Goal: Transaction & Acquisition: Purchase product/service

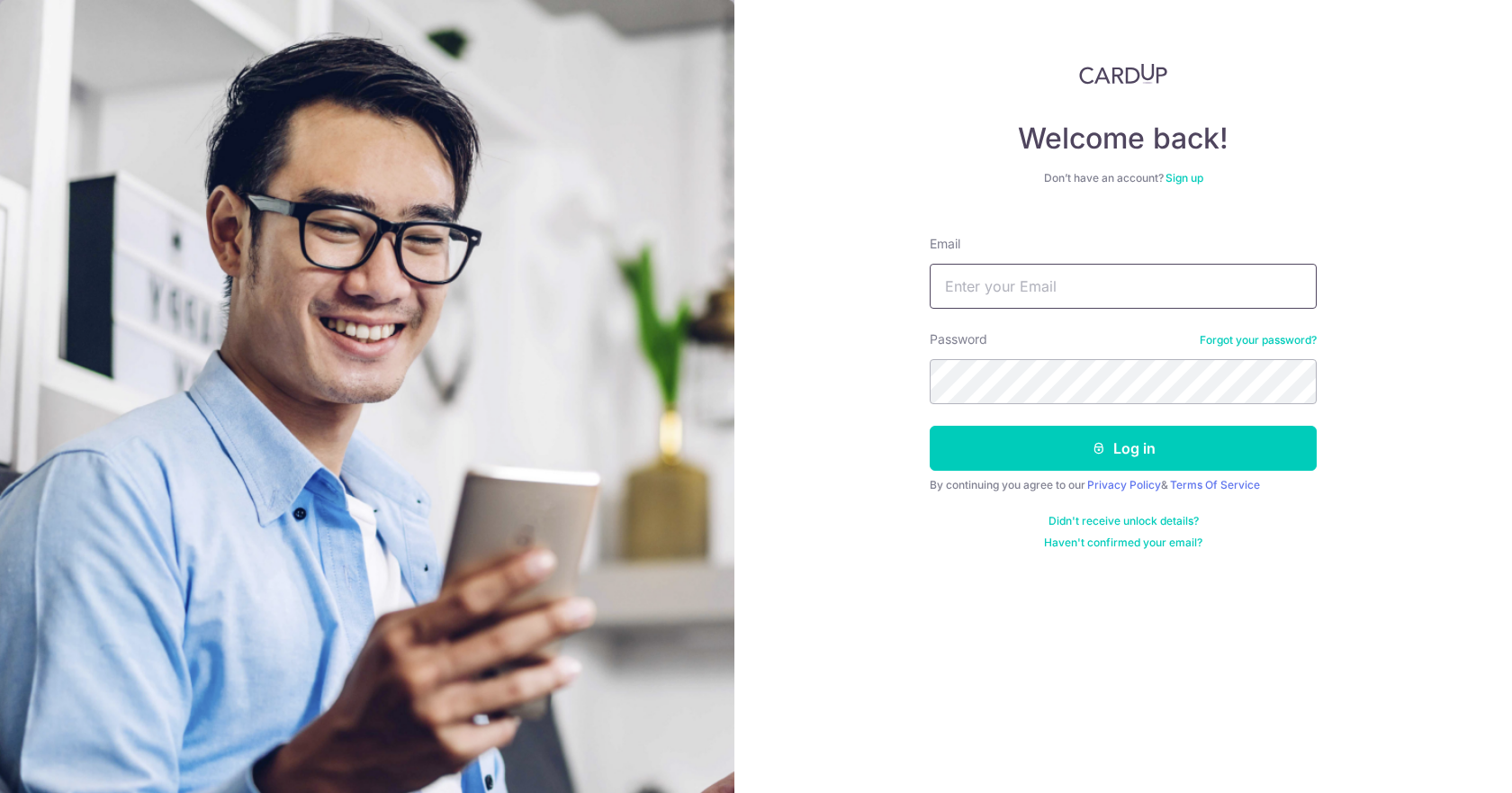
click at [1083, 289] on input "Email" at bounding box center [1123, 287] width 387 height 45
click at [994, 194] on div "Welcome back! Don’t have an account? Sign up Email Password Forgot your passwor…" at bounding box center [1123, 306] width 387 height 487
click at [1157, 289] on input "Email" at bounding box center [1123, 287] width 387 height 45
type input "[EMAIL_ADDRESS][DOMAIN_NAME]"
click at [1185, 176] on link "Sign up" at bounding box center [1184, 177] width 38 height 13
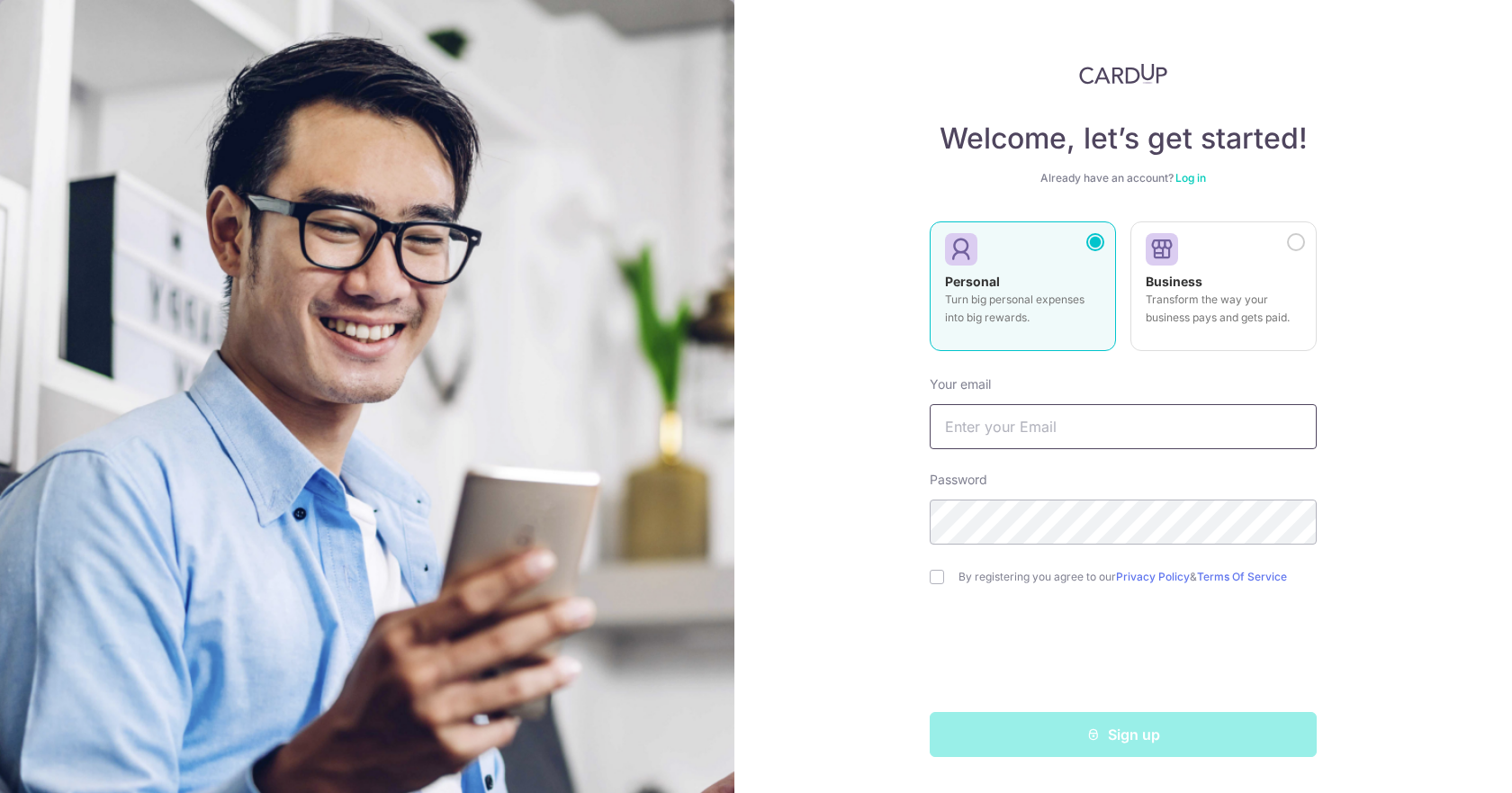
click at [1150, 439] on input "text" at bounding box center [1123, 427] width 387 height 45
type input "blue_xy@msn.com"
click at [1118, 402] on div "Your email" at bounding box center [1123, 412] width 387 height 74
click at [1138, 428] on input "text" at bounding box center [1123, 427] width 387 height 45
type input "[EMAIL_ADDRESS][DOMAIN_NAME]"
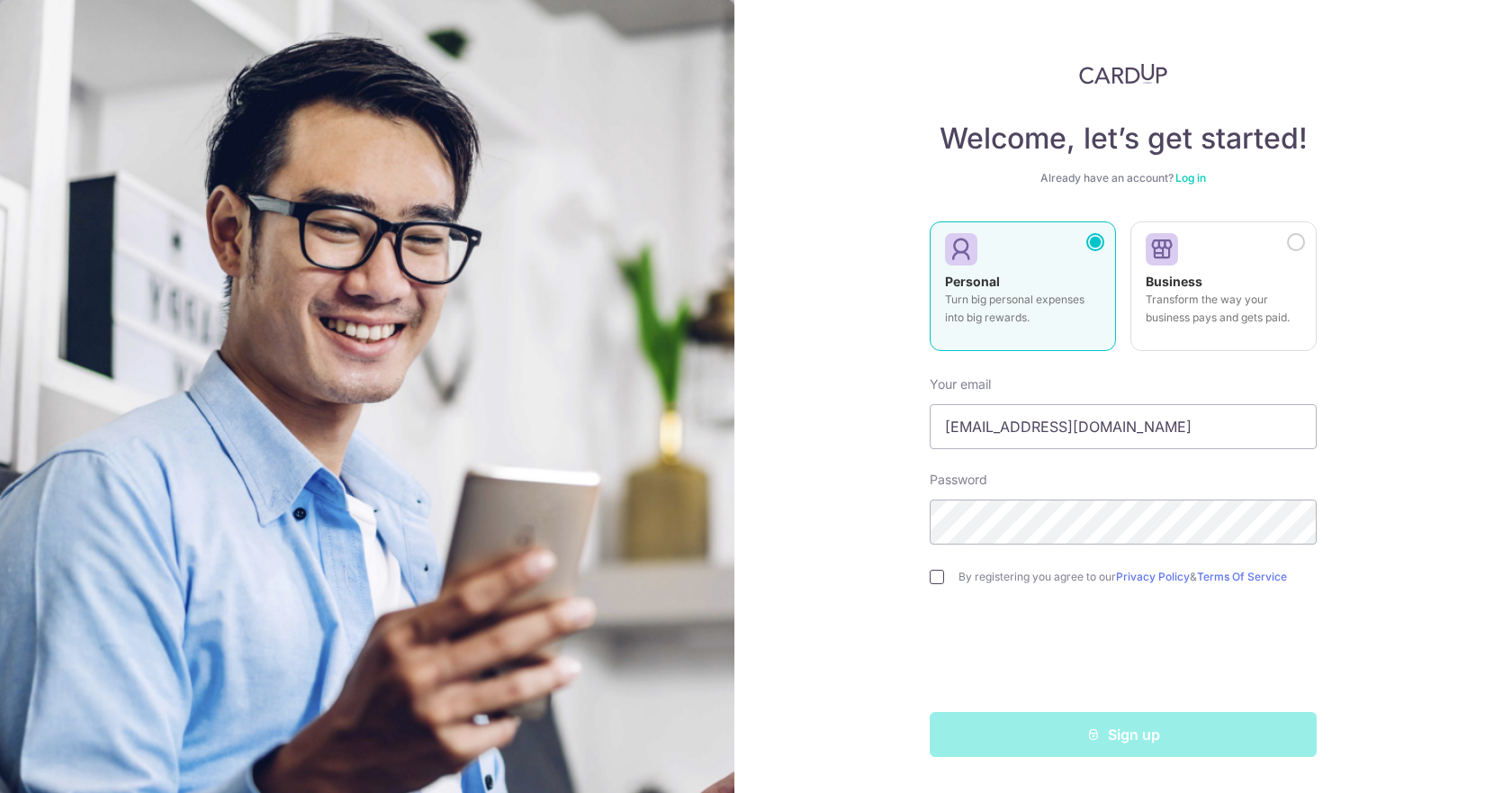
click at [940, 580] on input "checkbox" at bounding box center [936, 576] width 14 height 14
checkbox input "true"
click at [1076, 746] on div "Sign up" at bounding box center [1123, 735] width 408 height 45
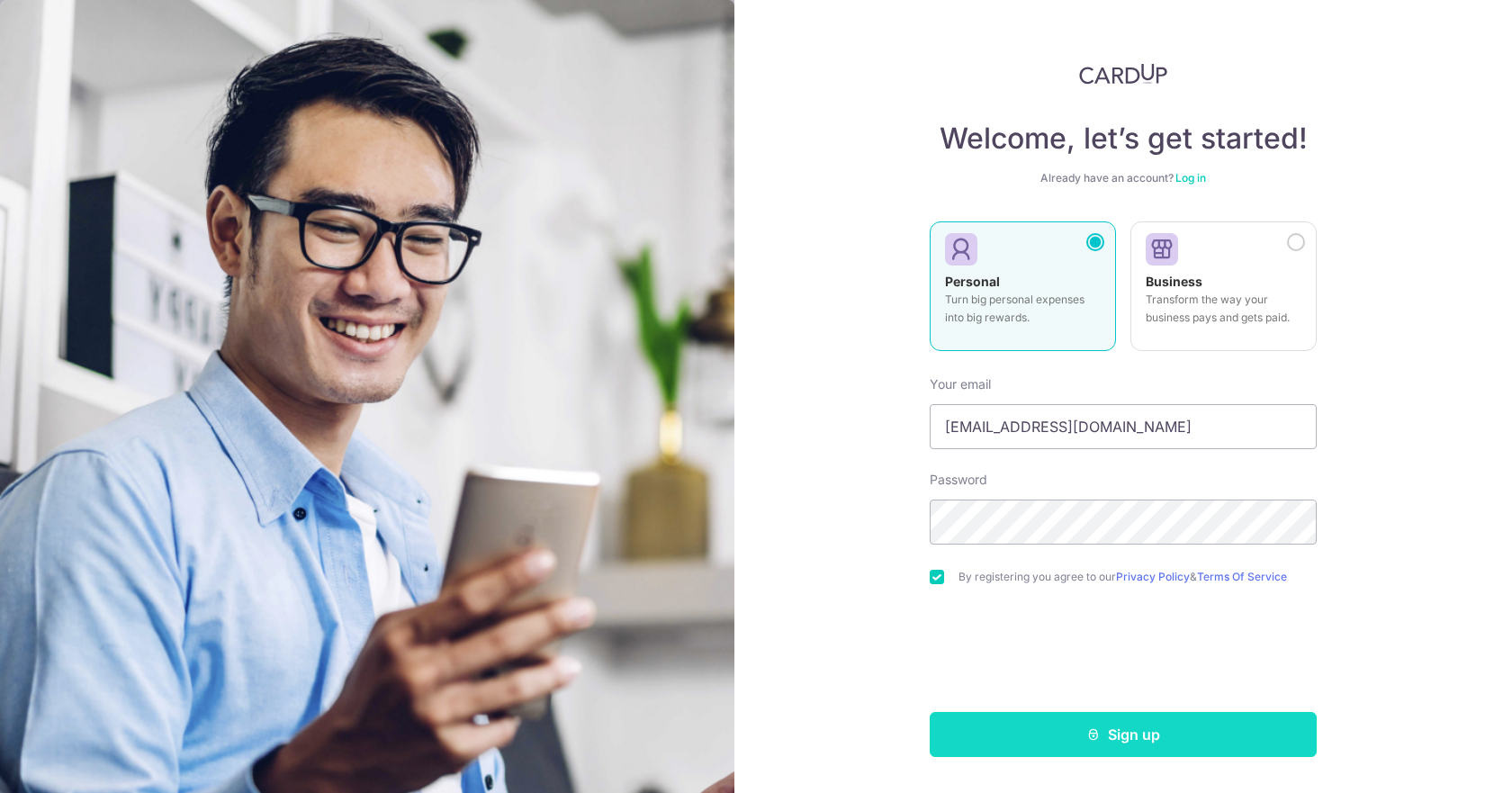
click at [1145, 735] on button "Sign up" at bounding box center [1123, 735] width 387 height 45
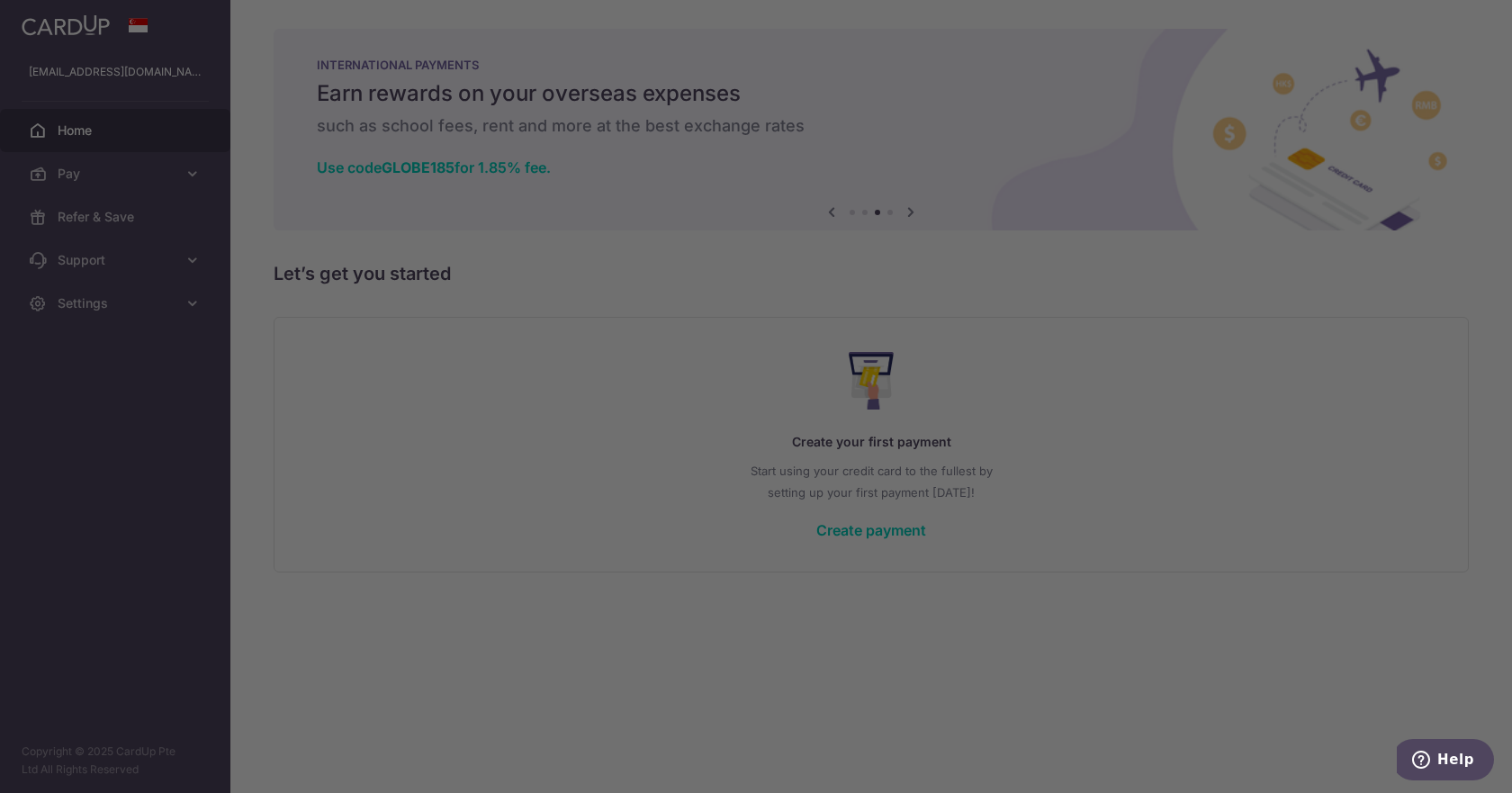
click at [1442, 254] on div at bounding box center [764, 401] width 1527 height 801
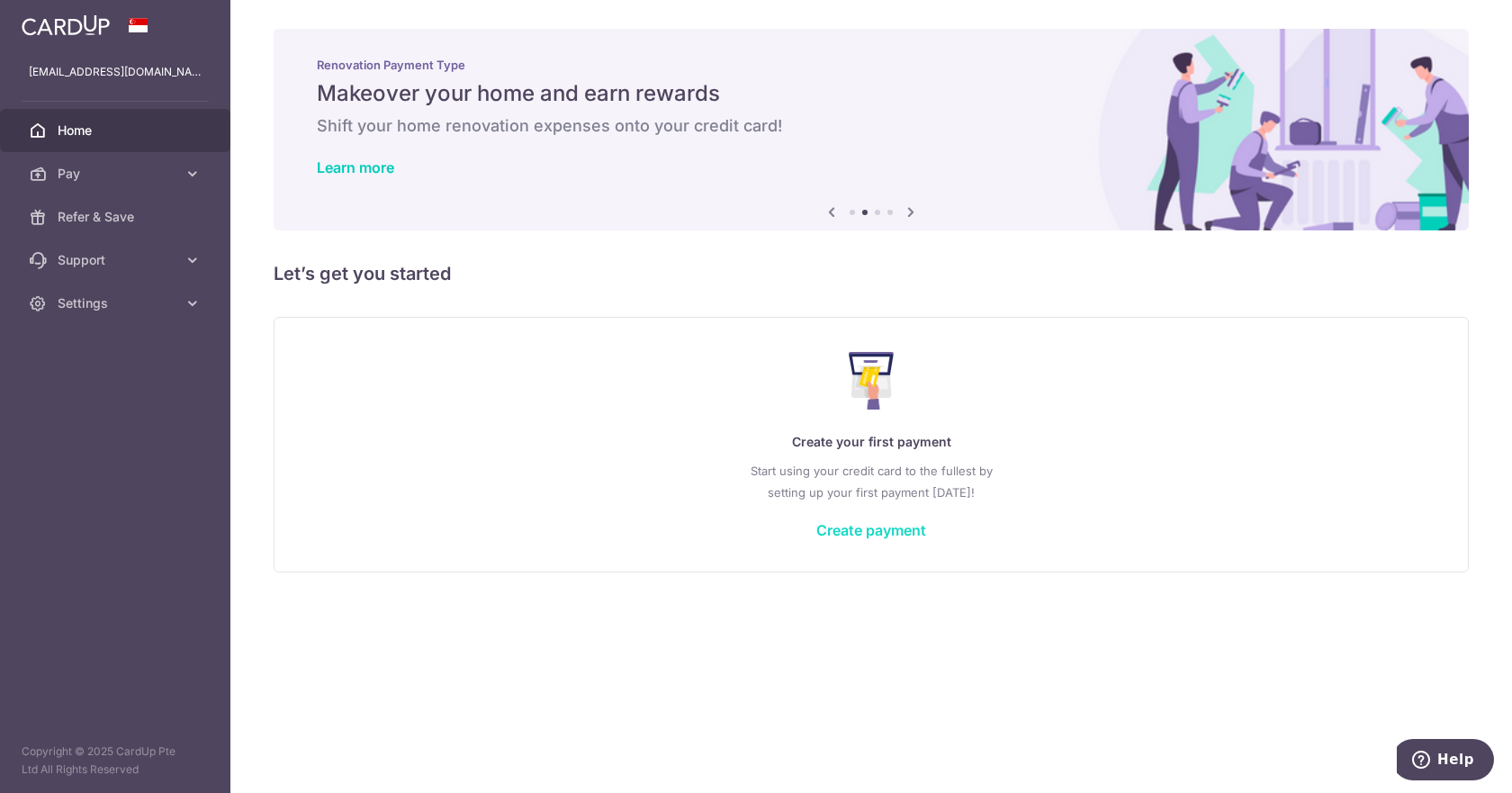
click at [859, 531] on link "Create payment" at bounding box center [871, 530] width 109 height 18
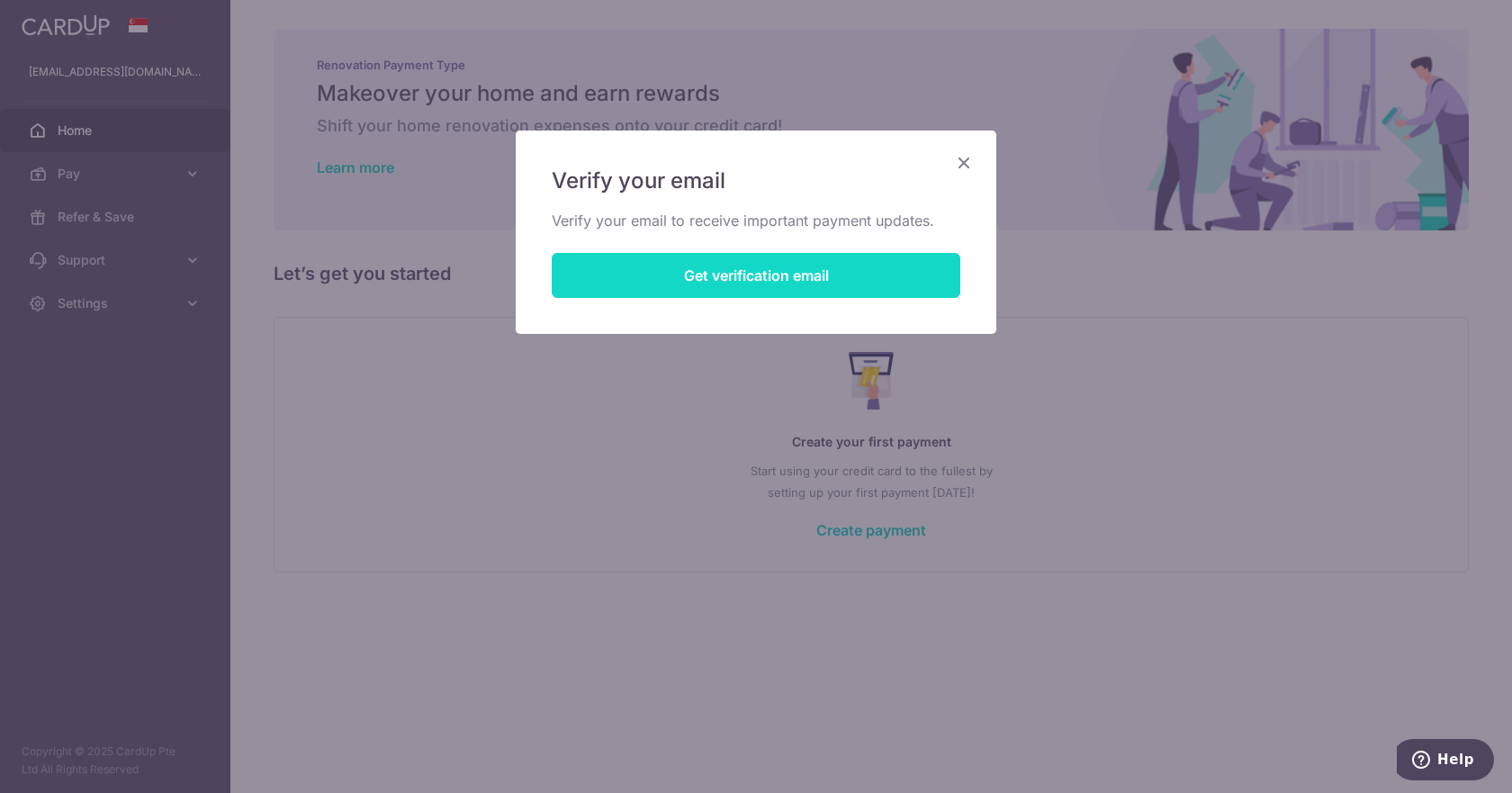
click at [806, 270] on button "Get verification email" at bounding box center [755, 275] width 408 height 45
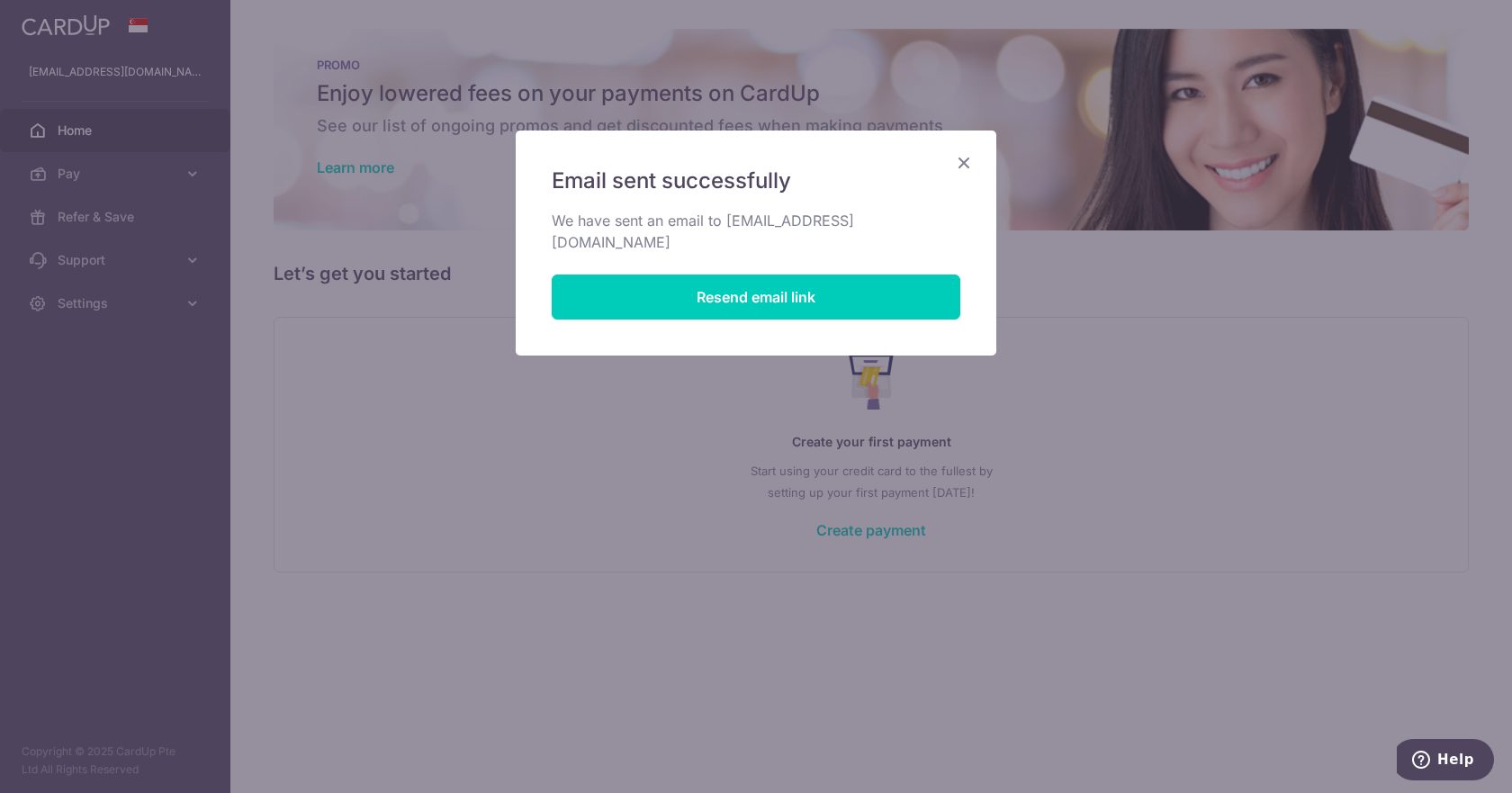
click at [964, 163] on icon "Close" at bounding box center [963, 162] width 22 height 23
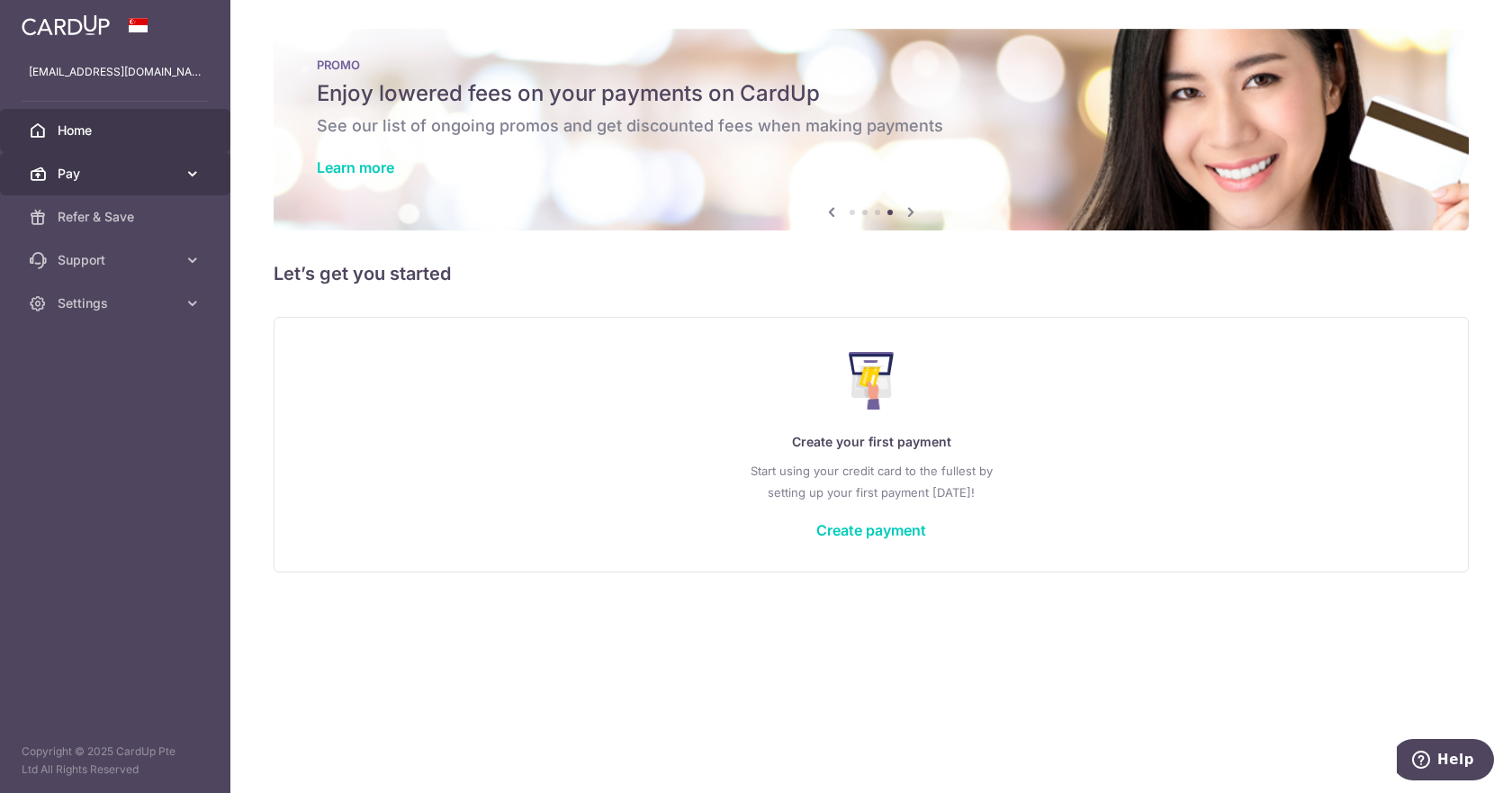
click at [84, 169] on span "Pay" at bounding box center [117, 173] width 119 height 18
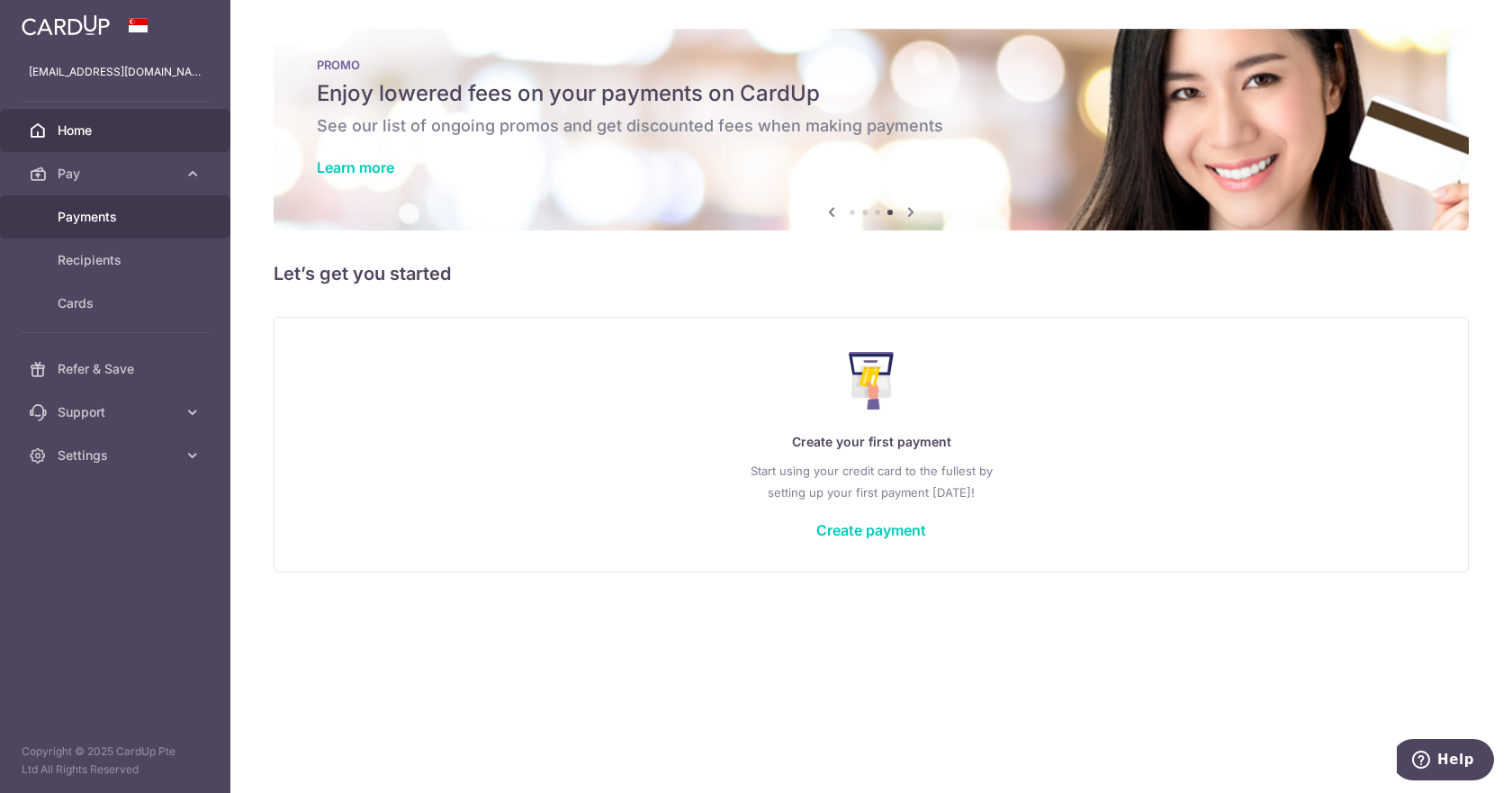
click at [90, 216] on span "Payments" at bounding box center [117, 217] width 119 height 18
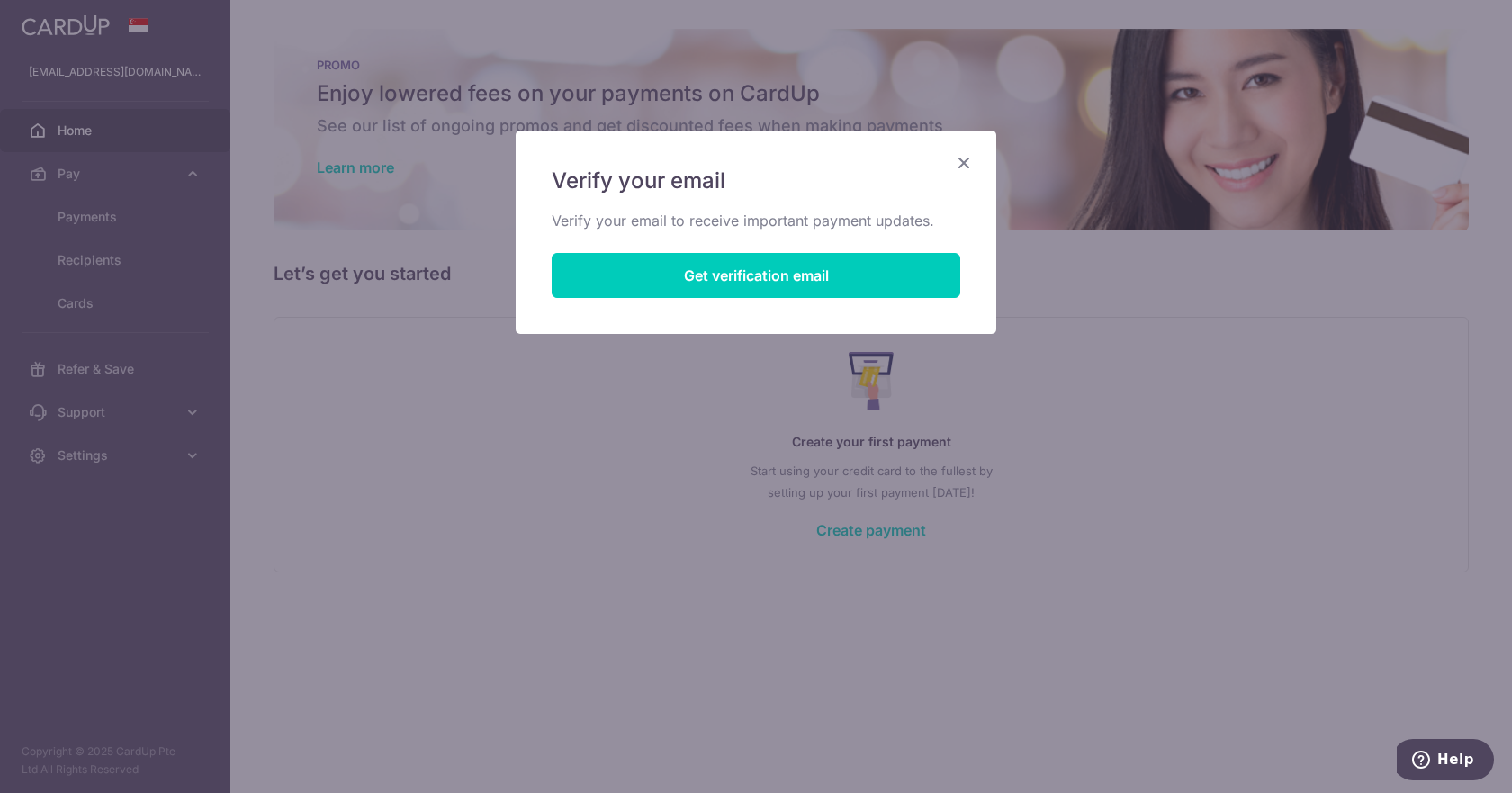
click at [967, 162] on icon "Close" at bounding box center [963, 162] width 22 height 23
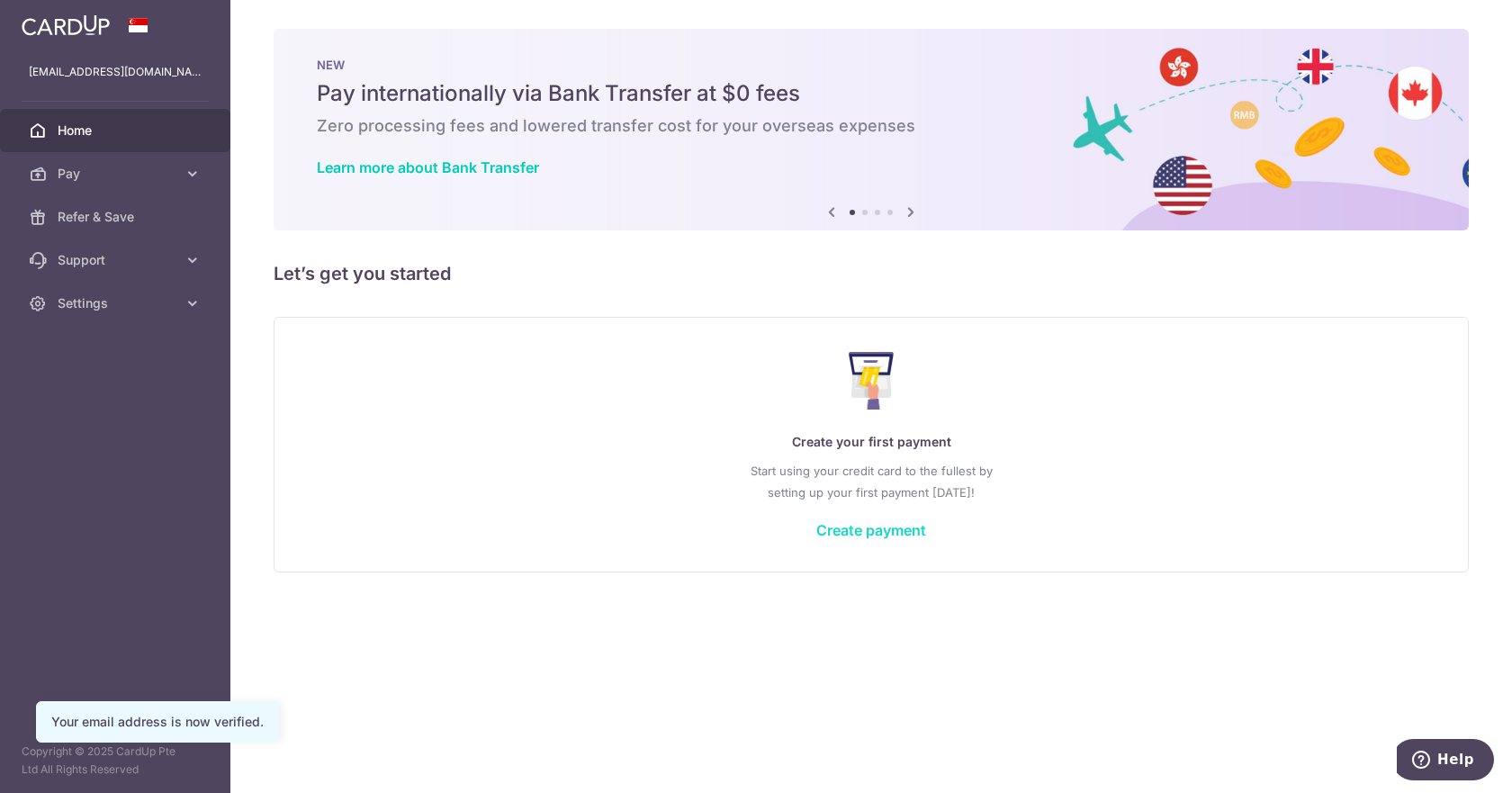
click at [876, 537] on link "Create payment" at bounding box center [871, 530] width 109 height 18
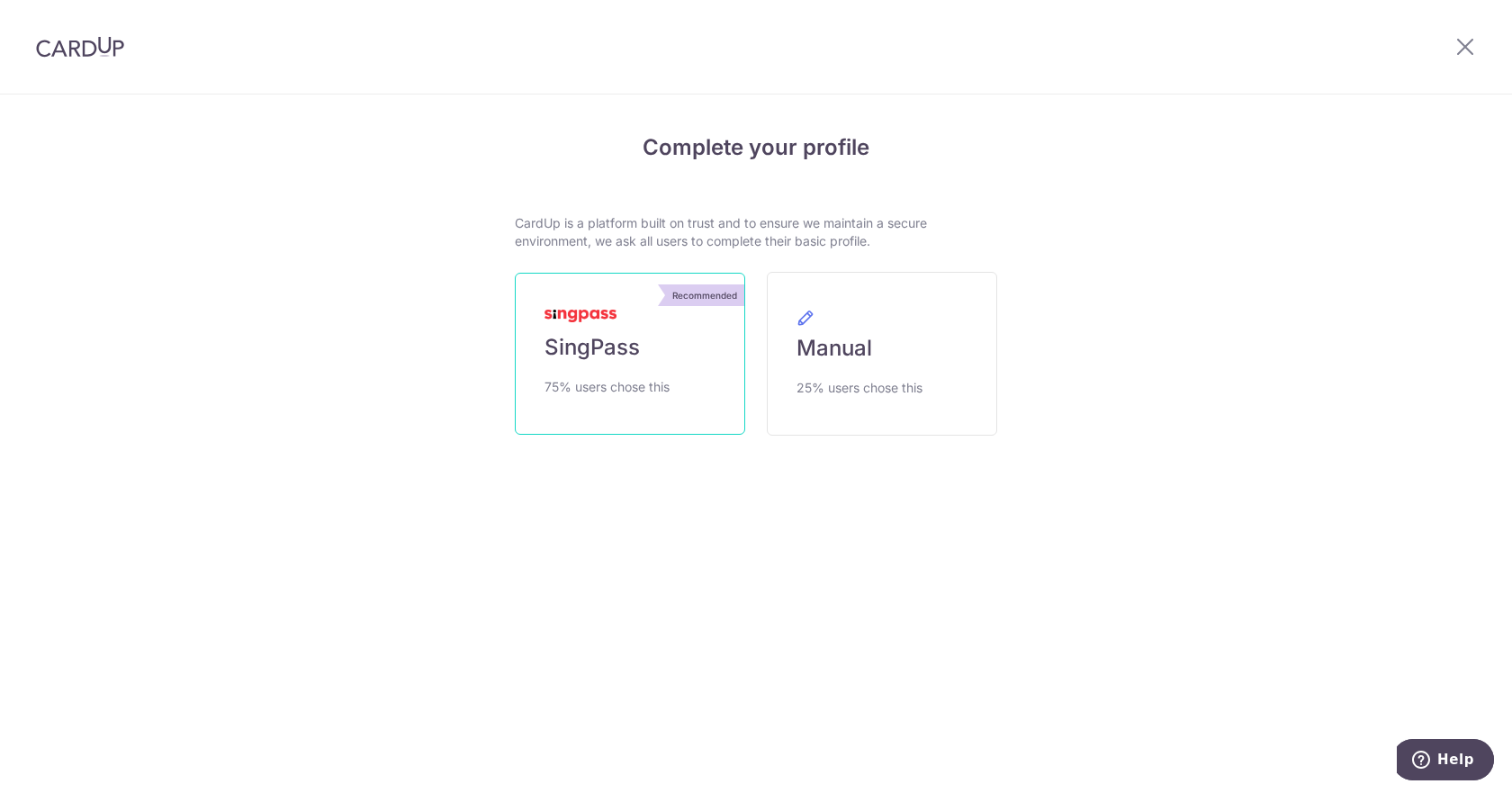
click at [659, 341] on link "Recommended SingPass 75% users chose this" at bounding box center [630, 354] width 230 height 162
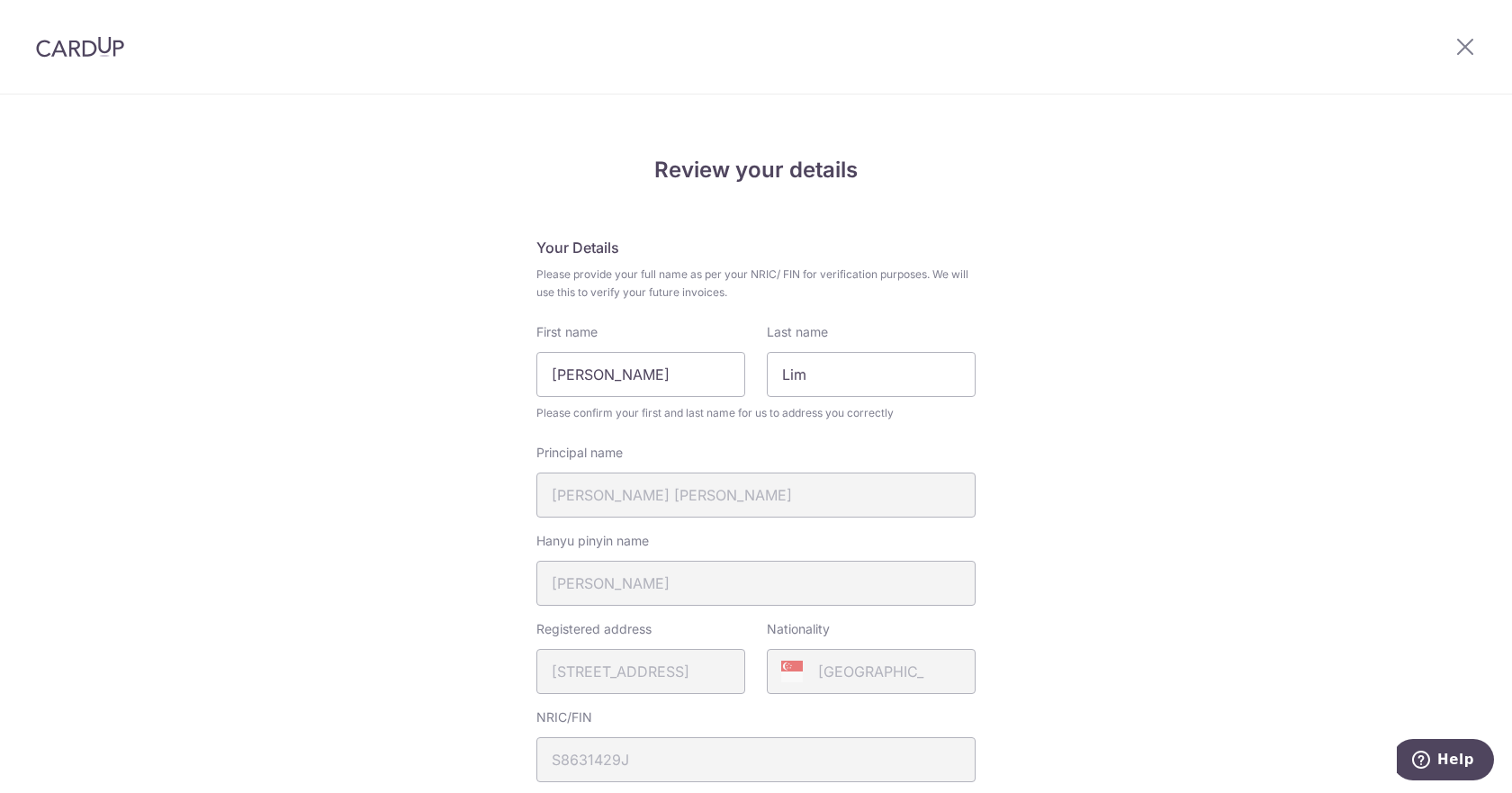
click at [724, 493] on div "Principal name [PERSON_NAME] [PERSON_NAME]" at bounding box center [756, 481] width 439 height 74
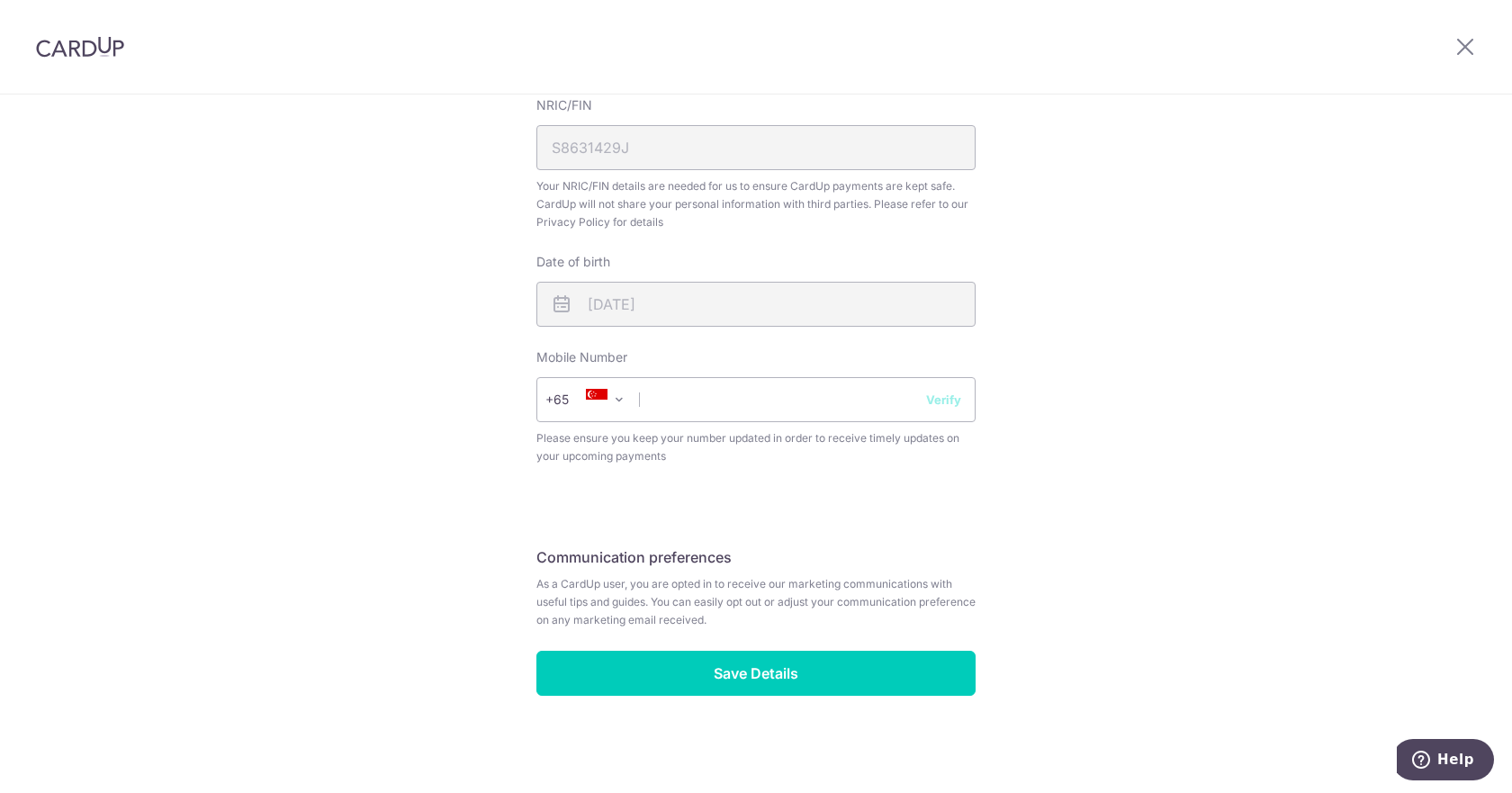
scroll to position [614, 0]
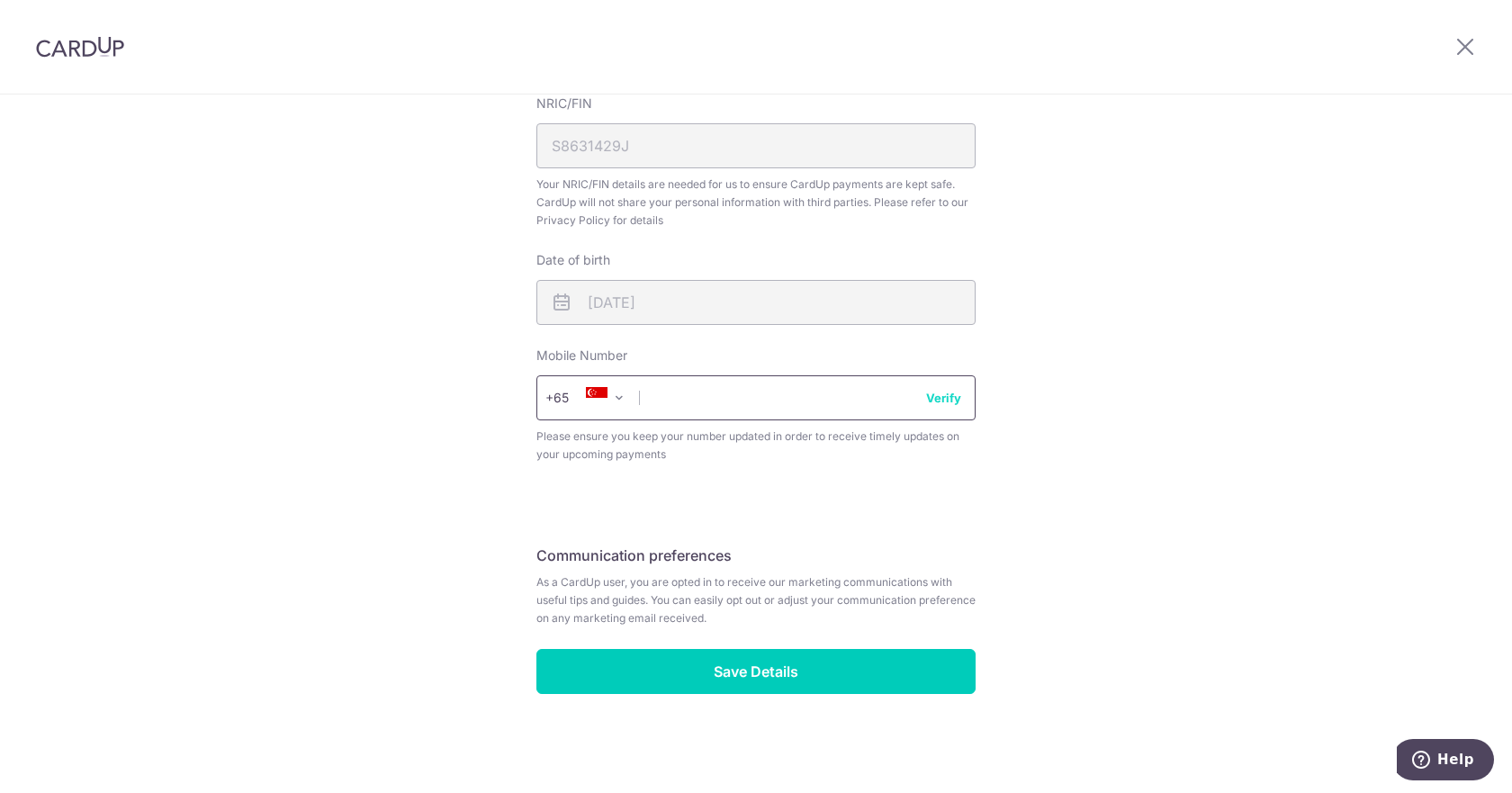
click at [706, 405] on input "text" at bounding box center [756, 398] width 439 height 45
type input "97944080"
click at [945, 405] on button "Verify" at bounding box center [943, 397] width 35 height 18
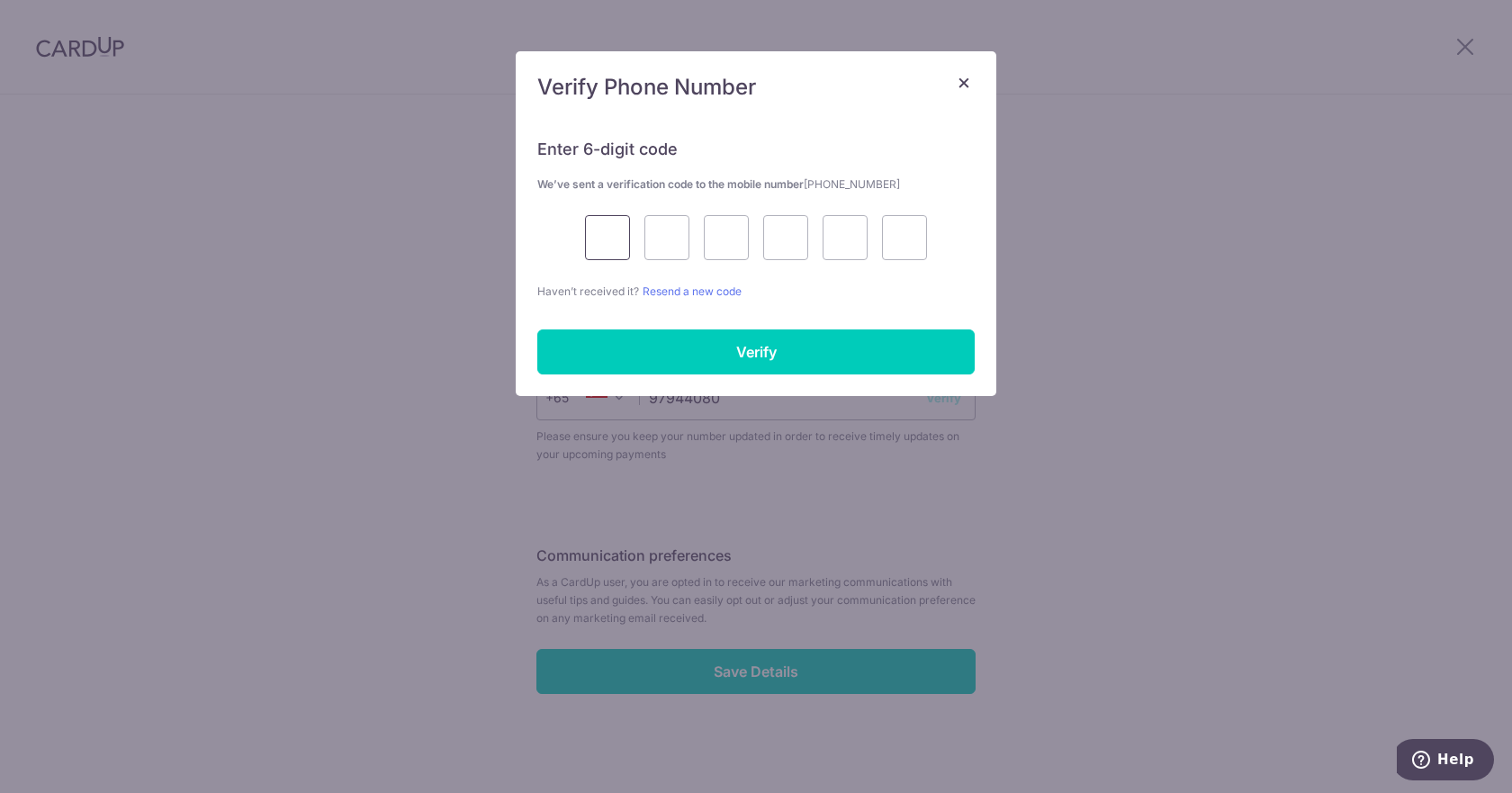
click at [607, 242] on input "text" at bounding box center [608, 238] width 45 height 45
type input "4"
type input "6"
type input "4"
type input "7"
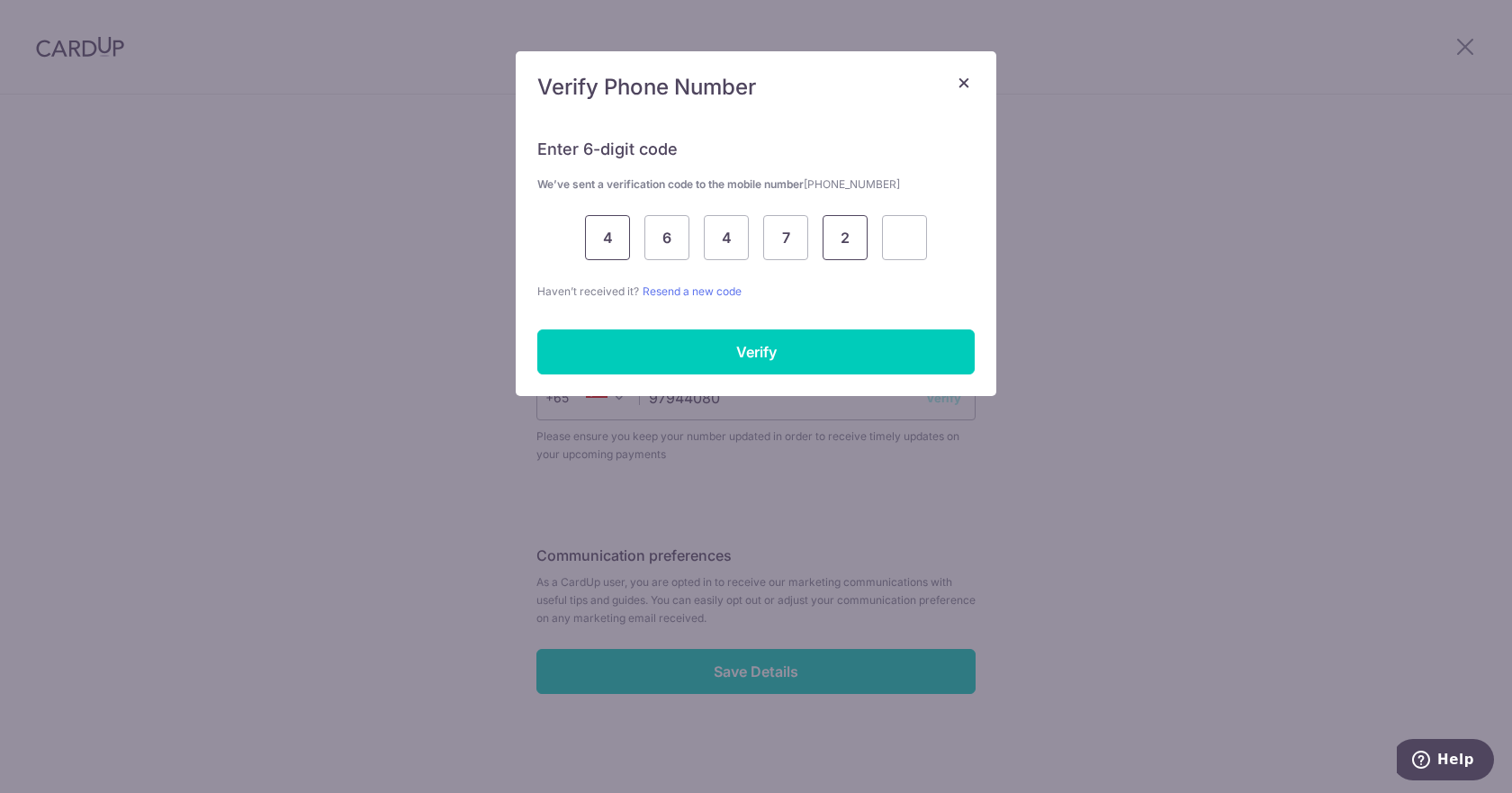
type input "2"
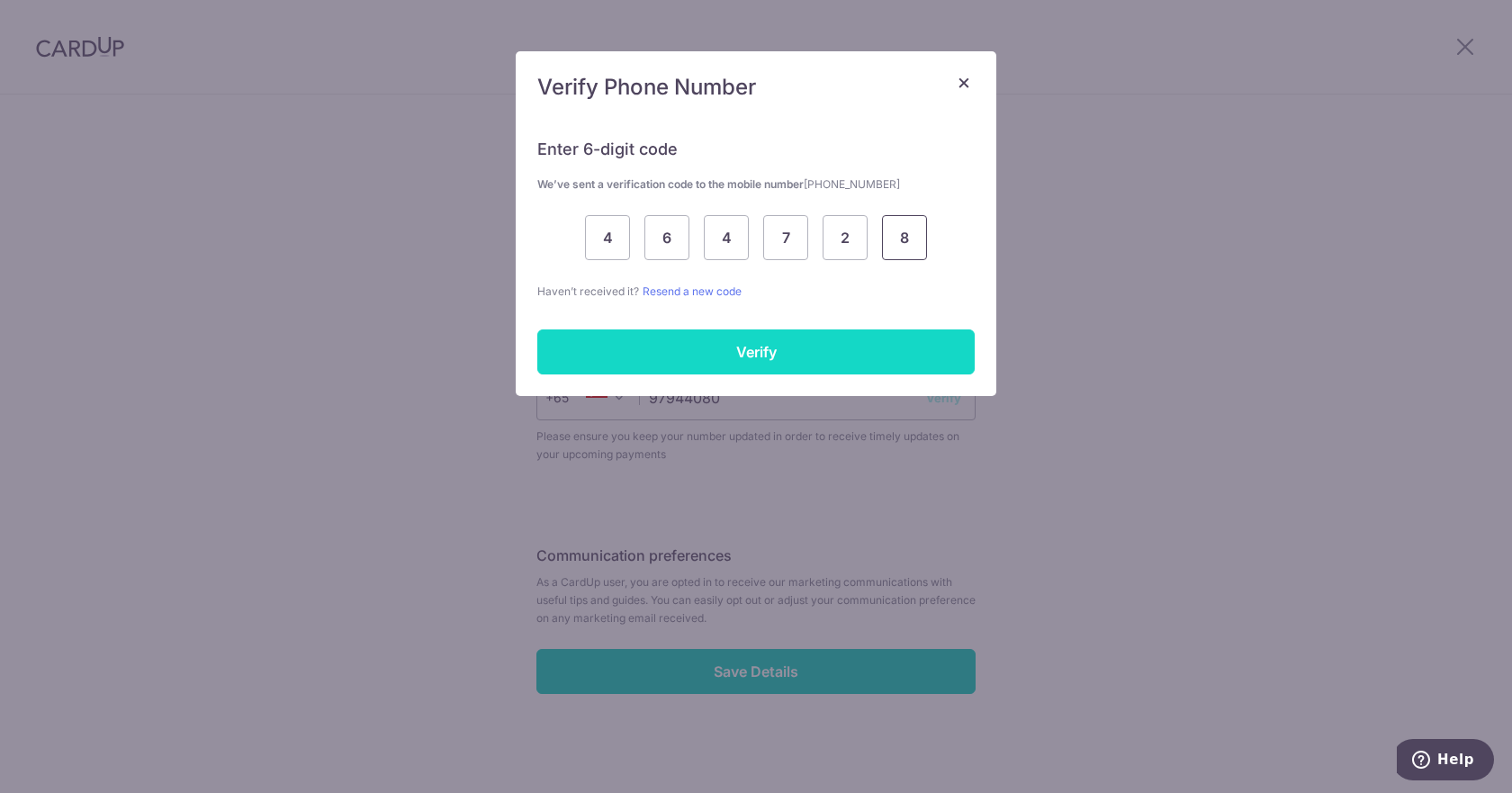
type input "8"
click at [686, 364] on input "Verify" at bounding box center [756, 352] width 437 height 45
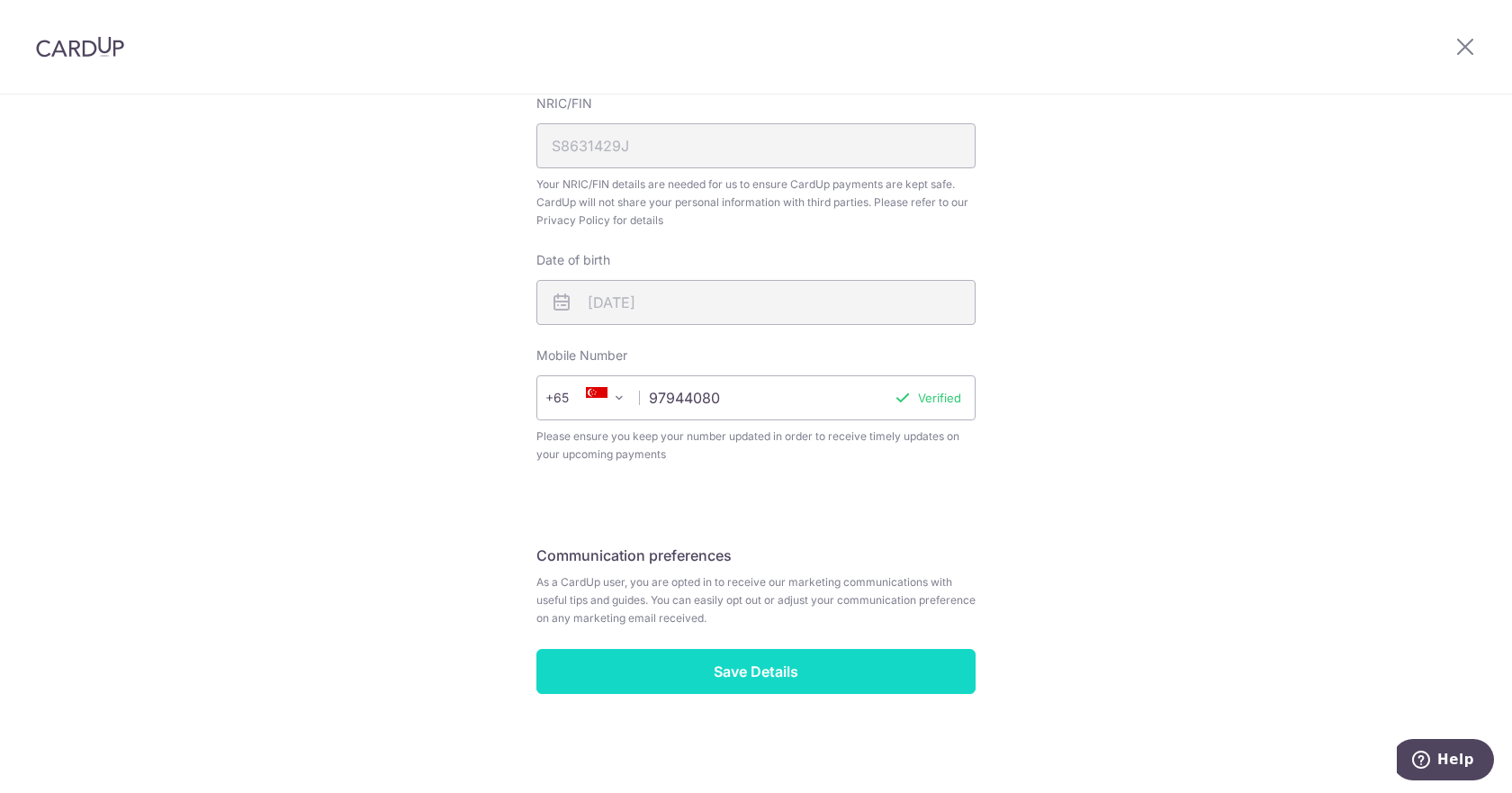
click at [770, 666] on input "Save Details" at bounding box center [756, 671] width 439 height 45
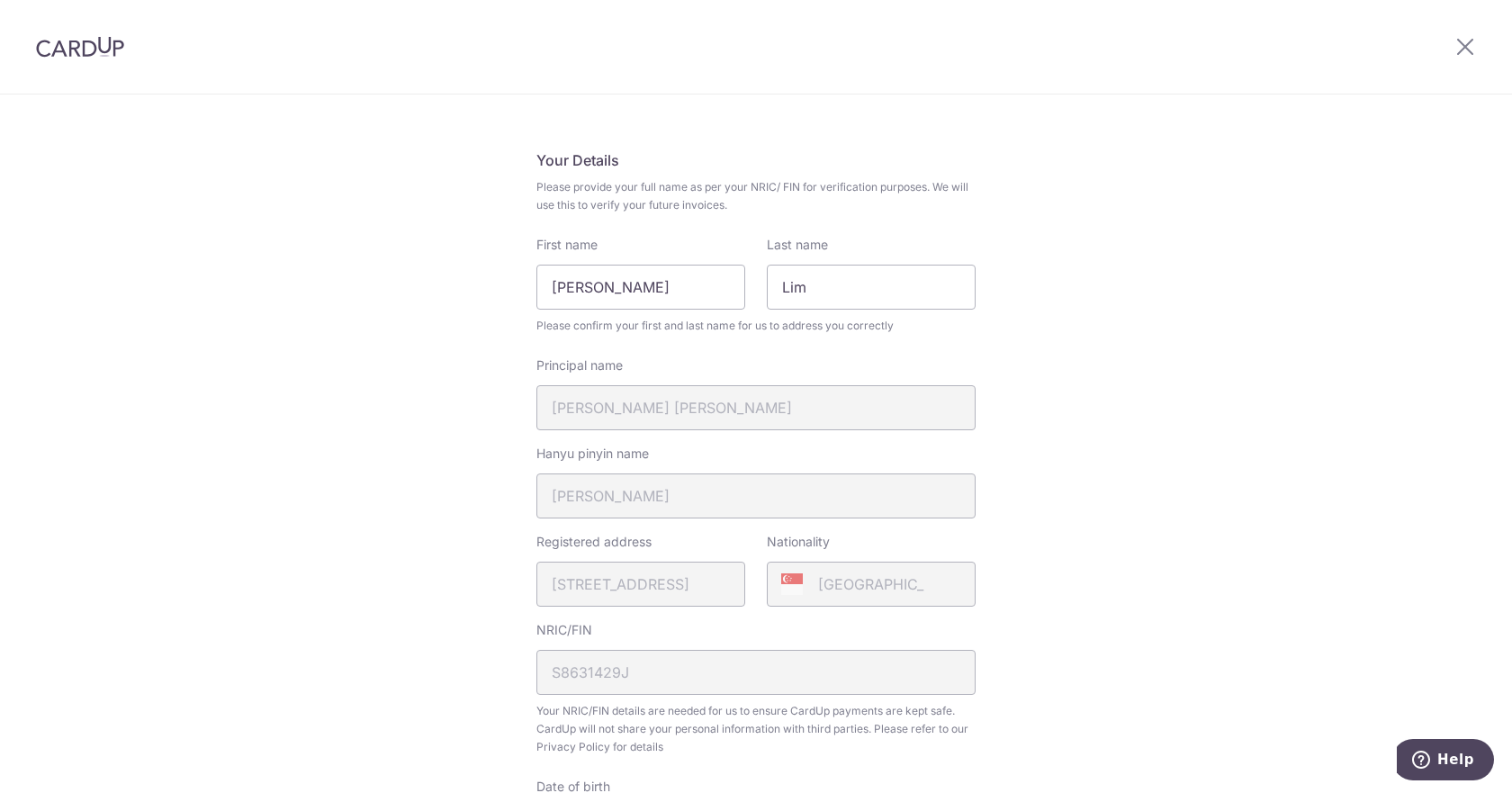
scroll to position [0, 0]
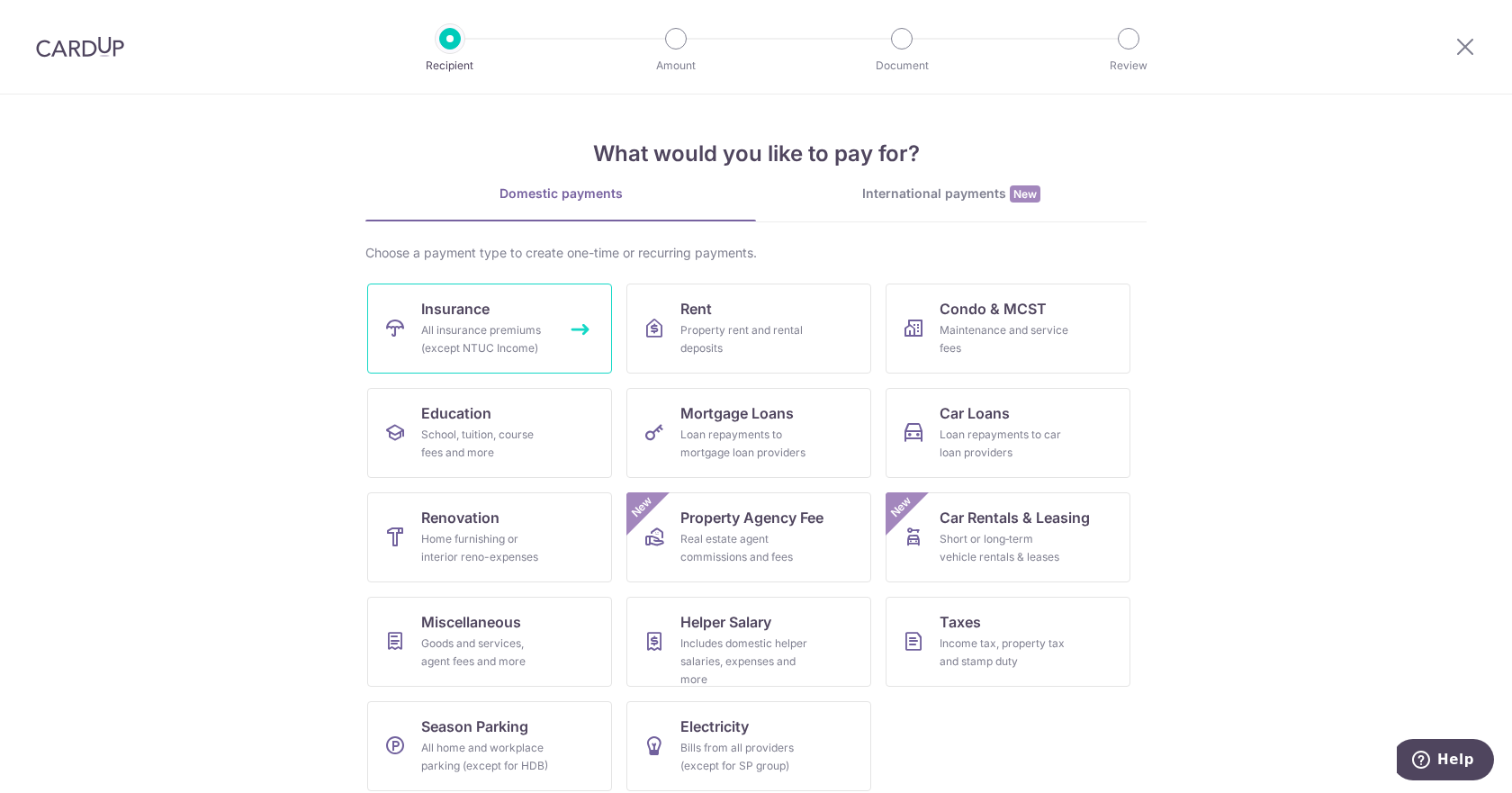
click at [504, 299] on link "Insurance All insurance premiums (except NTUC Income)" at bounding box center [490, 328] width 245 height 90
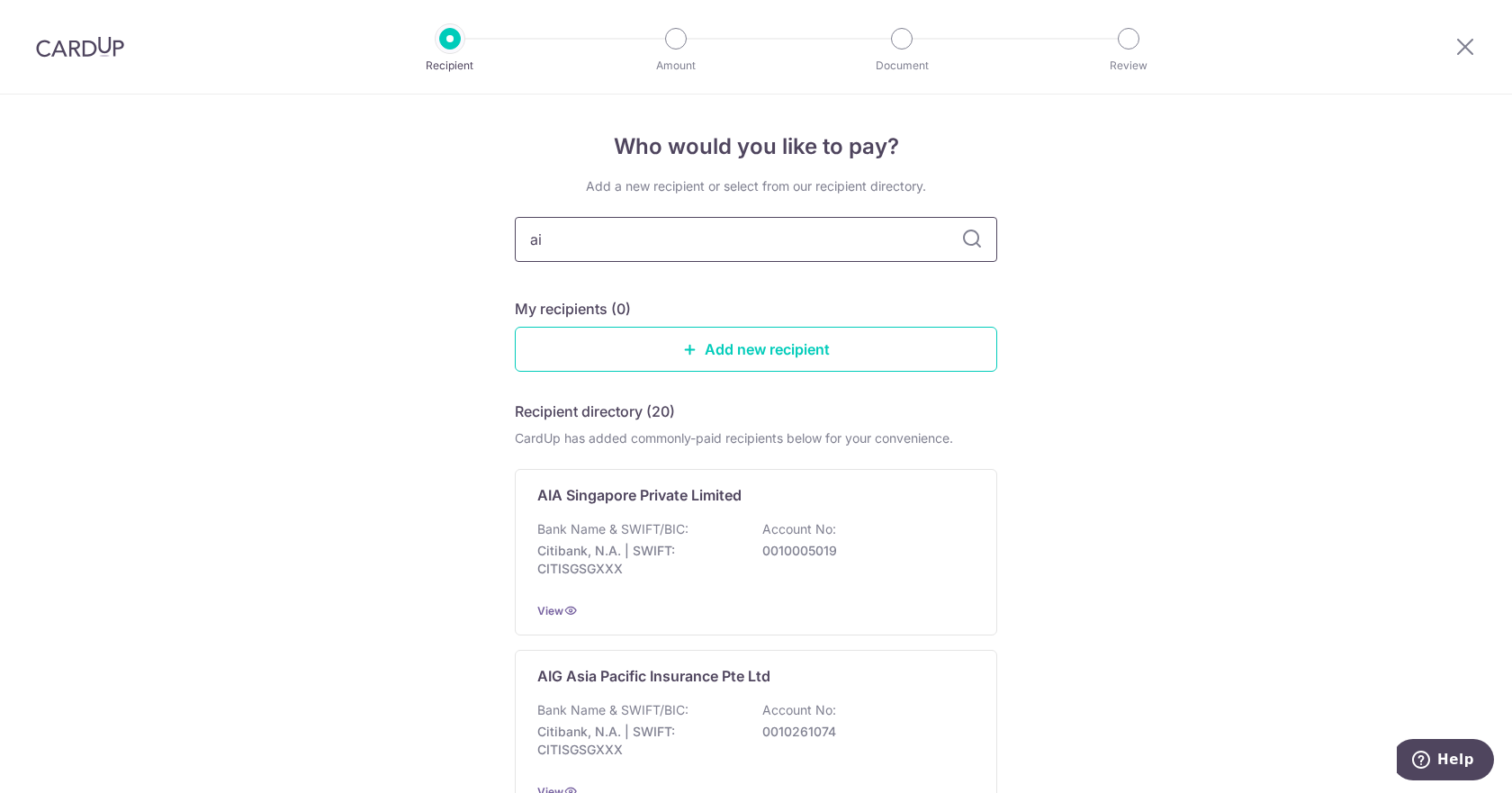
type input "aia"
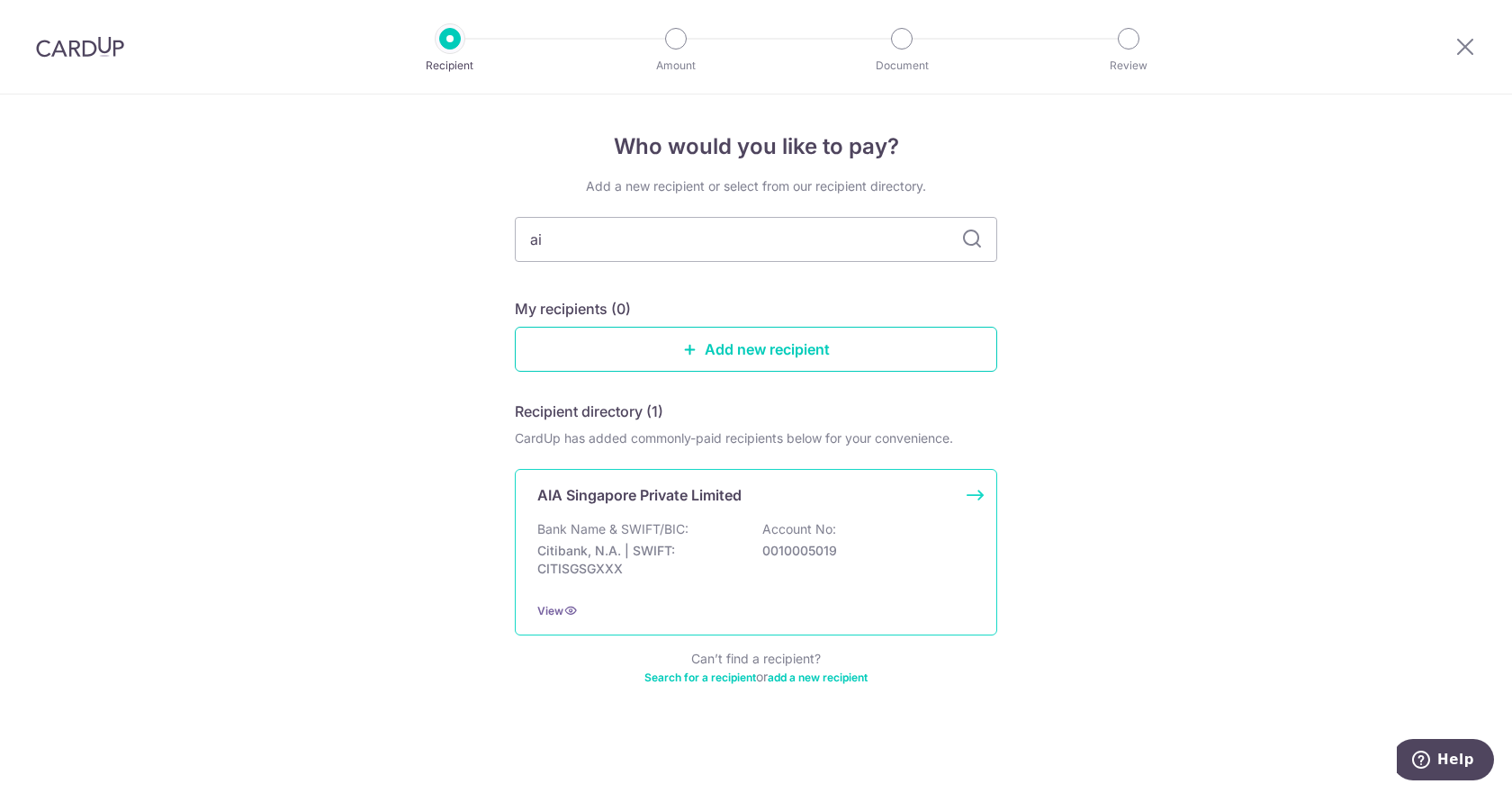
type input "a"
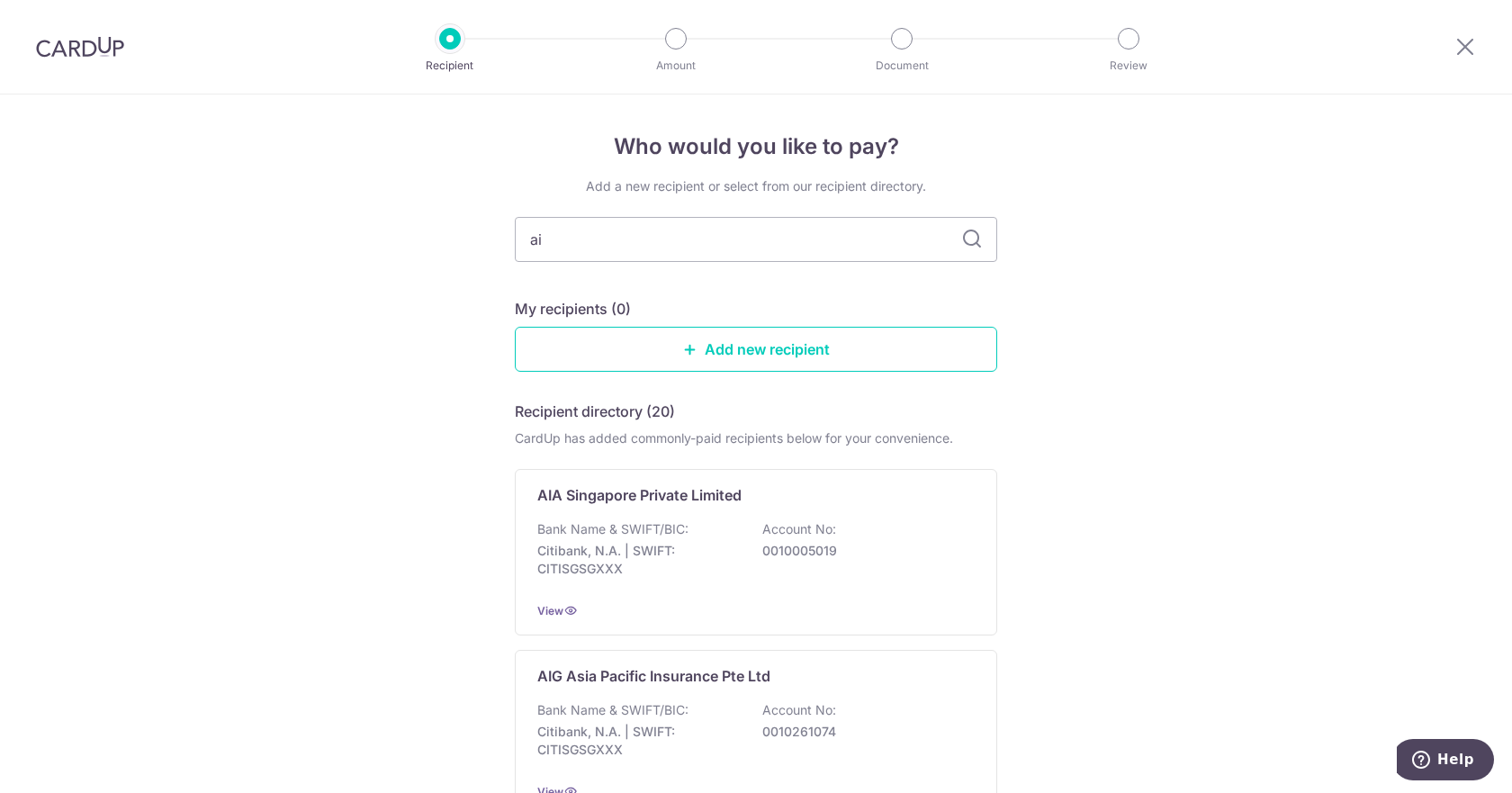
type input "aia"
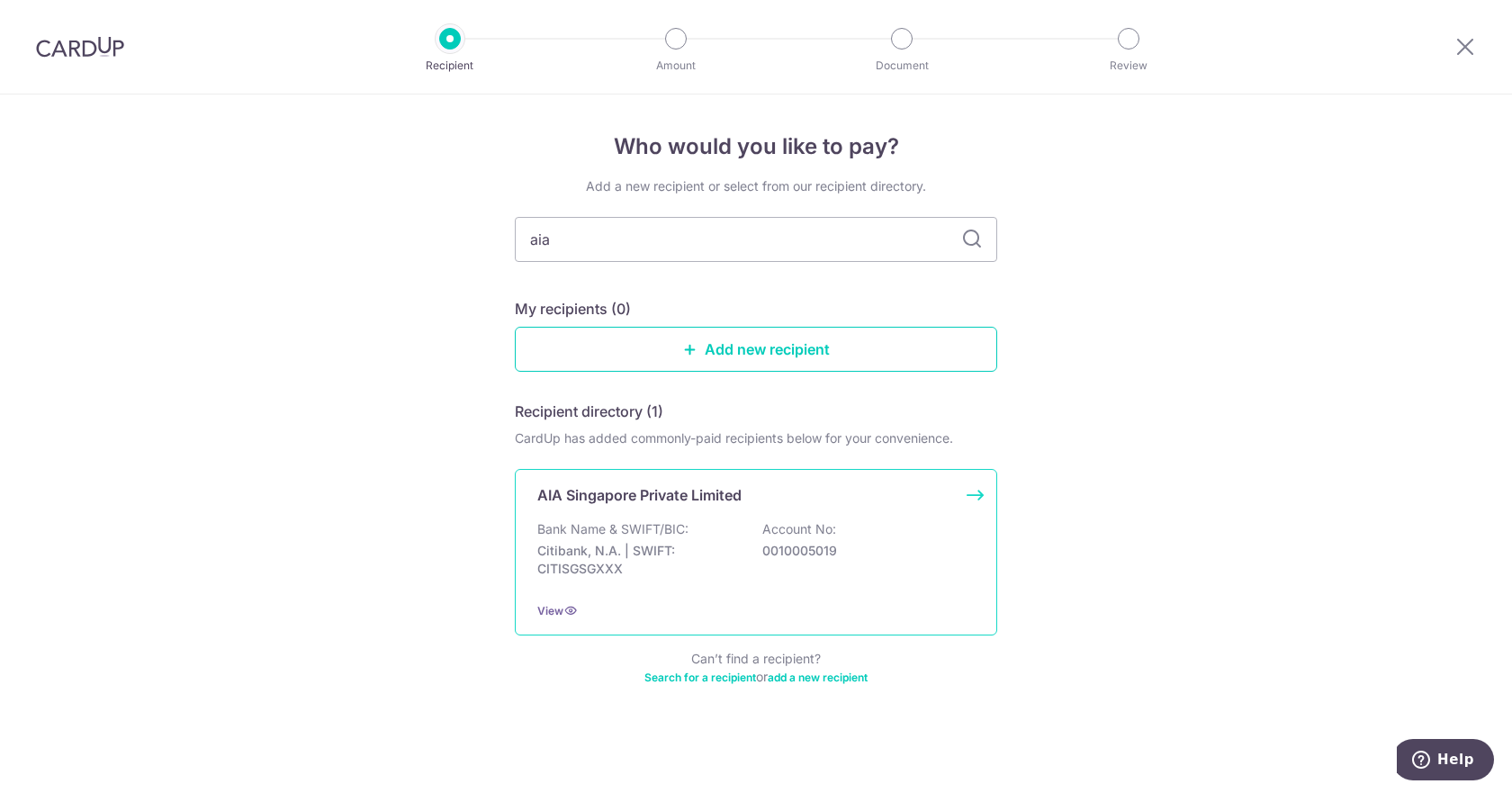
click at [830, 522] on p "Account No:" at bounding box center [799, 529] width 74 height 18
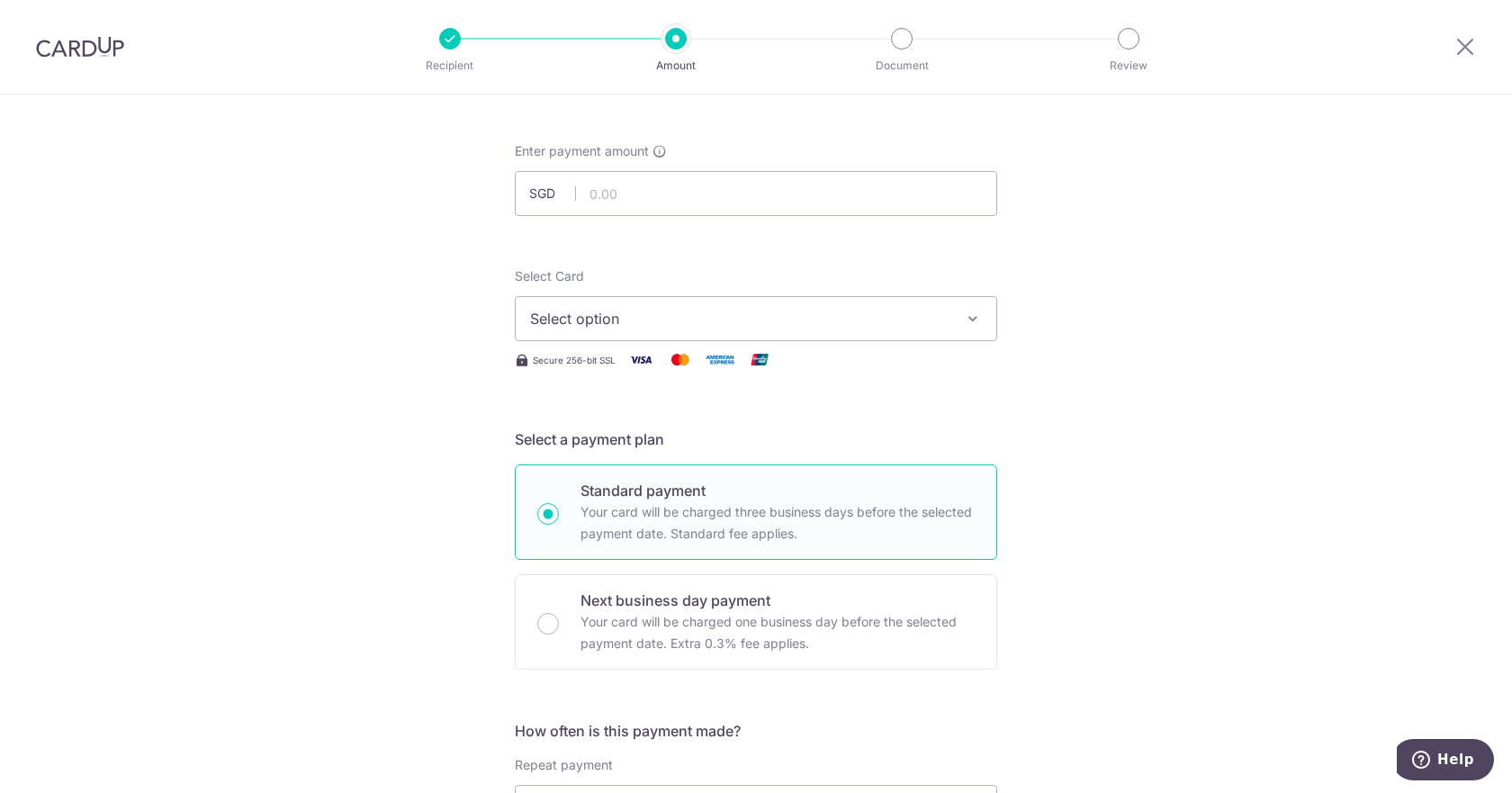
scroll to position [34, 0]
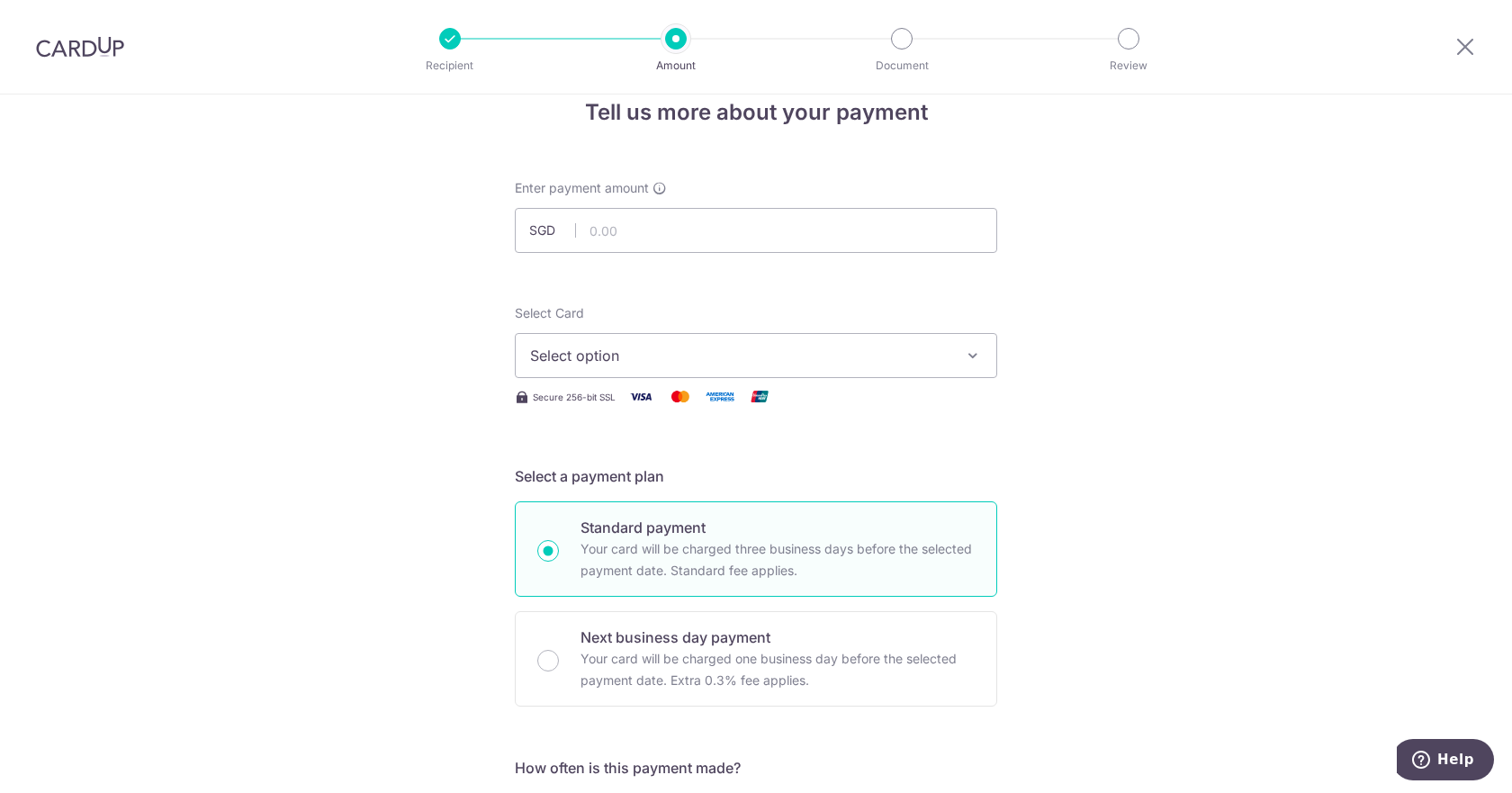
click at [93, 41] on img at bounding box center [80, 46] width 89 height 22
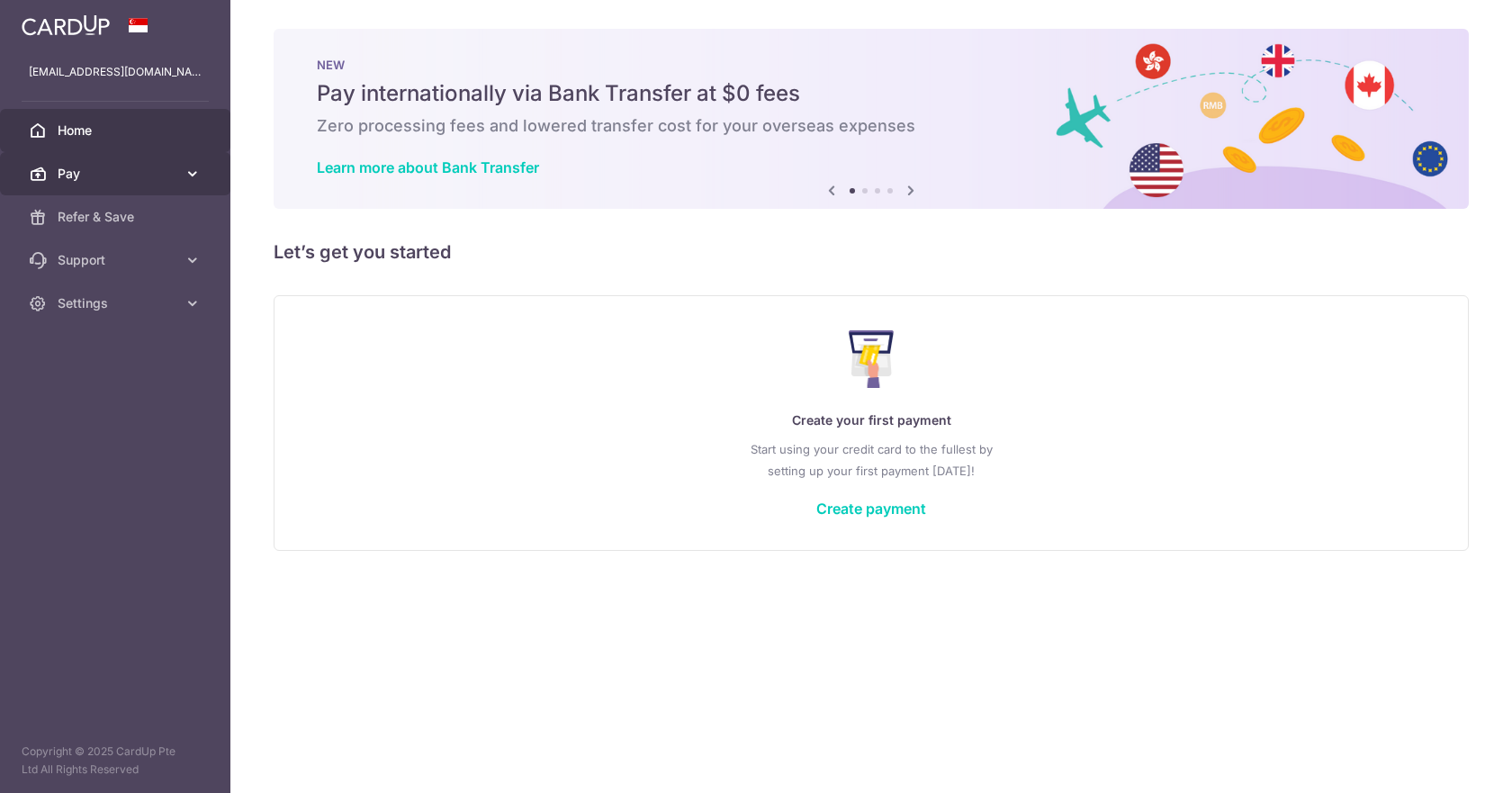
click at [198, 178] on icon at bounding box center [192, 173] width 18 height 18
click at [862, 513] on link "Create payment" at bounding box center [871, 508] width 109 height 18
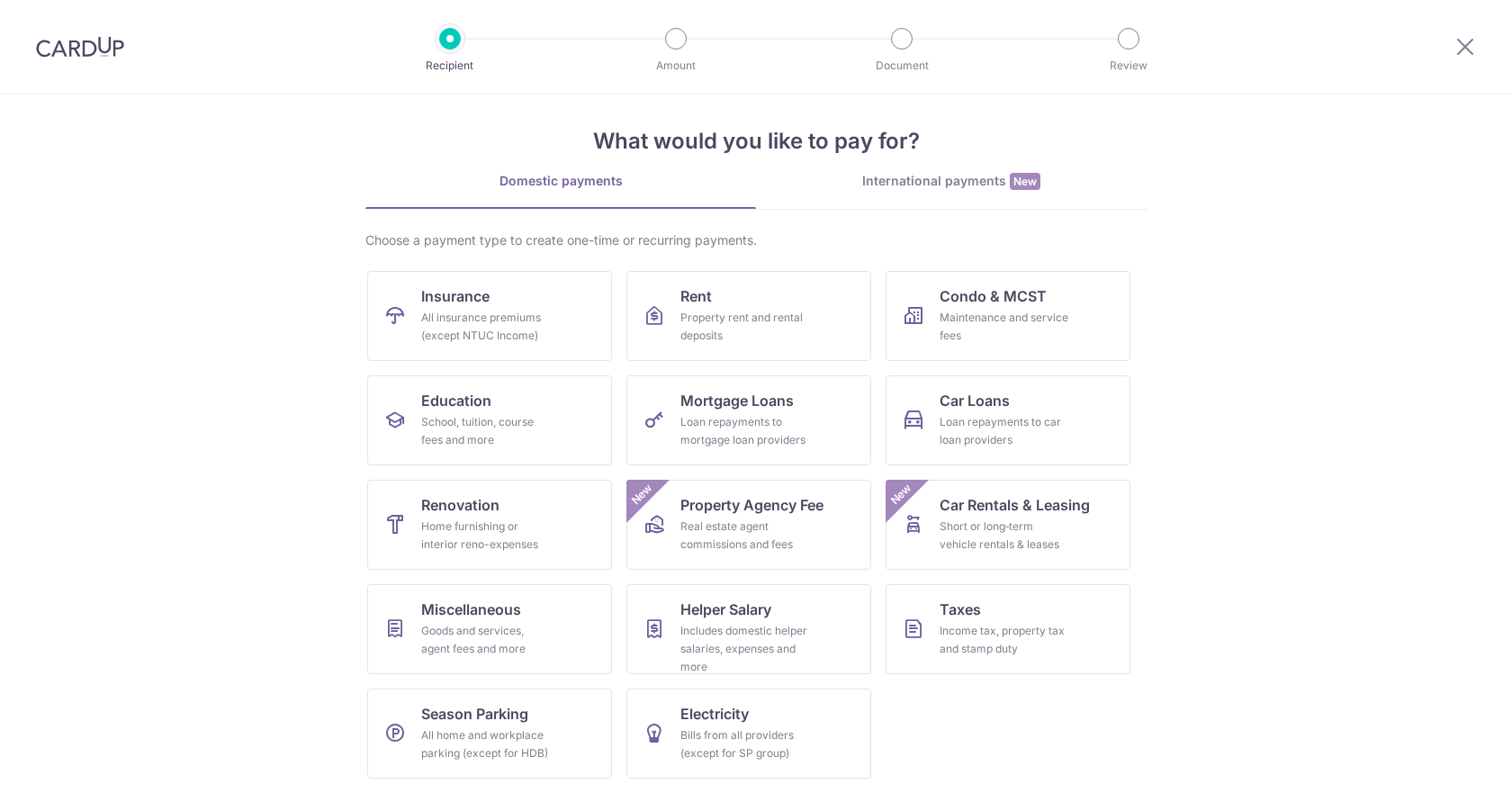
scroll to position [11, 0]
click at [527, 302] on link "Insurance All insurance premiums (except NTUC Income)" at bounding box center [490, 316] width 245 height 90
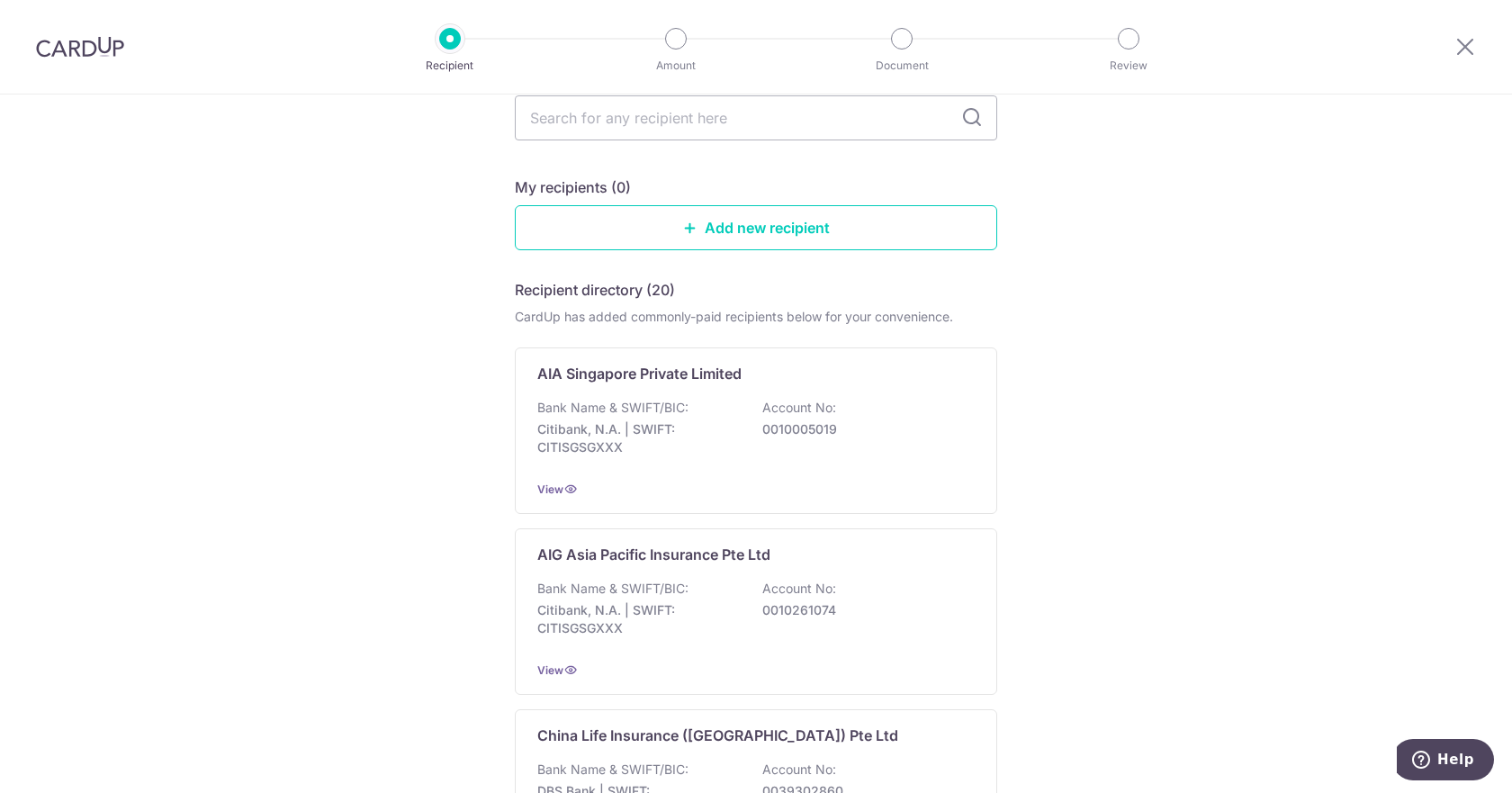
scroll to position [205, 0]
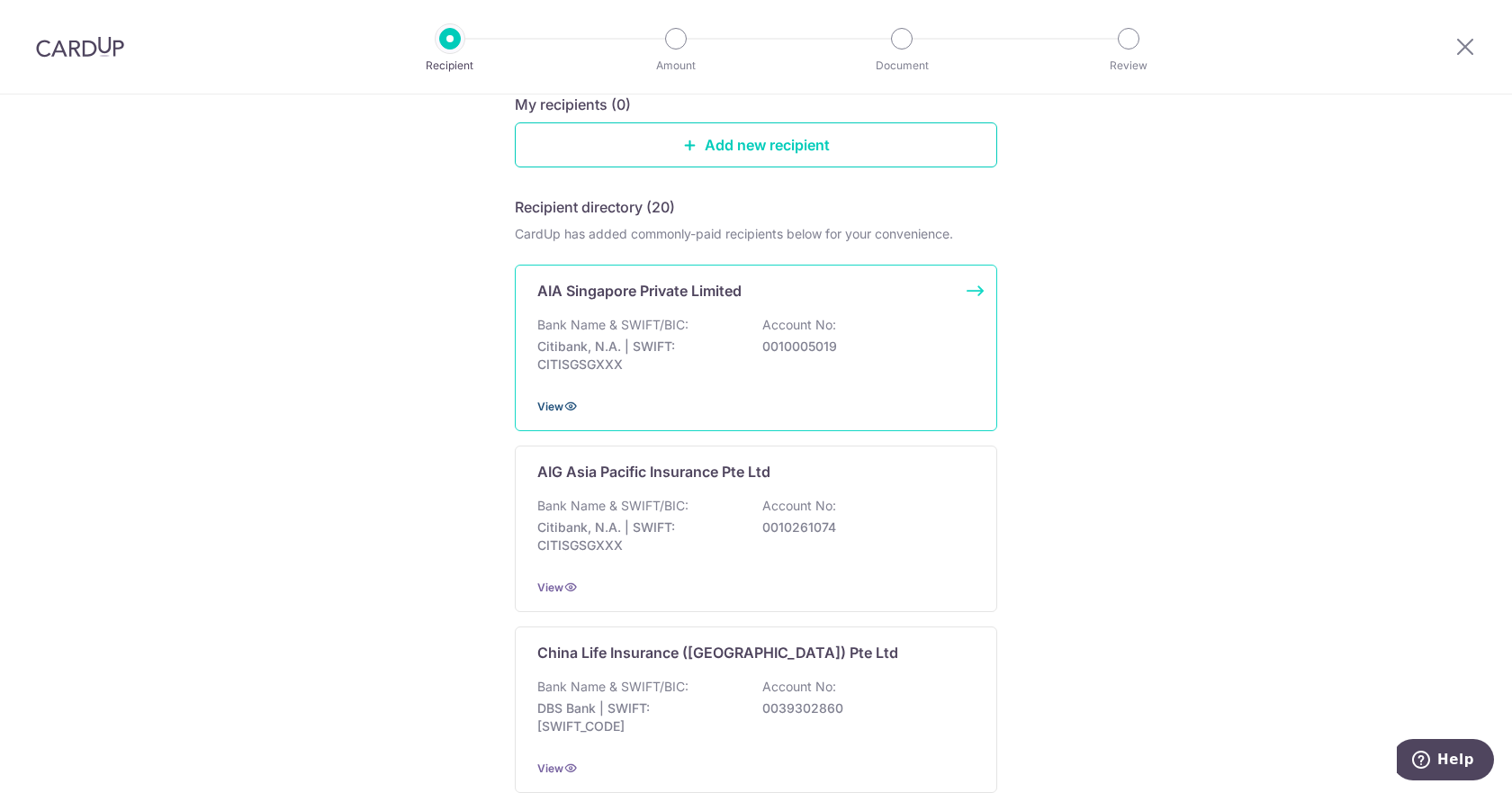
click at [557, 403] on span "View" at bounding box center [551, 406] width 26 height 13
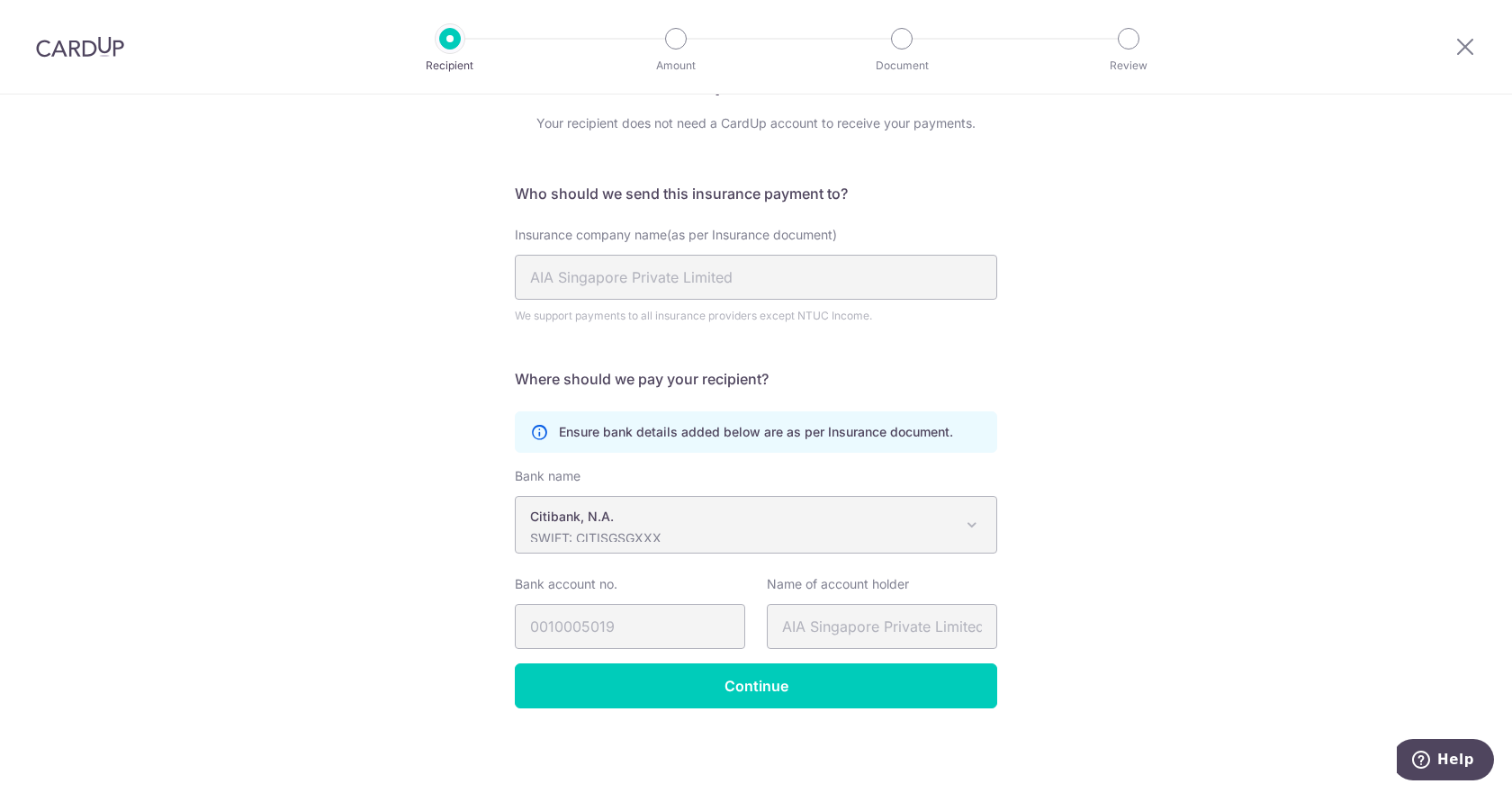
scroll to position [63, 0]
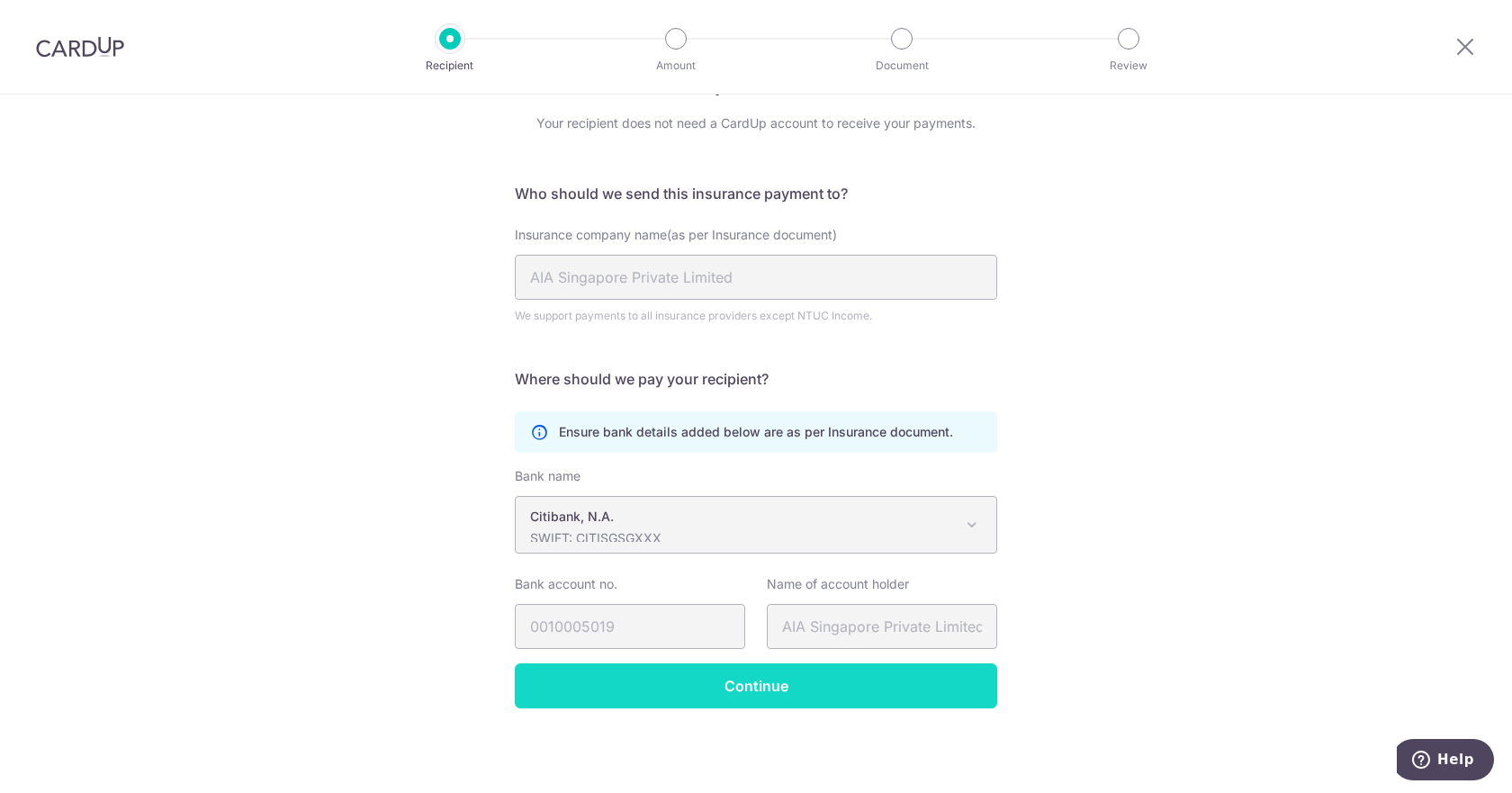
click at [816, 670] on input "Continue" at bounding box center [756, 686] width 483 height 45
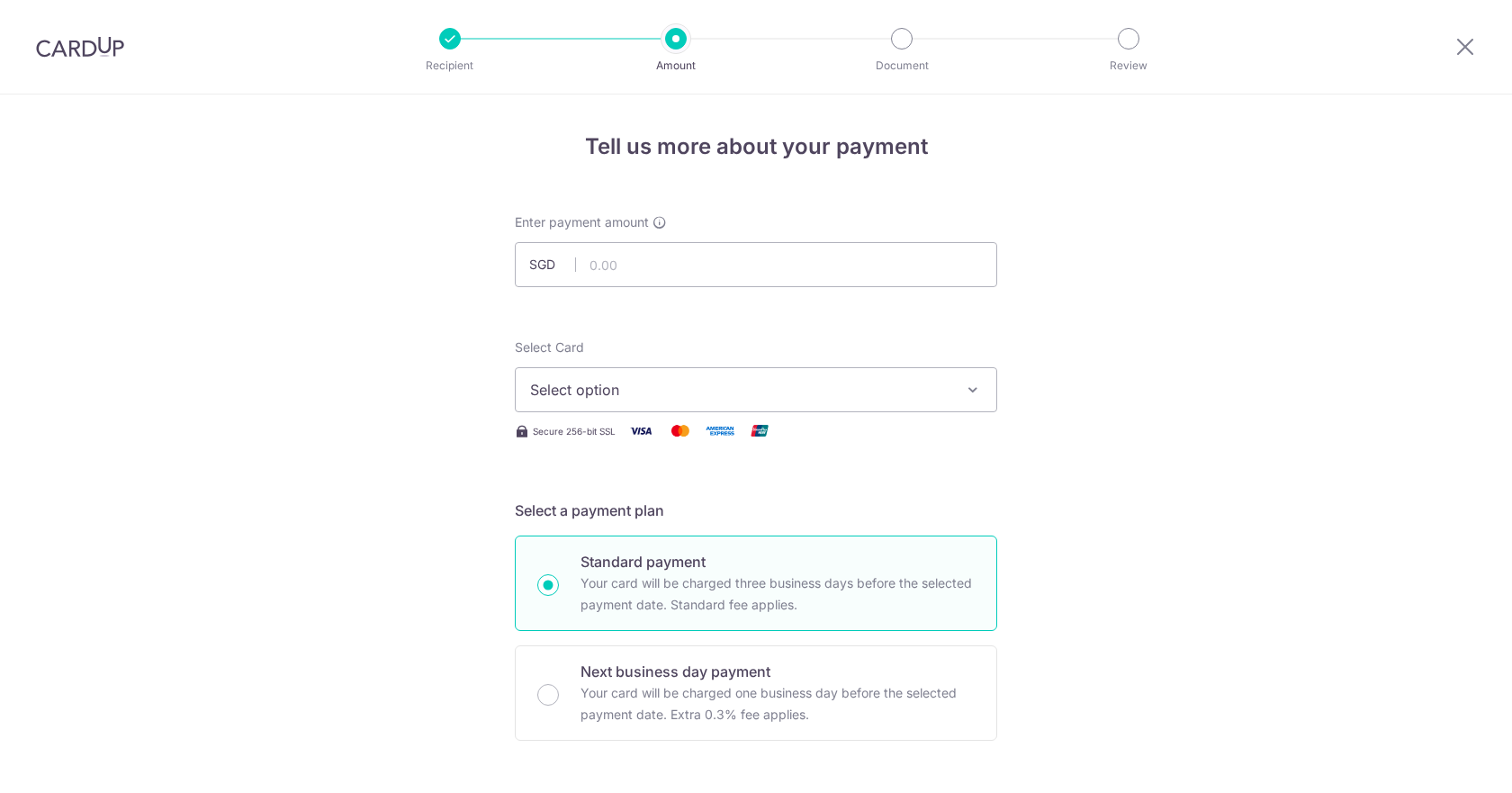
click at [789, 258] on input "text" at bounding box center [756, 265] width 483 height 45
type input "464.08"
click at [868, 360] on div "Select Card Select option Add credit card" at bounding box center [756, 375] width 483 height 74
click at [876, 366] on div "Select Card Select option Add credit card" at bounding box center [756, 375] width 483 height 74
click at [879, 369] on button "Select option" at bounding box center [756, 390] width 483 height 45
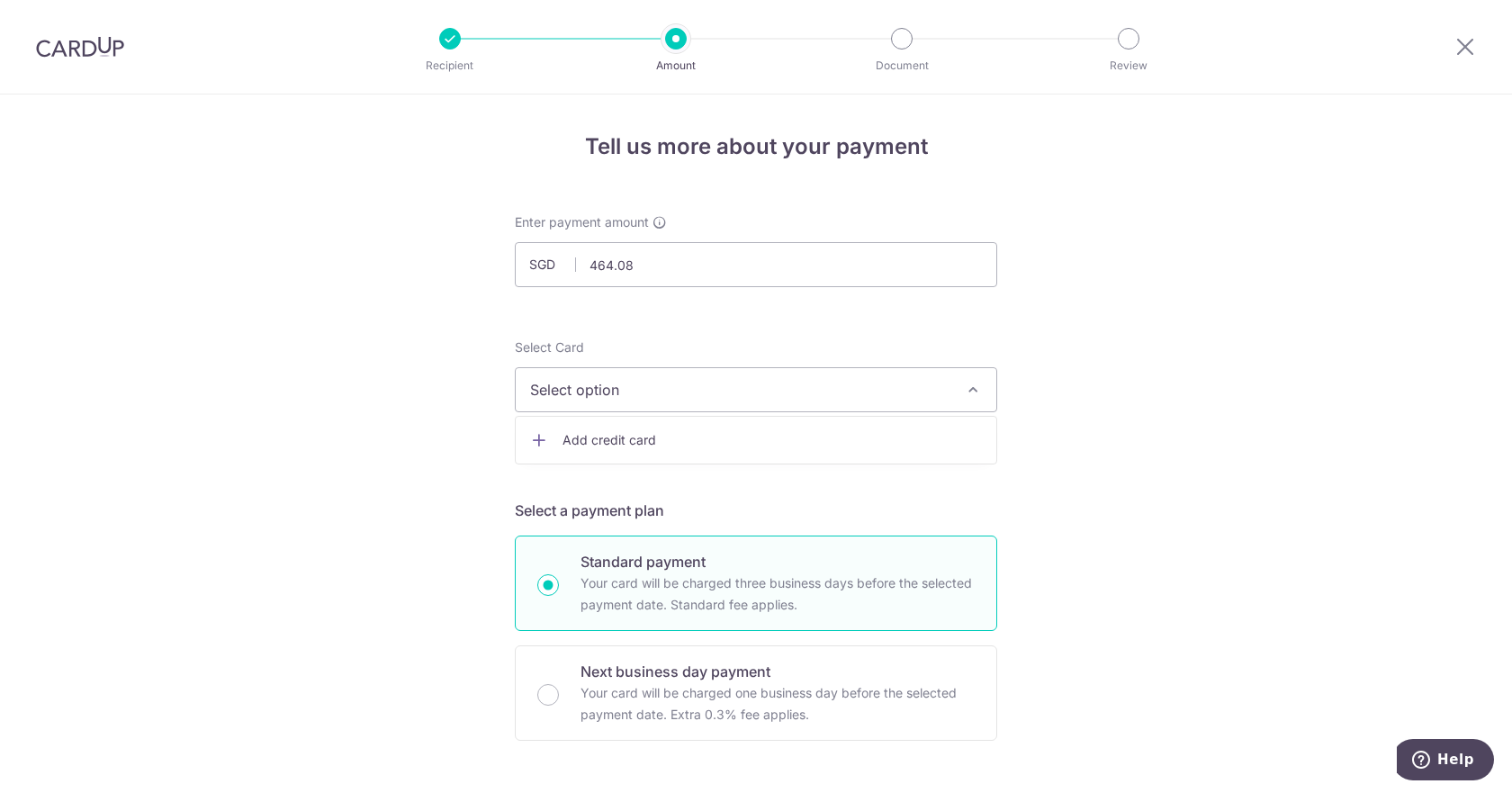
click at [876, 439] on span "Add credit card" at bounding box center [772, 439] width 419 height 18
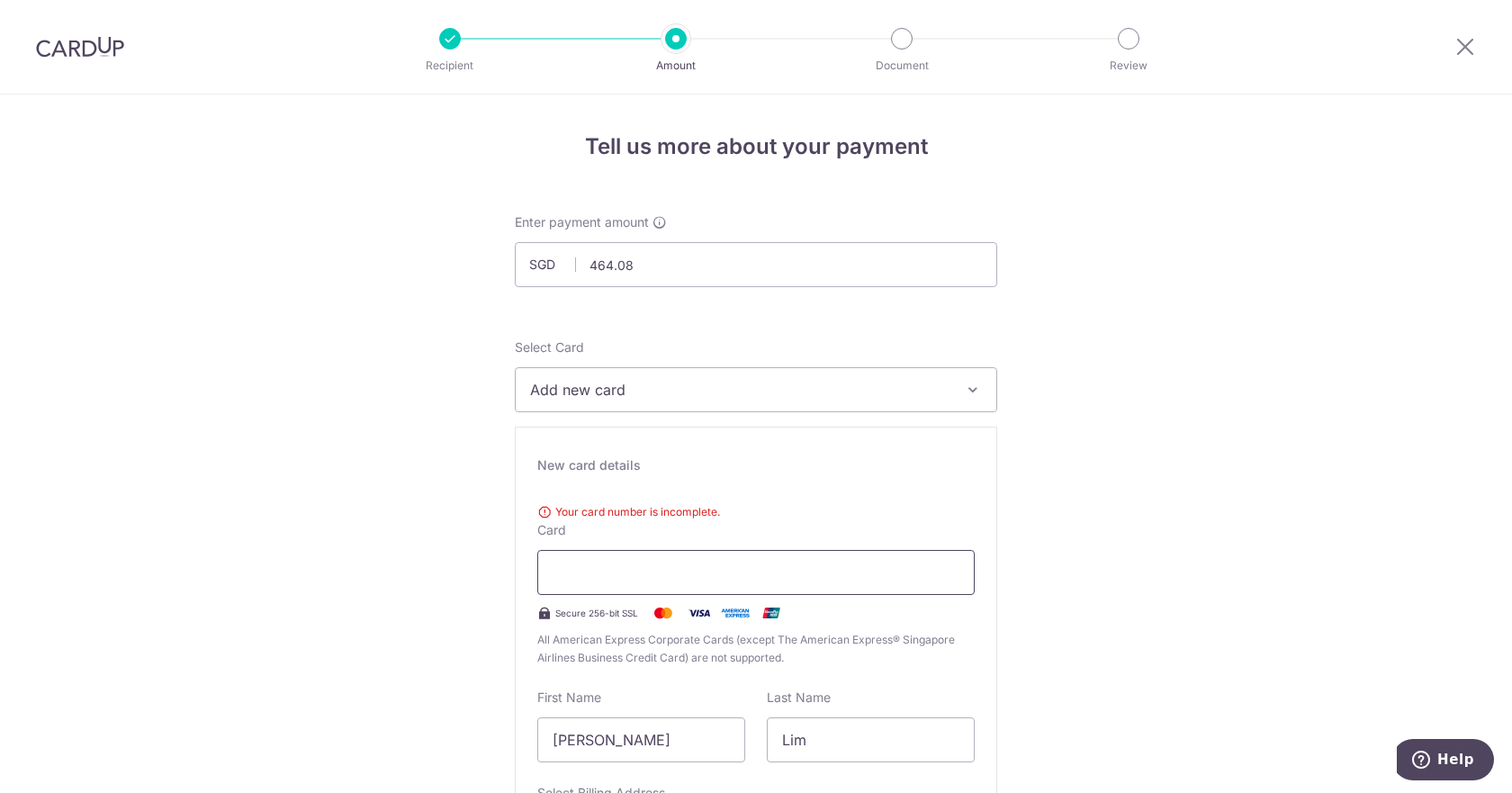
type input "06 / 2029"
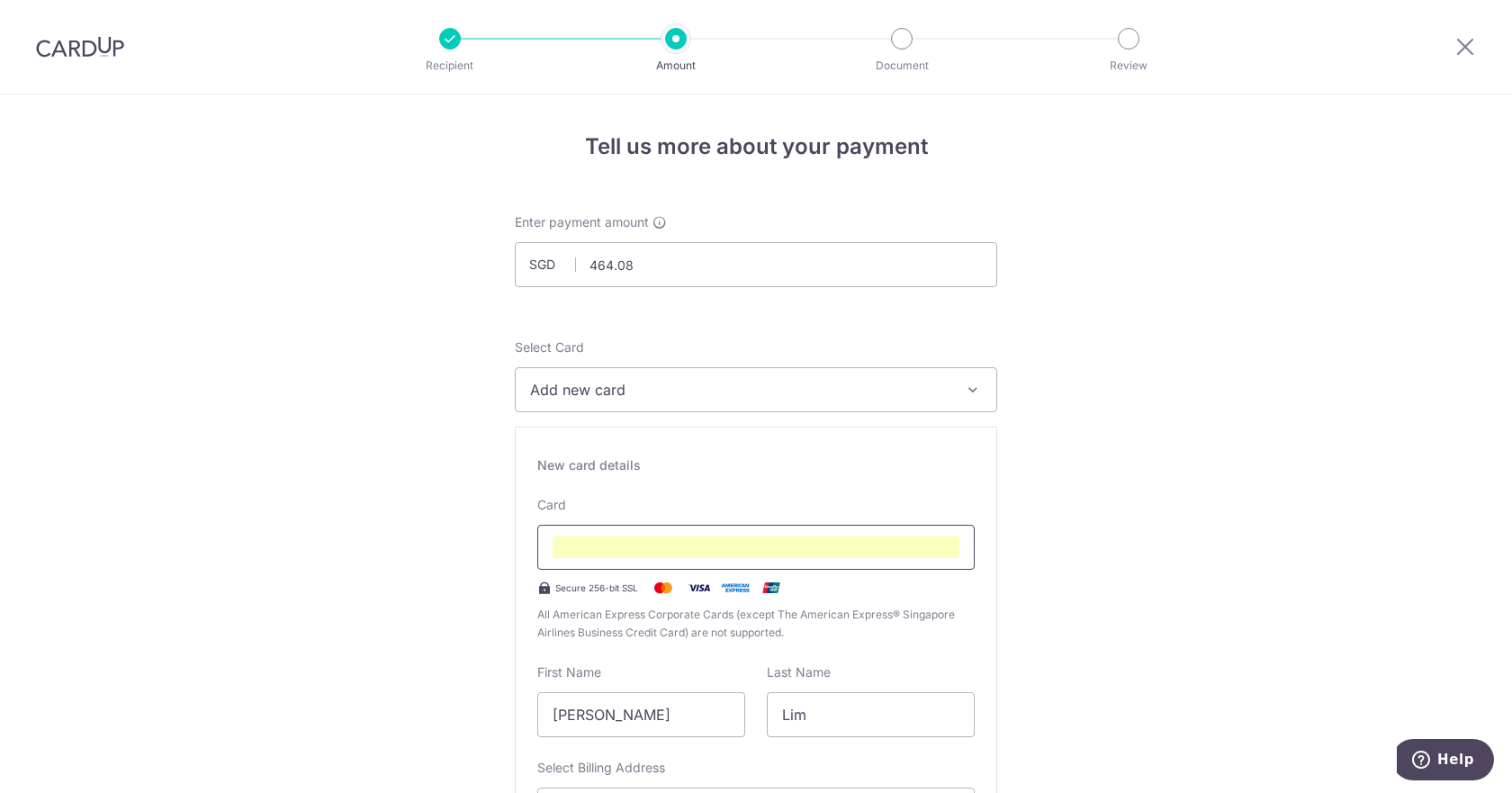
scroll to position [129, 0]
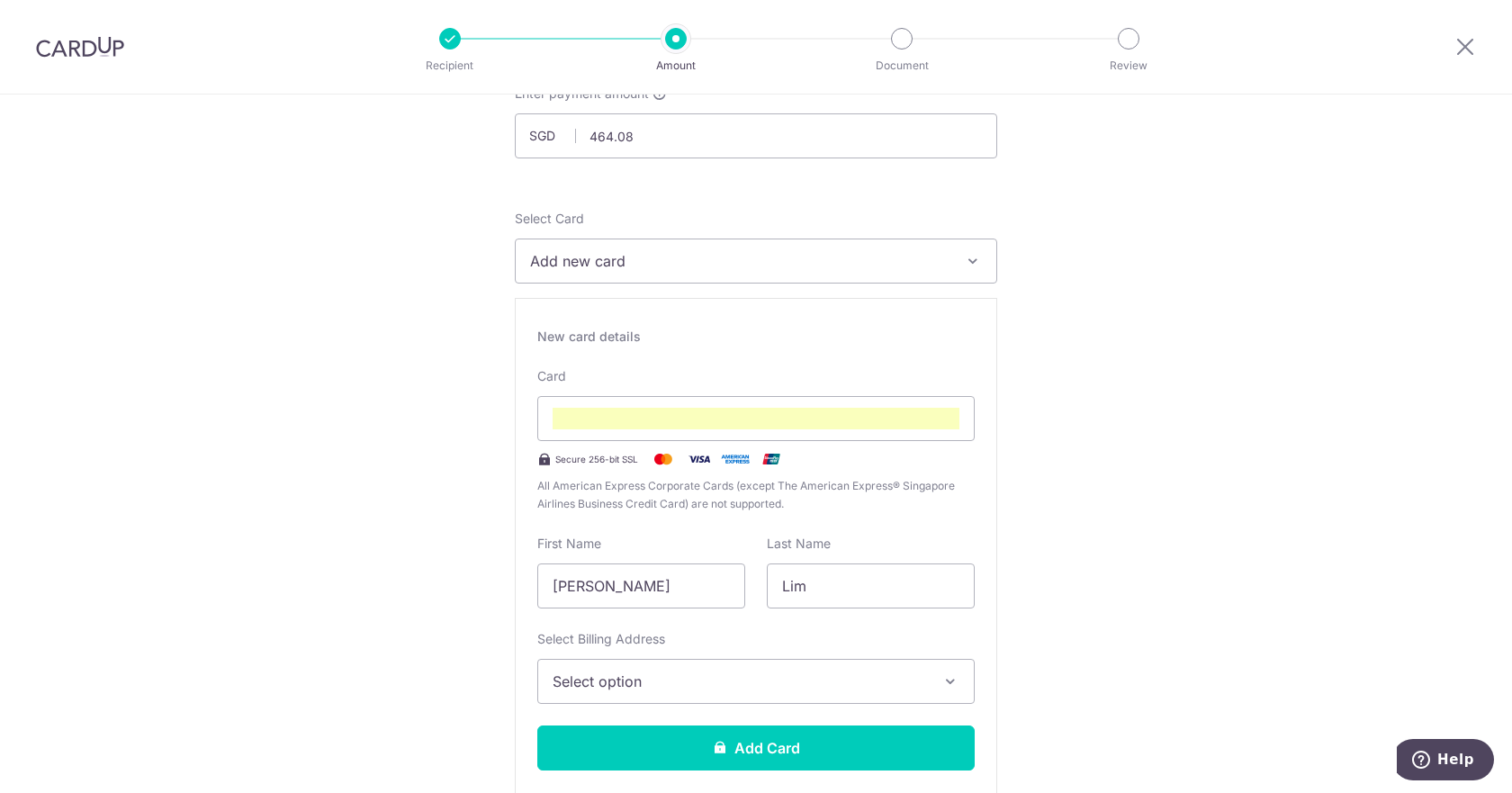
click at [823, 668] on button "Select option" at bounding box center [756, 682] width 437 height 45
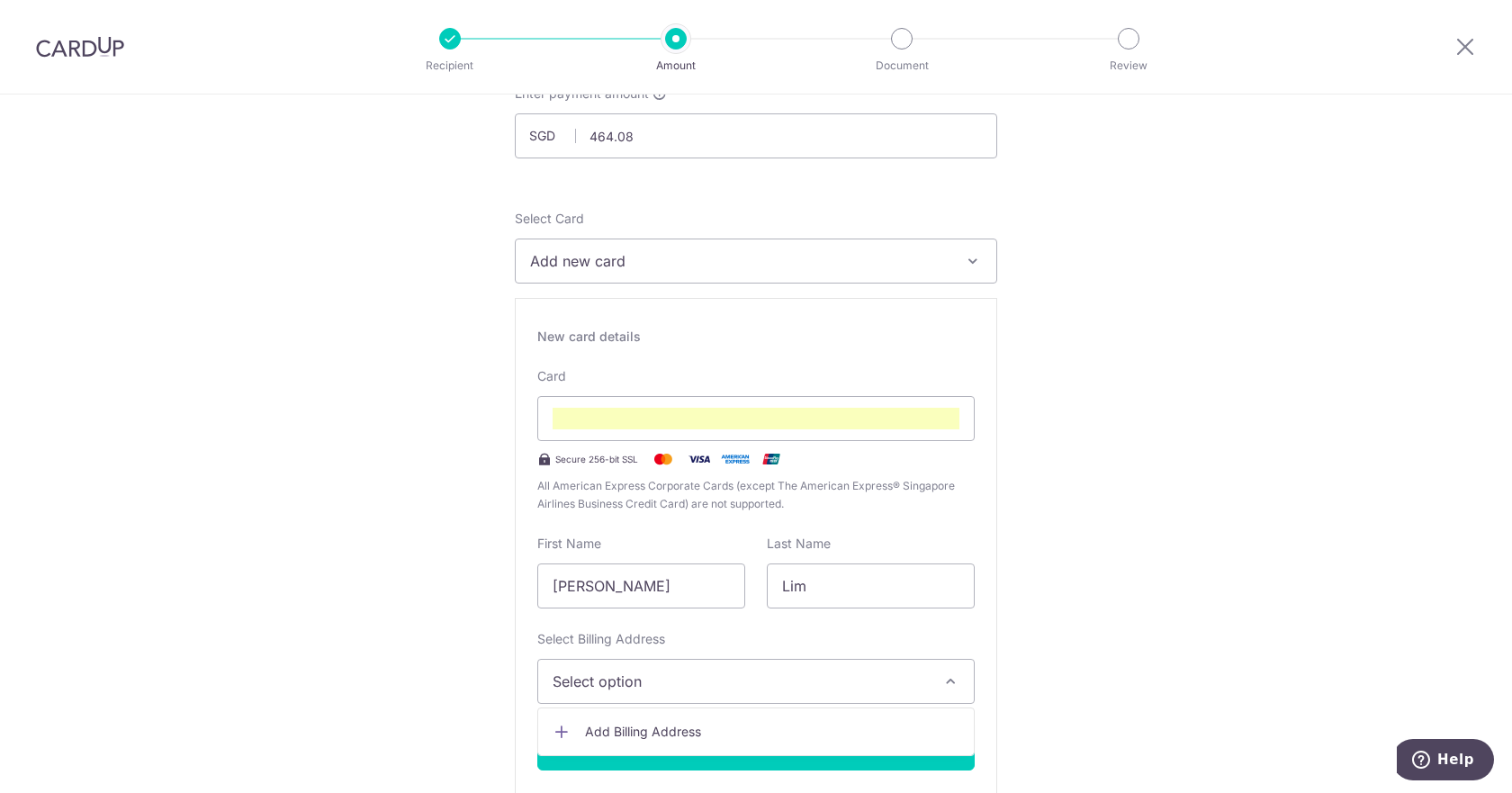
click at [766, 739] on span "Add Billing Address" at bounding box center [772, 732] width 374 height 18
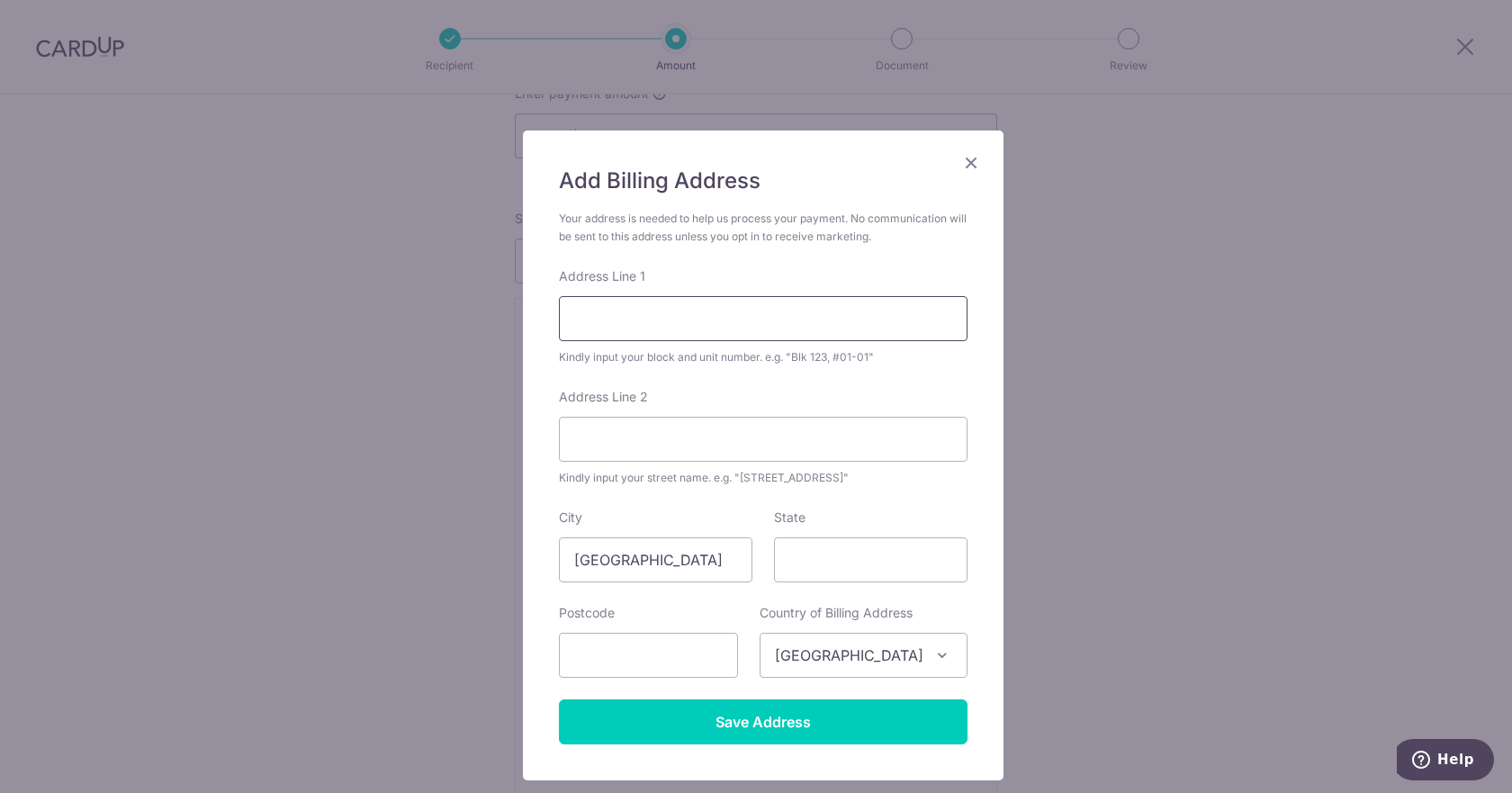
click at [726, 322] on input "Address Line 1" at bounding box center [763, 319] width 408 height 45
type input "50 LORONG 40 GEYLANG THE SUNNY SPRING"
type input "#04-06"
type input "398074"
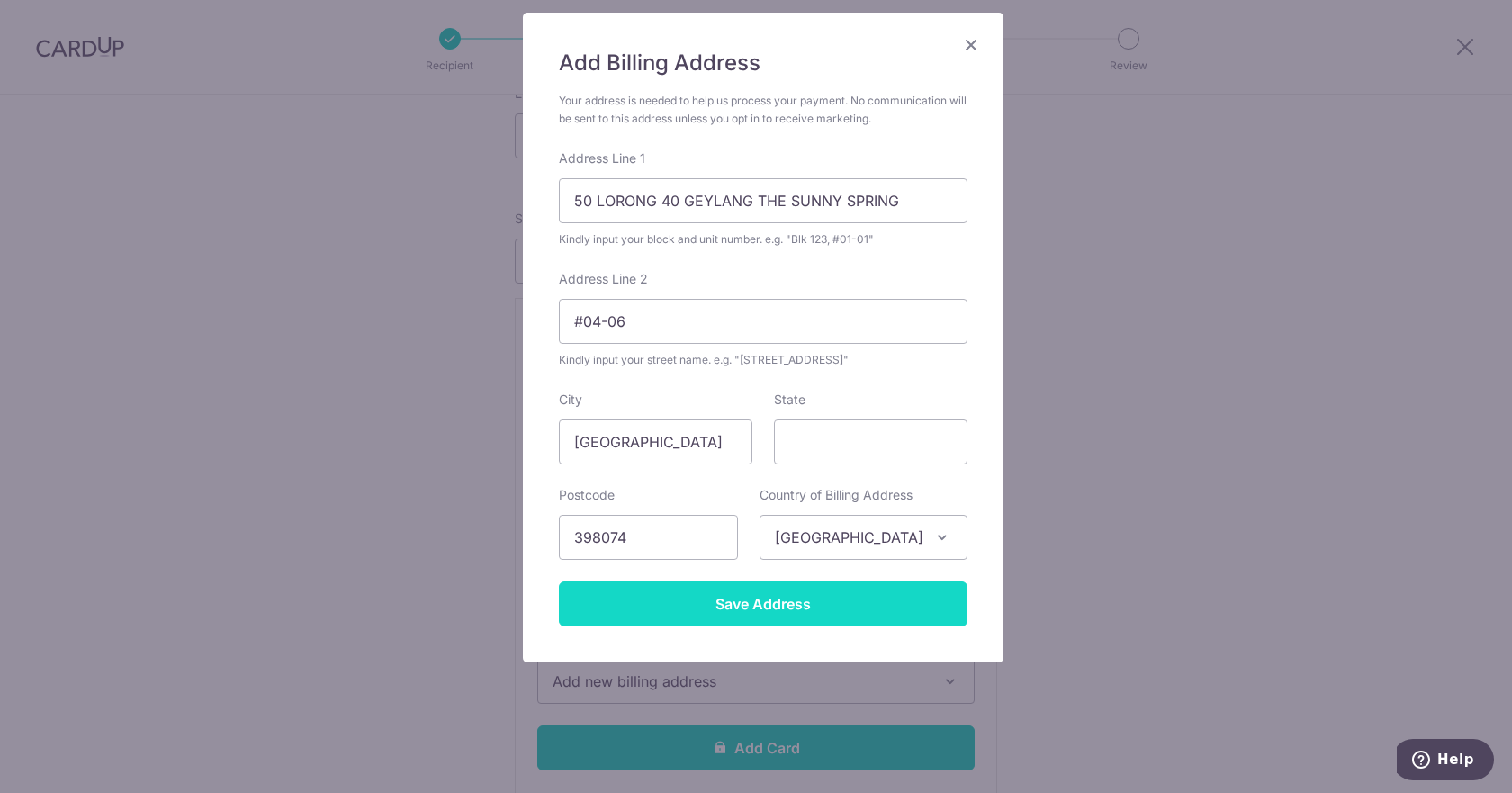
click at [791, 600] on input "Save Address" at bounding box center [763, 604] width 408 height 45
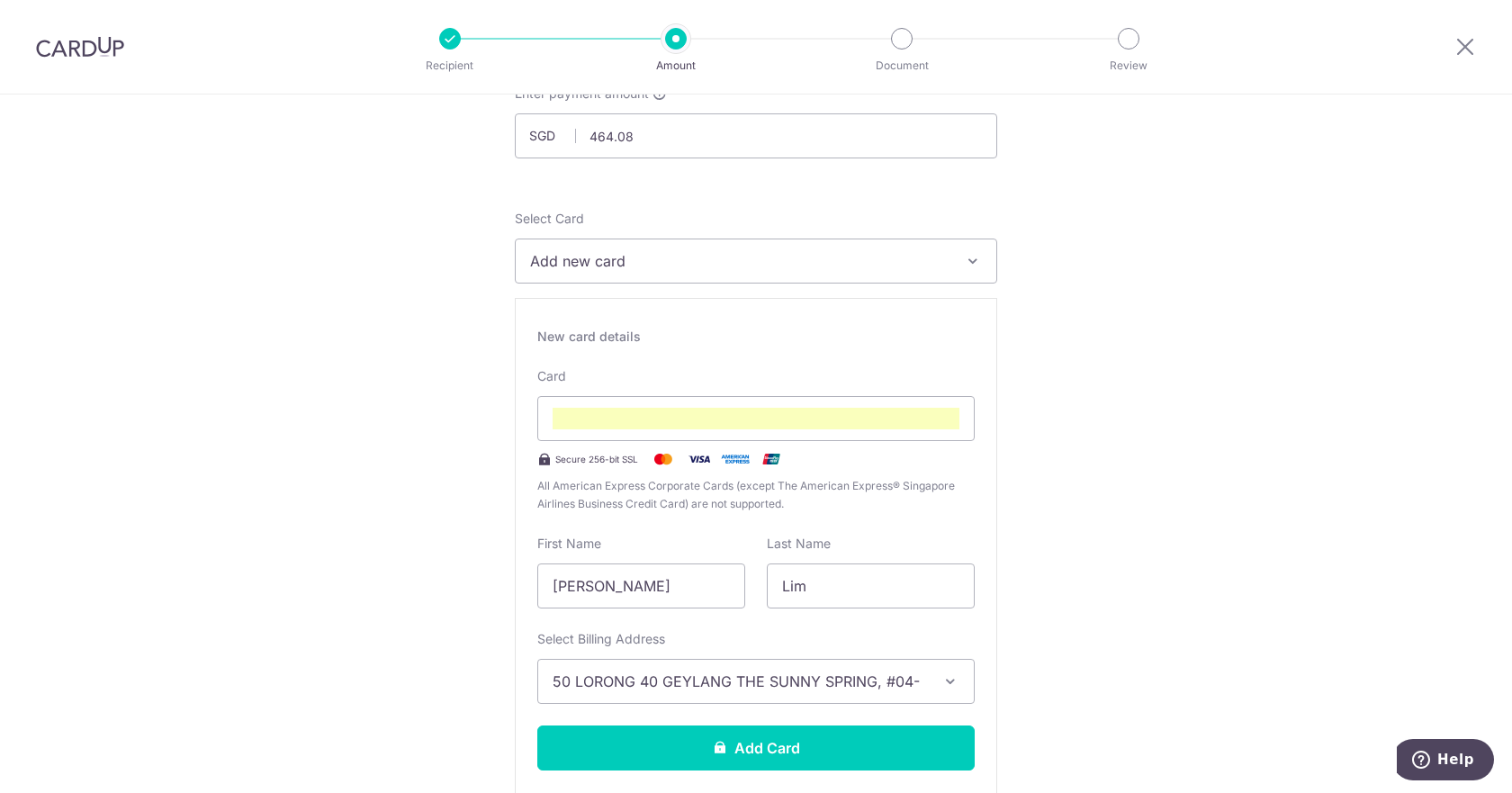
scroll to position [383, 0]
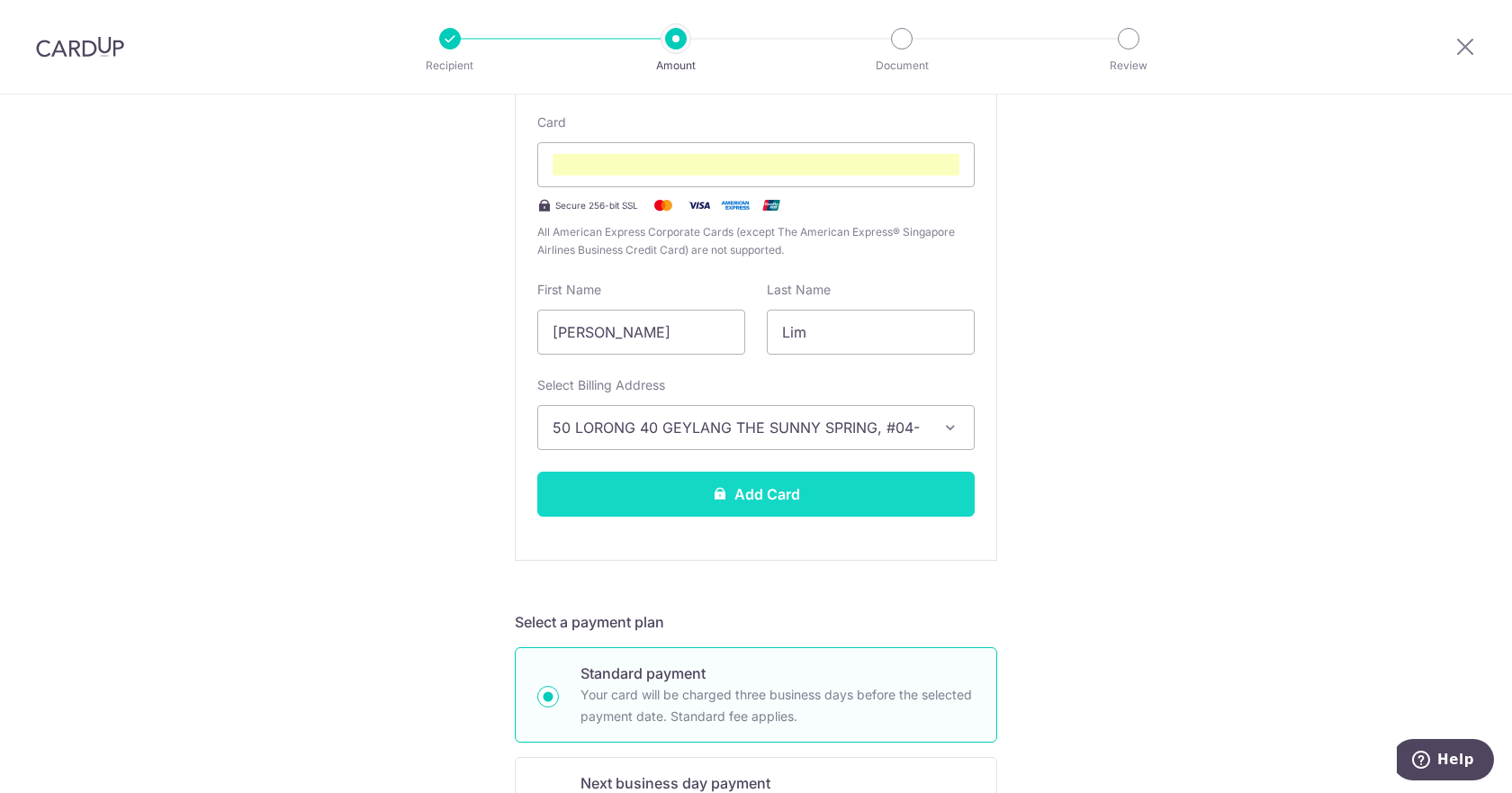
click at [871, 492] on button "Add Card" at bounding box center [756, 494] width 437 height 45
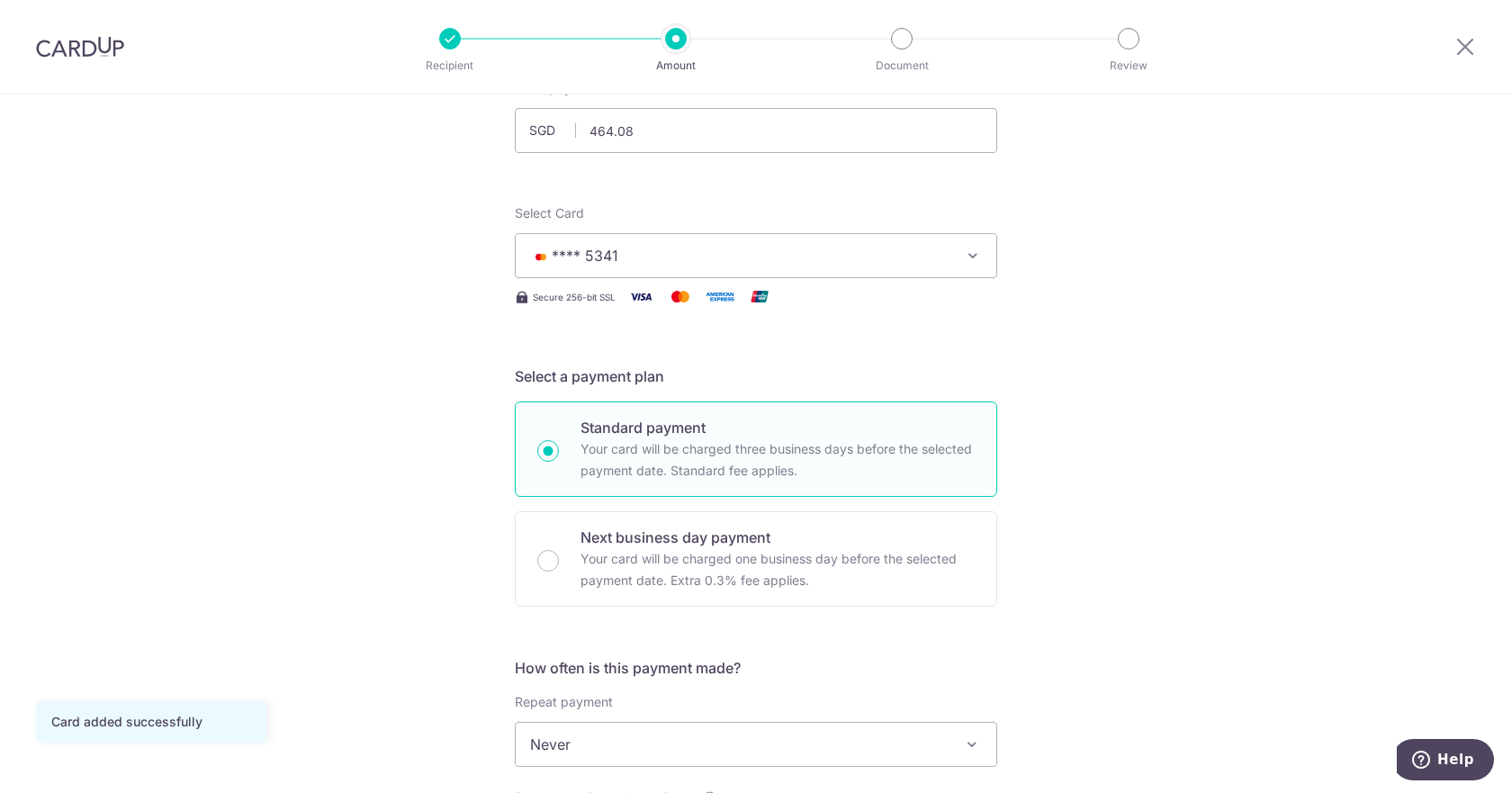
scroll to position [402, 0]
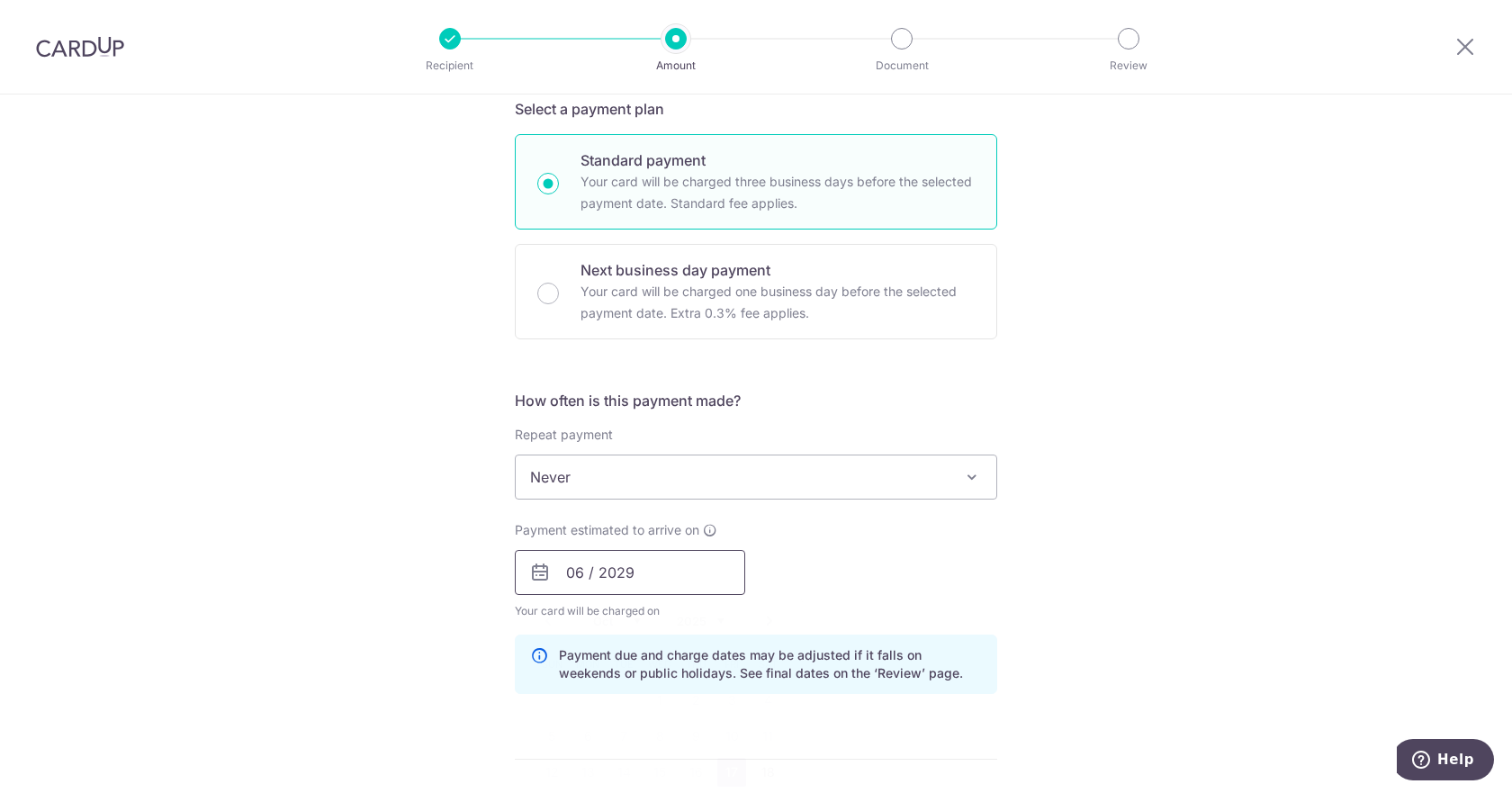
click at [685, 568] on input "06 / 2029" at bounding box center [630, 572] width 230 height 45
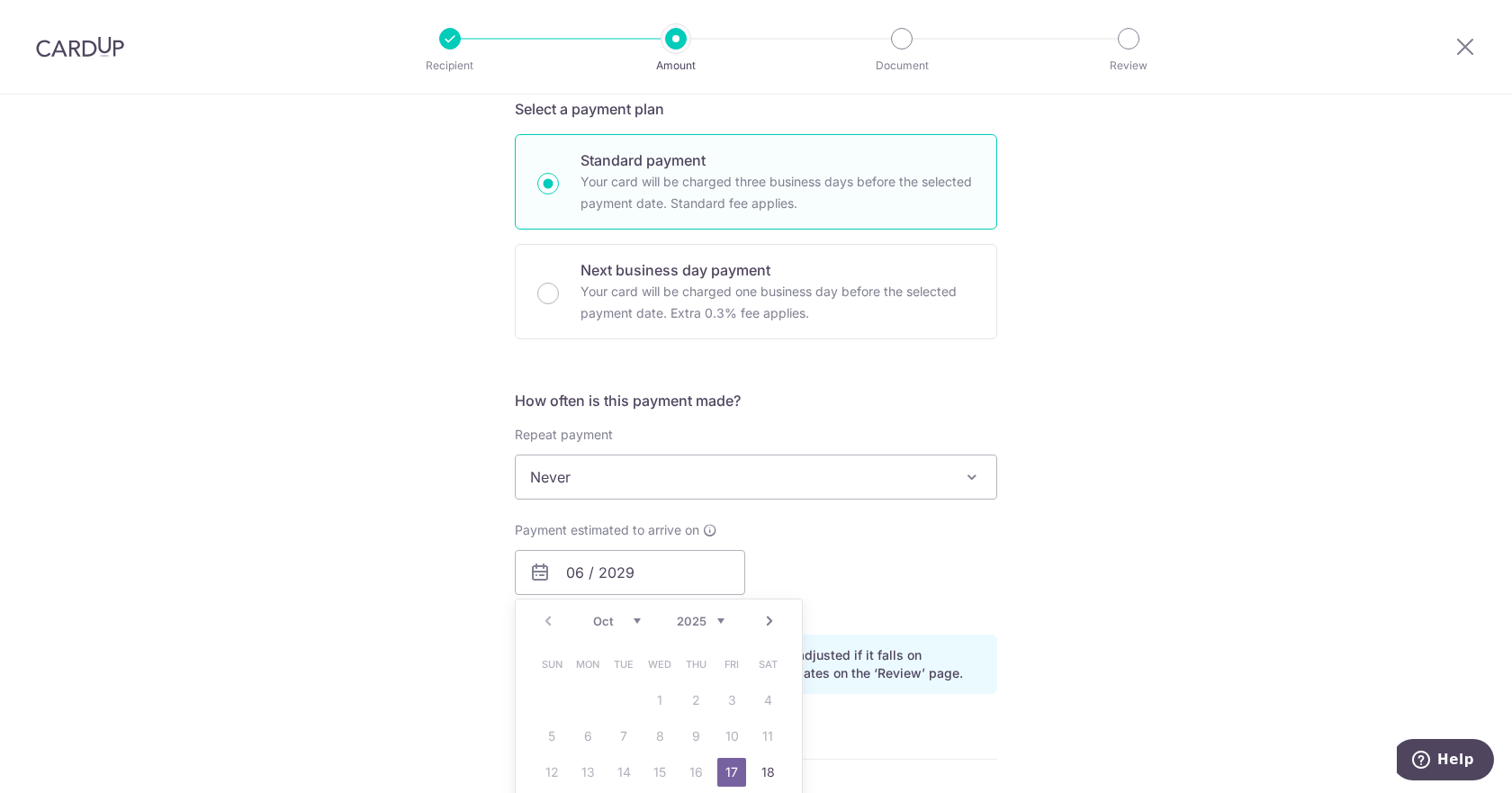
click at [724, 773] on link "17" at bounding box center [731, 772] width 29 height 29
type input "[DATE]"
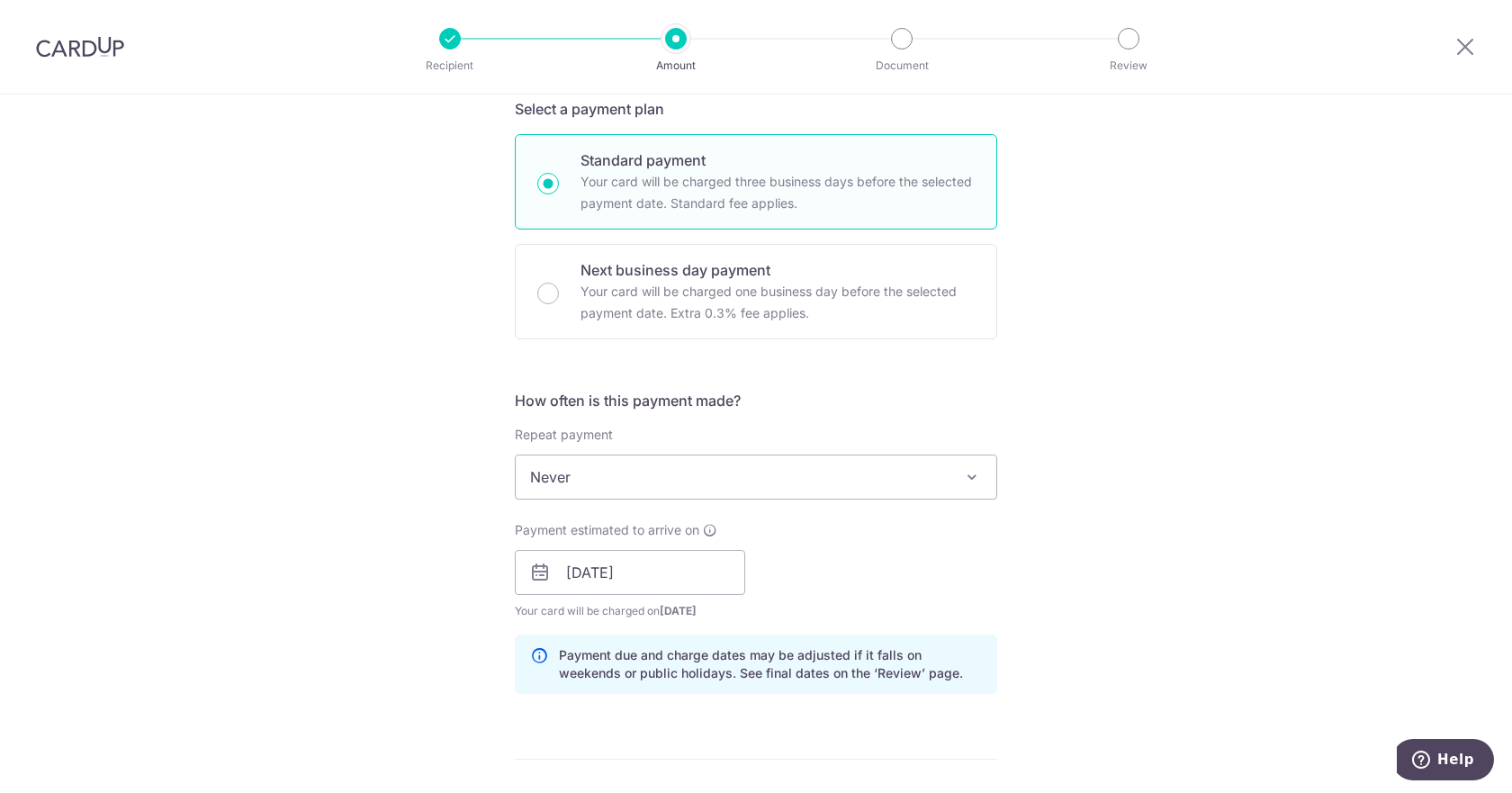
click at [866, 550] on div "Payment estimated to arrive on 17/10/2025 Prev Next Oct Nov Dec 2025 2026 2027 …" at bounding box center [756, 570] width 504 height 99
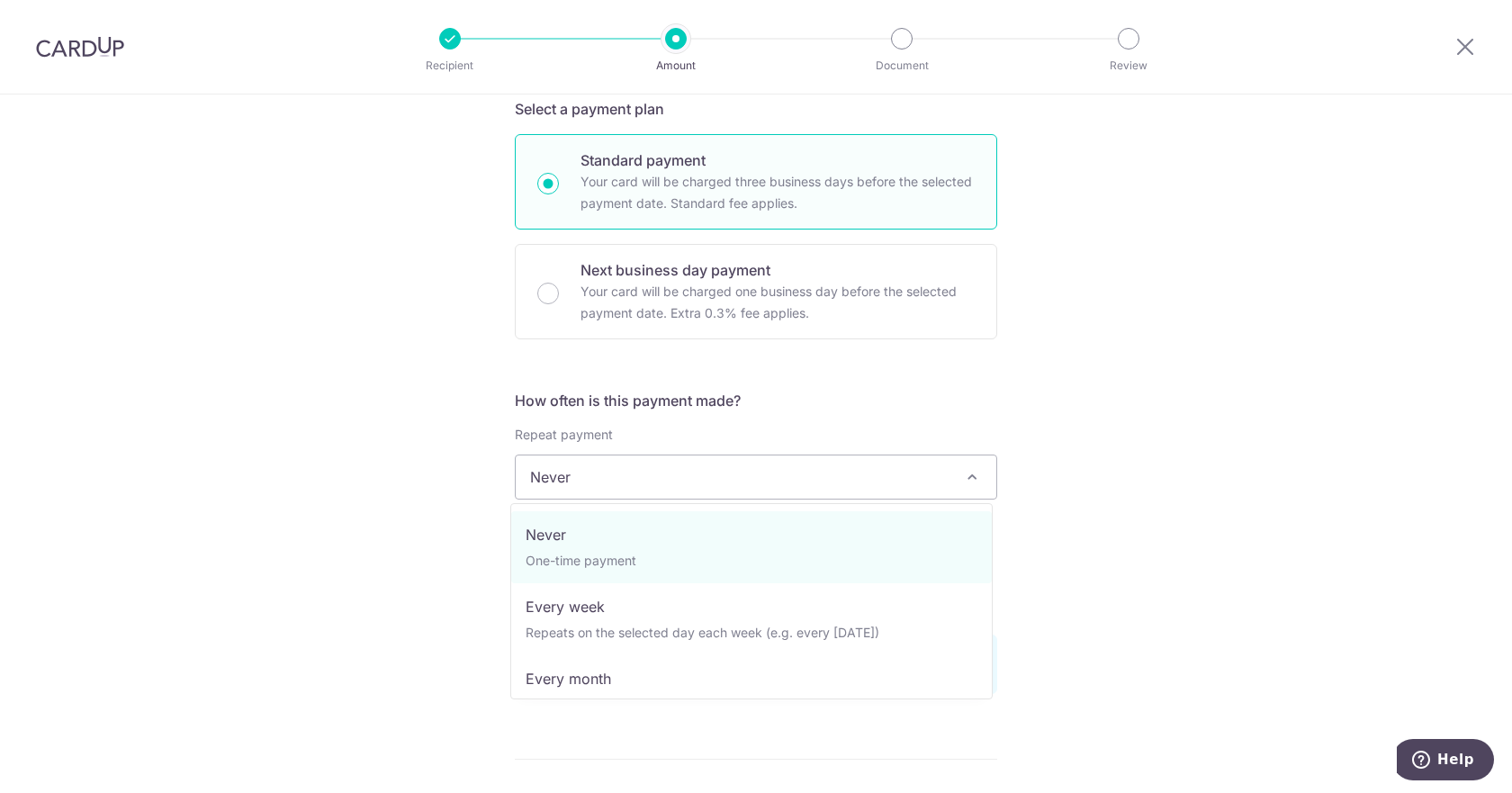
click at [844, 474] on span "Never" at bounding box center [756, 477] width 481 height 43
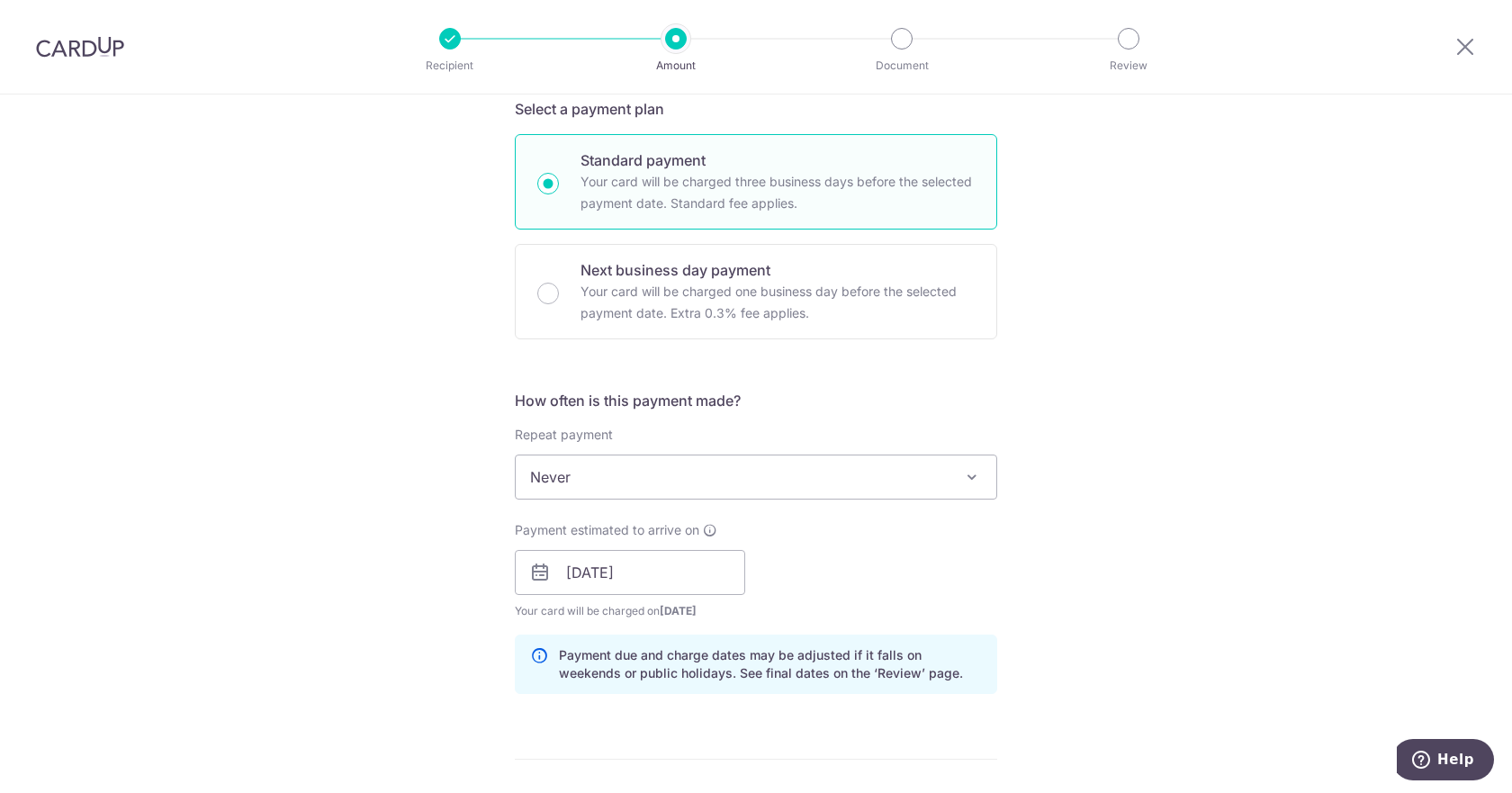
click at [1146, 407] on div "Tell us more about your payment Enter payment amount SGD 464.08 464.08 Card add…" at bounding box center [756, 543] width 1512 height 1702
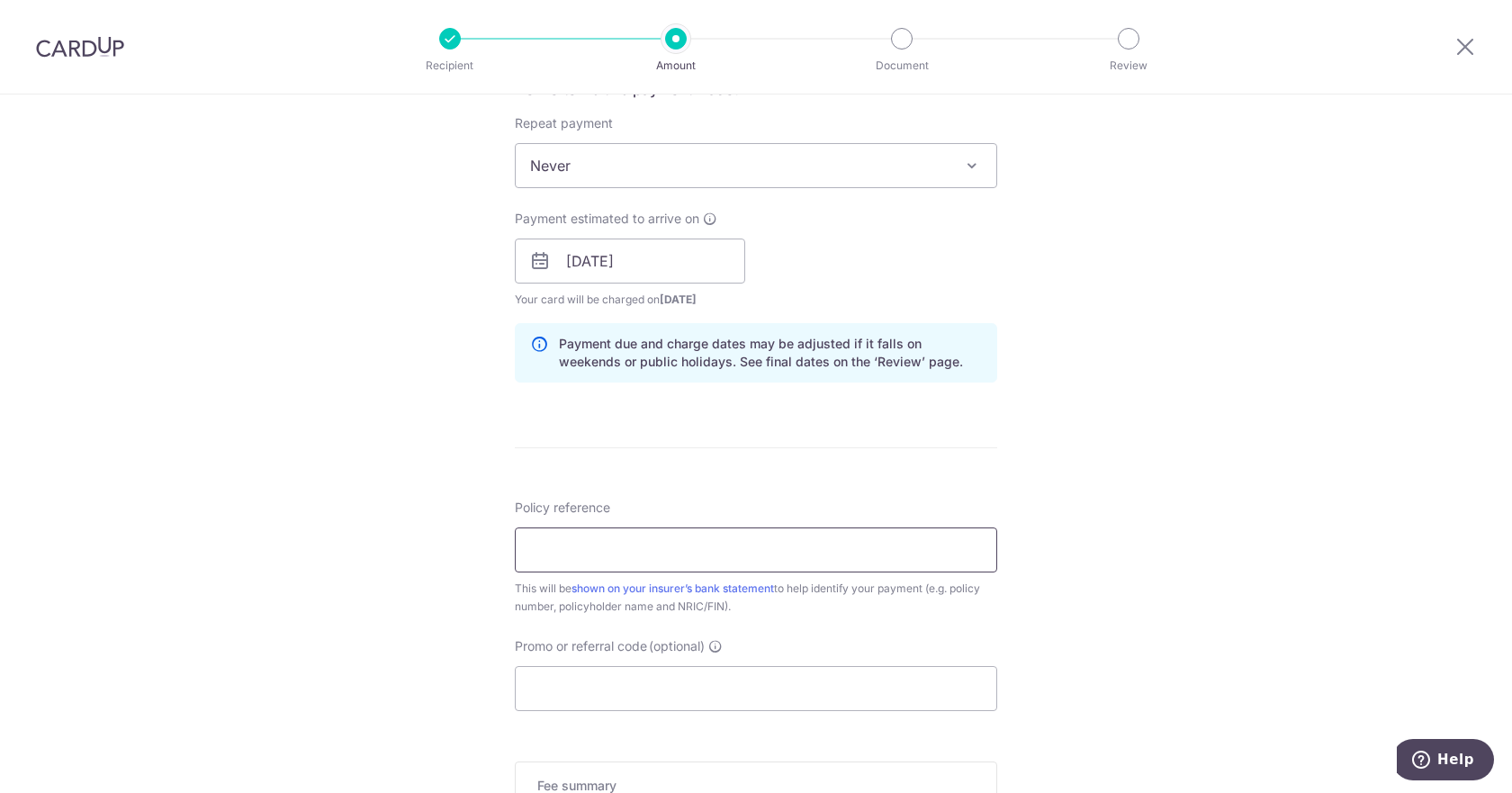
click at [864, 553] on input "Policy reference" at bounding box center [756, 550] width 483 height 45
drag, startPoint x: 561, startPoint y: 547, endPoint x: 666, endPoint y: 568, distance: 107.1
click at [666, 568] on input "E233407292" at bounding box center [756, 550] width 483 height 45
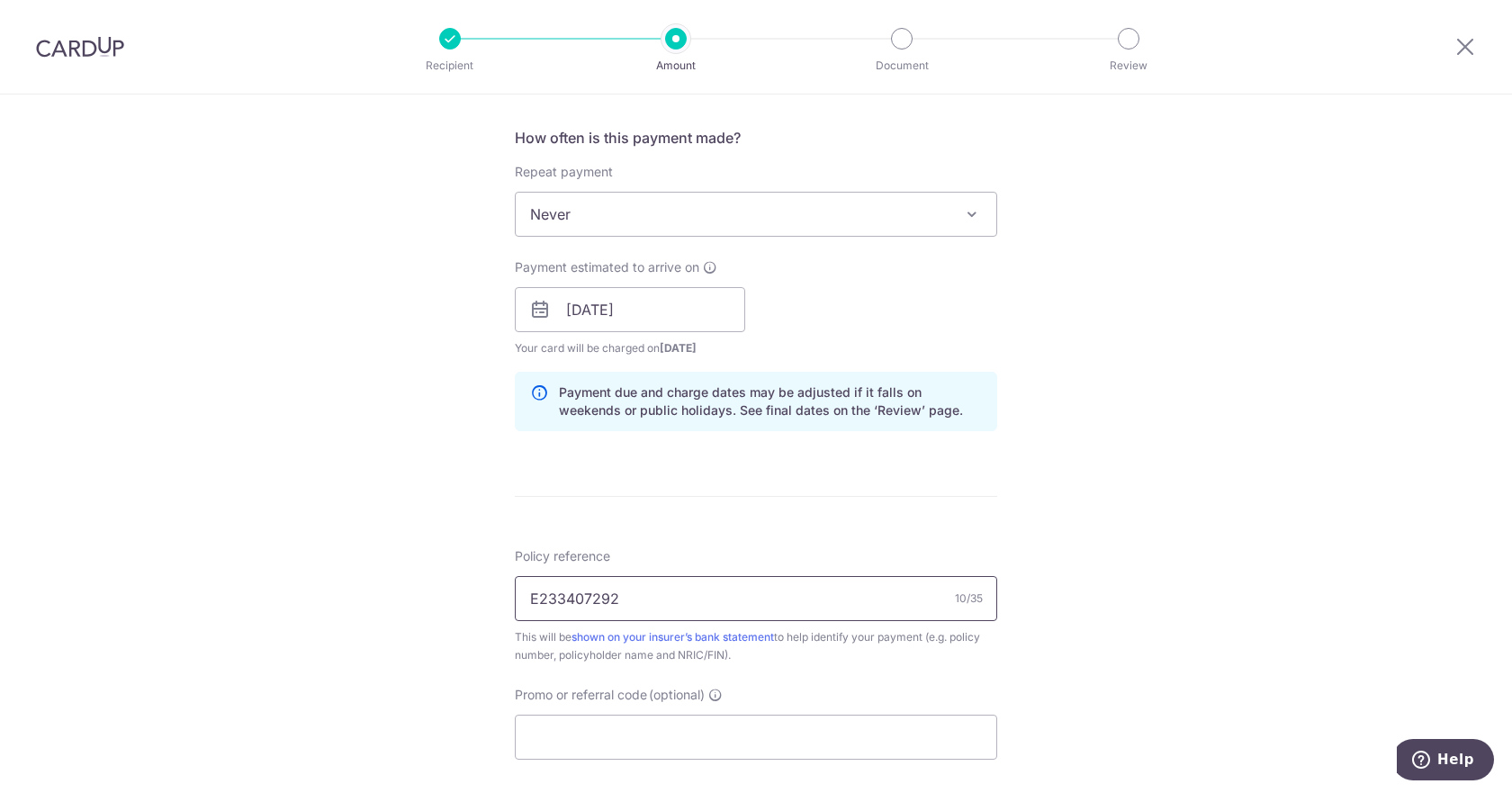
scroll to position [1004, 0]
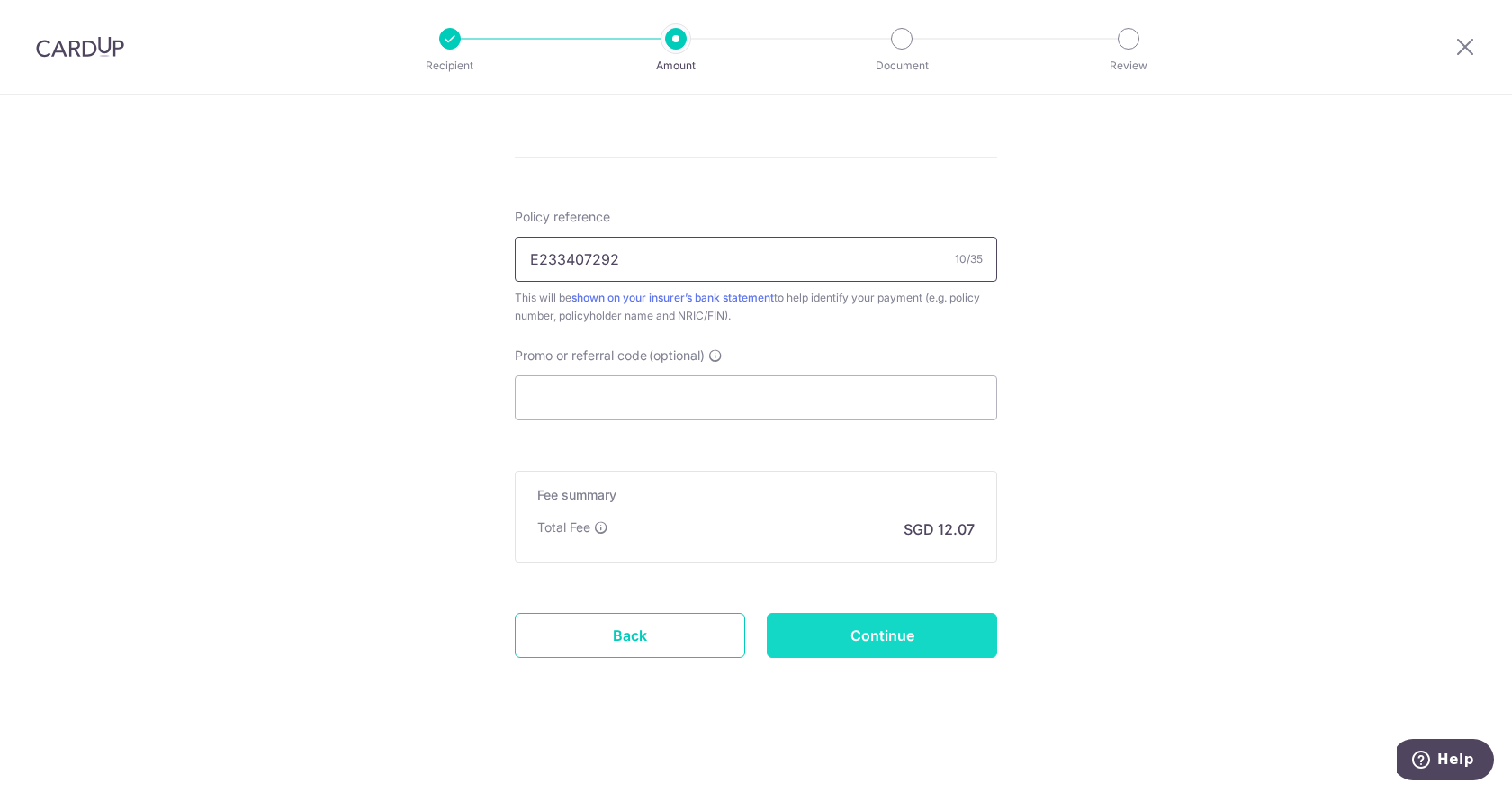
type input "E233407292"
click at [878, 631] on input "Continue" at bounding box center [881, 636] width 230 height 45
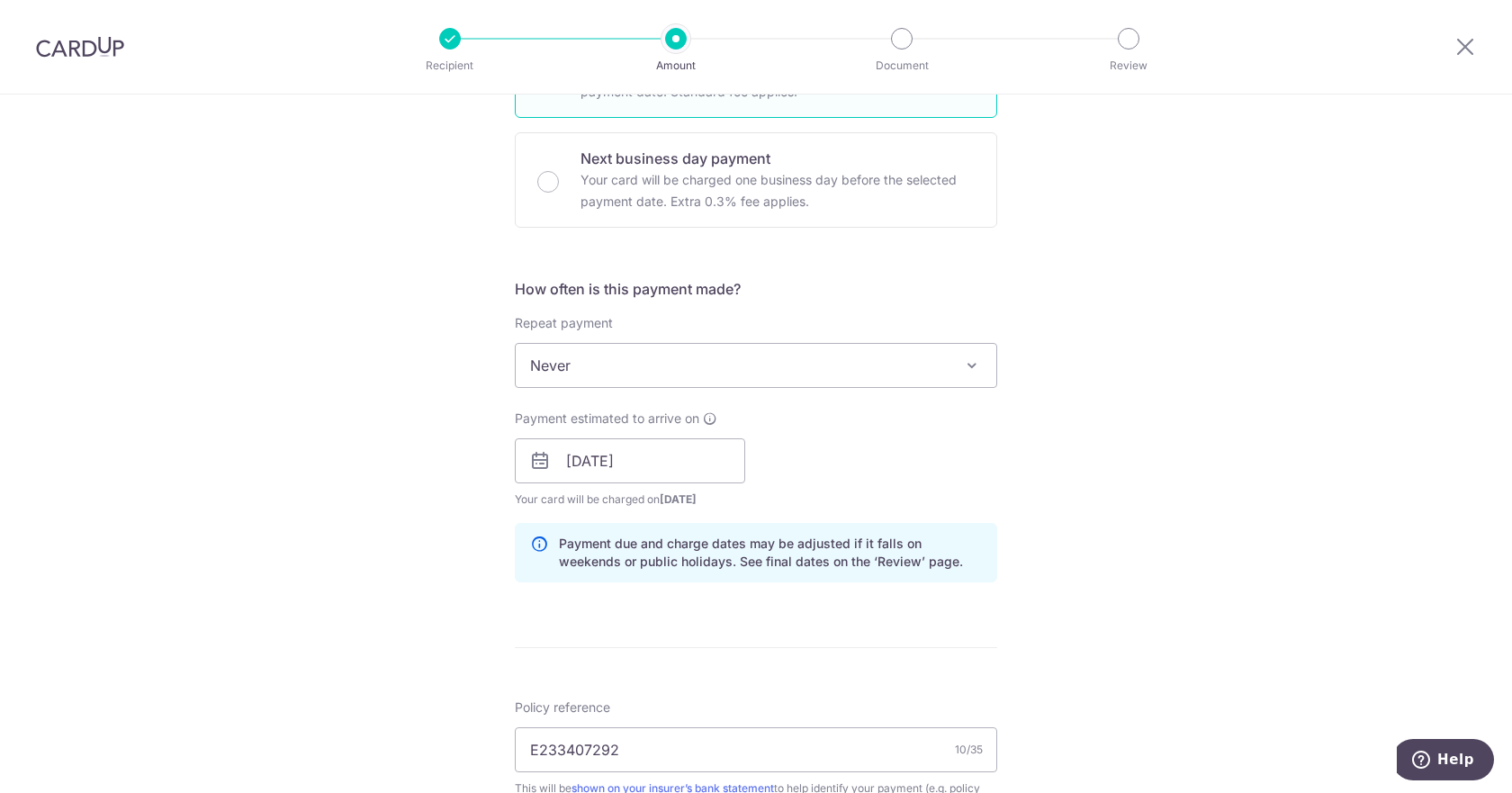
scroll to position [512, 0]
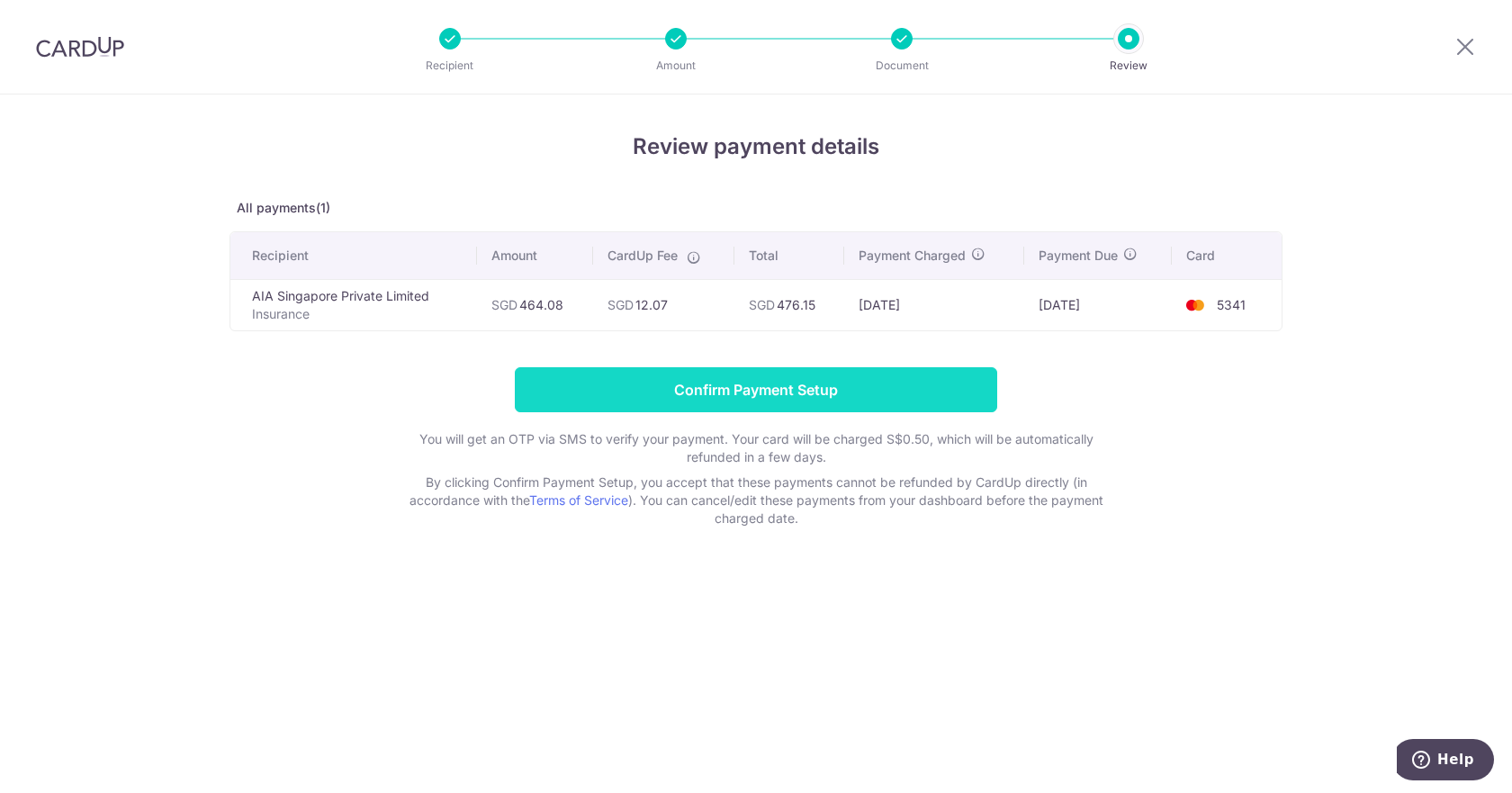
click at [917, 386] on input "Confirm Payment Setup" at bounding box center [756, 390] width 483 height 45
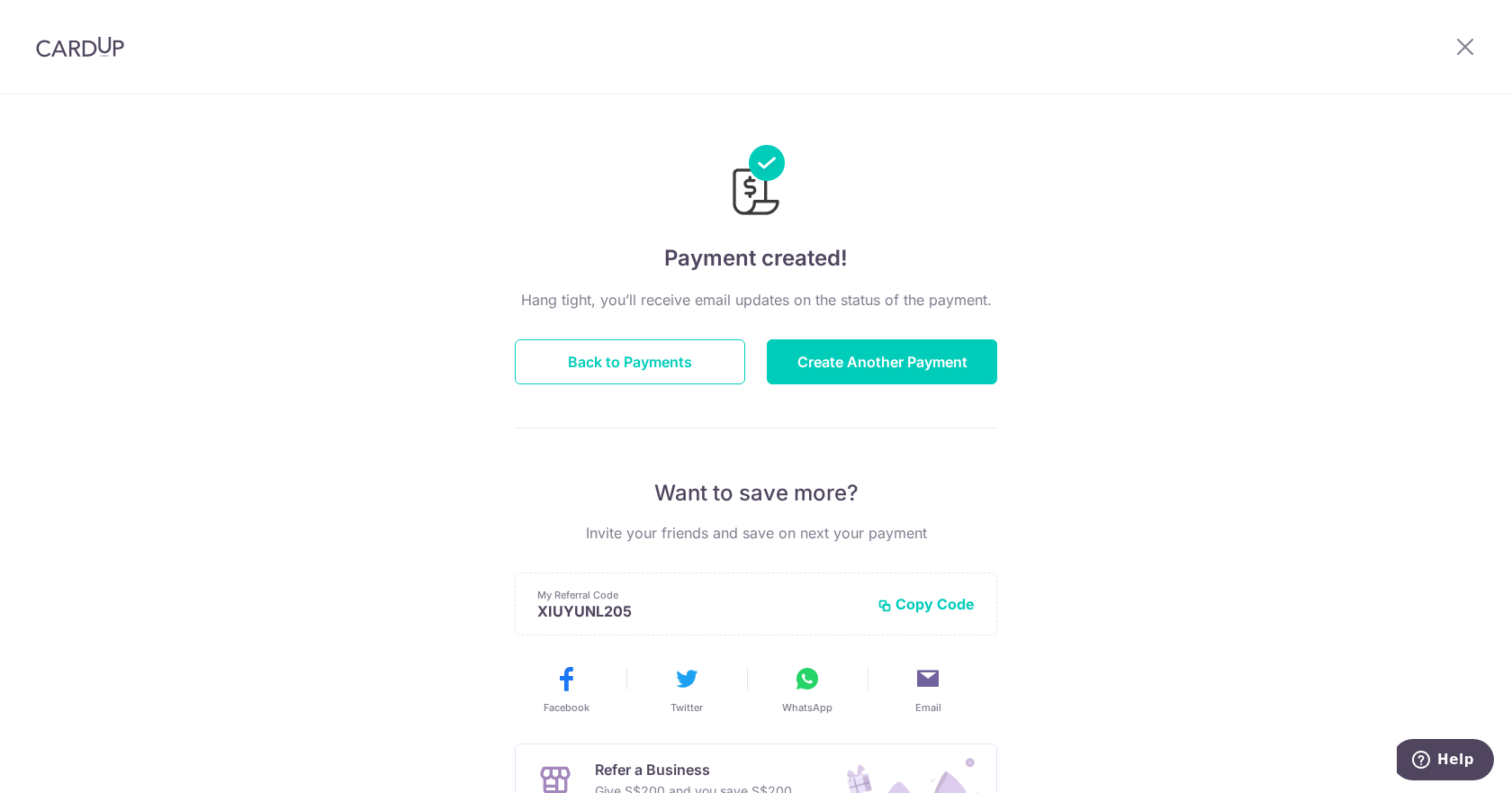
click at [60, 23] on div at bounding box center [80, 46] width 160 height 93
click at [77, 50] on img at bounding box center [80, 46] width 89 height 22
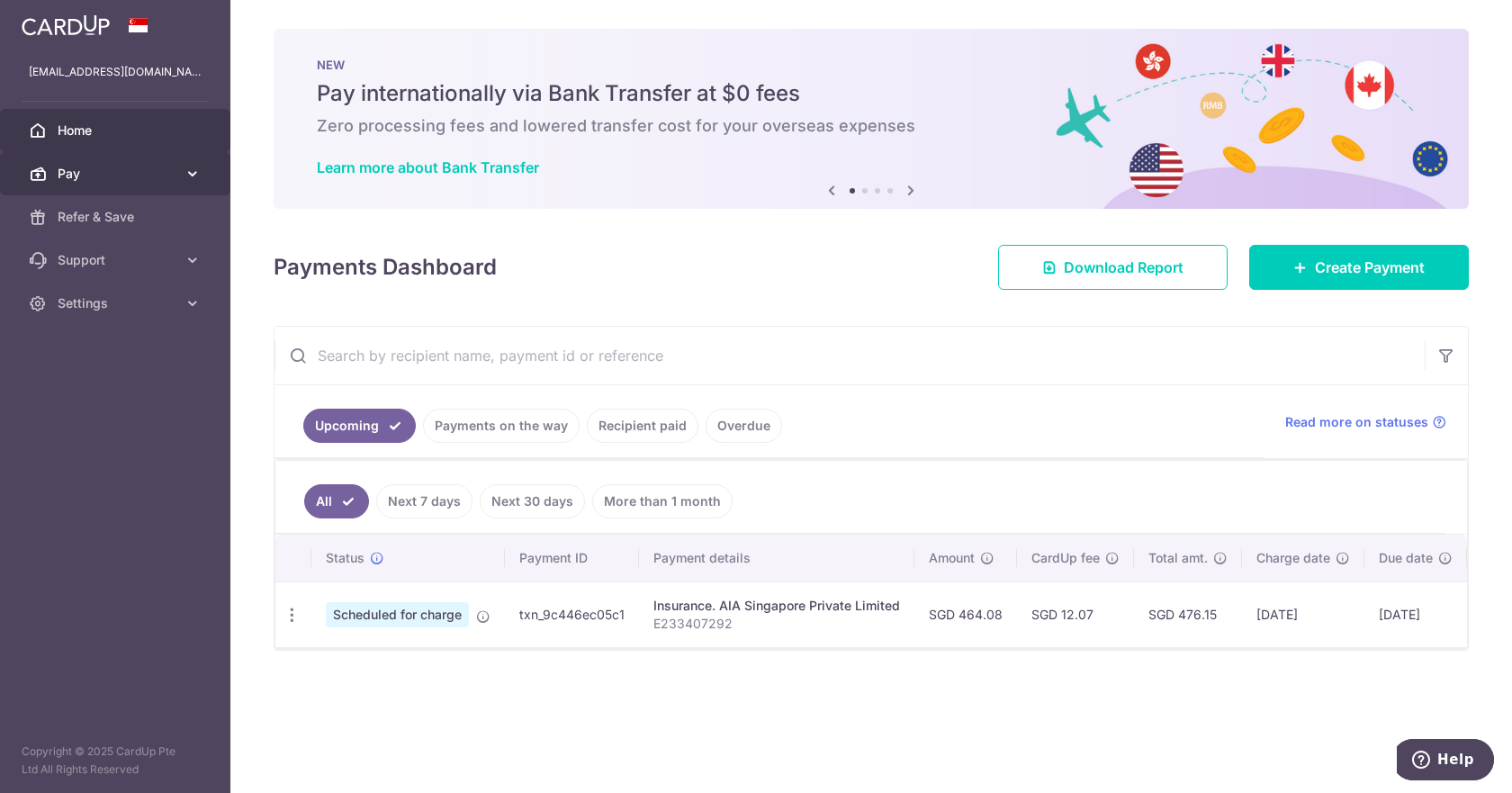
click at [144, 179] on span "Pay" at bounding box center [117, 173] width 119 height 18
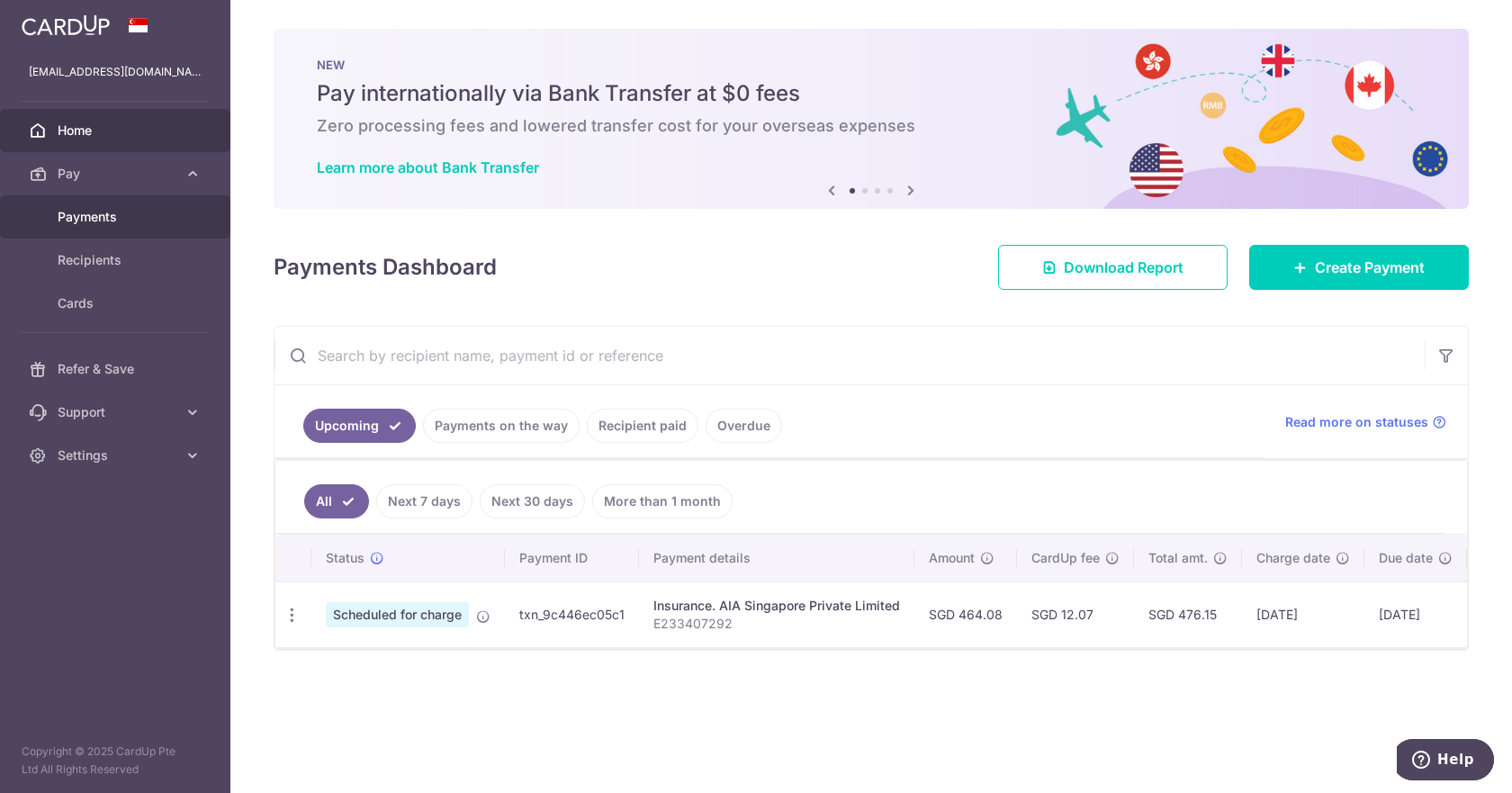
click at [105, 223] on span "Payments" at bounding box center [117, 217] width 119 height 18
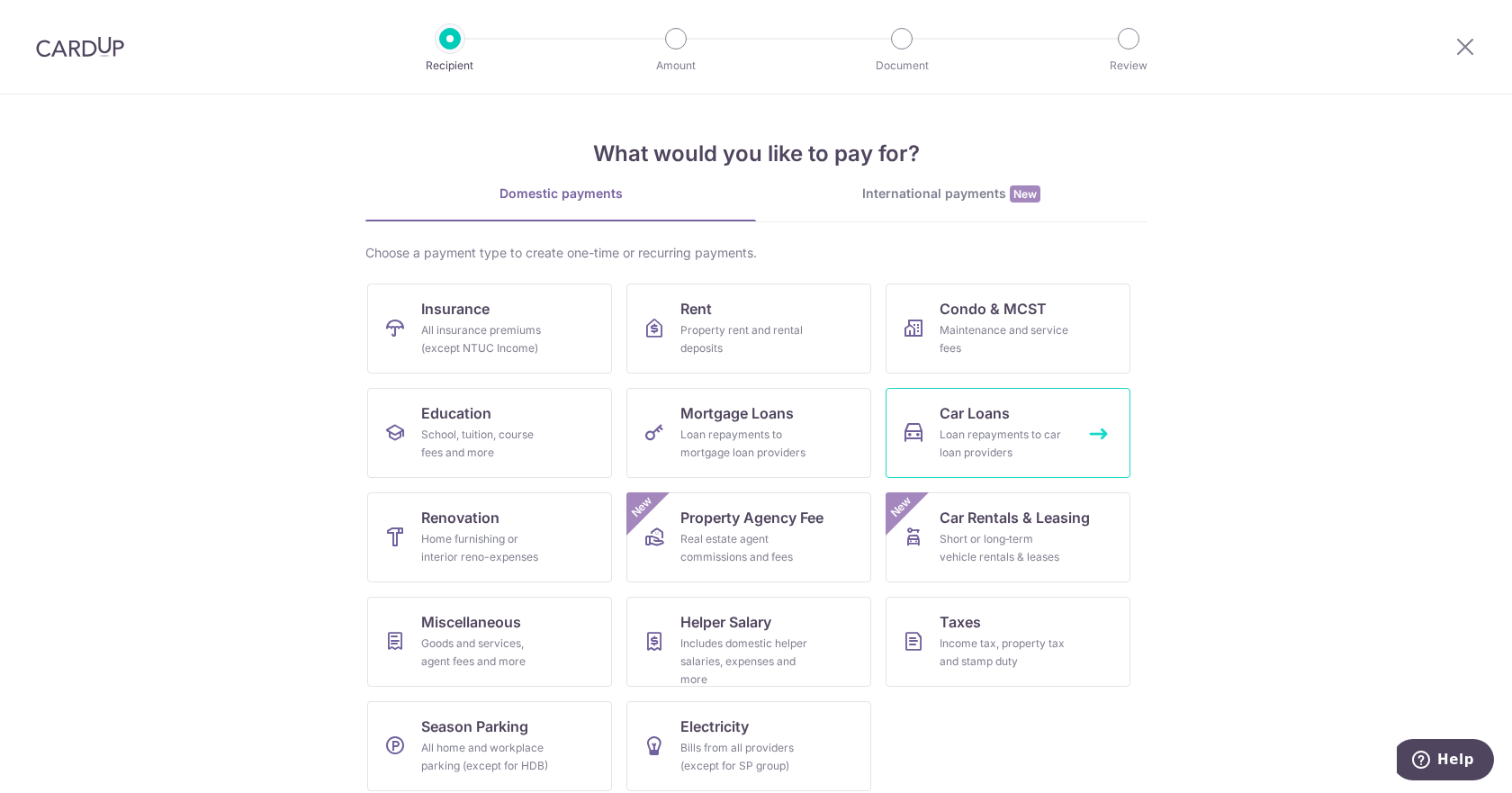
click at [1052, 433] on div "Loan repayments to car loan providers" at bounding box center [1004, 444] width 129 height 36
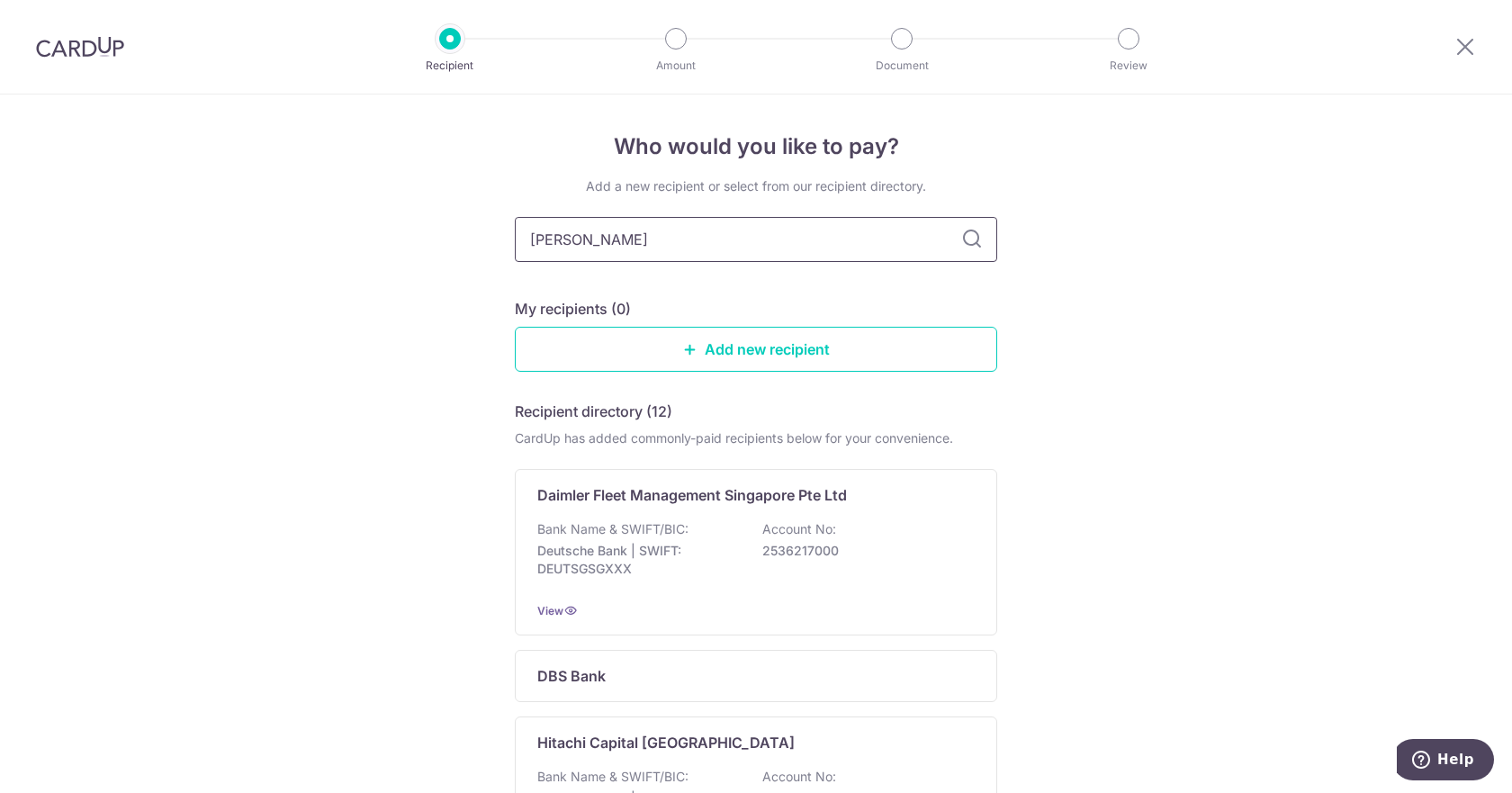
type input "hong leong"
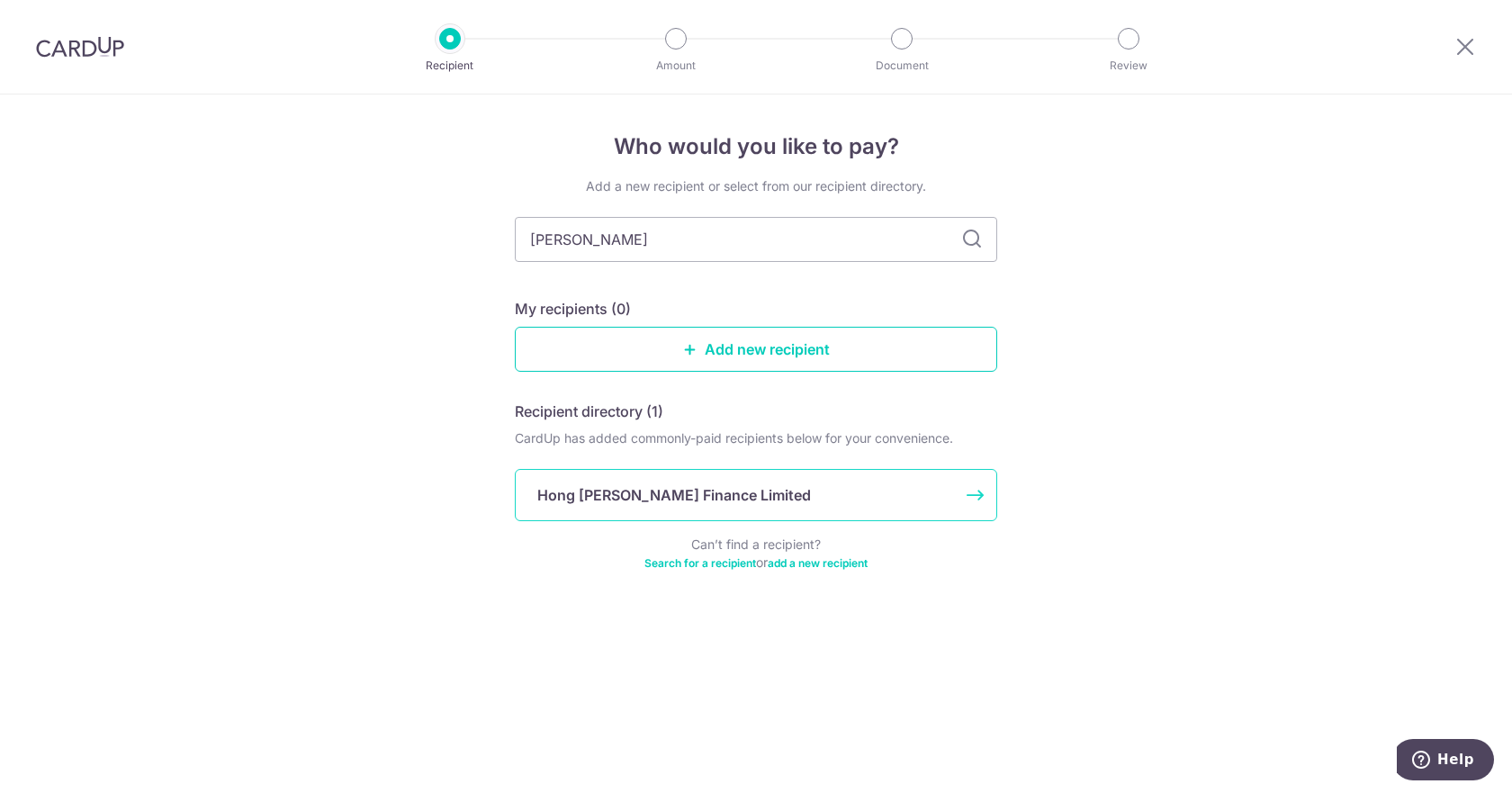
click at [710, 498] on p "Hong Leong Finance Limited" at bounding box center [674, 495] width 273 height 22
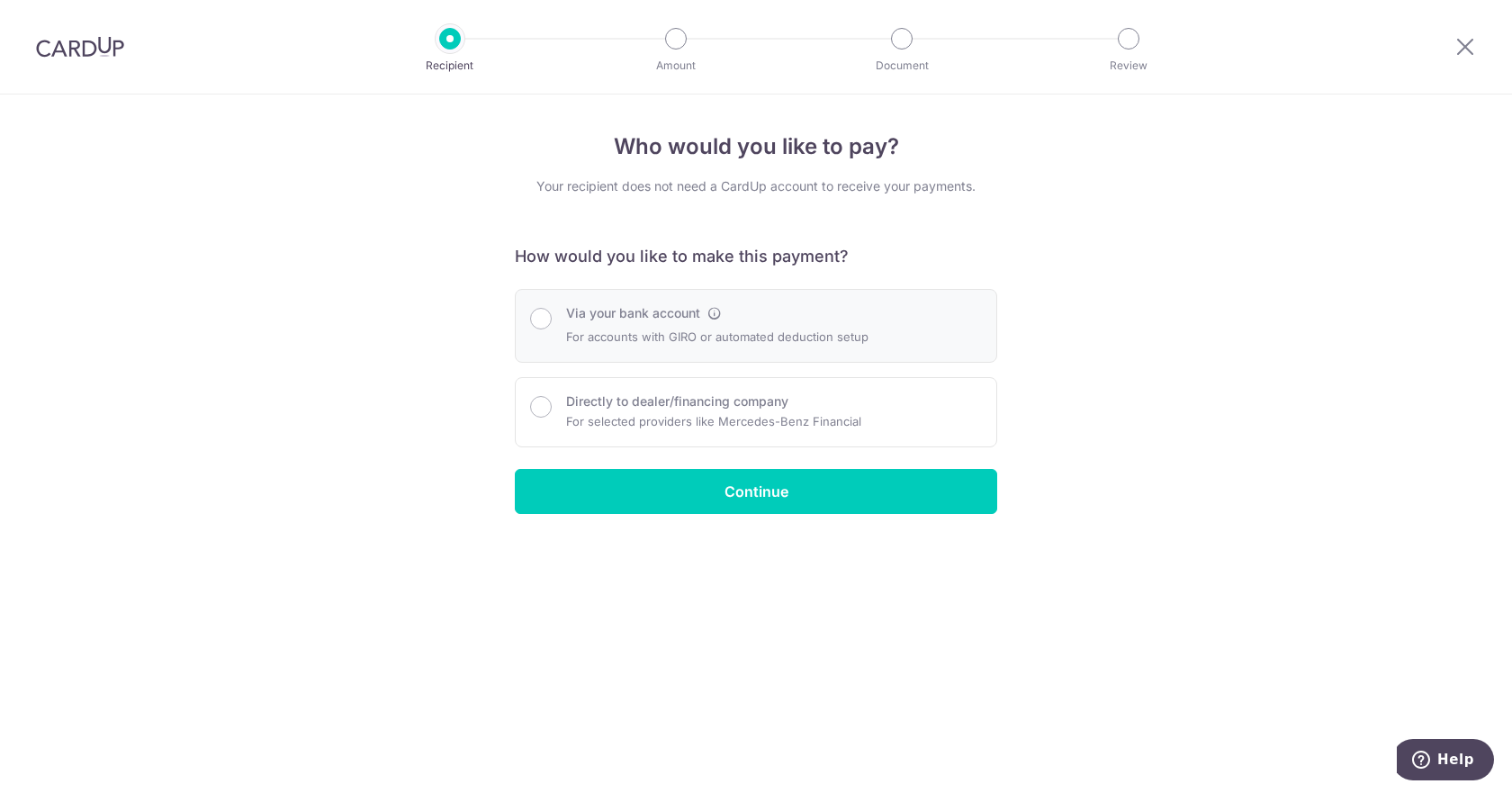
click at [830, 321] on div "Via your bank account" at bounding box center [717, 313] width 303 height 18
radio input "true"
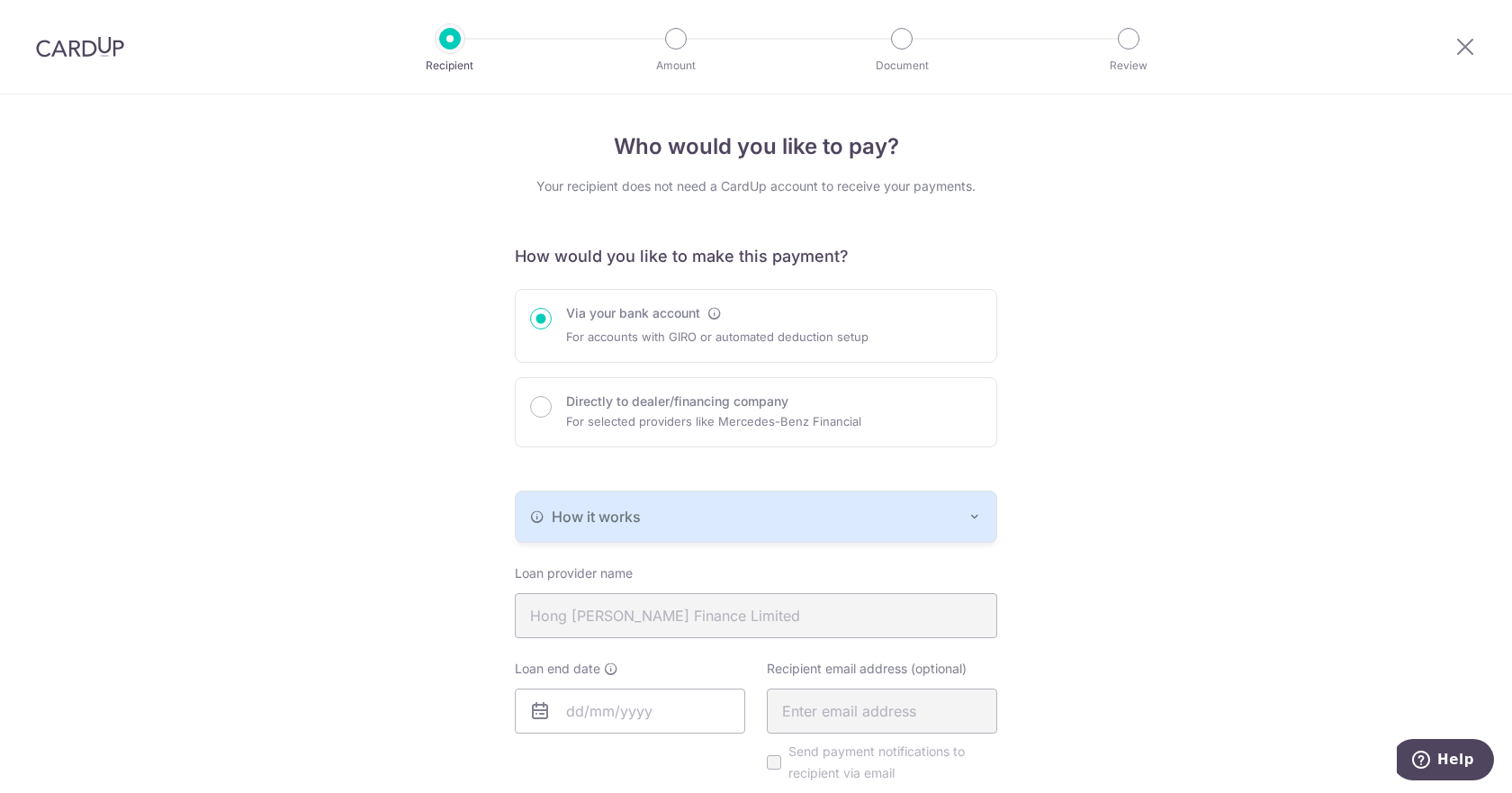
click at [961, 518] on div "How it works" at bounding box center [755, 517] width 452 height 22
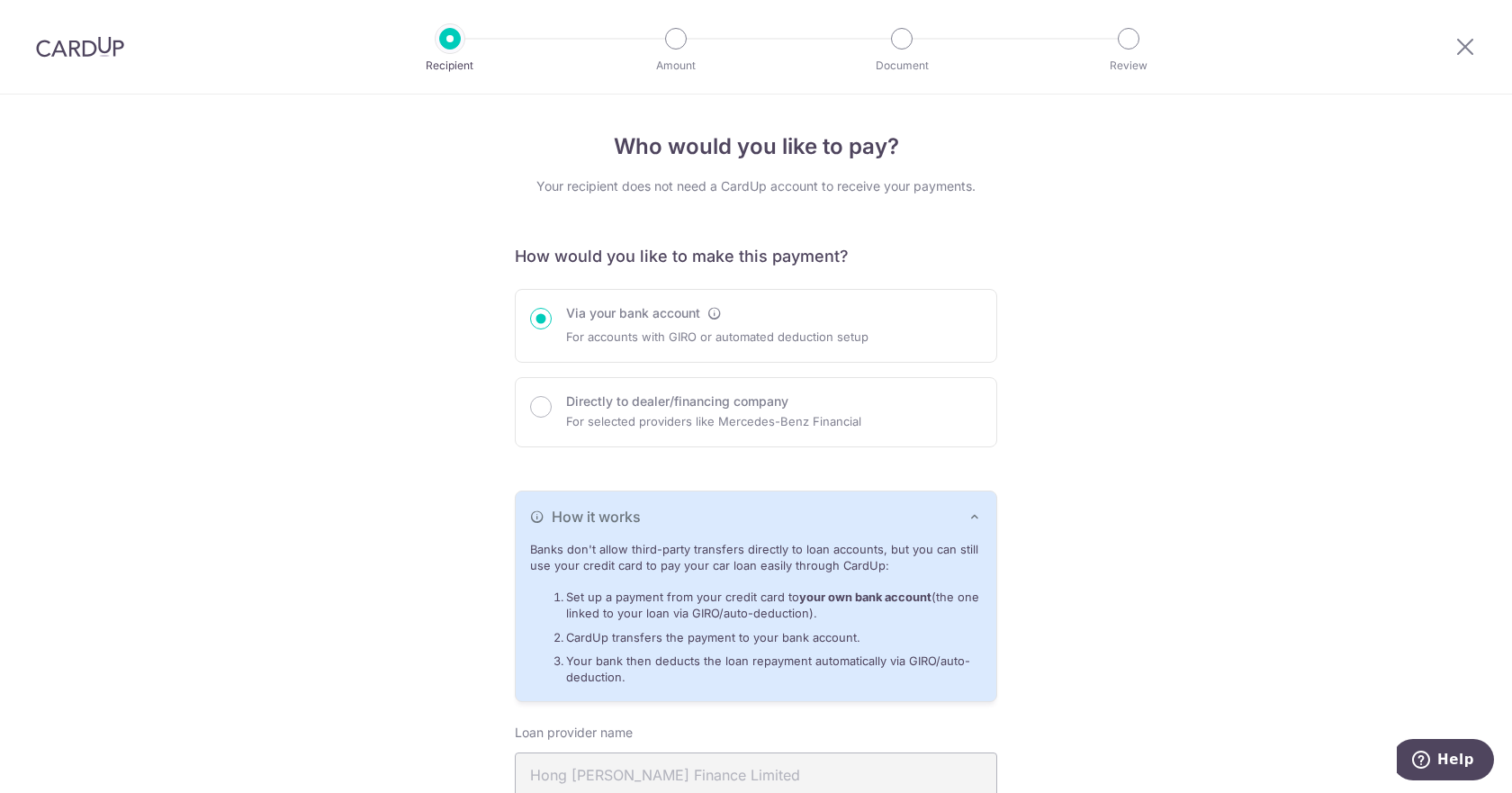
drag, startPoint x: 884, startPoint y: 568, endPoint x: 505, endPoint y: 552, distance: 379.3
drag, startPoint x: 567, startPoint y: 601, endPoint x: 832, endPoint y: 611, distance: 265.2
click at [832, 611] on li "Set up a payment from your credit card to your own bank account (the one linked…" at bounding box center [774, 605] width 416 height 33
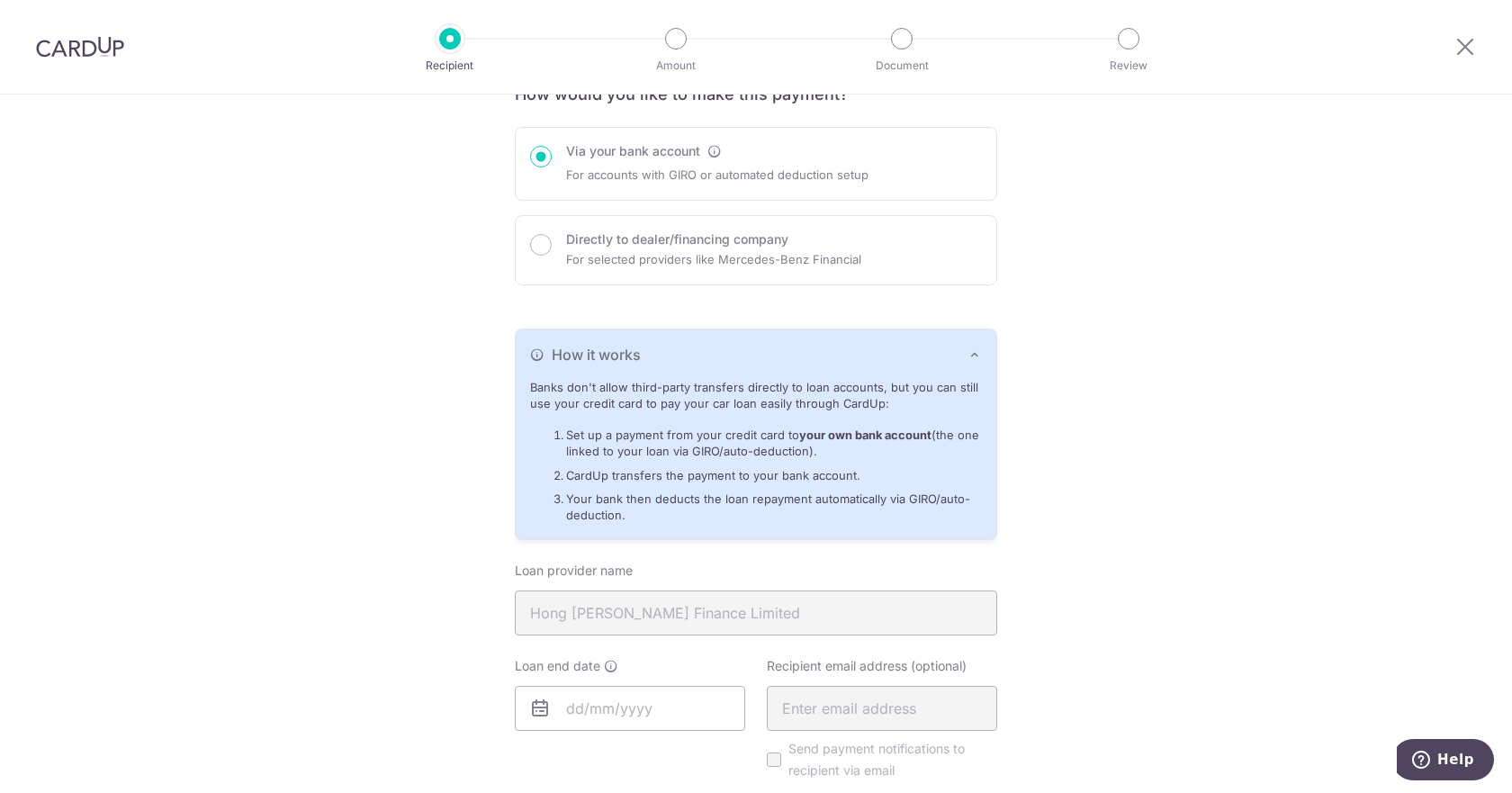
scroll to position [163, 0]
click at [1044, 562] on div "Who would you like to pay? Your recipient does not need a CardUp account to rec…" at bounding box center [756, 662] width 1512 height 1462
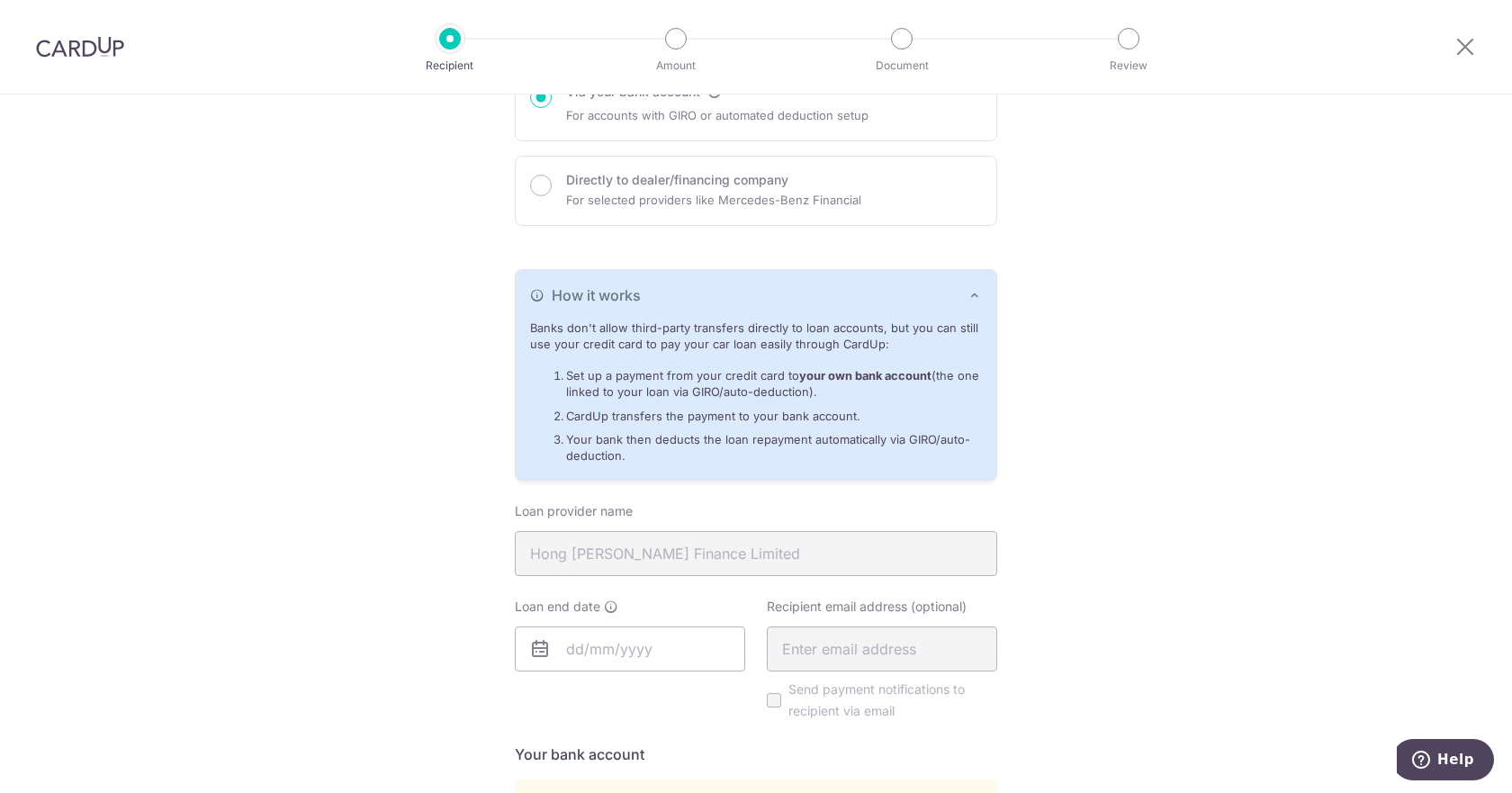
scroll to position [353, 0]
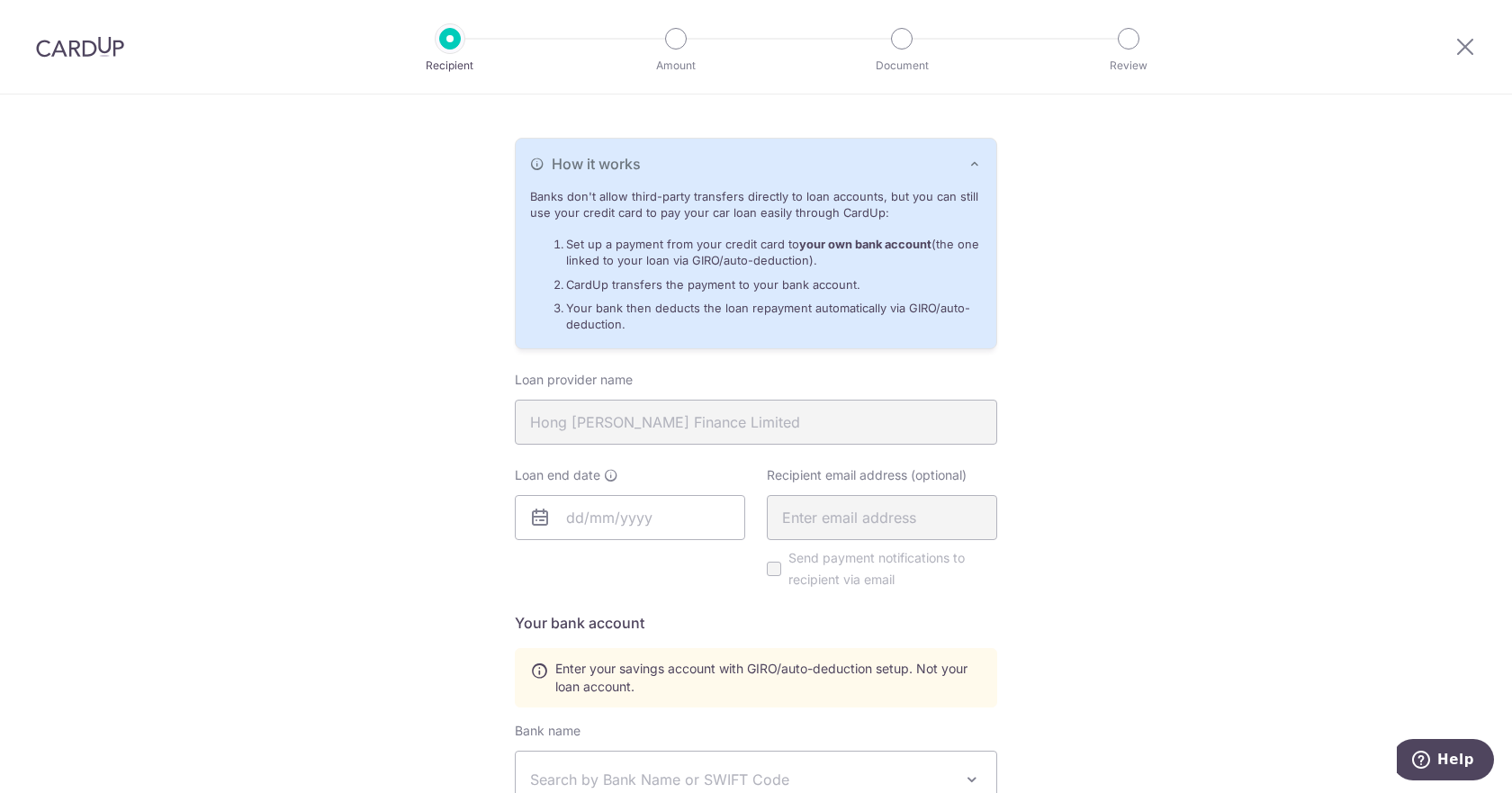
click at [69, 19] on div at bounding box center [80, 46] width 160 height 93
click at [90, 49] on img at bounding box center [80, 46] width 89 height 22
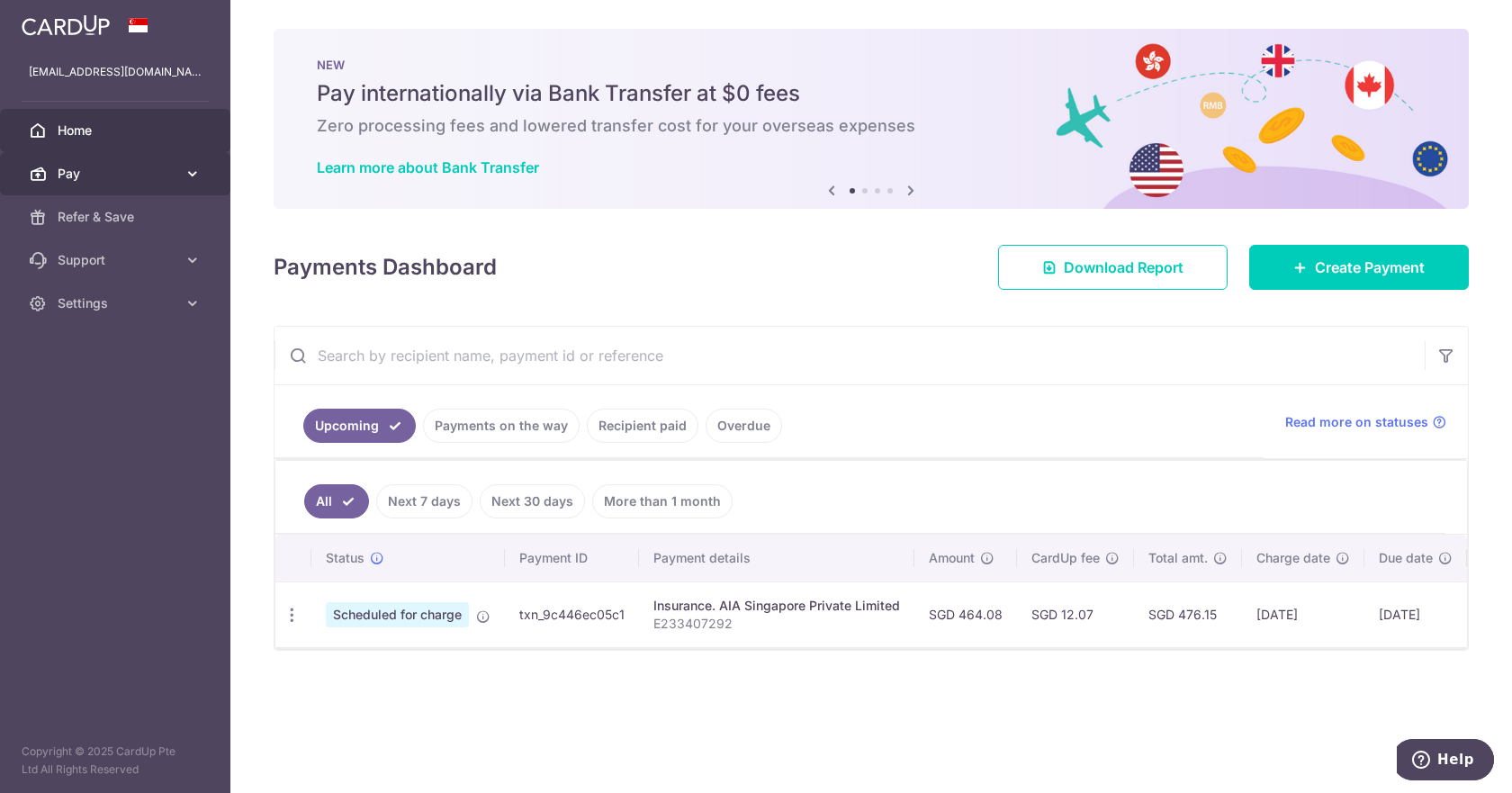
click at [118, 173] on span "Pay" at bounding box center [117, 173] width 119 height 18
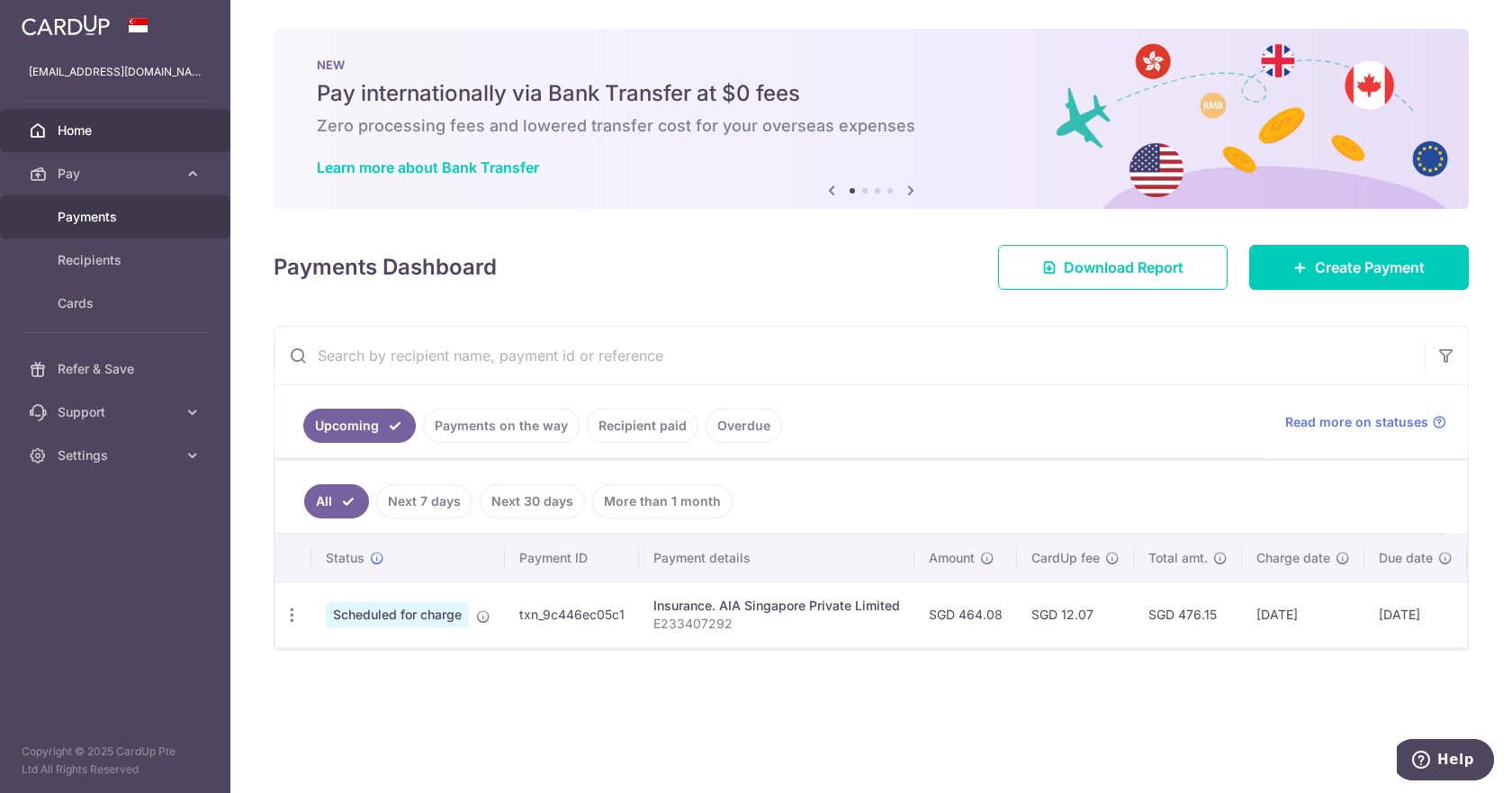
click at [107, 207] on link "Payments" at bounding box center [115, 217] width 230 height 43
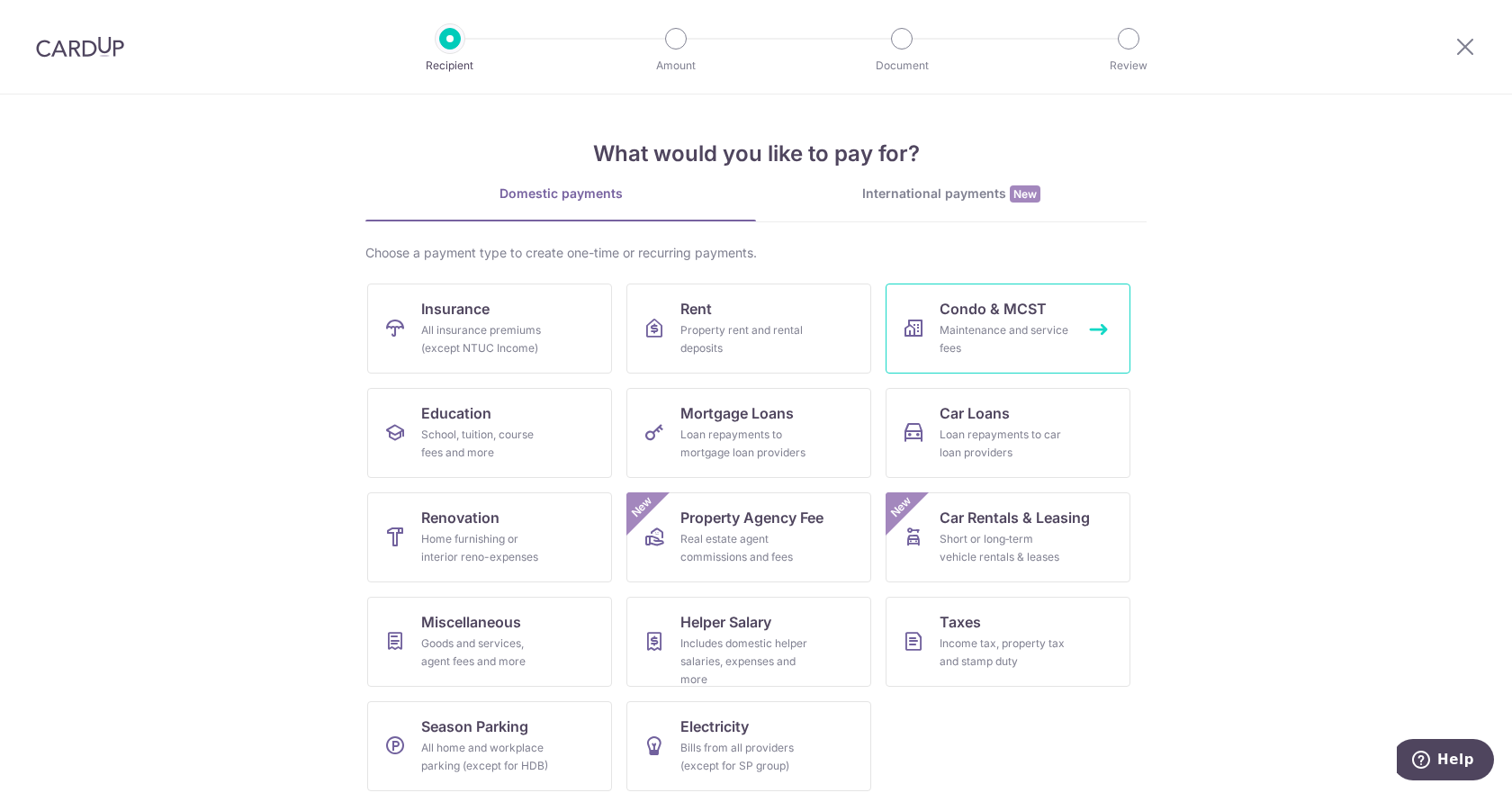
click at [997, 325] on div "Maintenance and service fees" at bounding box center [1004, 339] width 129 height 36
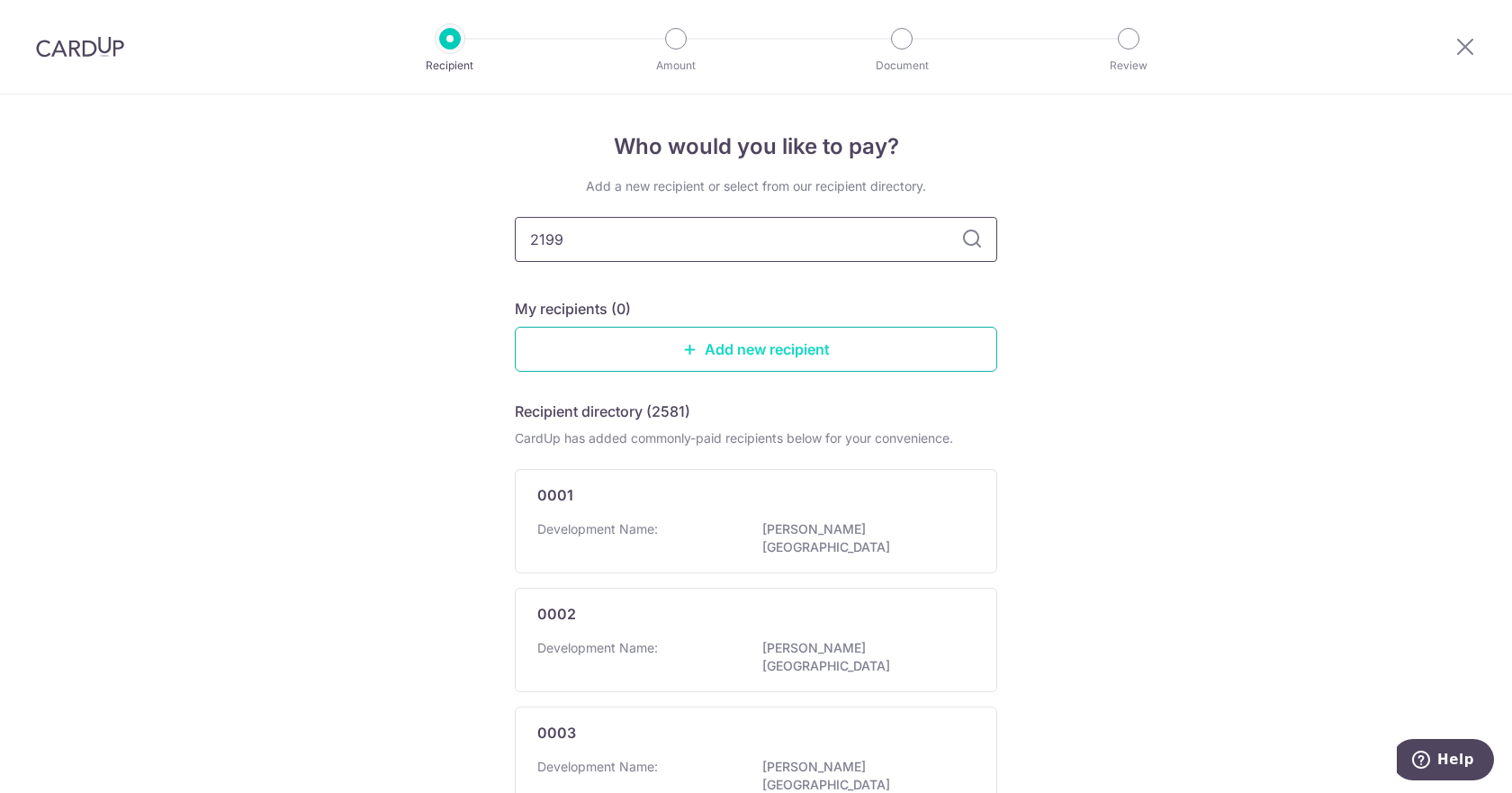
type input "2199"
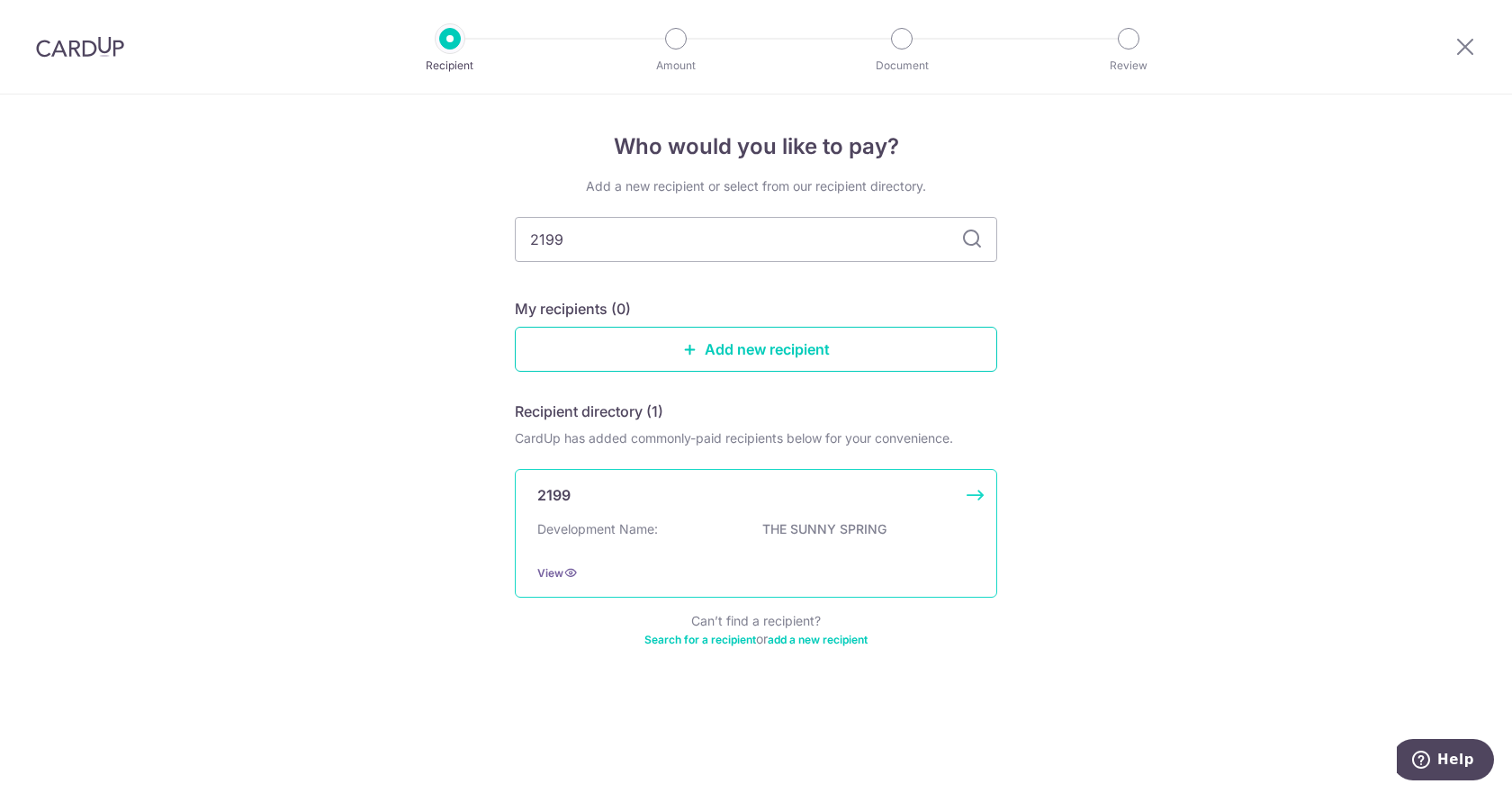
click at [801, 547] on div "Development Name: THE SUNNY SPRING" at bounding box center [756, 535] width 437 height 29
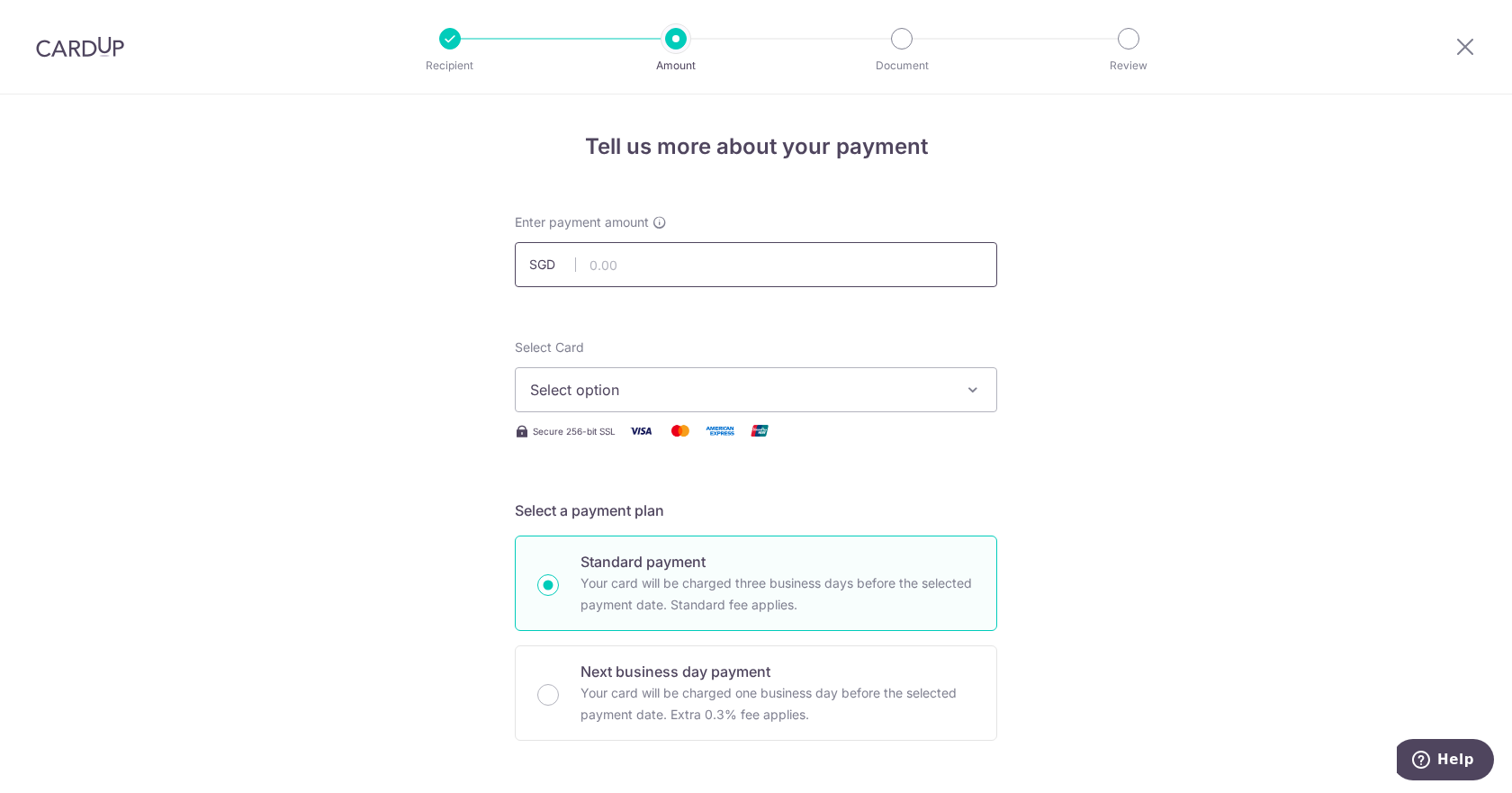
click at [655, 271] on input "text" at bounding box center [756, 265] width 483 height 45
paste input "696.51"
type input "696.51"
click at [701, 388] on span "Select option" at bounding box center [739, 389] width 419 height 22
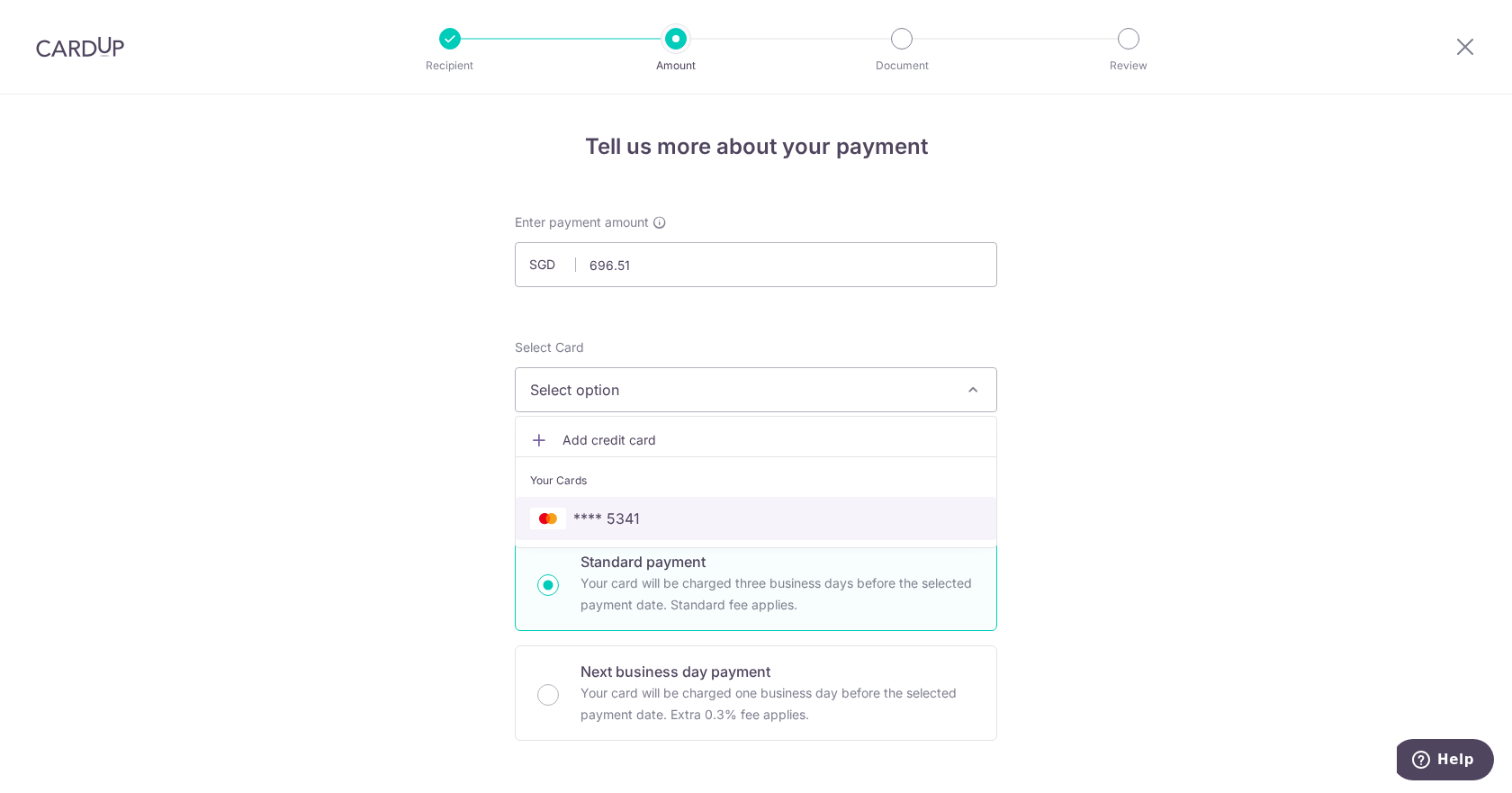
click at [688, 521] on span "**** 5341" at bounding box center [755, 518] width 452 height 22
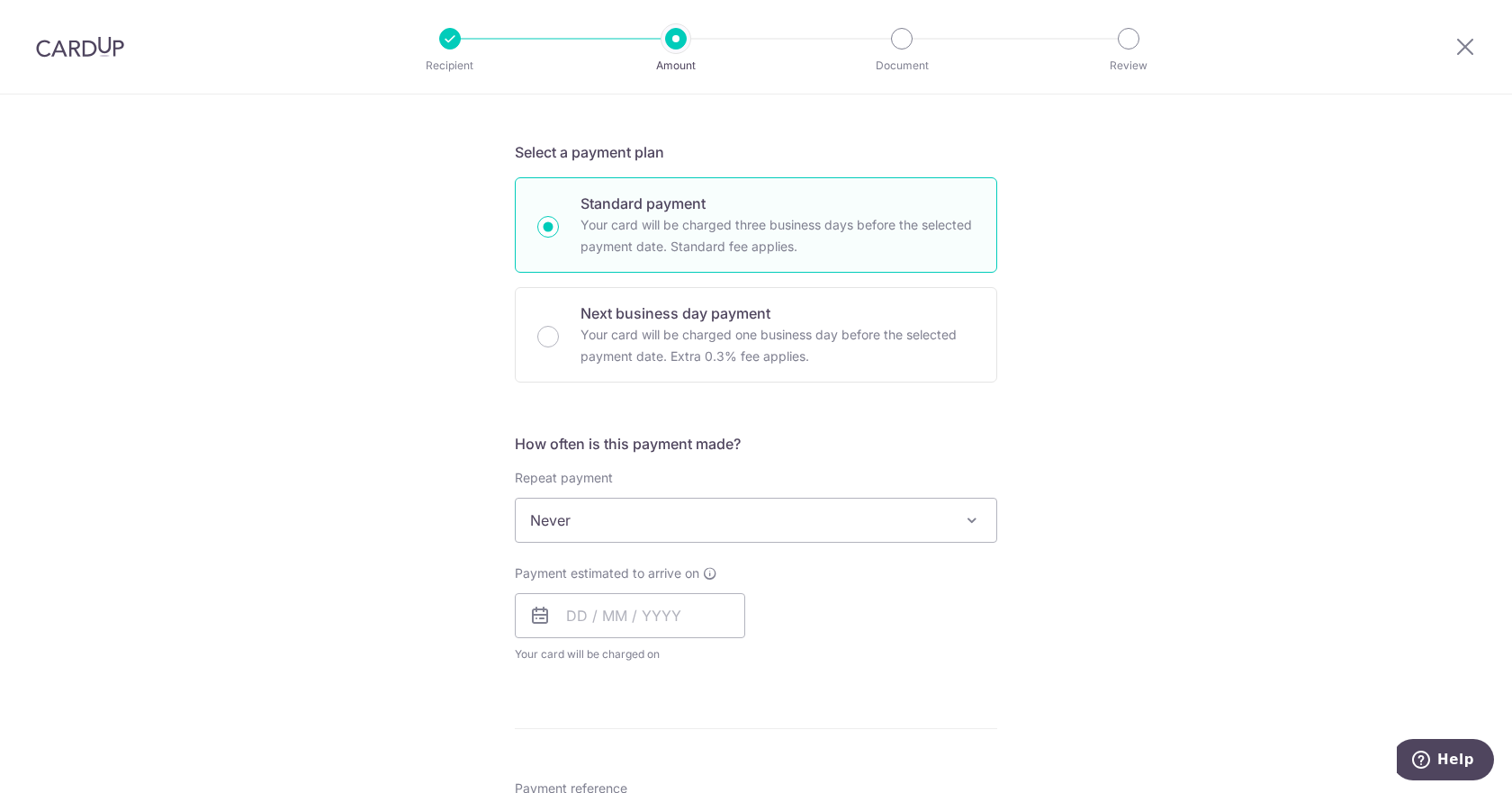
scroll to position [359, 0]
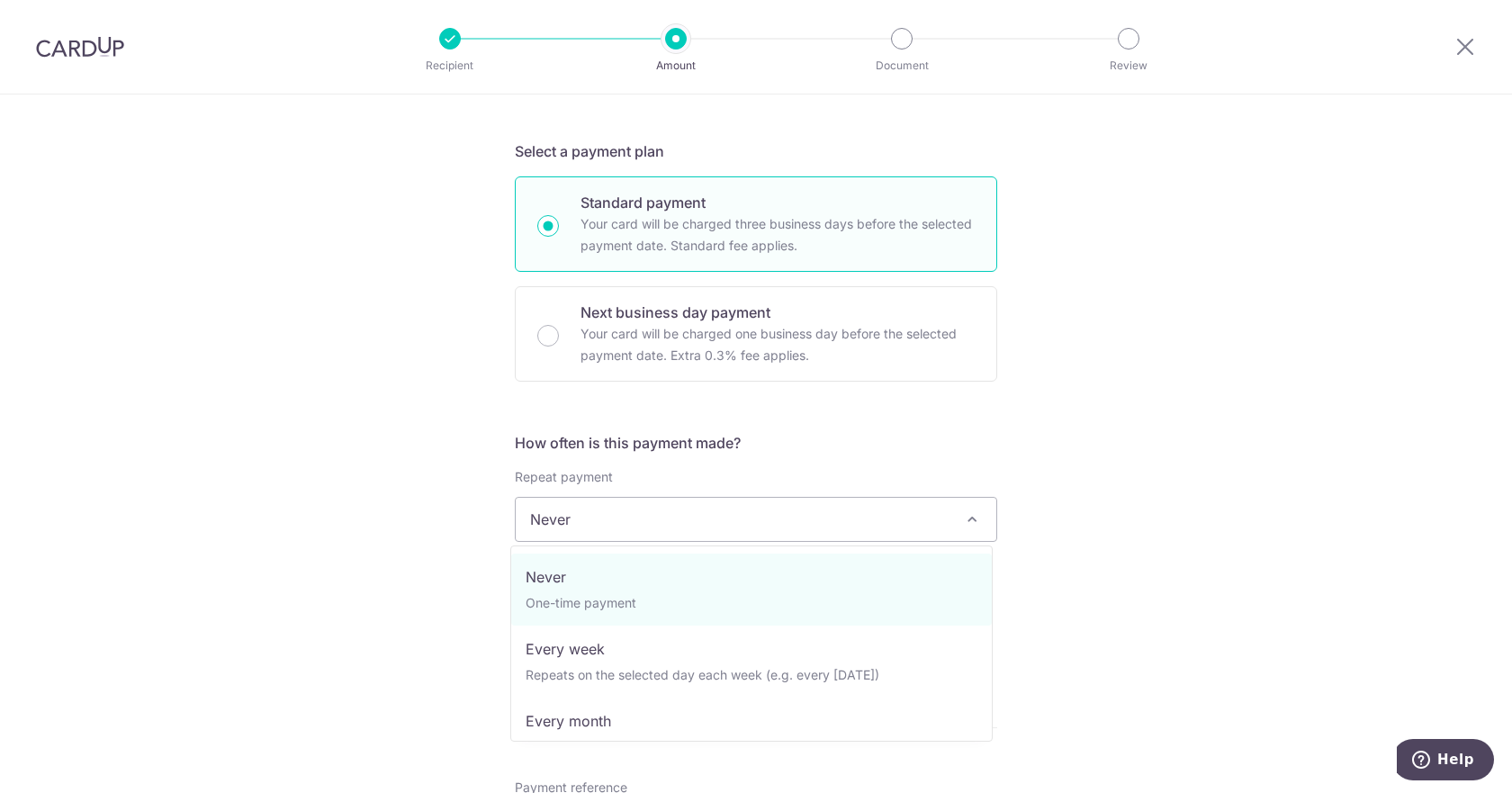
click at [876, 530] on span "Never" at bounding box center [756, 520] width 481 height 43
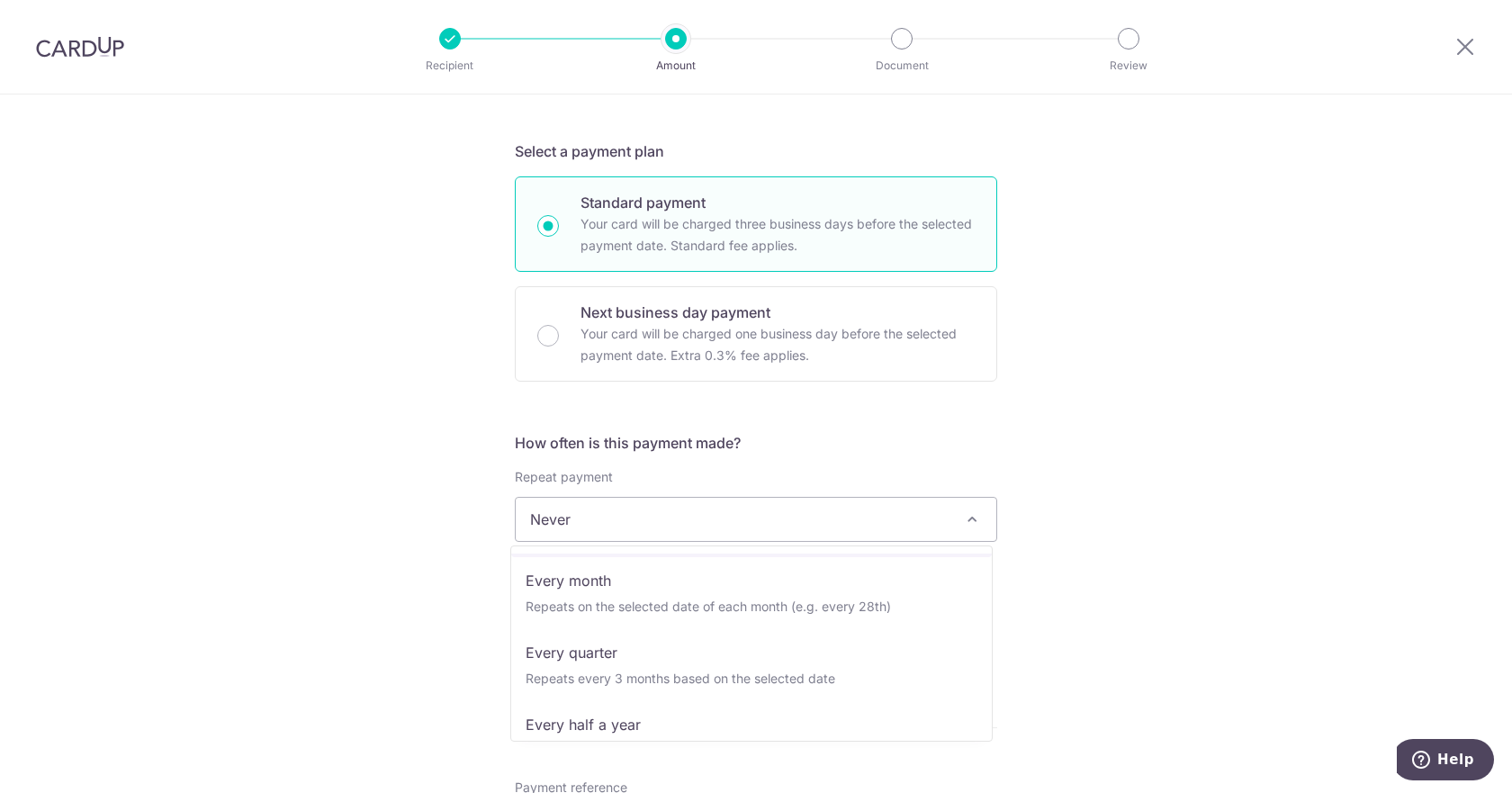
scroll to position [141, 0]
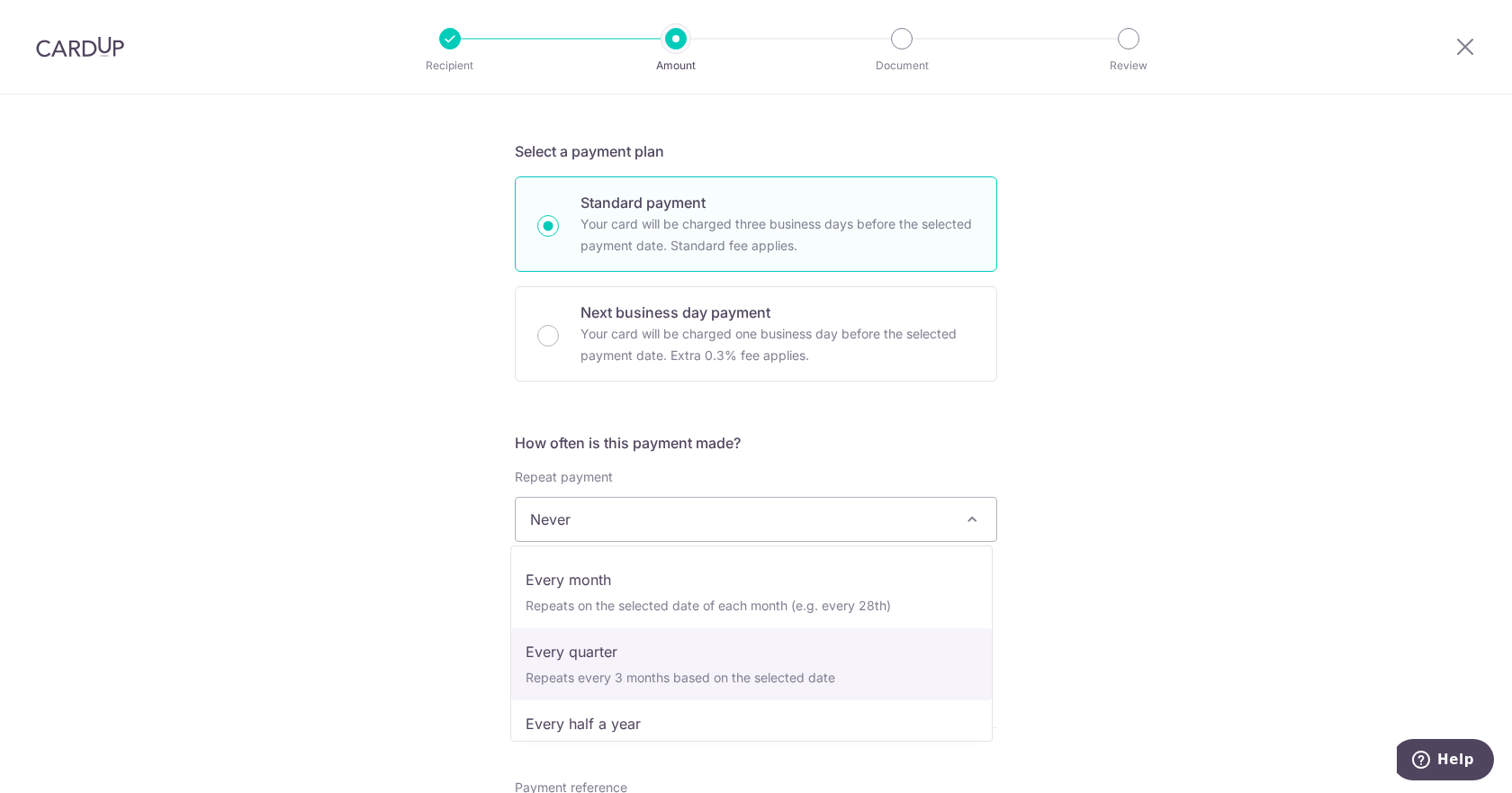
select select "4"
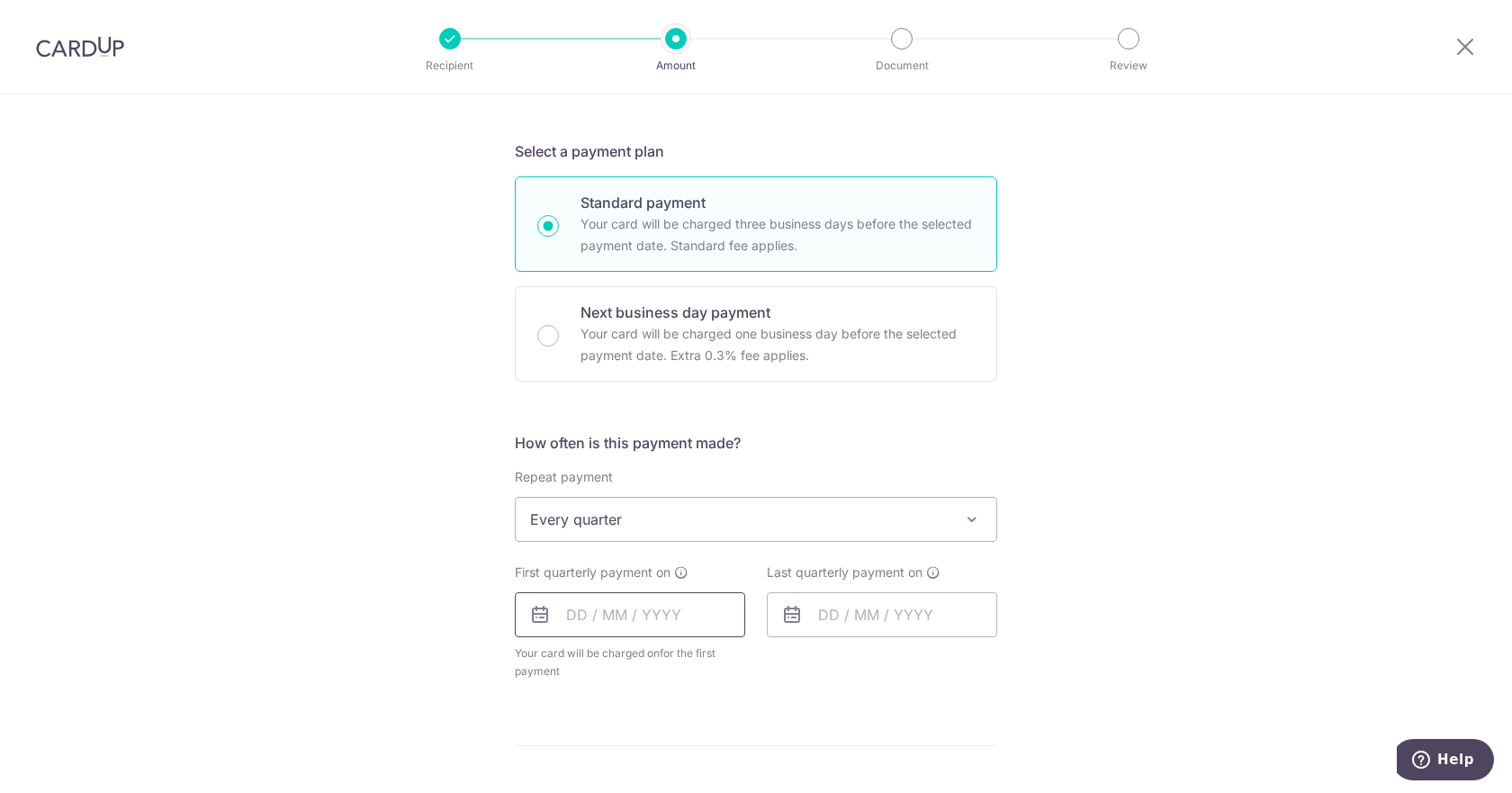
click at [572, 619] on input "text" at bounding box center [630, 615] width 230 height 45
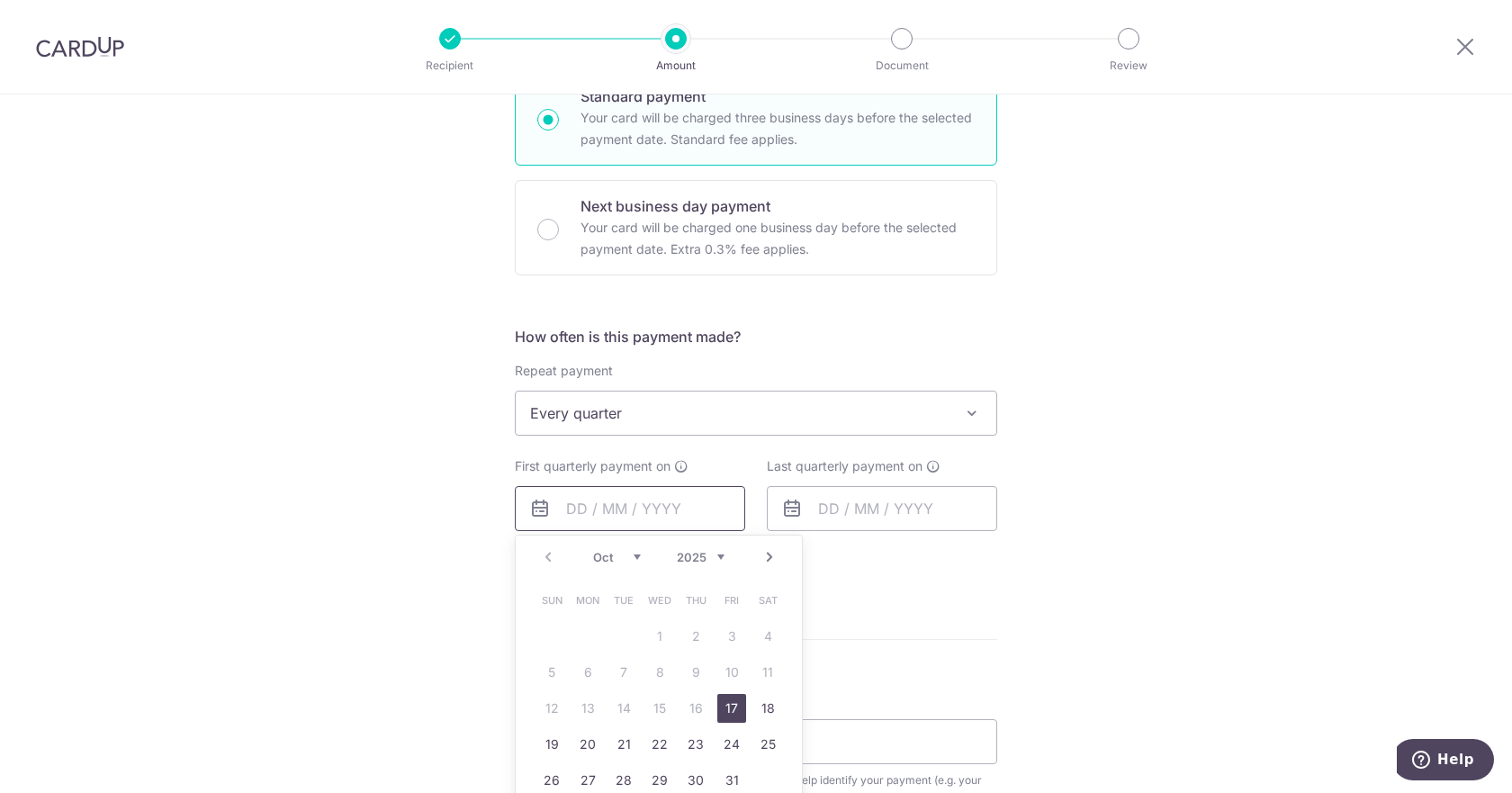
scroll to position [467, 0]
click at [735, 710] on link "17" at bounding box center [731, 707] width 29 height 29
type input "17/10/2025"
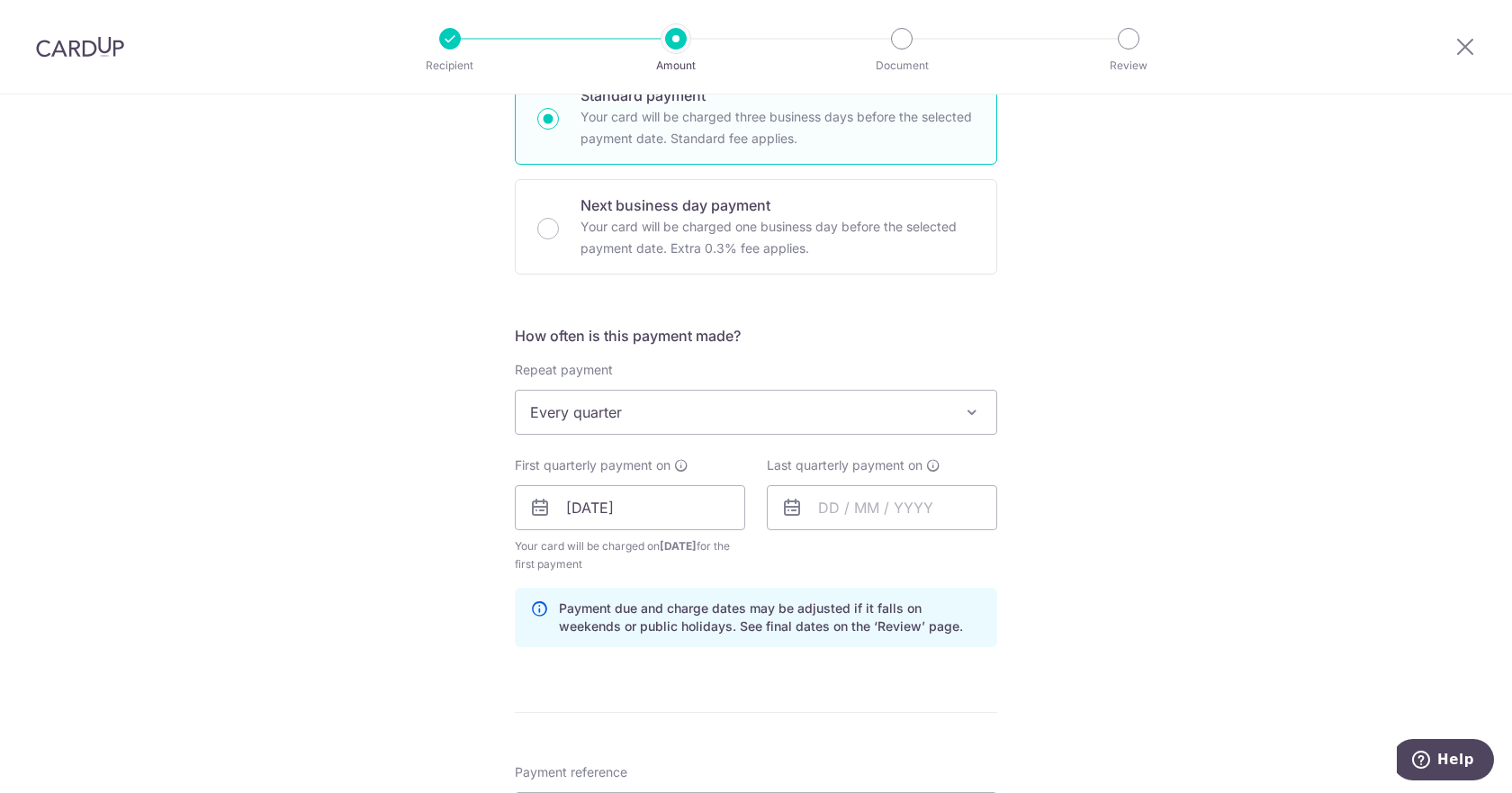
click at [1136, 669] on div "Tell us more about your payment Enter payment amount SGD 696.51 696.51 Select C…" at bounding box center [756, 488] width 1512 height 1721
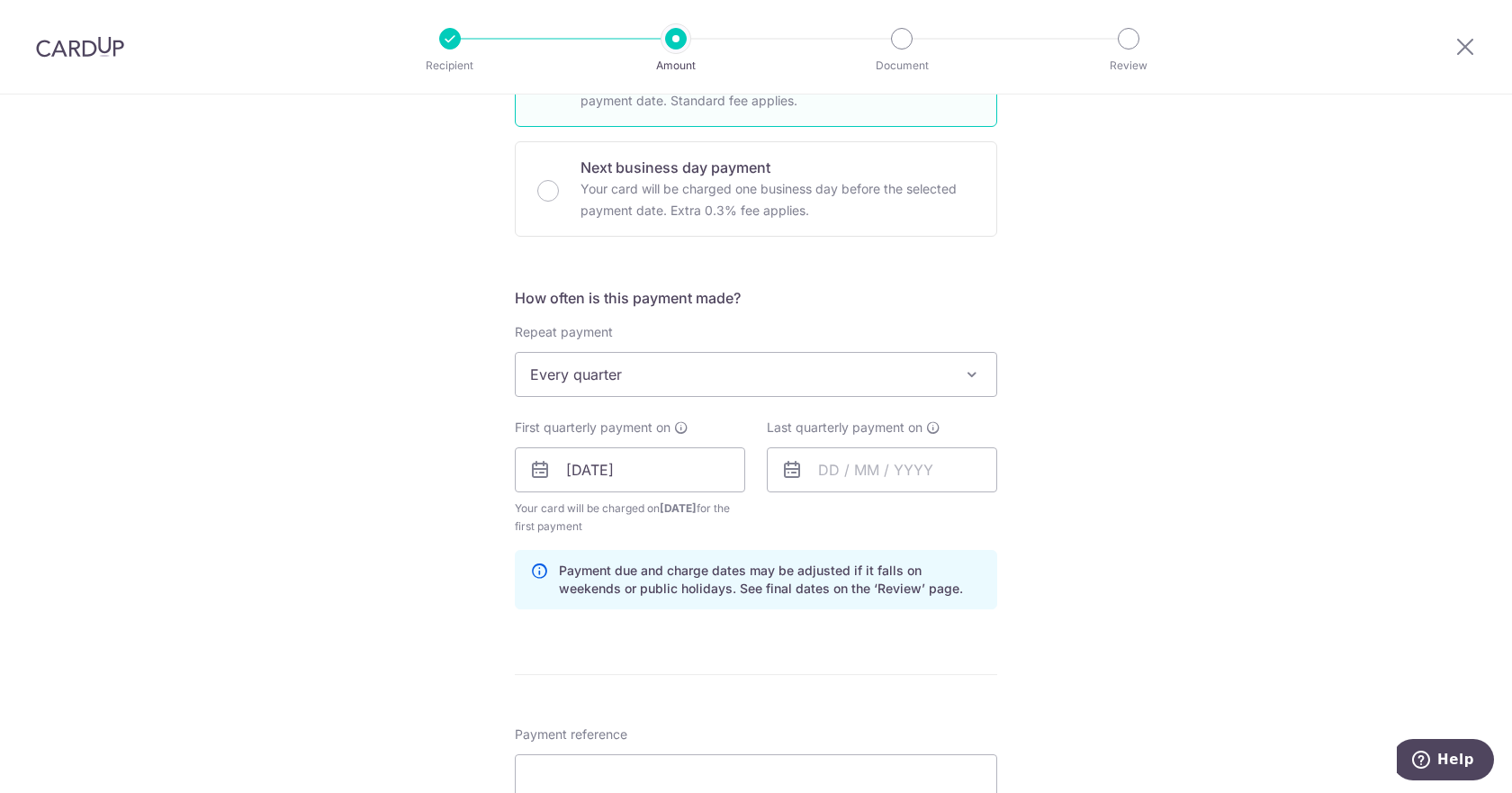
scroll to position [505, 0]
click at [817, 468] on input "text" at bounding box center [881, 470] width 230 height 45
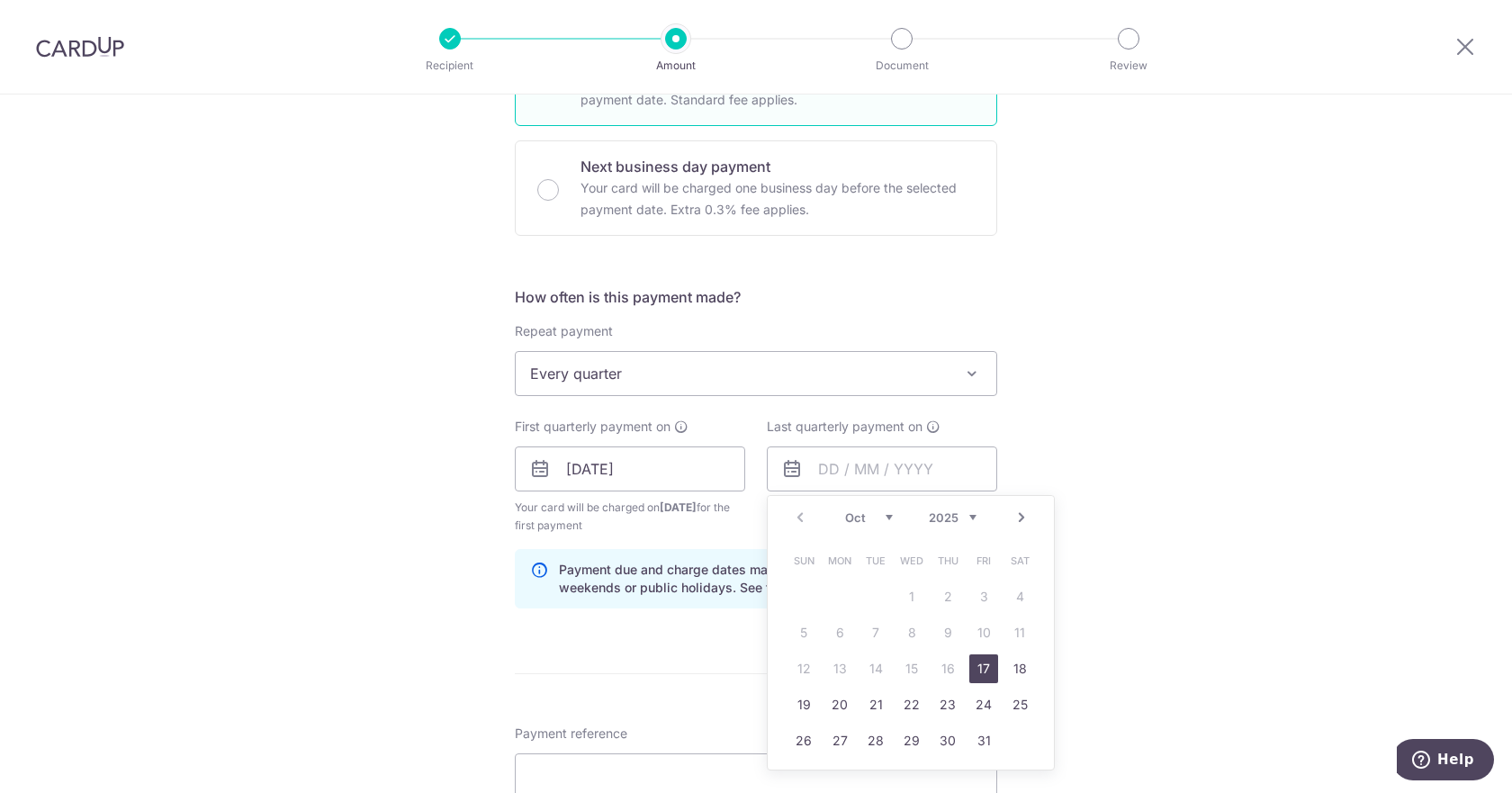
click at [1019, 519] on link "Next" at bounding box center [1021, 518] width 22 height 22
click at [1013, 527] on link "Next" at bounding box center [1021, 518] width 22 height 22
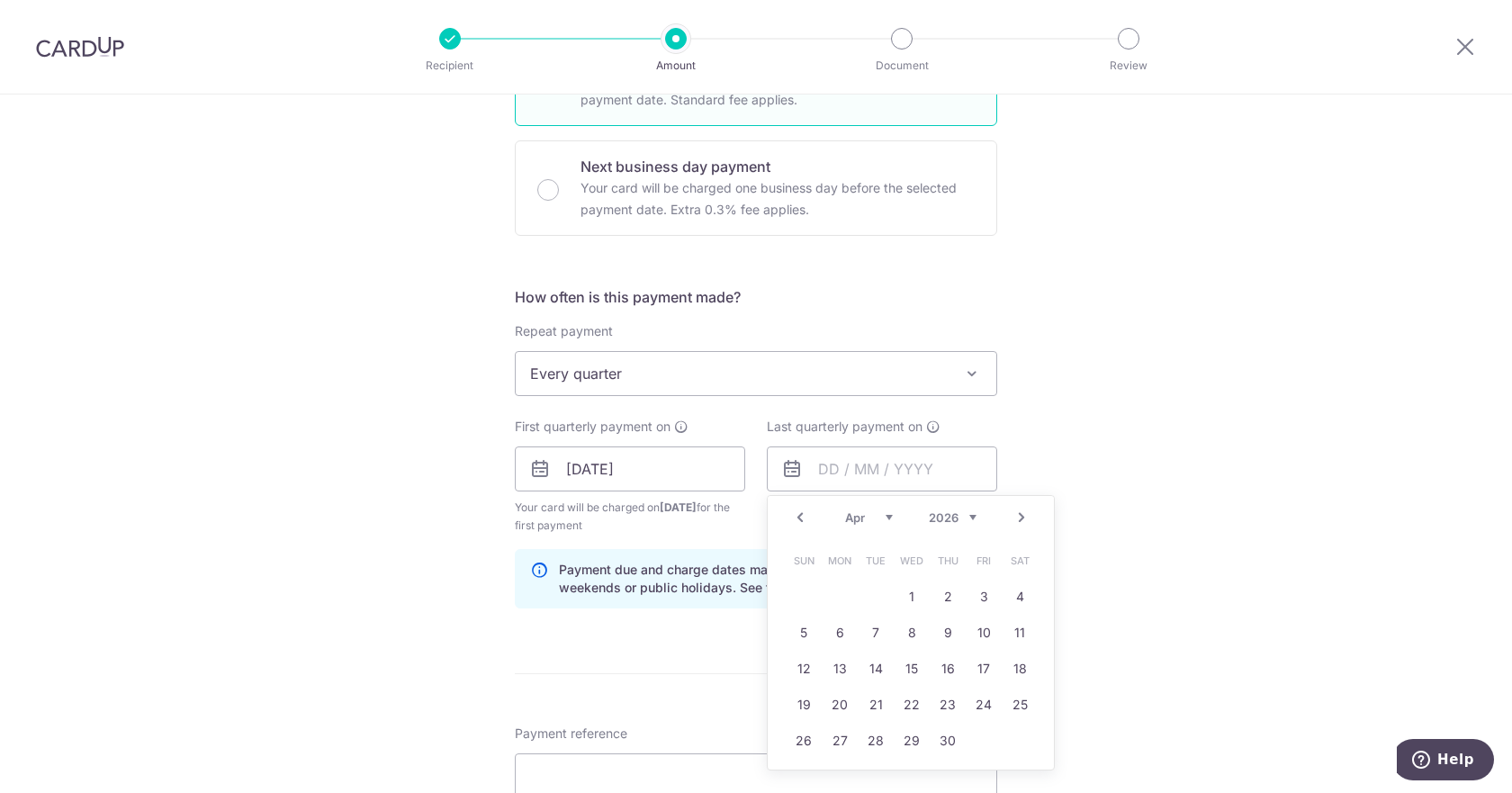
click at [1013, 527] on link "Next" at bounding box center [1021, 518] width 22 height 22
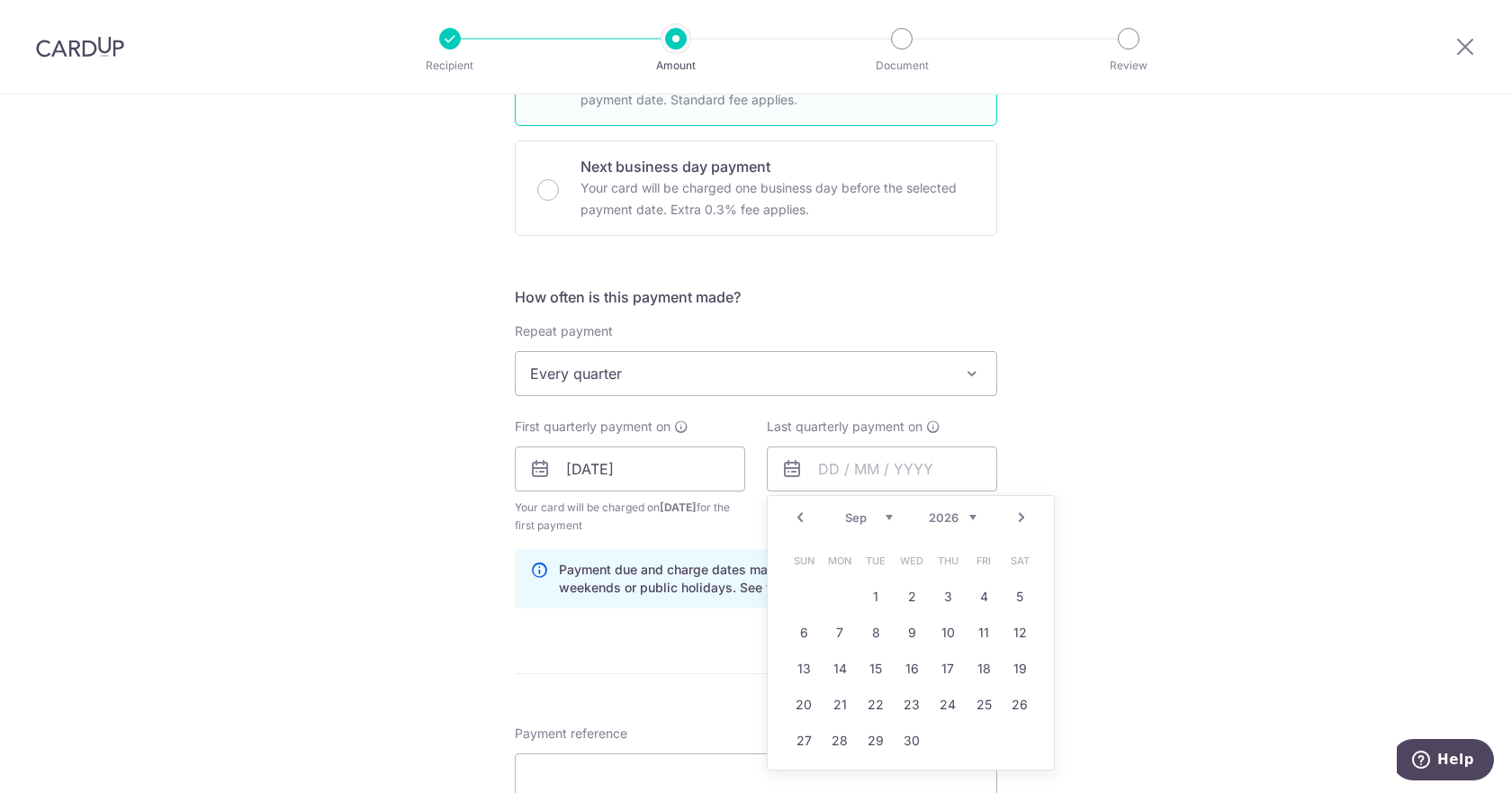
click at [1013, 527] on link "Next" at bounding box center [1021, 518] width 22 height 22
click at [1011, 740] on link "31" at bounding box center [1019, 740] width 29 height 29
type input "31/10/2026"
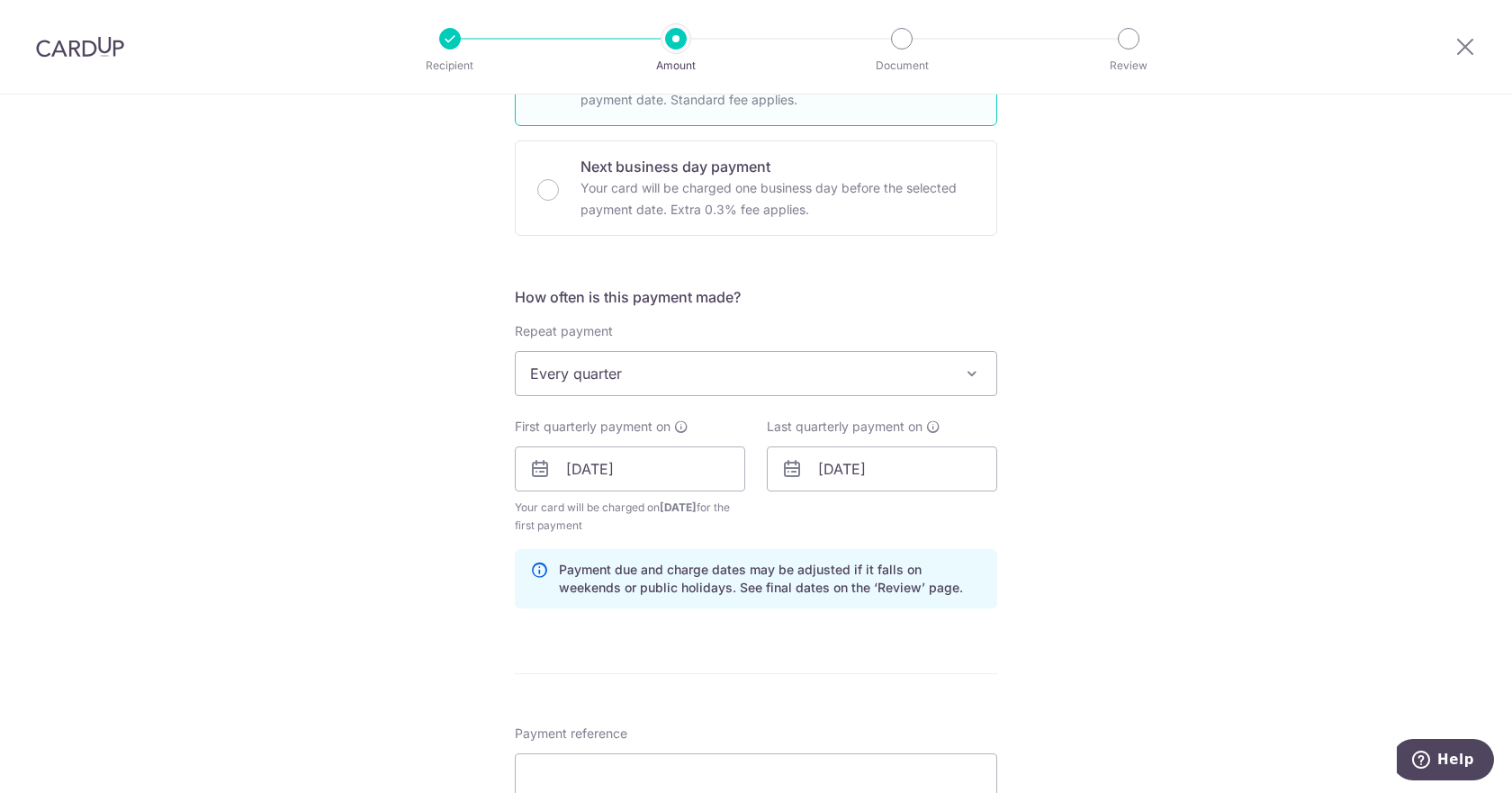
click at [1118, 599] on div "Tell us more about your payment Enter payment amount SGD 696.51 696.51 Select C…" at bounding box center [756, 450] width 1512 height 1721
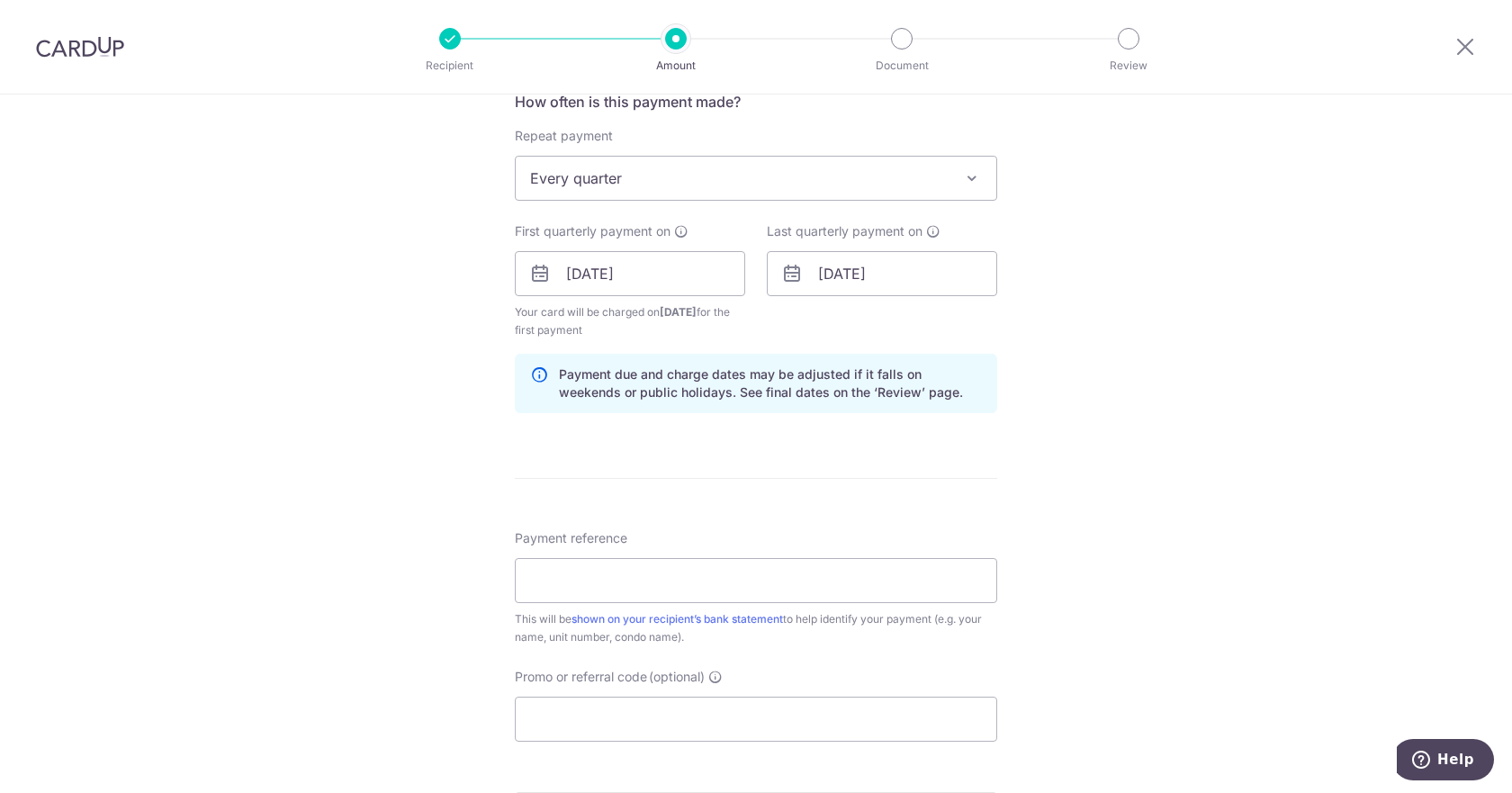
scroll to position [702, 0]
click at [953, 582] on input "Payment reference" at bounding box center [756, 580] width 483 height 45
type input "#04-06"
click at [1099, 517] on div "Tell us more about your payment Enter payment amount SGD 696.51 696.51 Select C…" at bounding box center [756, 253] width 1512 height 1721
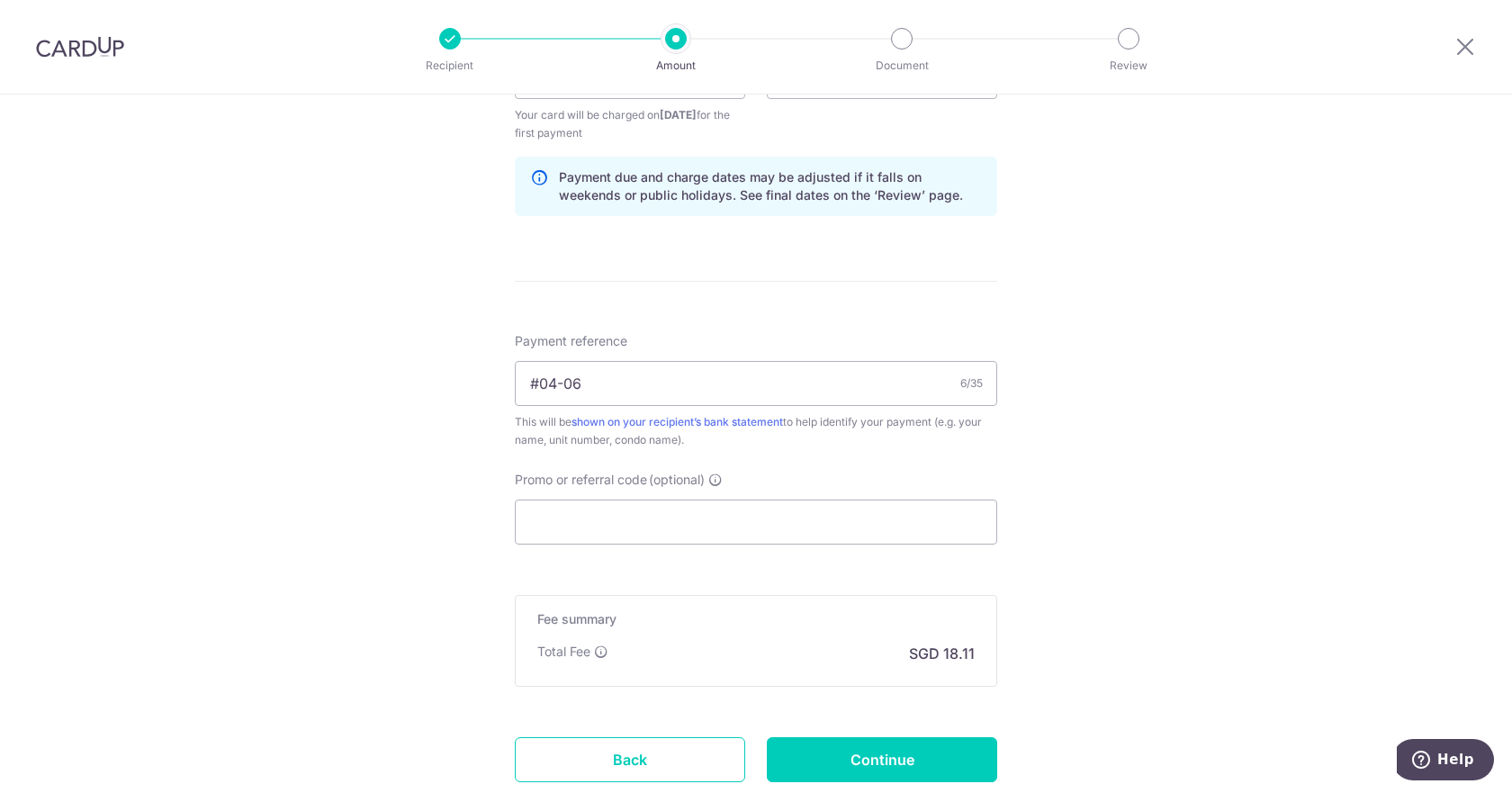
scroll to position [1022, 0]
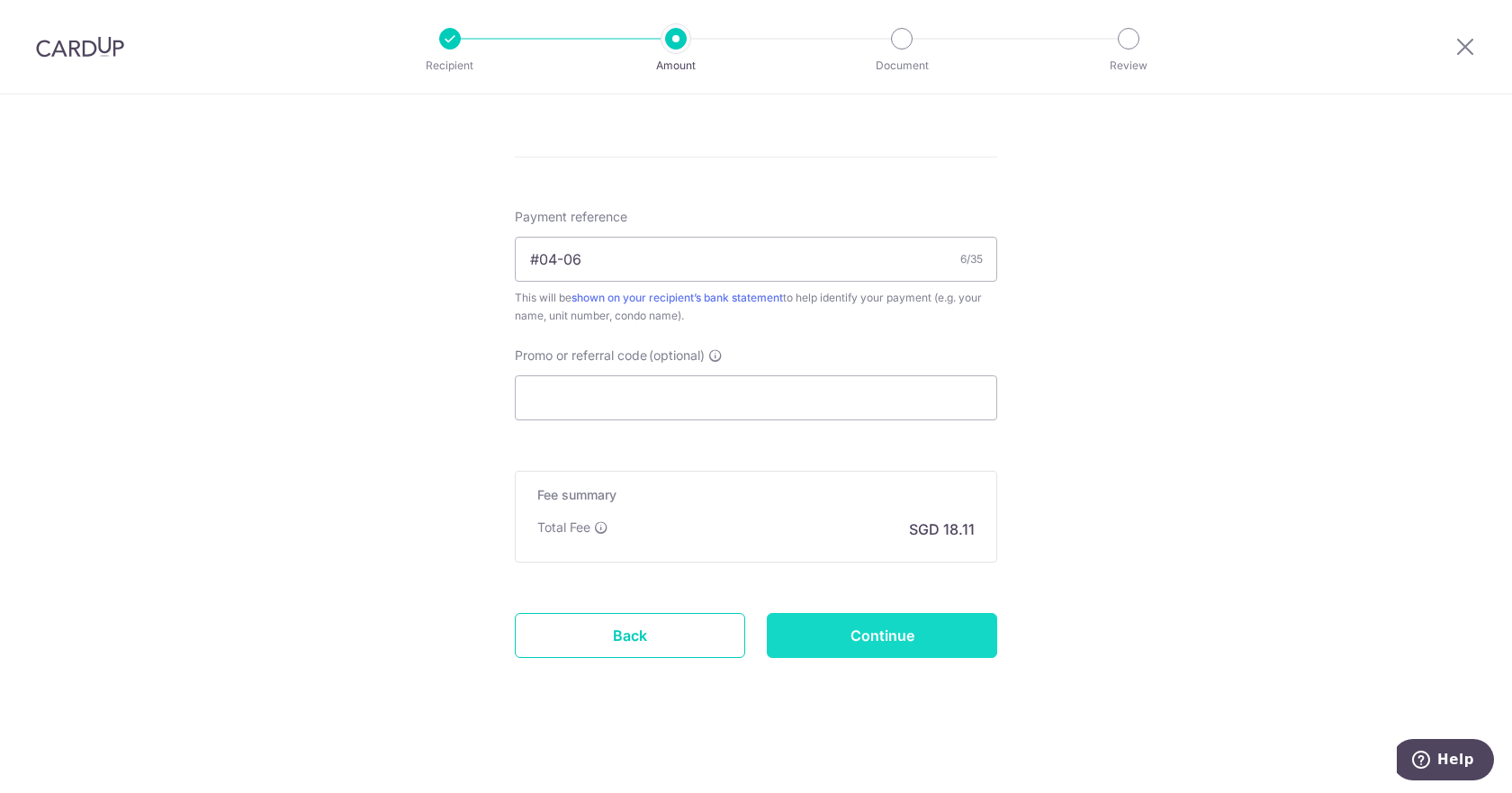
click at [921, 642] on input "Continue" at bounding box center [881, 636] width 230 height 45
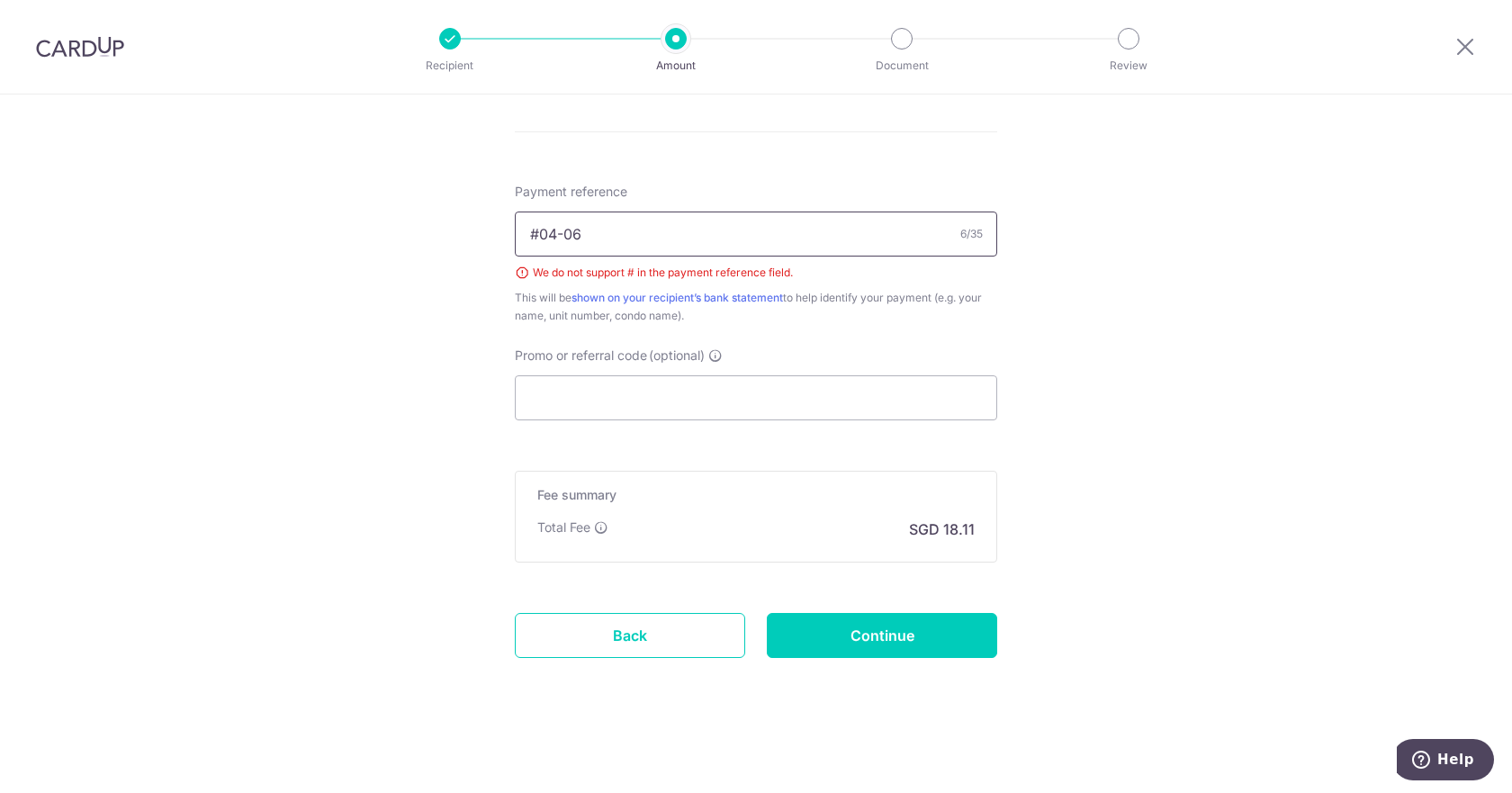
drag, startPoint x: 534, startPoint y: 232, endPoint x: 453, endPoint y: 239, distance: 81.3
type input "04-06"
click at [885, 639] on input "Continue" at bounding box center [881, 636] width 230 height 45
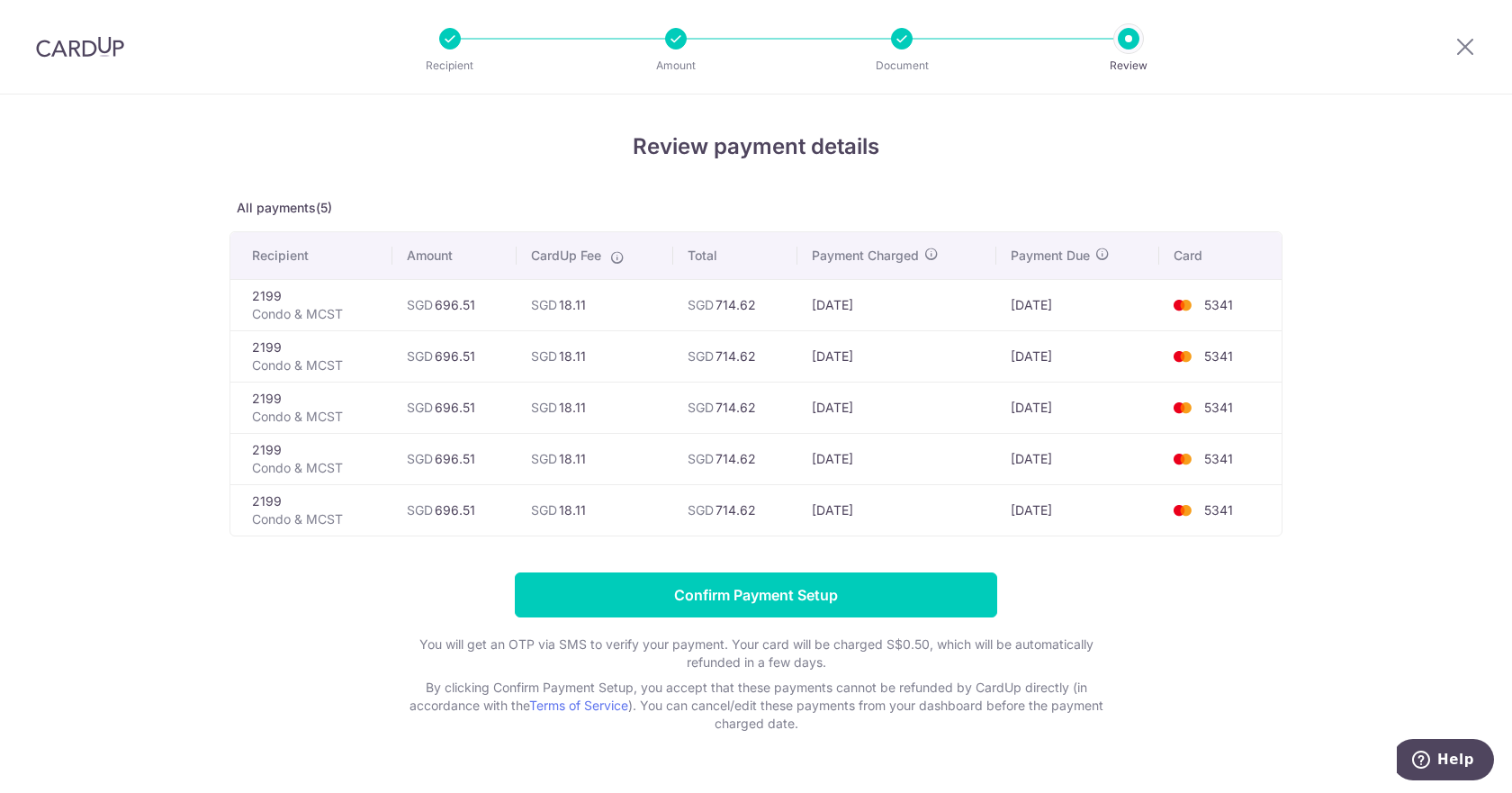
drag, startPoint x: 764, startPoint y: 310, endPoint x: 715, endPoint y: 311, distance: 49.0
click at [715, 311] on td "SGD 714.62" at bounding box center [735, 305] width 124 height 51
copy td "714.62"
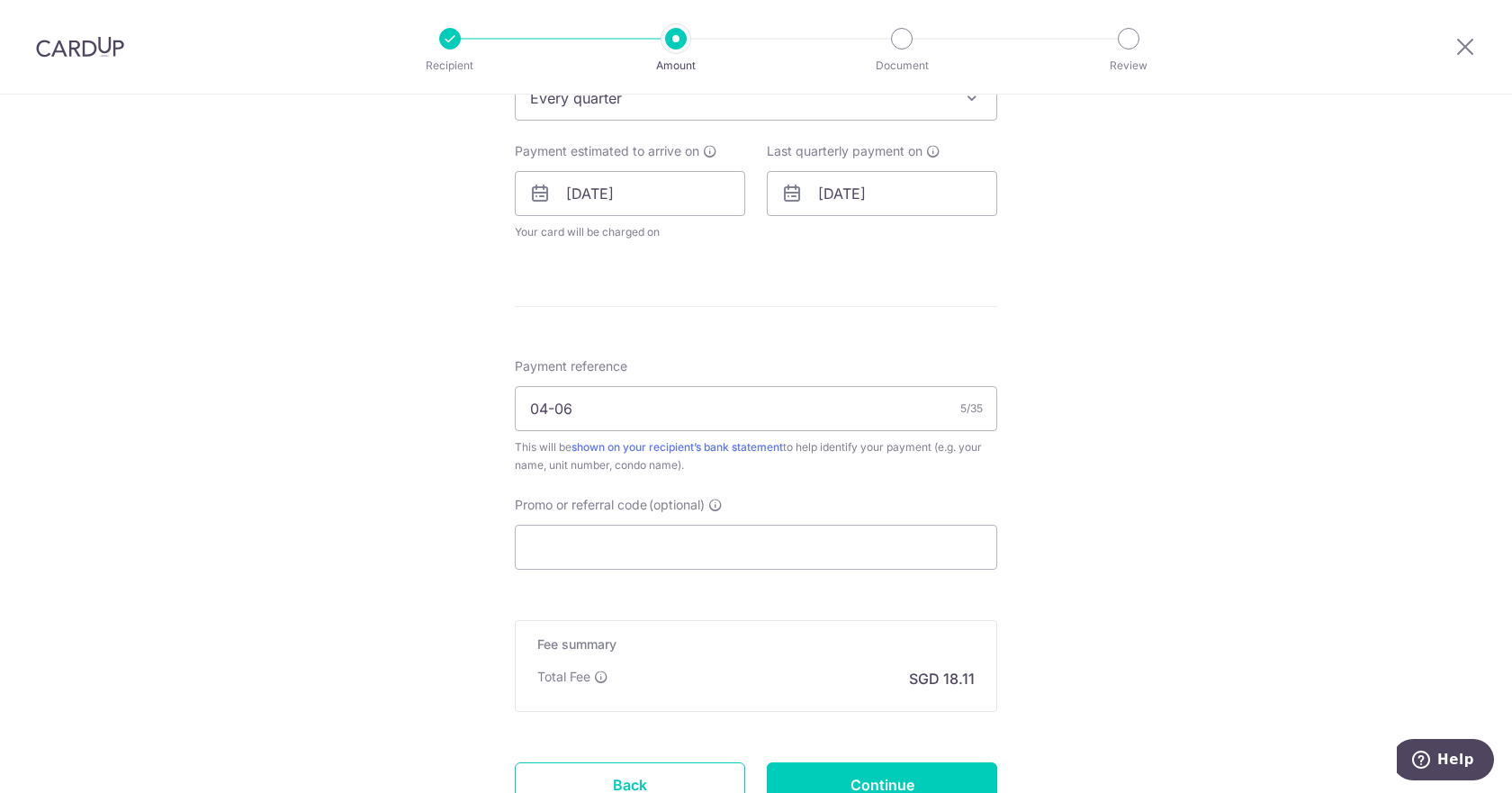
scroll to position [885, 0]
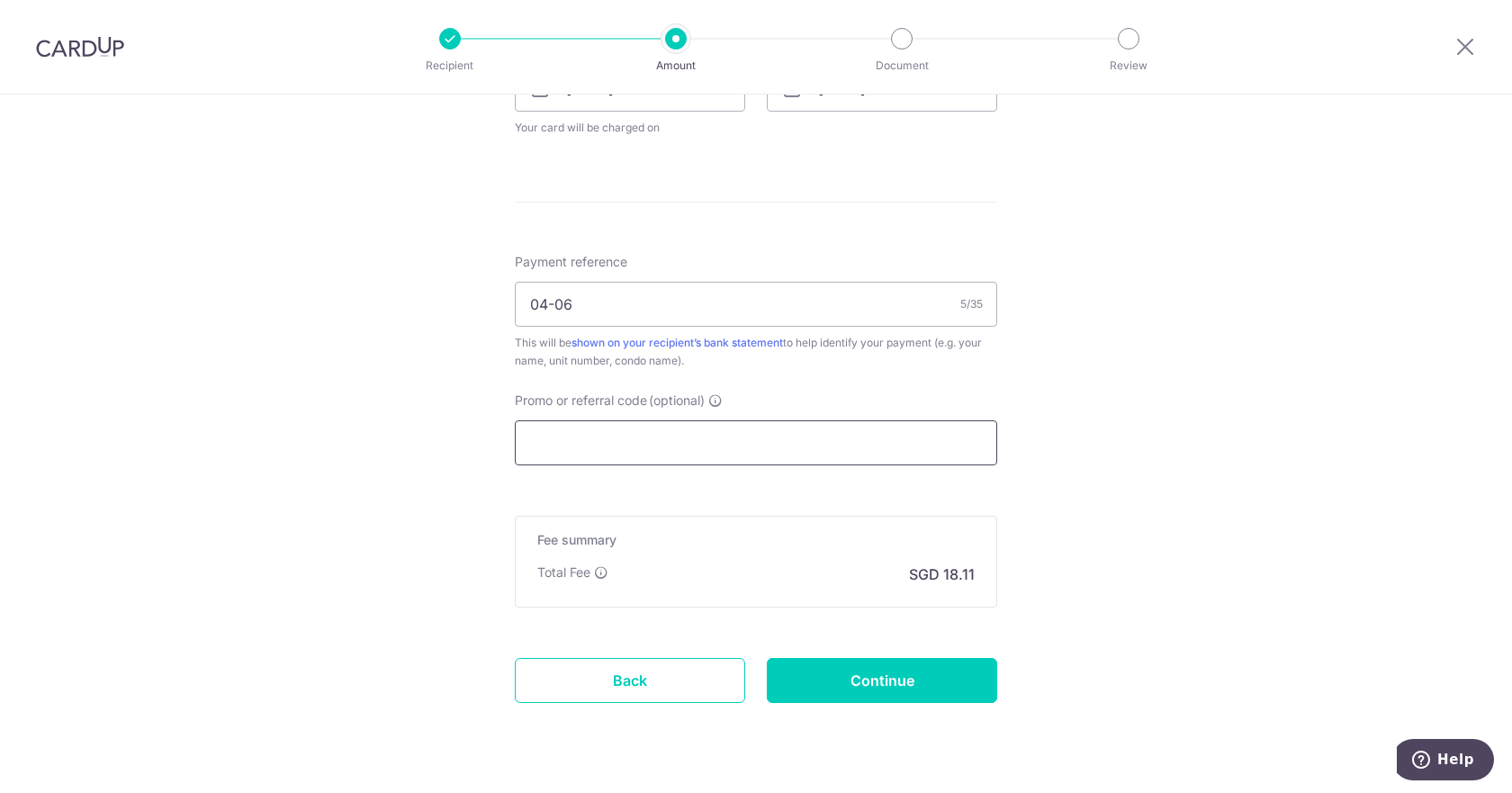
click at [732, 460] on input "Promo or referral code (optional)" at bounding box center [756, 443] width 483 height 45
paste input "OFF225"
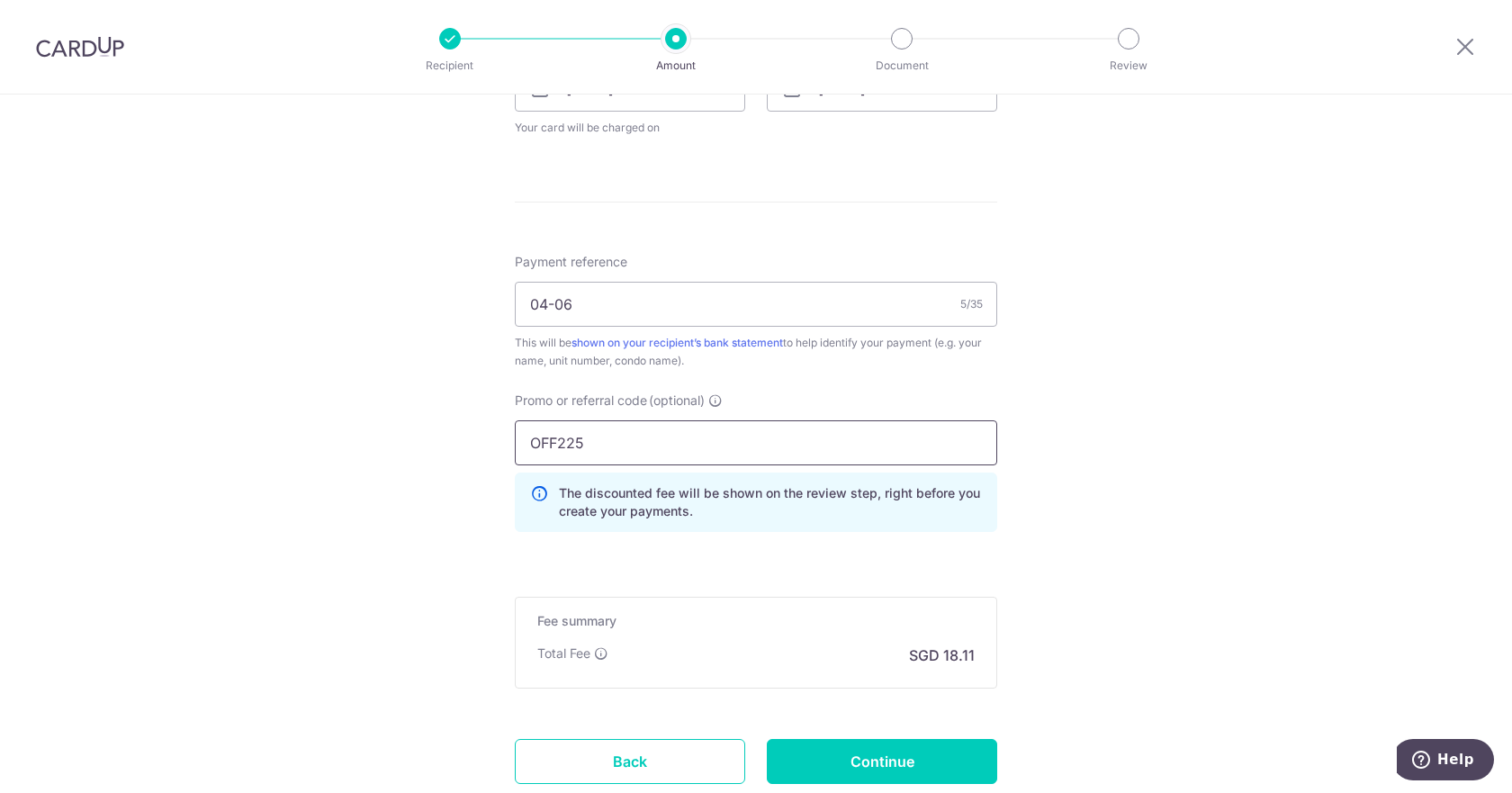
click at [732, 460] on input "OFF225" at bounding box center [756, 443] width 483 height 45
type input "O"
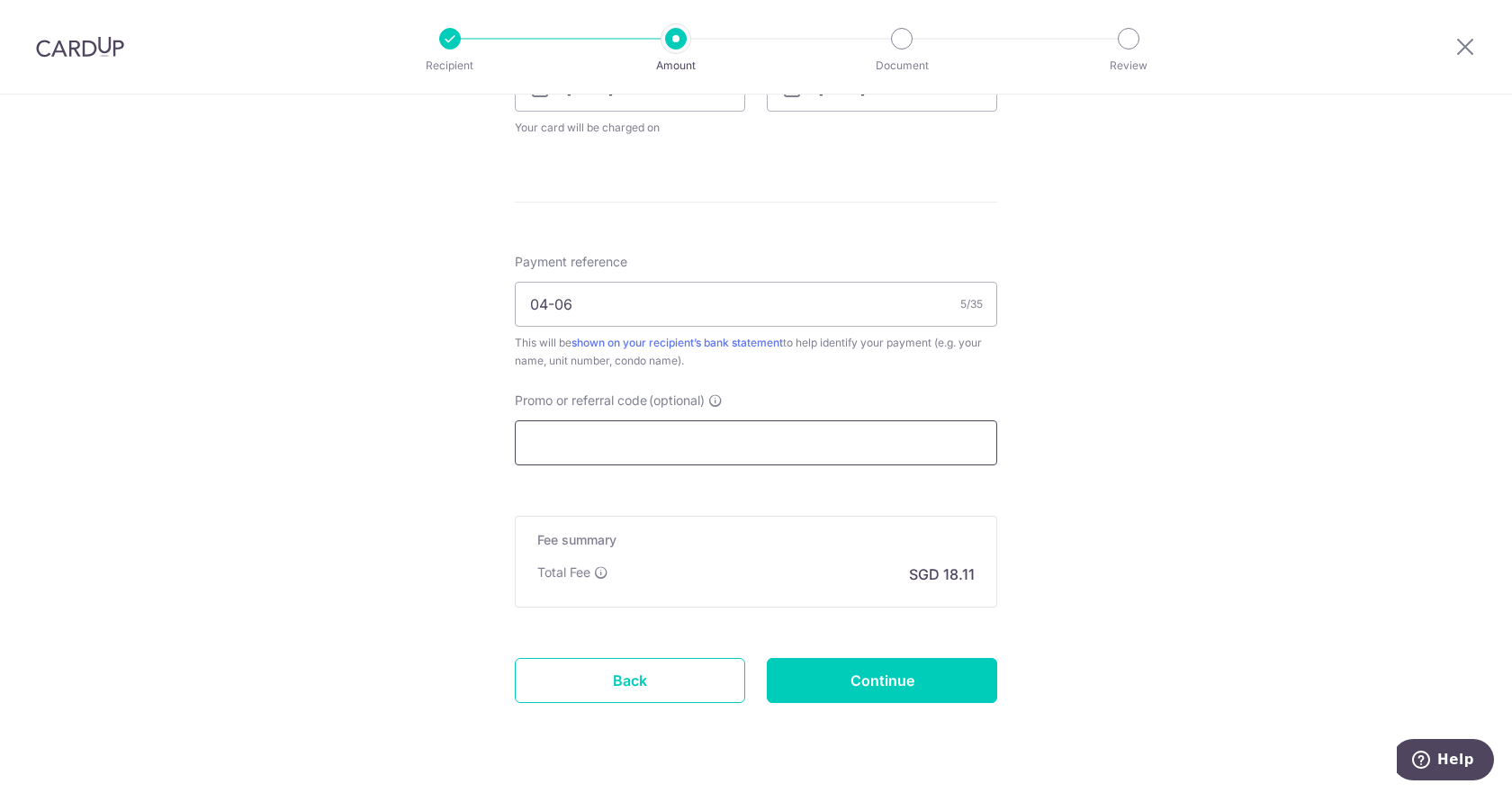
paste input "ZIXING23"
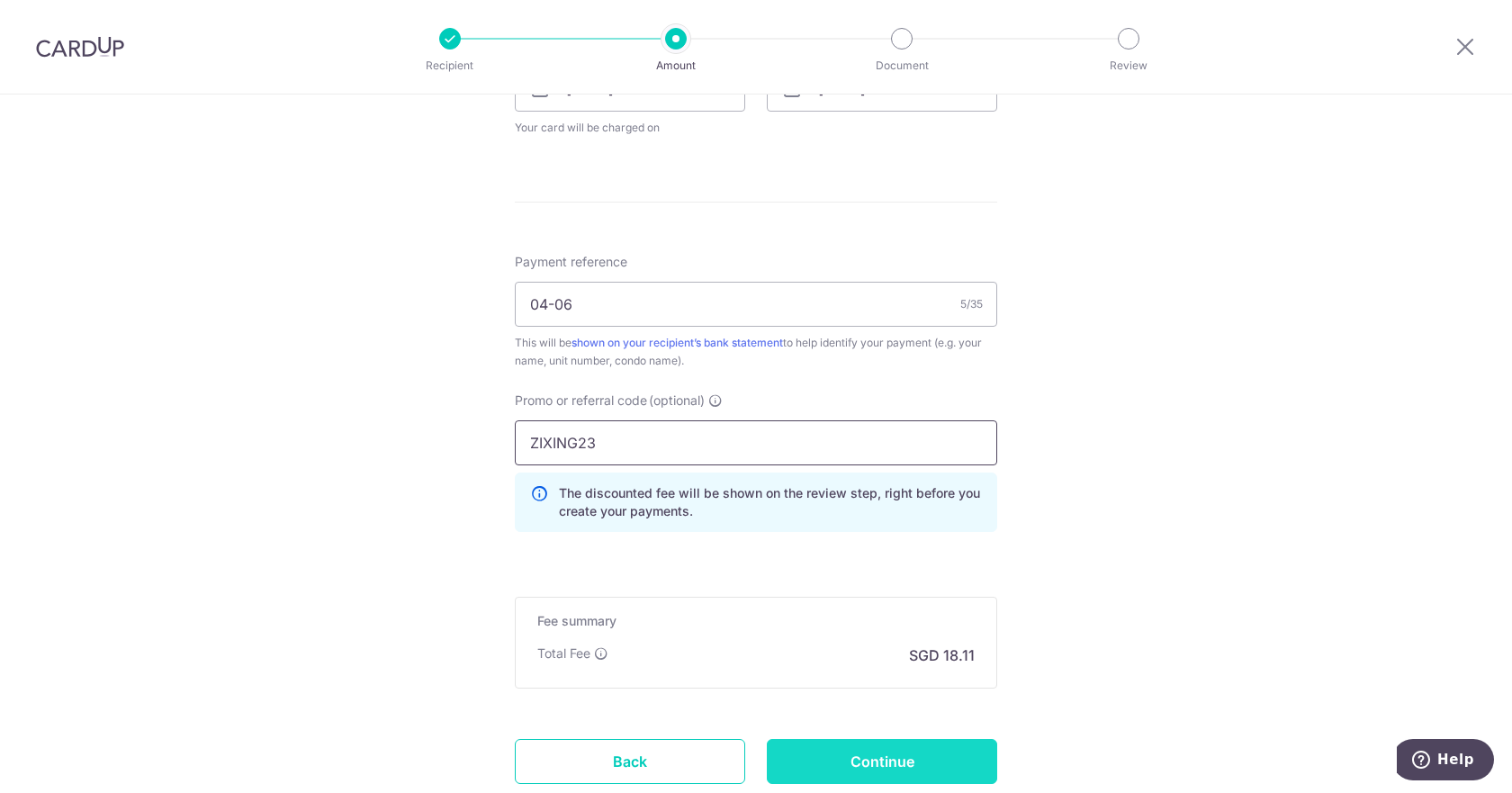
type input "ZIXING23"
click at [846, 760] on input "Continue" at bounding box center [881, 762] width 230 height 45
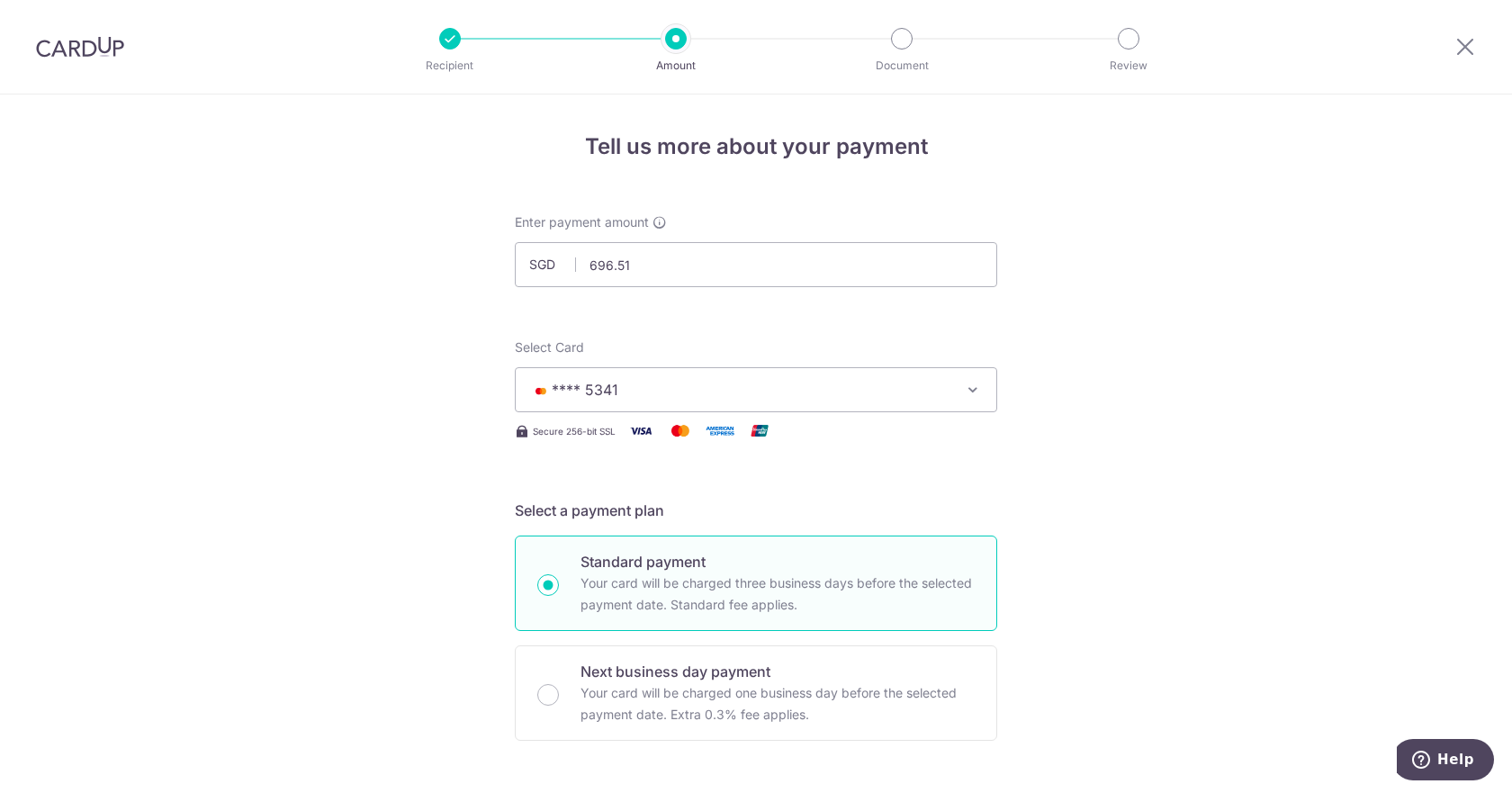
scroll to position [1036, 0]
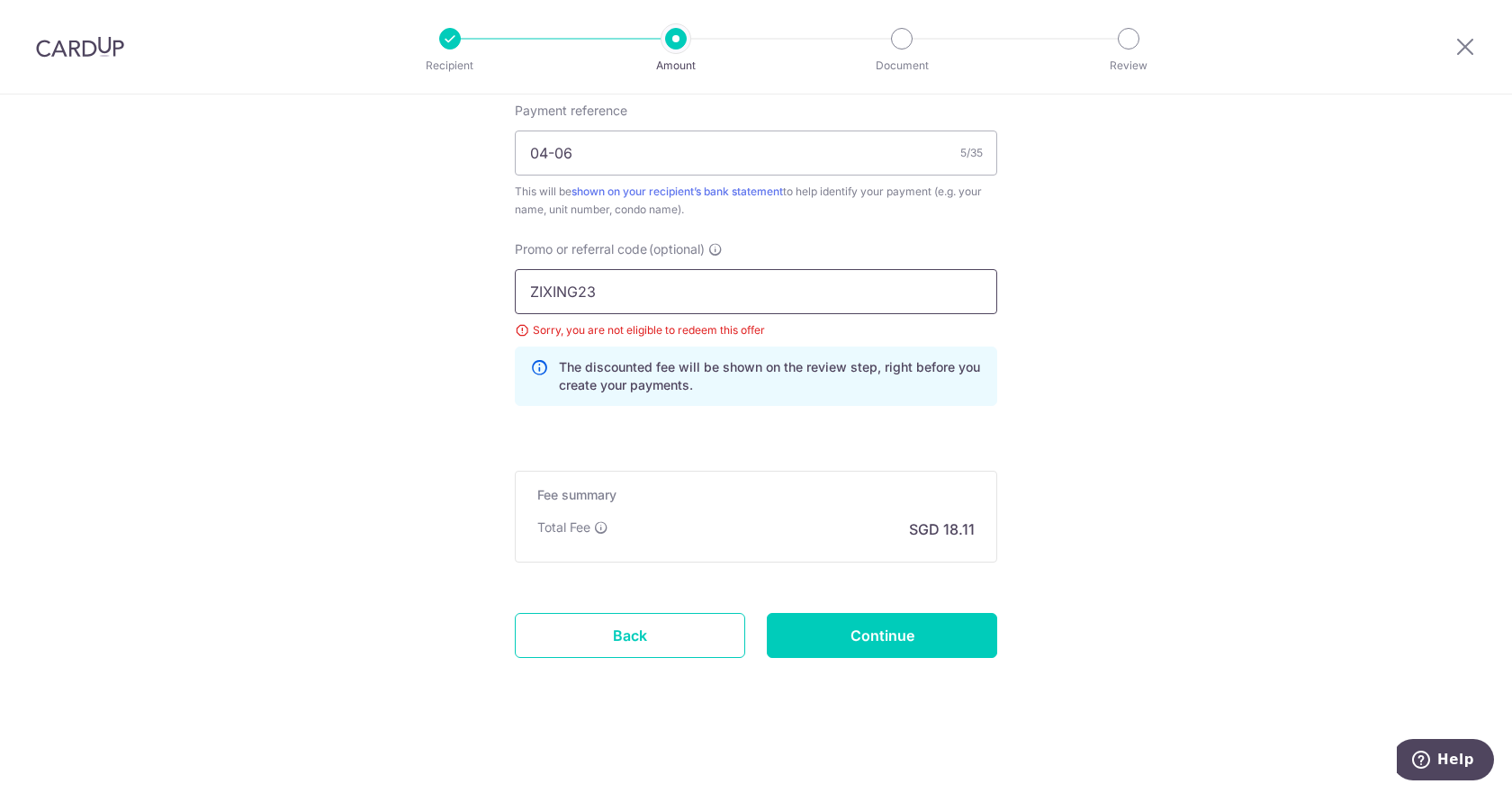
drag, startPoint x: 649, startPoint y: 291, endPoint x: 428, endPoint y: 291, distance: 221.0
paste input "OFF225"
type input "OFF225"
click at [645, 376] on p "The discounted fee will be shown on the review step, right before you create yo…" at bounding box center [770, 376] width 423 height 36
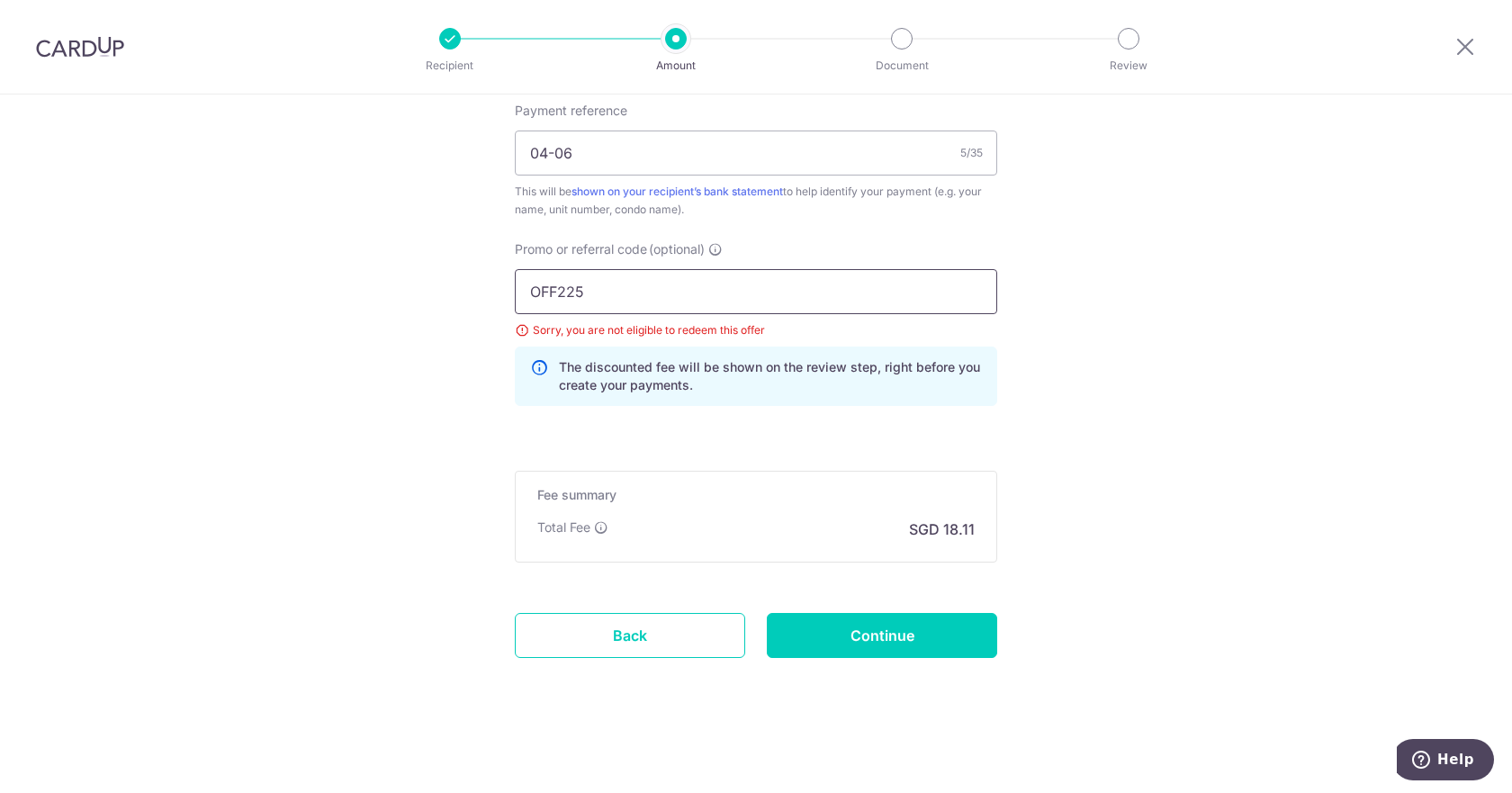
click at [625, 302] on input "OFF225" at bounding box center [756, 291] width 483 height 45
click at [844, 638] on input "Continue" at bounding box center [881, 636] width 230 height 45
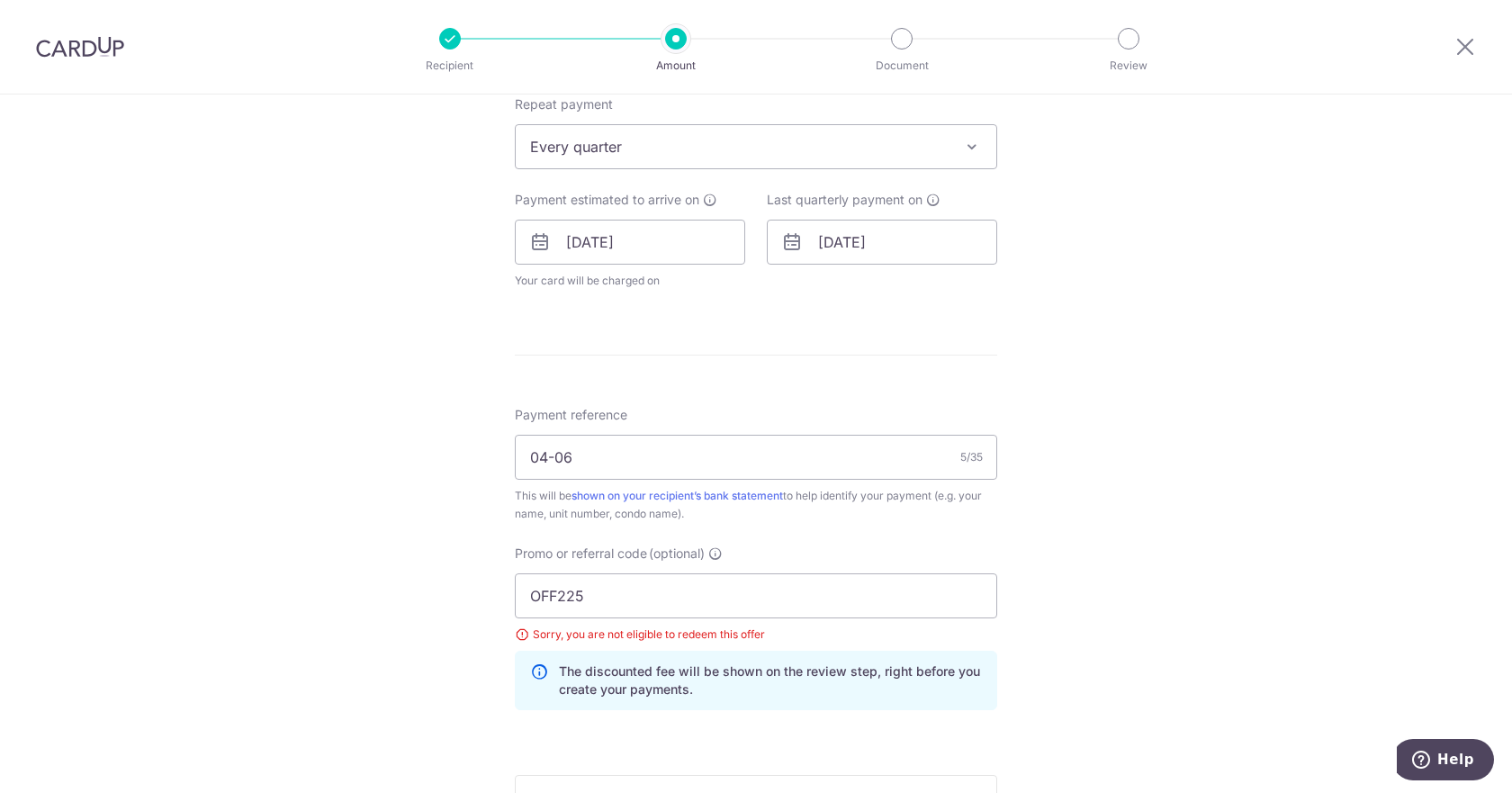
scroll to position [730, 0]
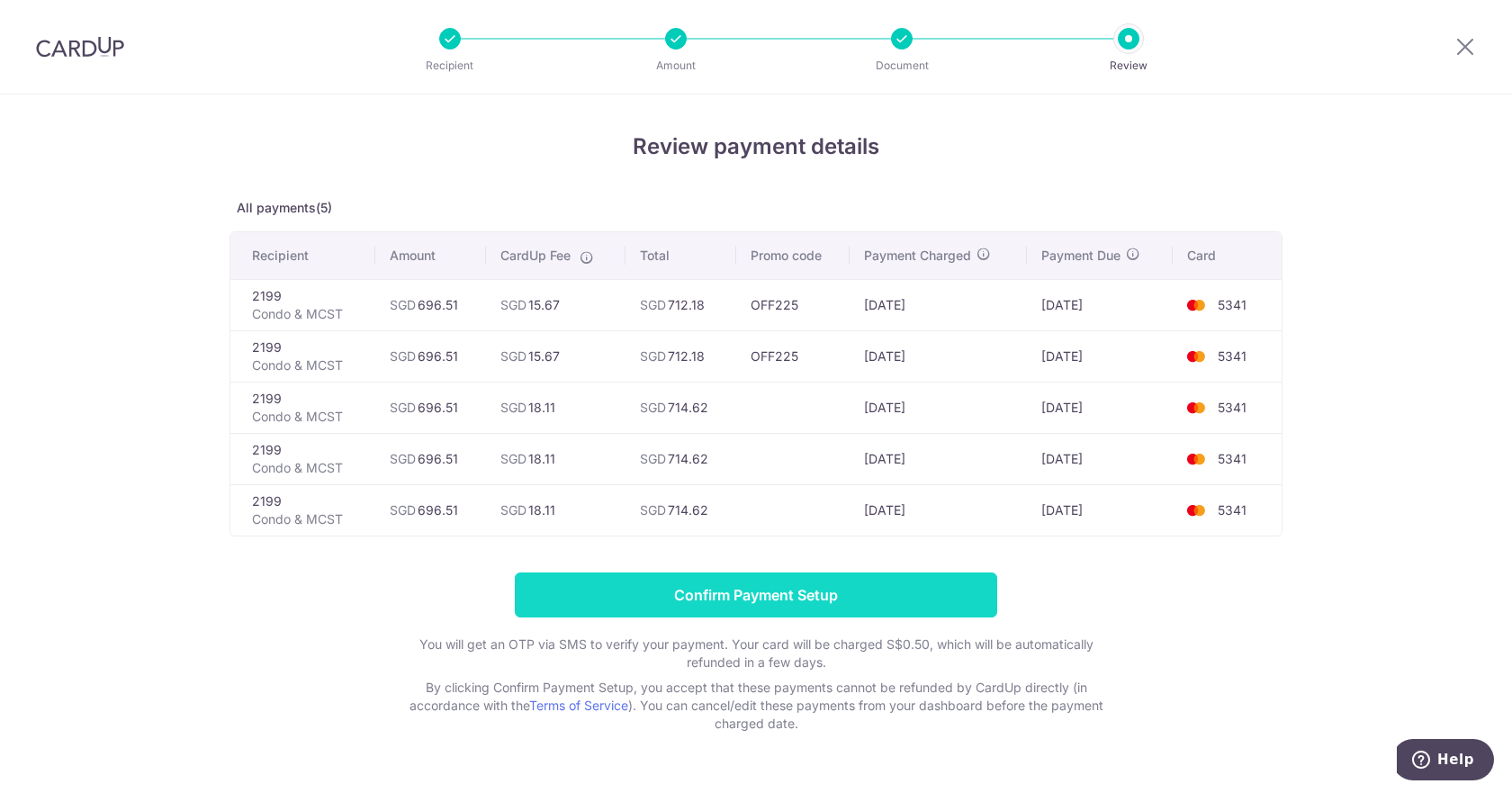
click at [826, 589] on input "Confirm Payment Setup" at bounding box center [756, 595] width 483 height 45
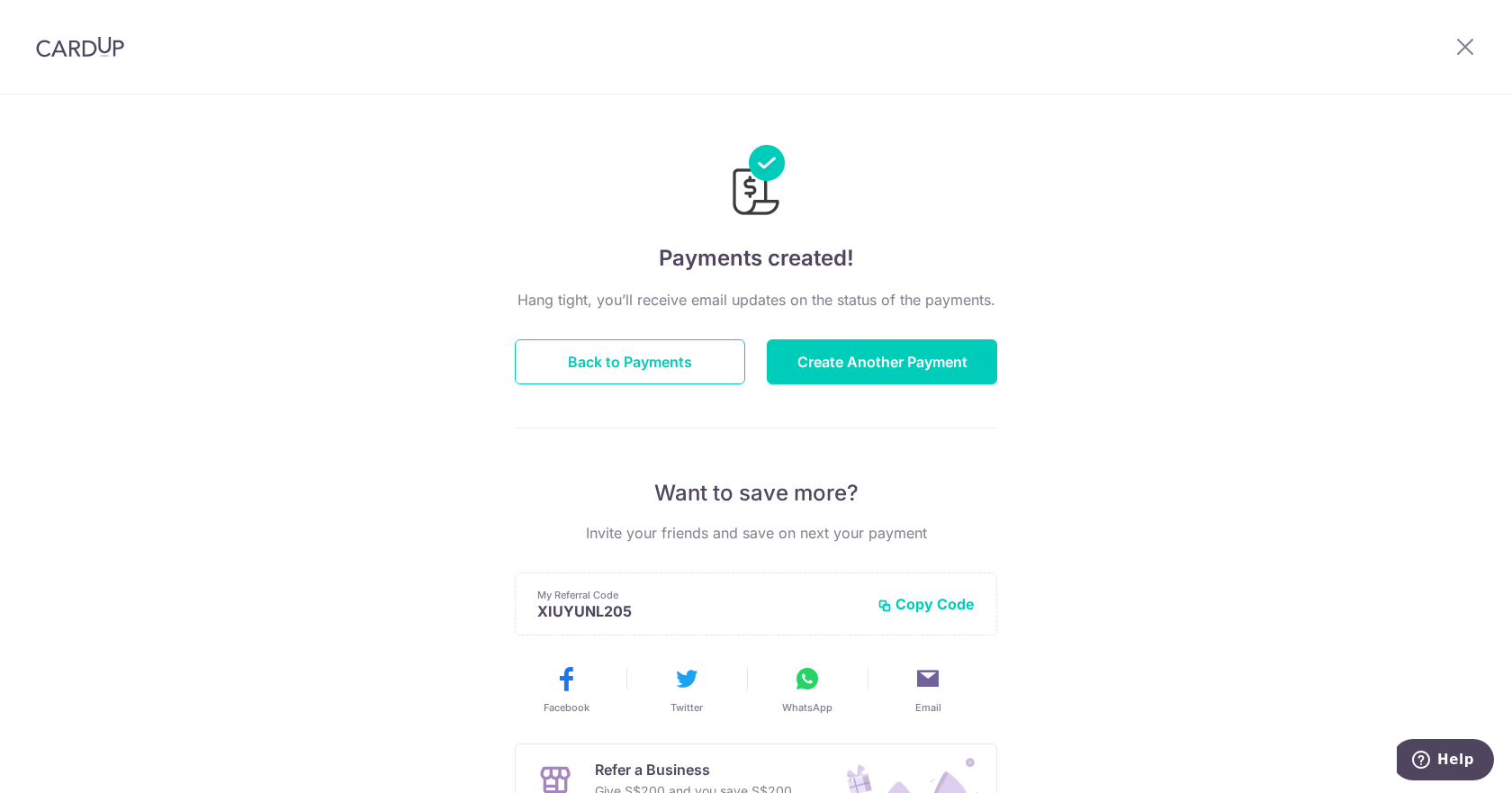
click at [81, 48] on img at bounding box center [80, 46] width 89 height 22
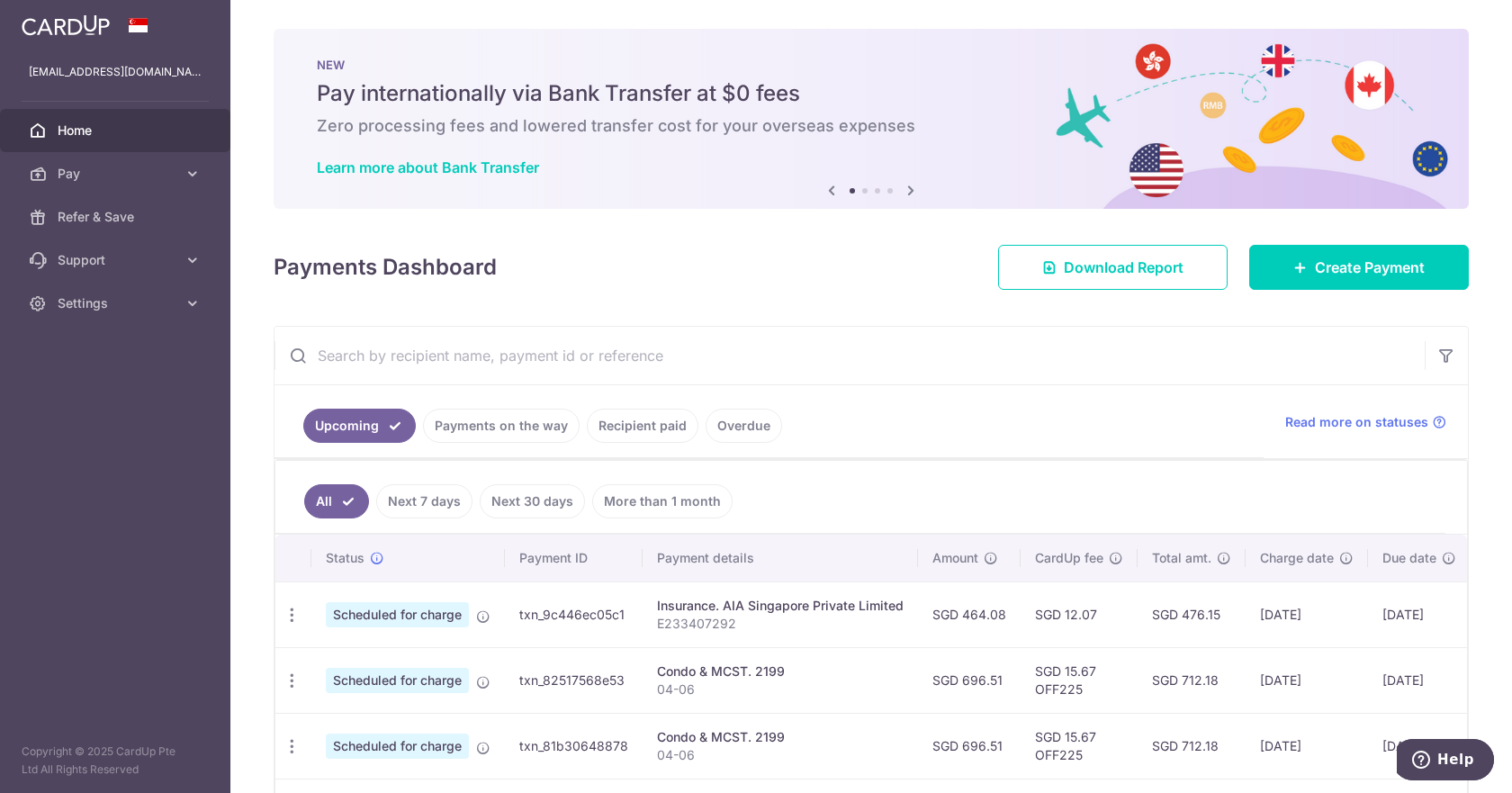
scroll to position [248, 0]
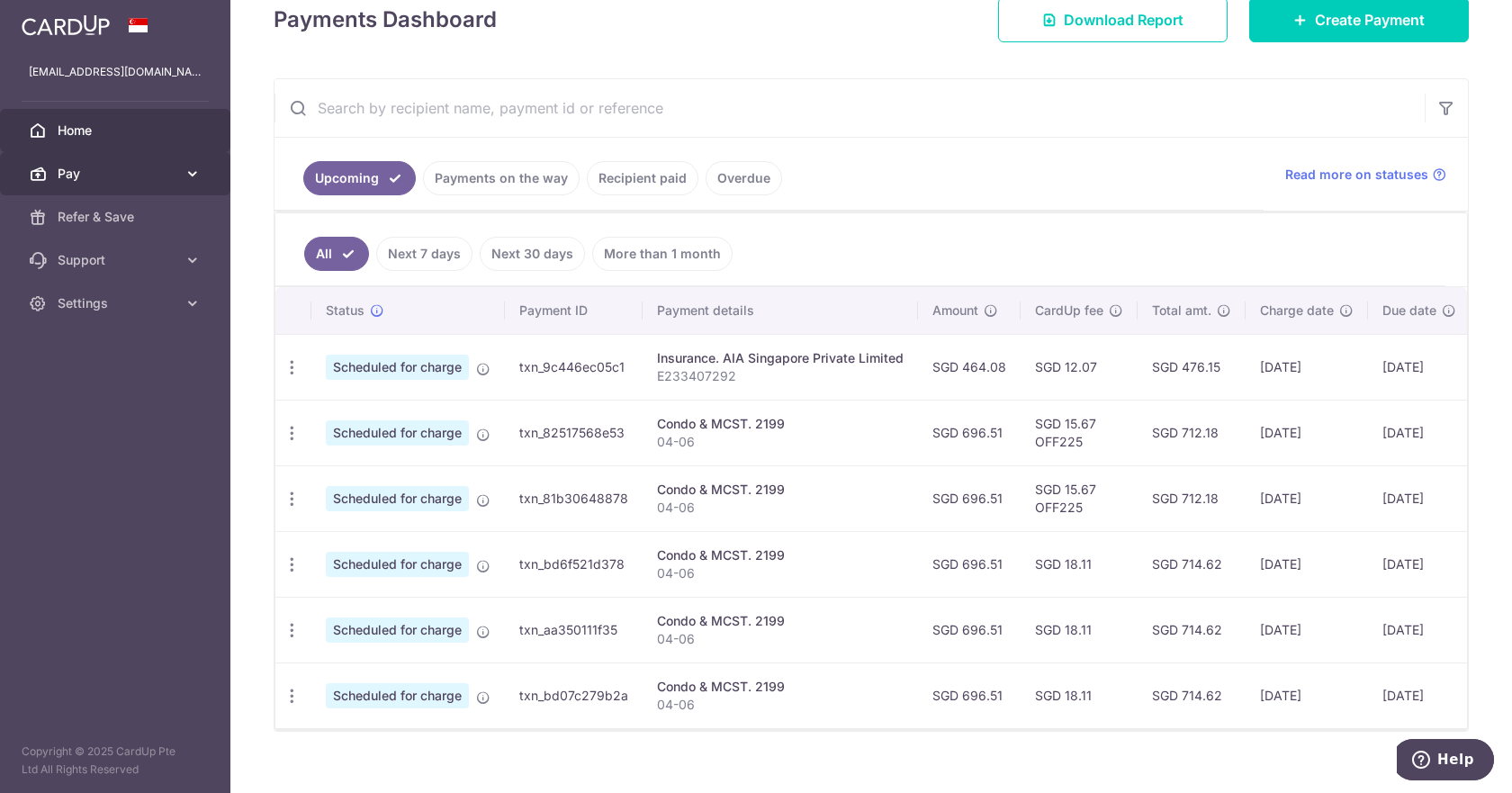
click at [130, 173] on span "Pay" at bounding box center [117, 173] width 119 height 18
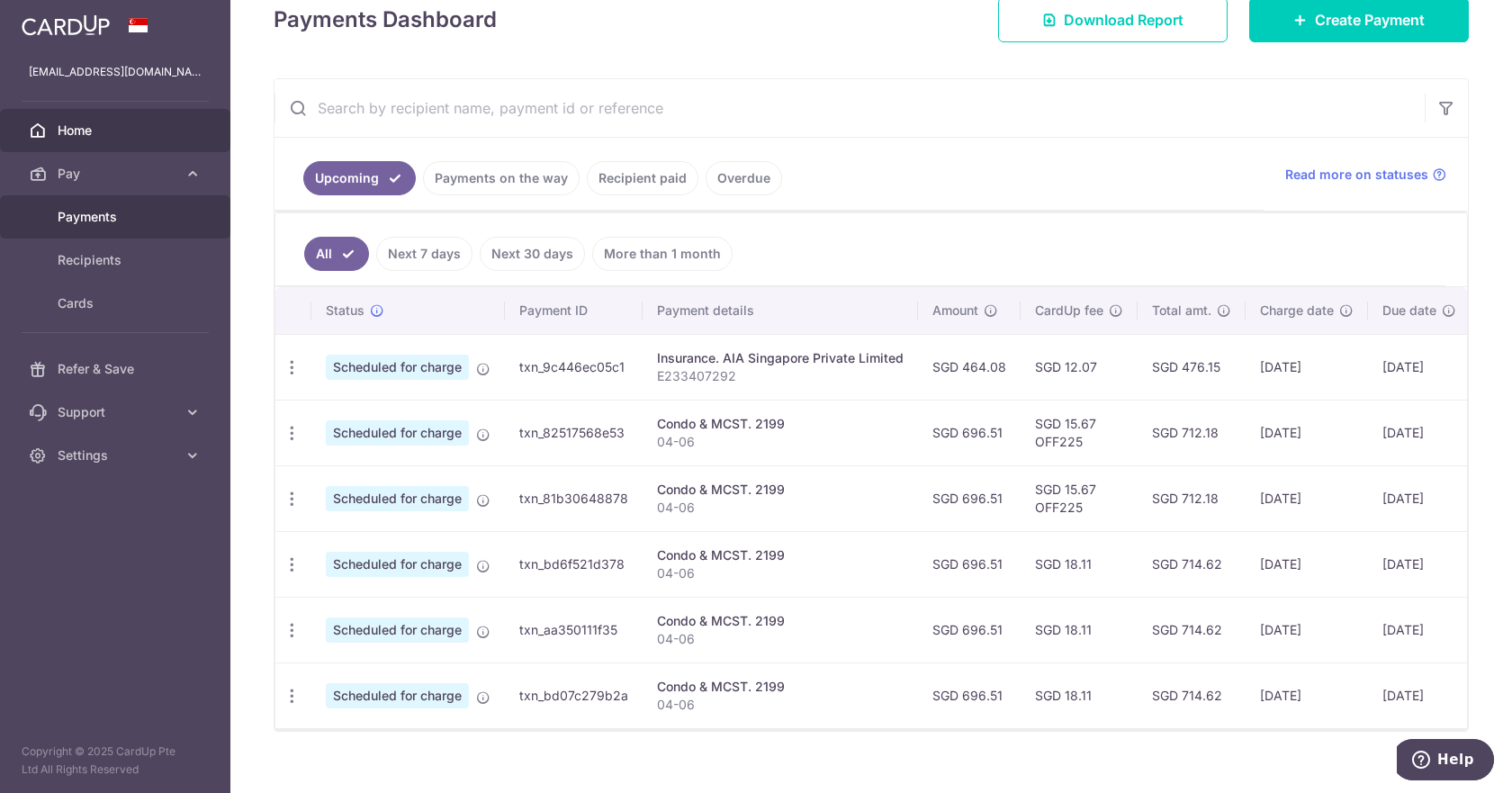
click at [112, 222] on span "Payments" at bounding box center [117, 217] width 119 height 18
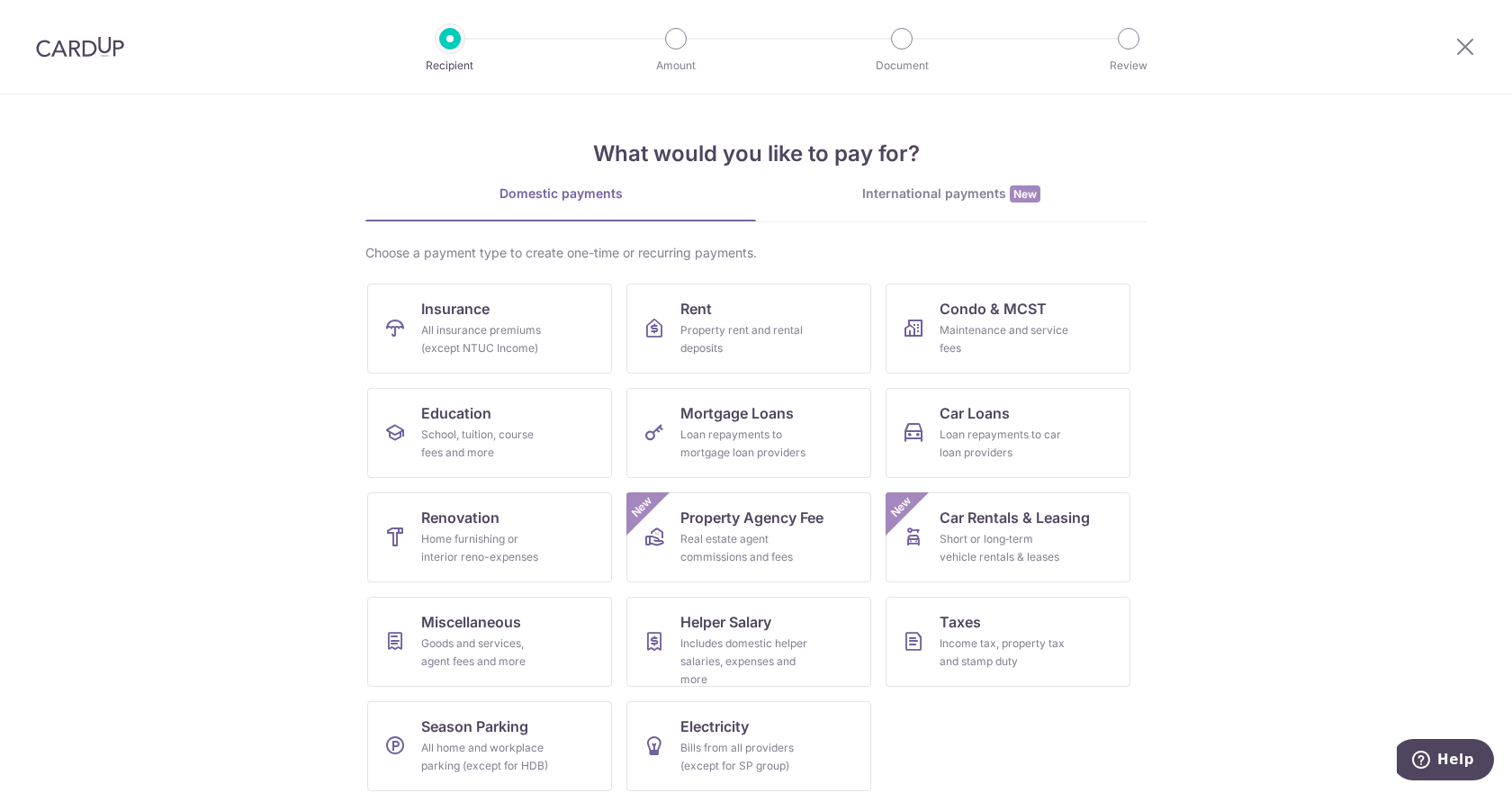
scroll to position [12, 0]
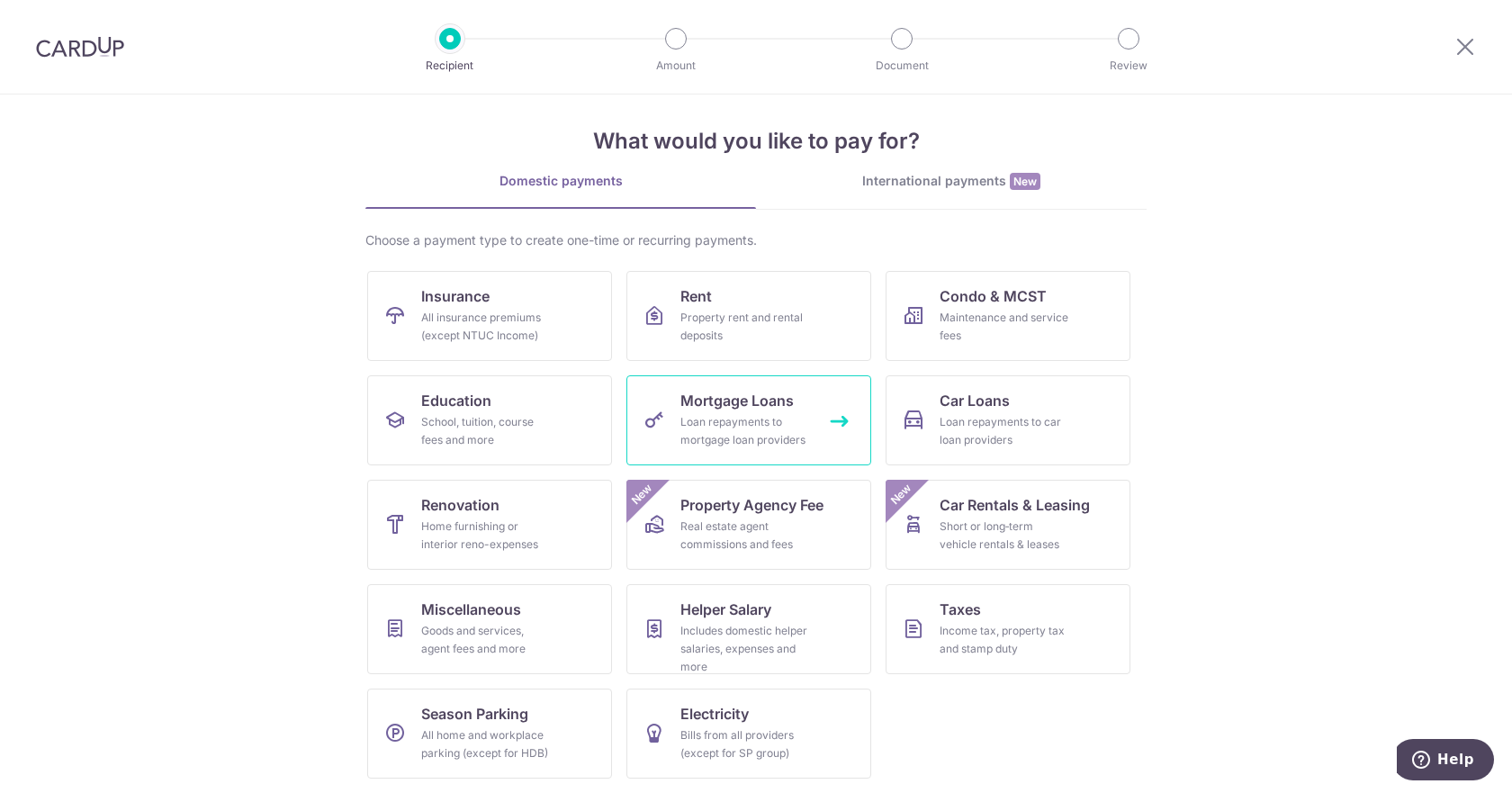
click at [729, 409] on span "Mortgage Loans" at bounding box center [737, 400] width 113 height 22
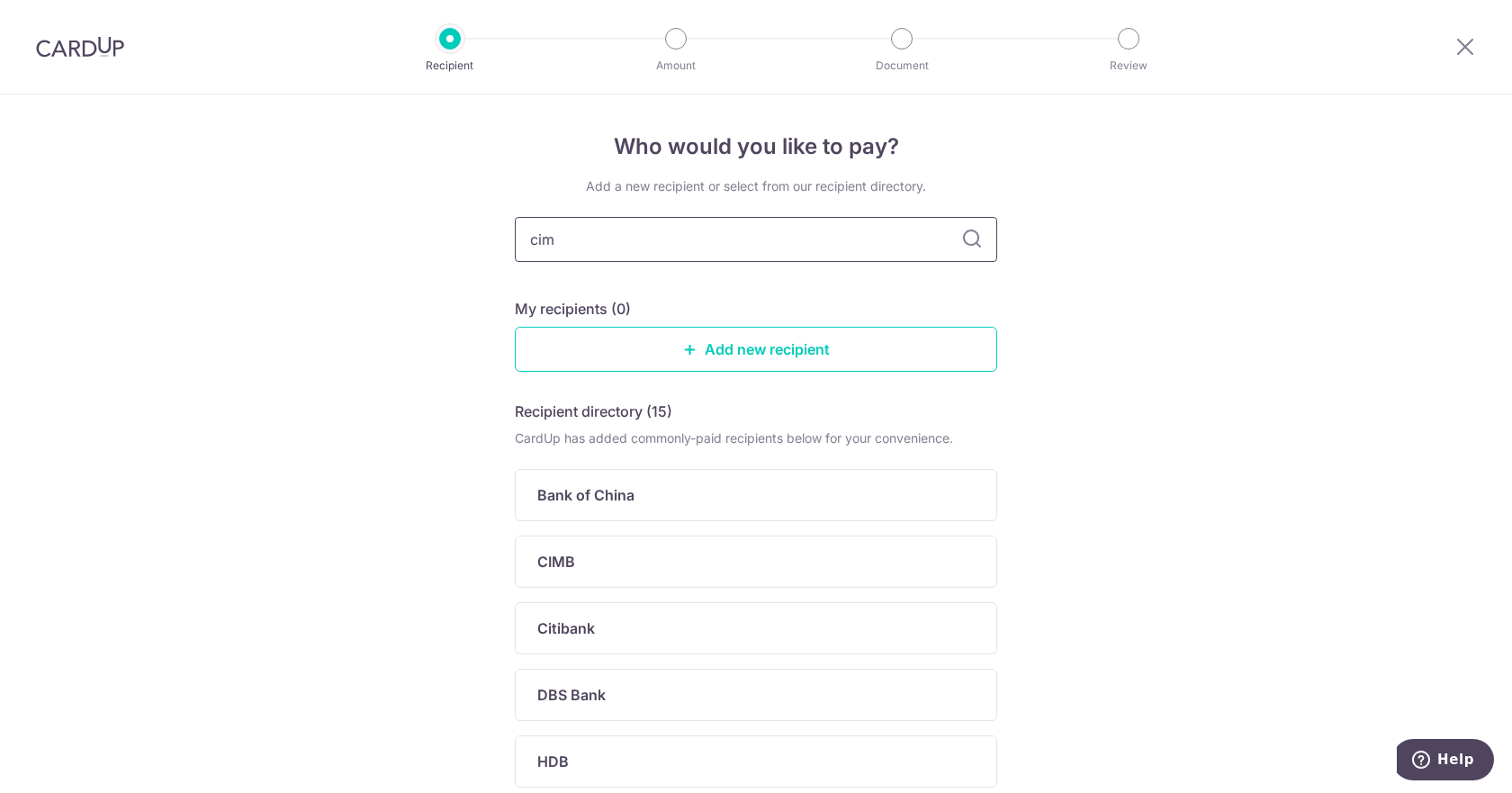
type input "cimb"
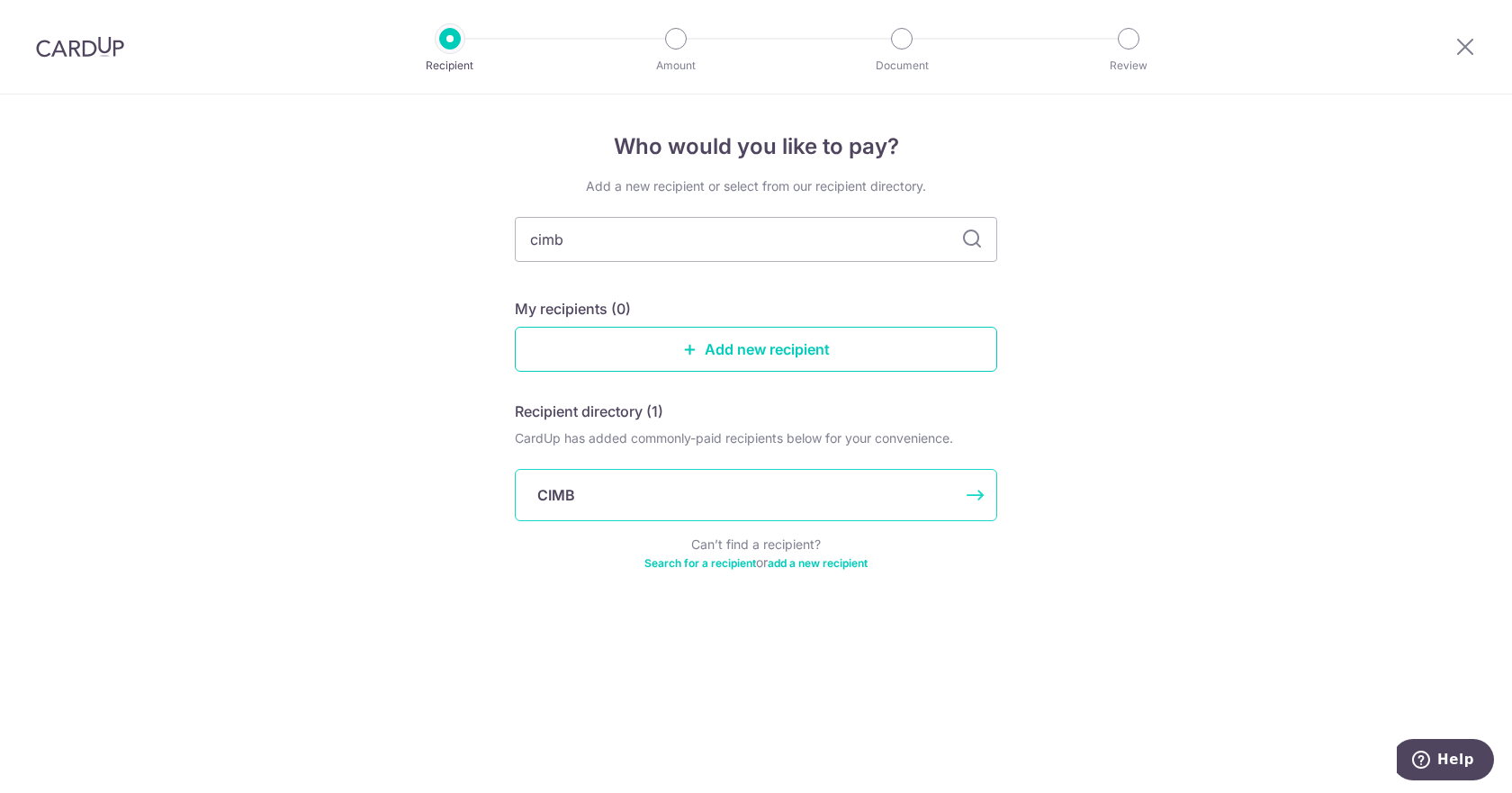
click at [754, 485] on div "CIMB" at bounding box center [745, 495] width 416 height 22
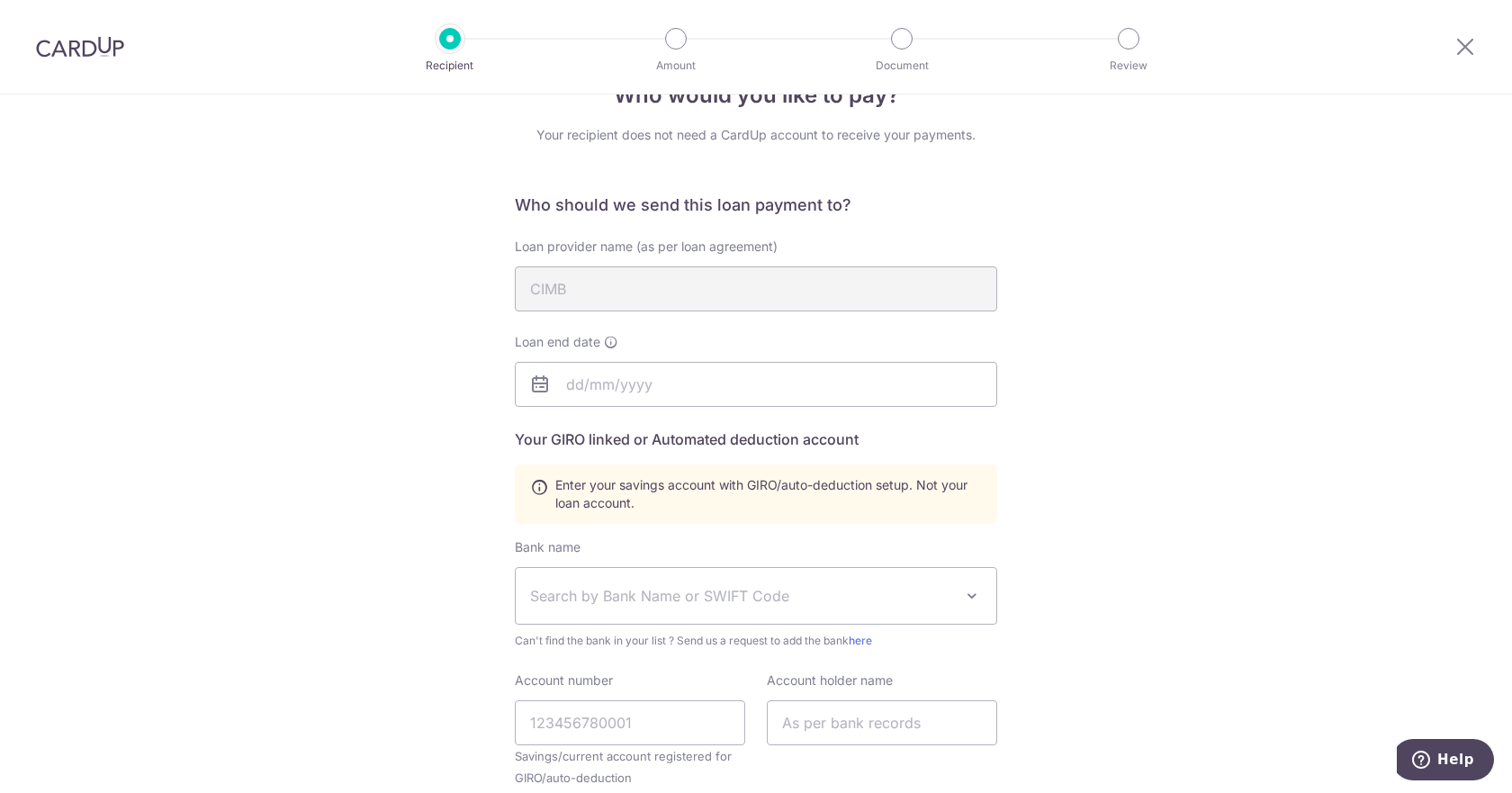
scroll to position [52, 0]
click at [616, 388] on input "text" at bounding box center [756, 384] width 483 height 45
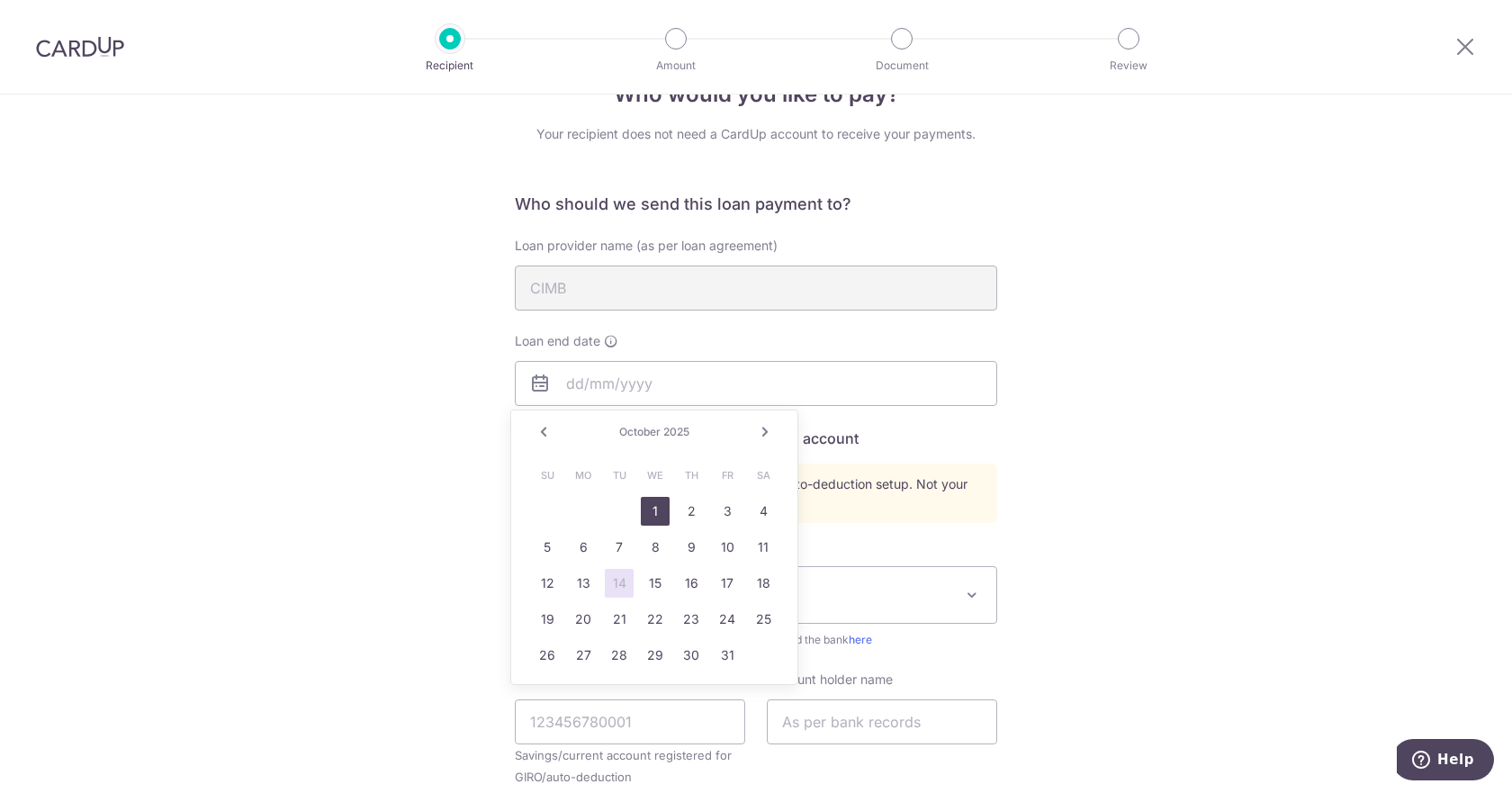
click at [653, 505] on link "1" at bounding box center [655, 511] width 29 height 29
type input "[DATE]"
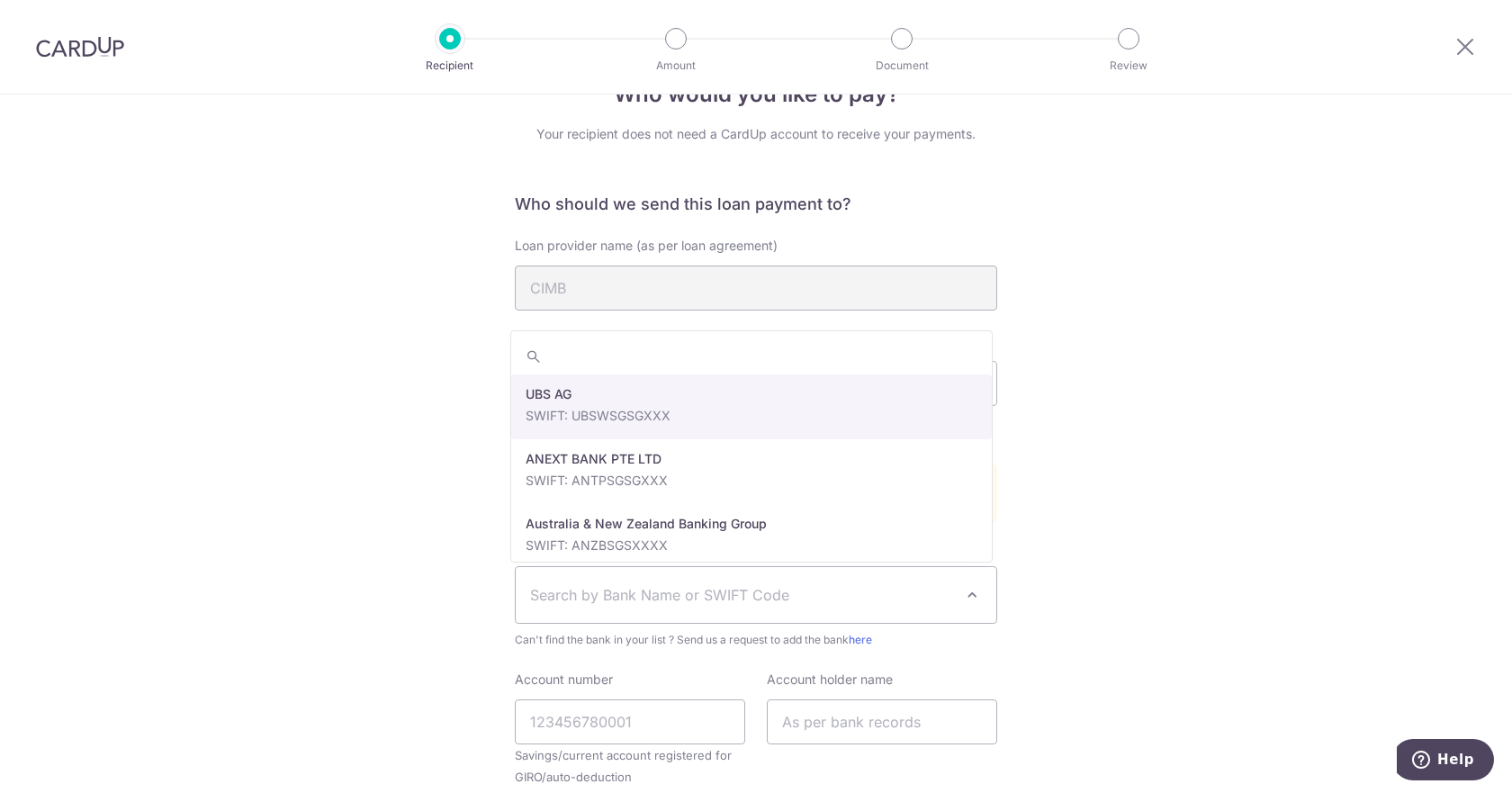
click at [701, 610] on span "Search by Bank Name or SWIFT Code" at bounding box center [756, 594] width 481 height 56
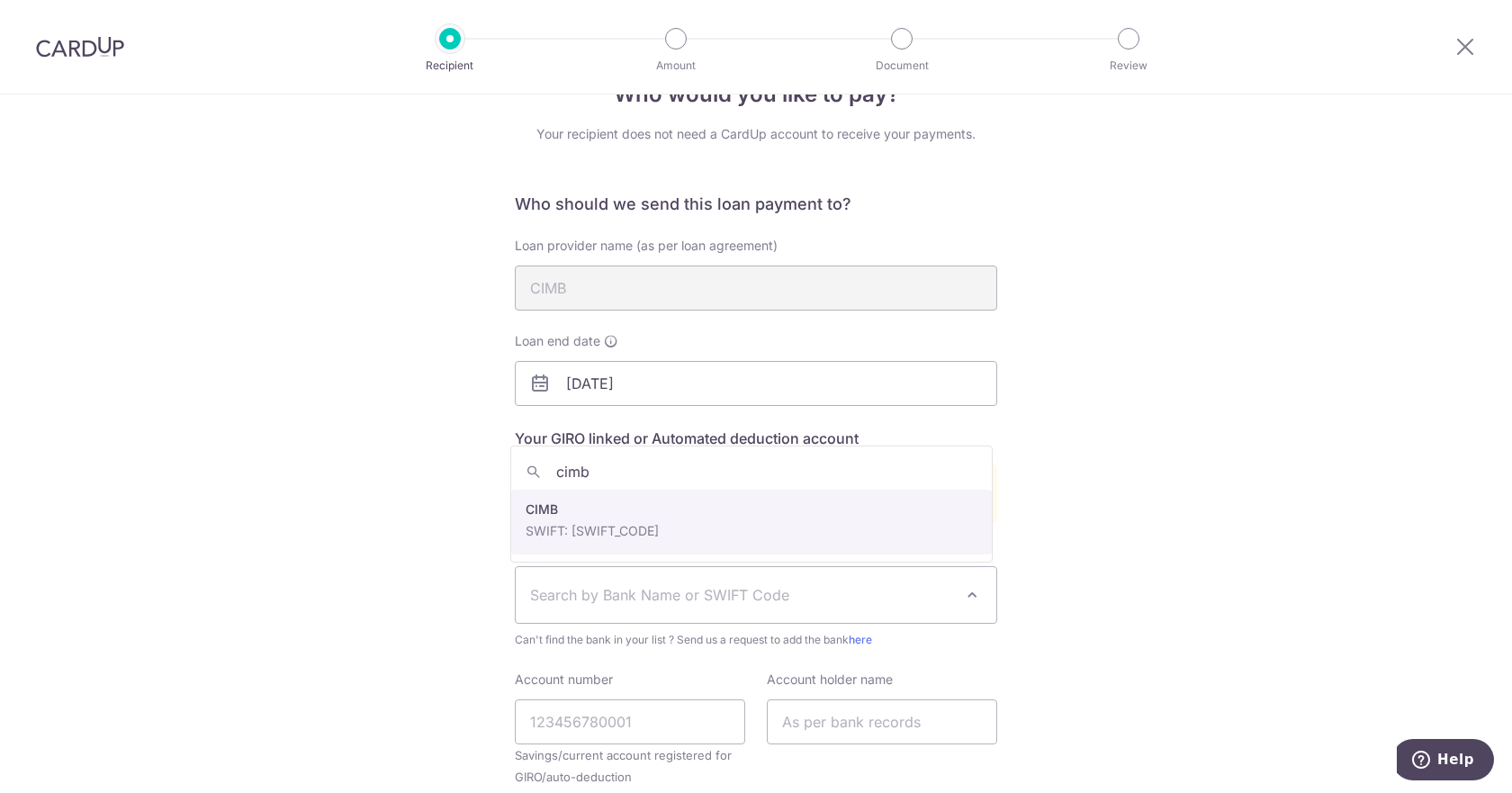
type input "cimb"
select select "5"
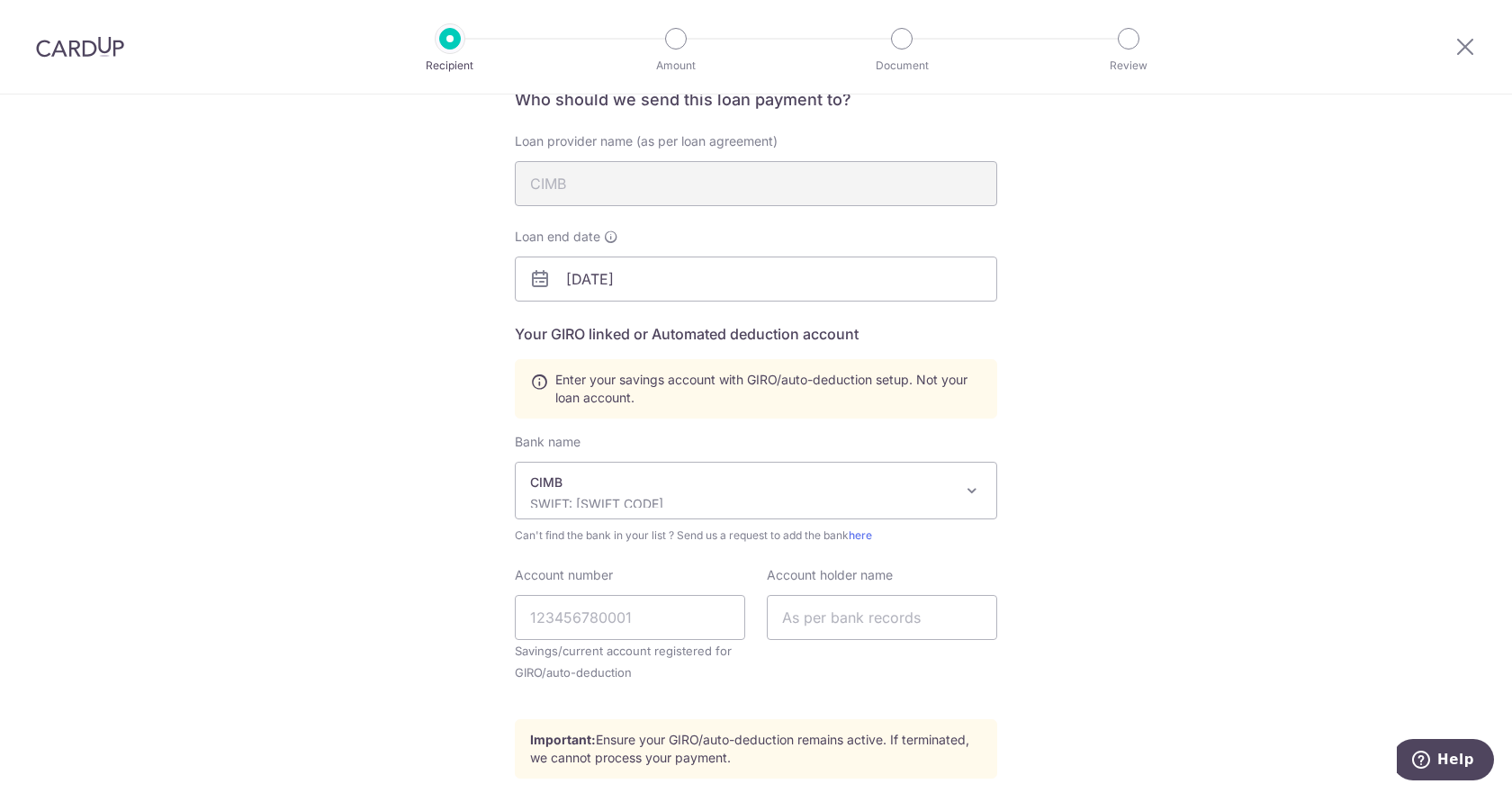
scroll to position [157, 0]
click at [693, 620] on input "Account number" at bounding box center [630, 617] width 230 height 45
type input "1004160128"
click at [783, 632] on input "text" at bounding box center [881, 617] width 230 height 45
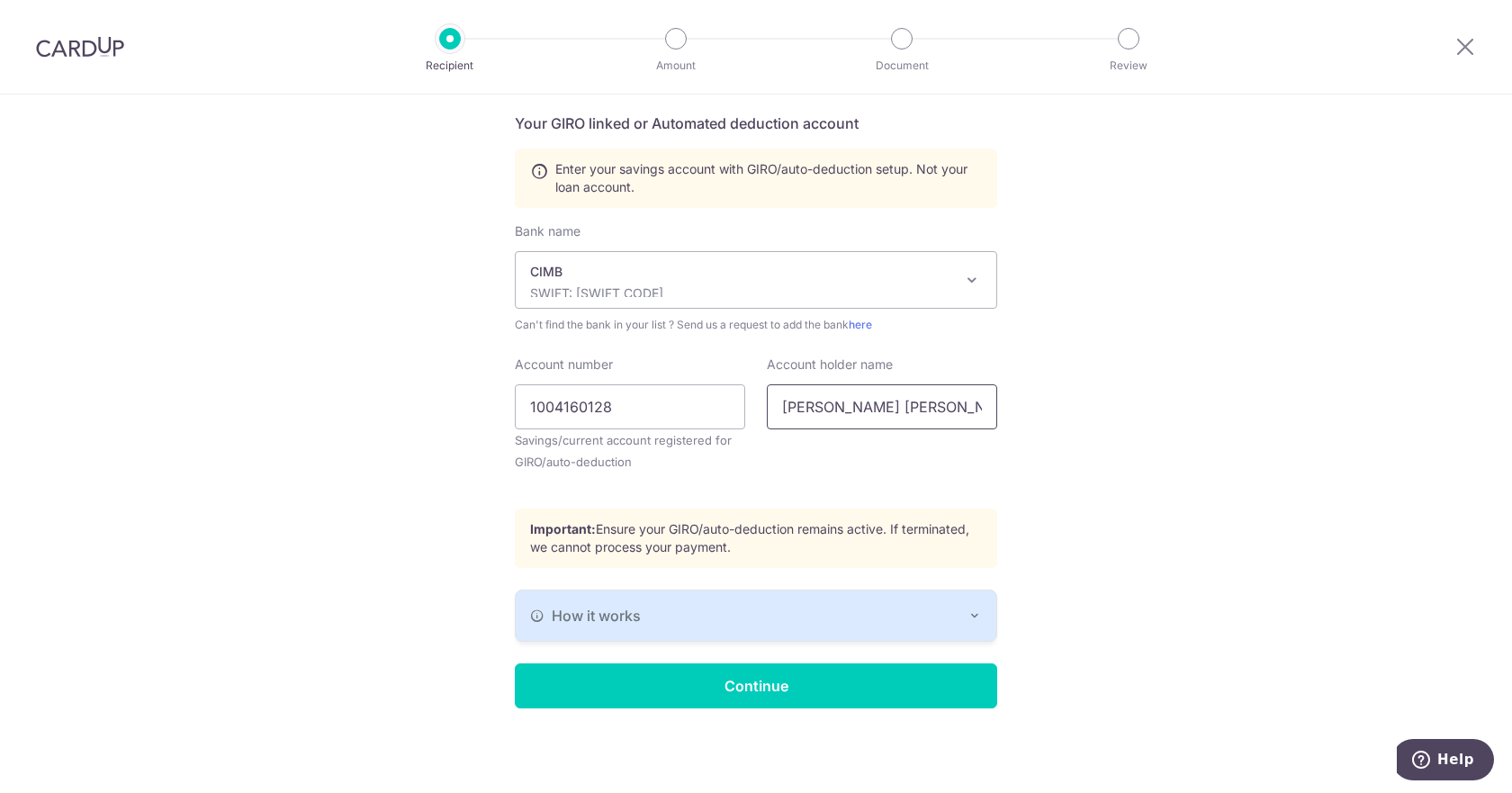
type input "[PERSON_NAME] [PERSON_NAME]"
click at [803, 570] on div "Who should we send this loan payment to? Loan provider name (as per loan agreem…" at bounding box center [756, 293] width 483 height 830
click at [810, 601] on button "How it works" at bounding box center [756, 615] width 481 height 50
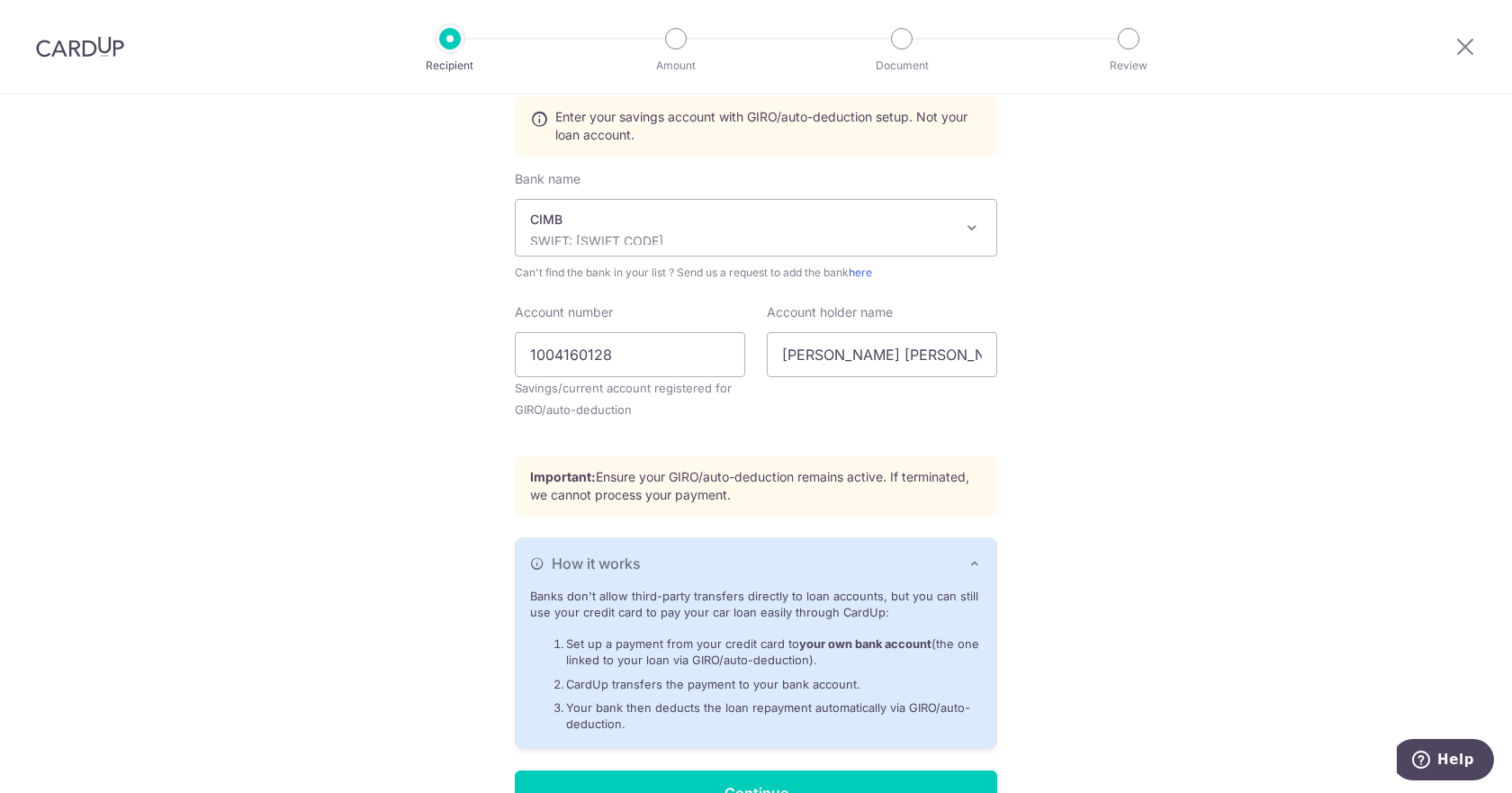
scroll to position [421, 0]
click at [1134, 677] on div "Who would you like to pay? Your recipient does not need a CardUp account to rec…" at bounding box center [756, 286] width 1512 height 1225
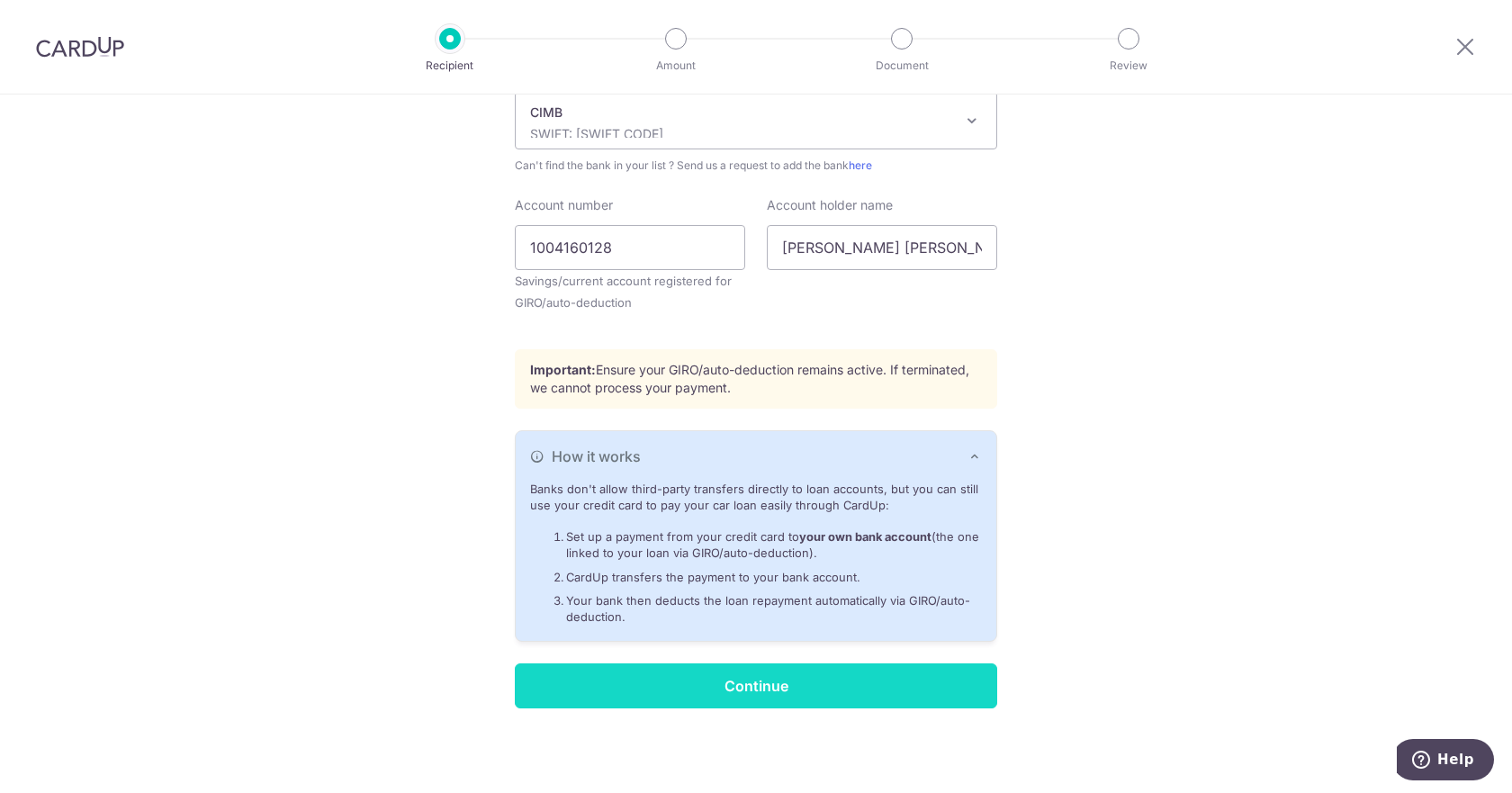
click at [871, 681] on input "Continue" at bounding box center [756, 686] width 483 height 45
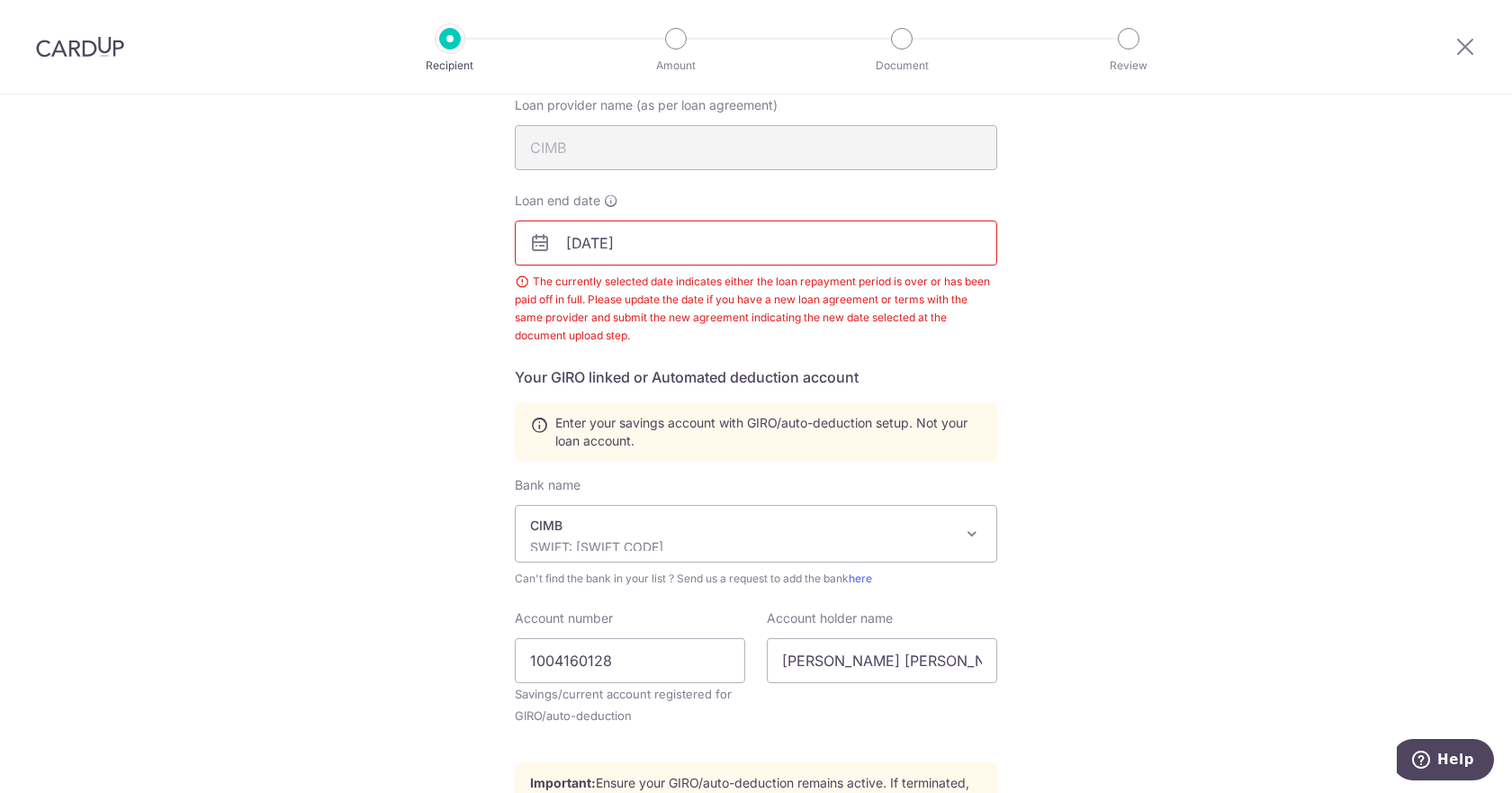
scroll to position [58, 0]
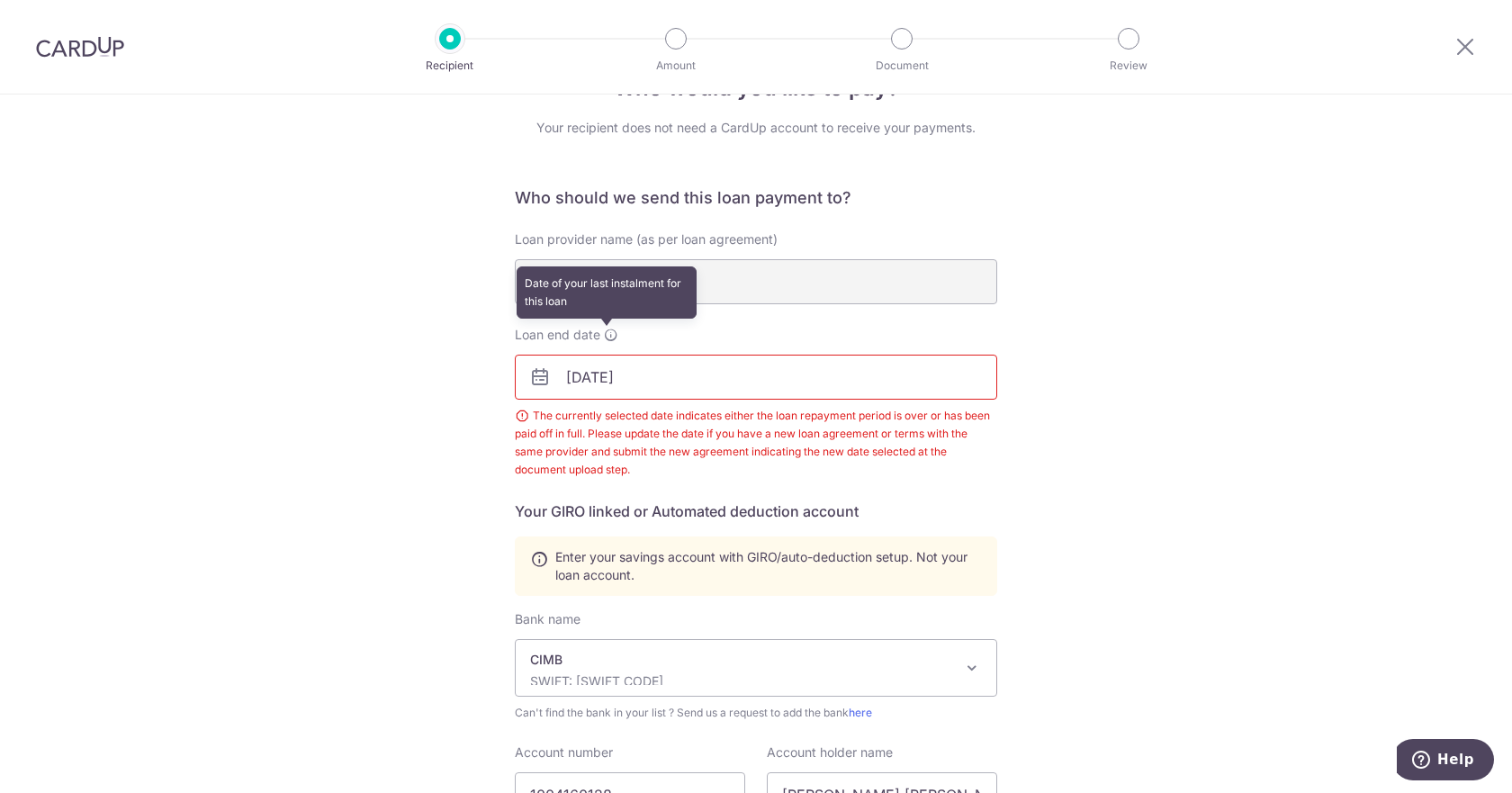
click at [611, 337] on icon at bounding box center [611, 335] width 14 height 14
click at [604, 334] on icon at bounding box center [611, 335] width 14 height 14
click at [599, 376] on input "[DATE]" at bounding box center [756, 377] width 483 height 45
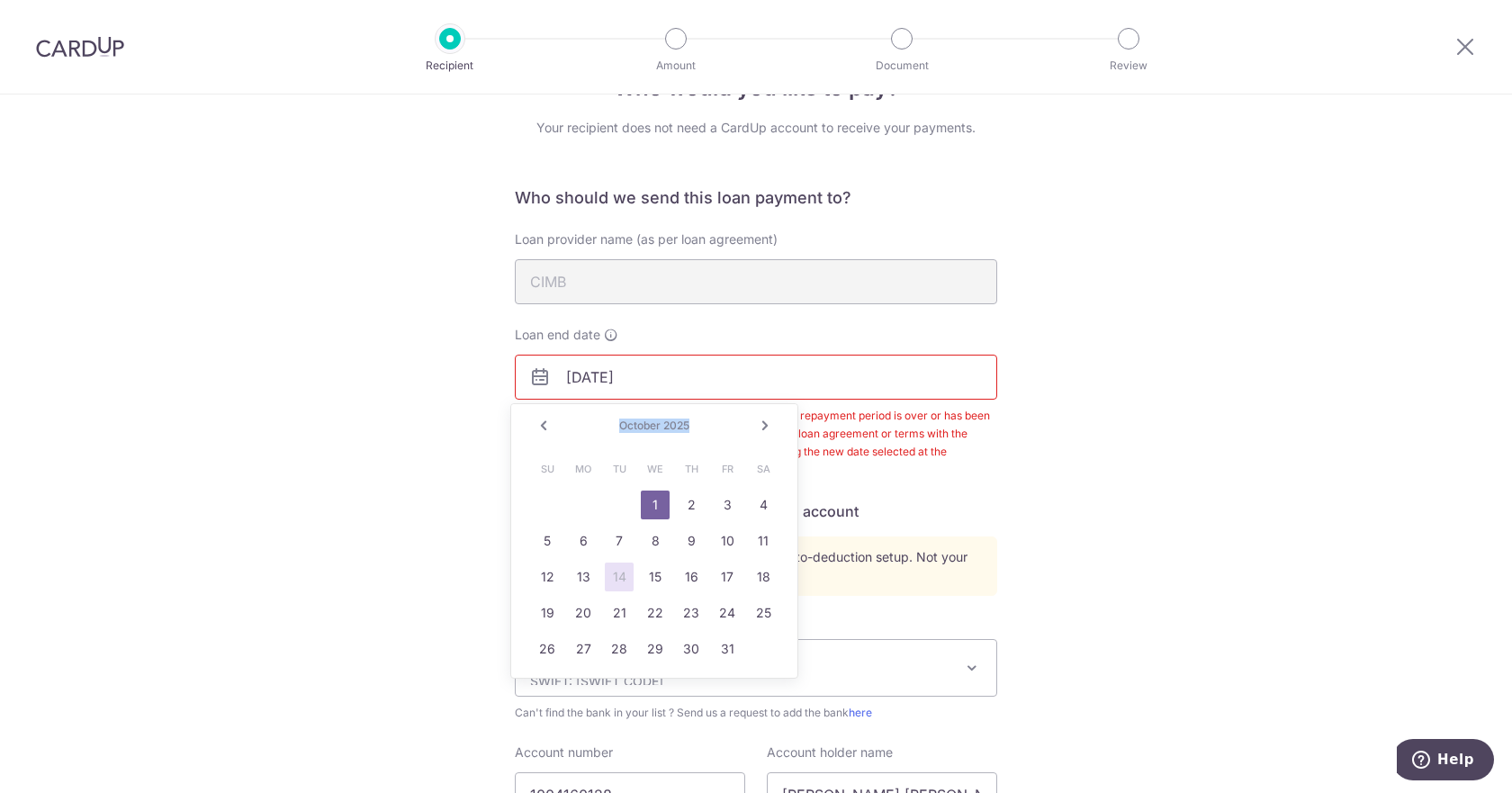
drag, startPoint x: 765, startPoint y: 428, endPoint x: 701, endPoint y: 427, distance: 64.0
click at [701, 427] on div "Prev Next [DATE]" at bounding box center [654, 426] width 287 height 43
click at [758, 428] on link "Next" at bounding box center [764, 425] width 22 height 22
click at [721, 382] on input "[DATE]" at bounding box center [756, 377] width 483 height 45
type input "[DATE]"
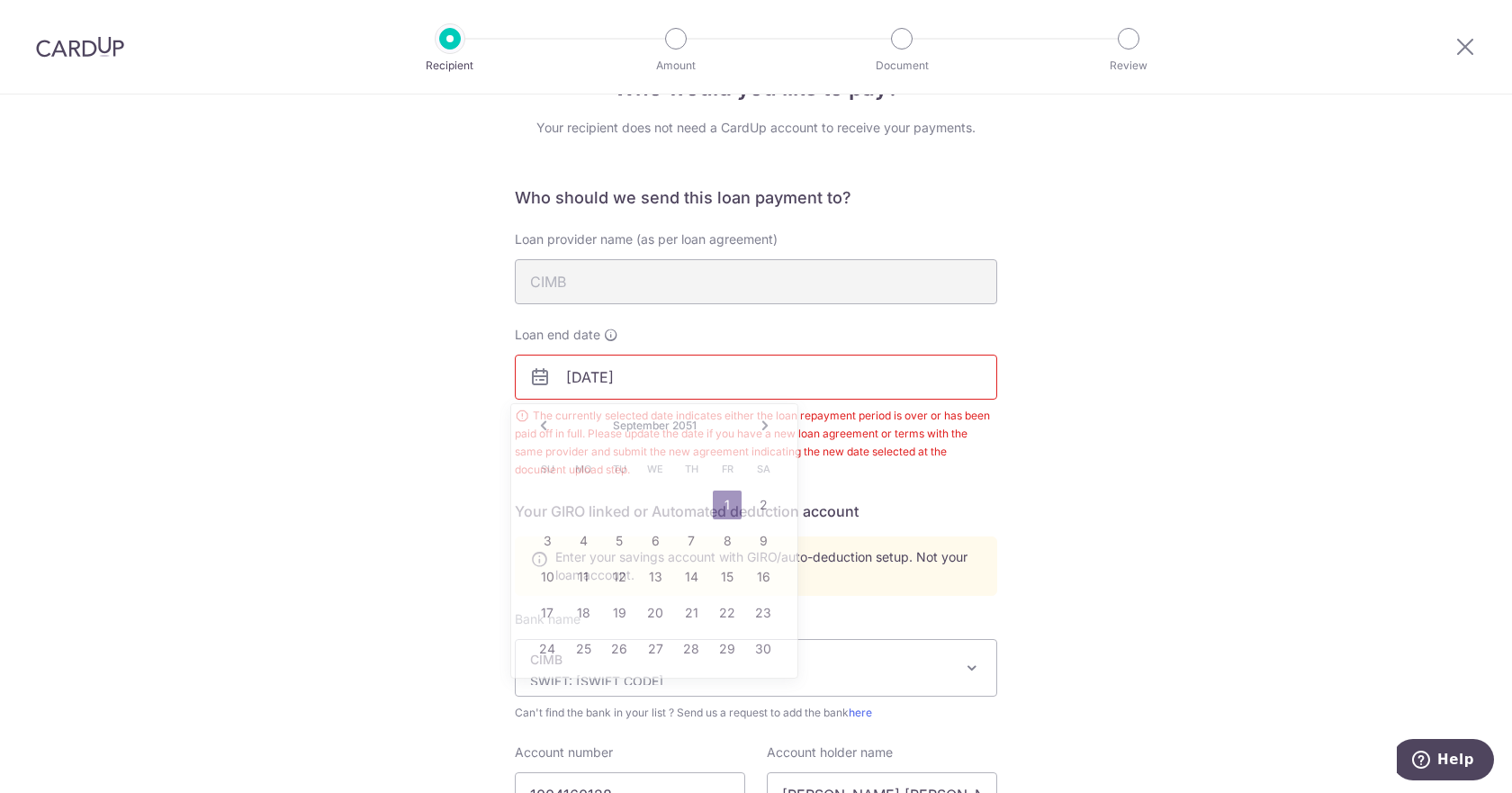
click at [1005, 490] on div "Who would you like to pay? Your recipient does not need a CardUp account to rec…" at bounding box center [756, 608] width 1512 height 1145
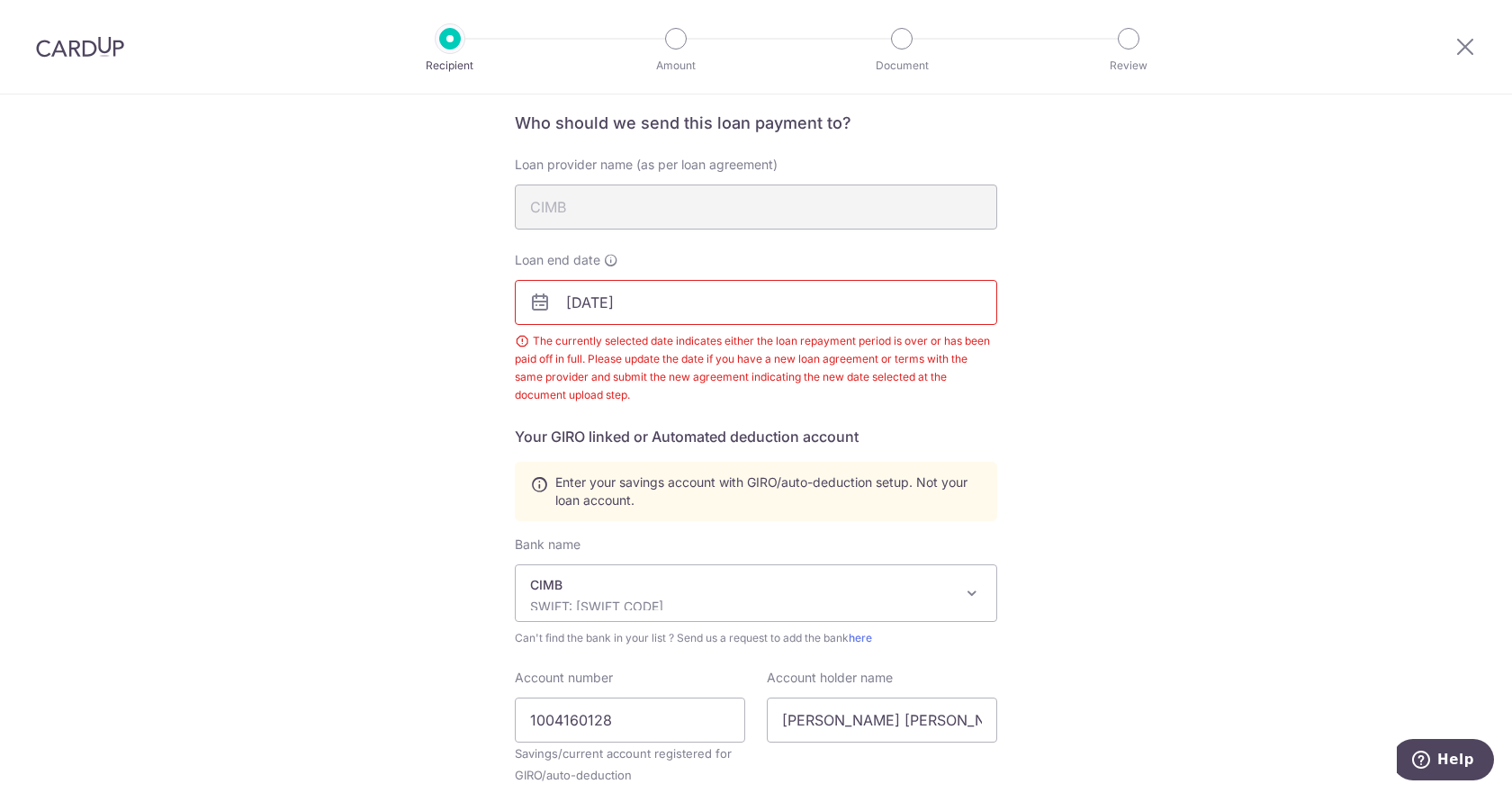
scroll to position [447, 0]
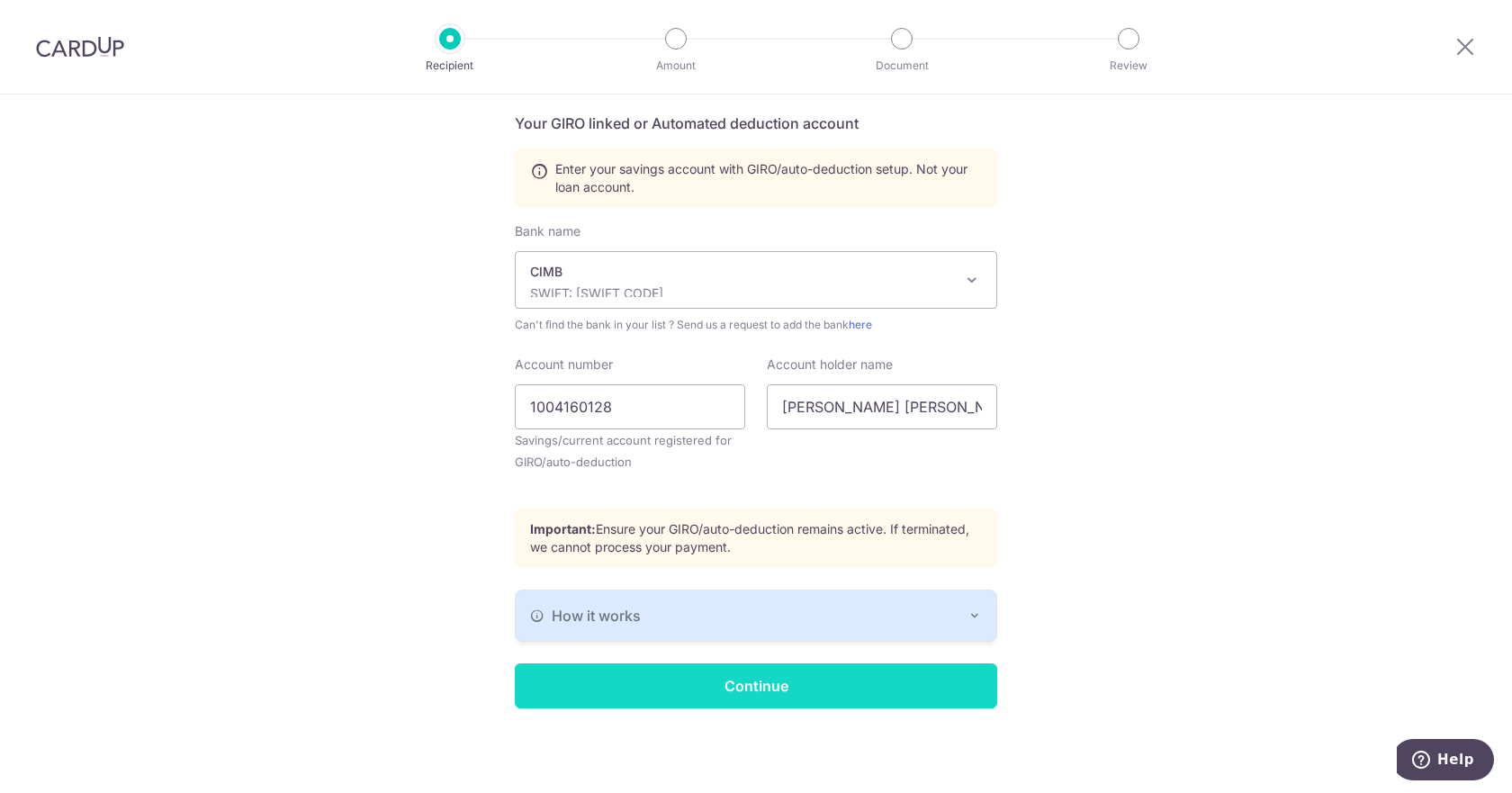
click at [777, 704] on input "Continue" at bounding box center [756, 686] width 483 height 45
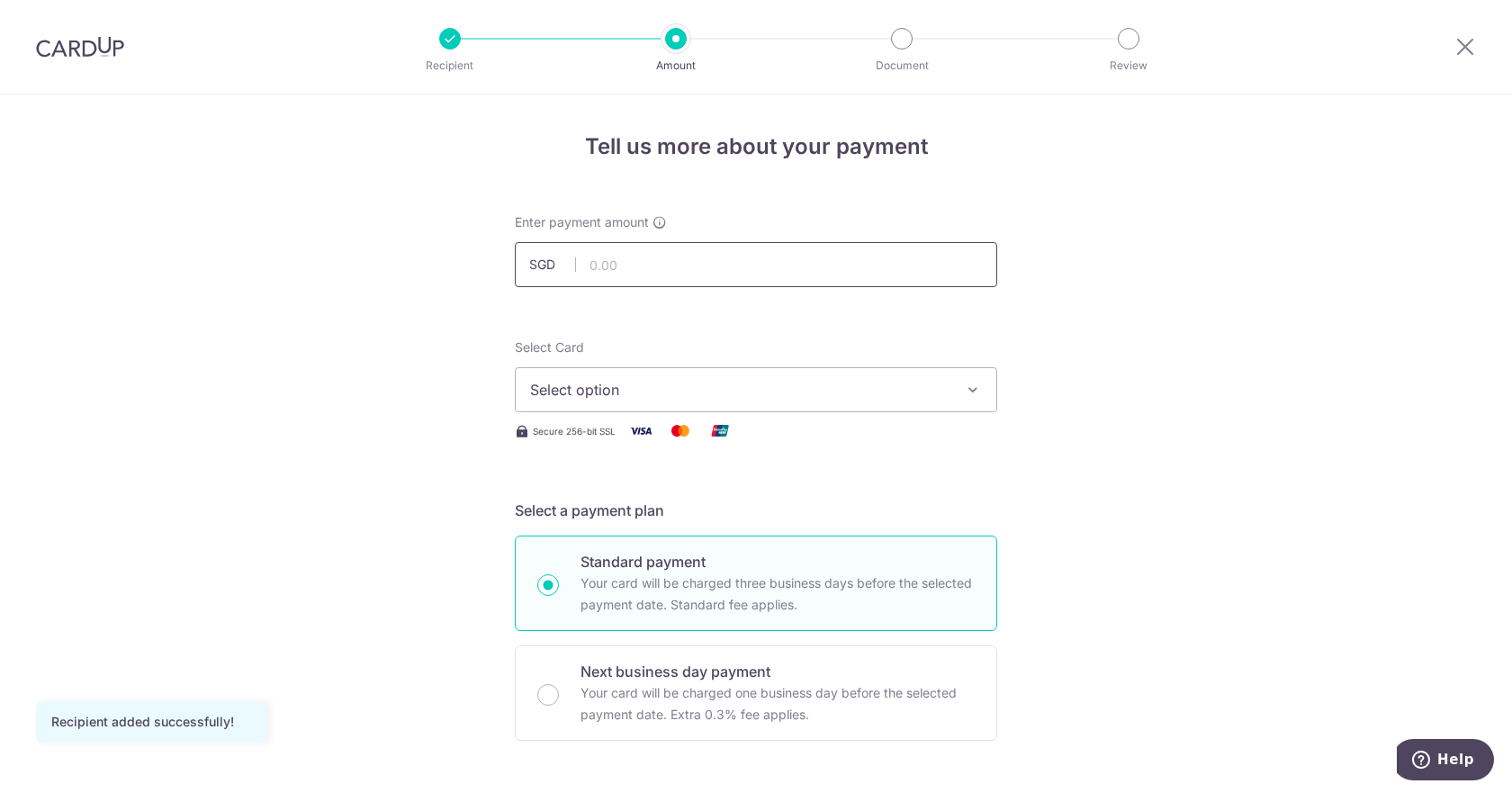
click at [648, 265] on input "text" at bounding box center [756, 265] width 483 height 45
type input "2,021.79"
click at [853, 405] on button "Select option" at bounding box center [756, 390] width 483 height 45
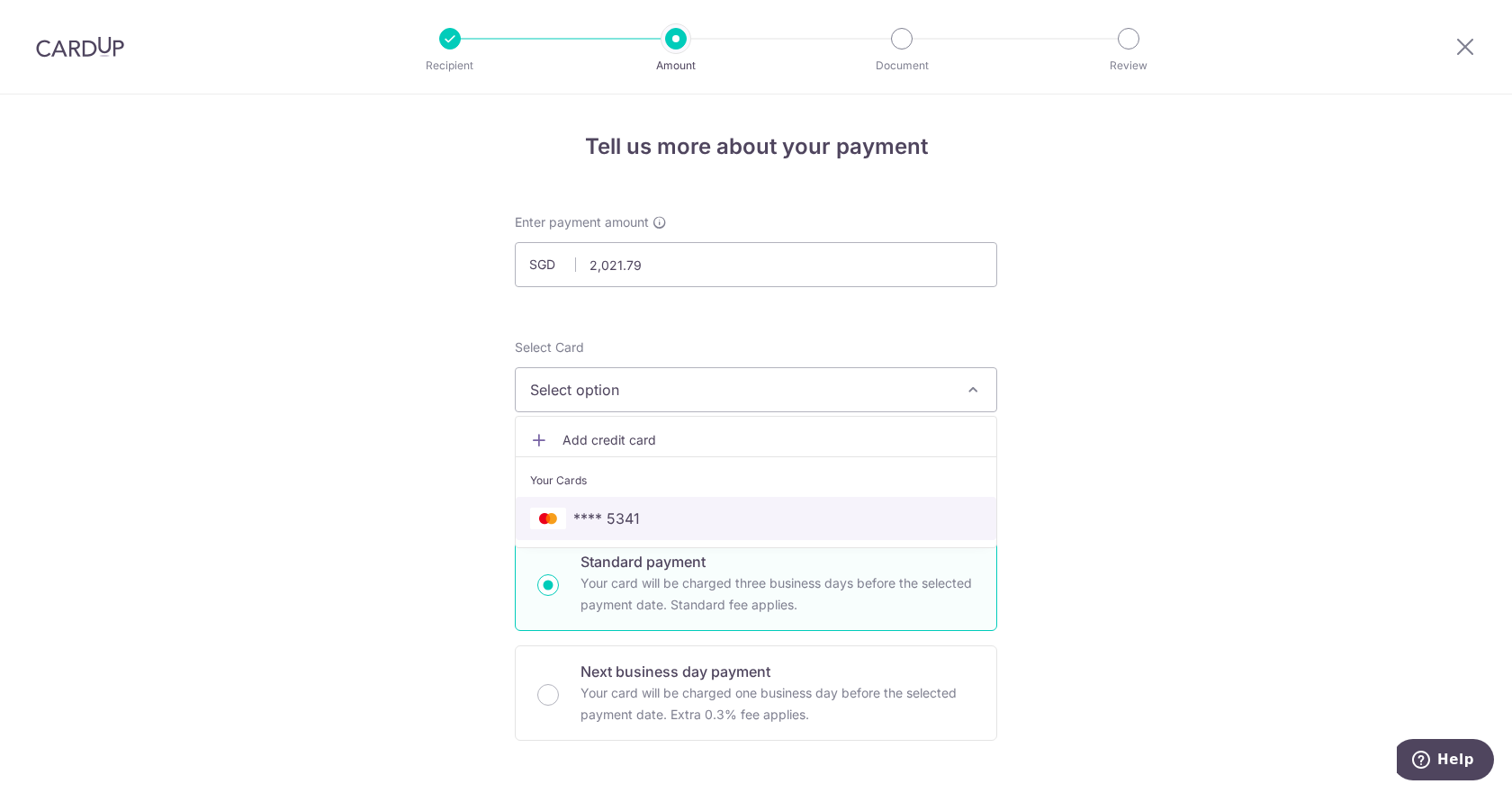
click at [795, 520] on span "**** 5341" at bounding box center [755, 518] width 452 height 22
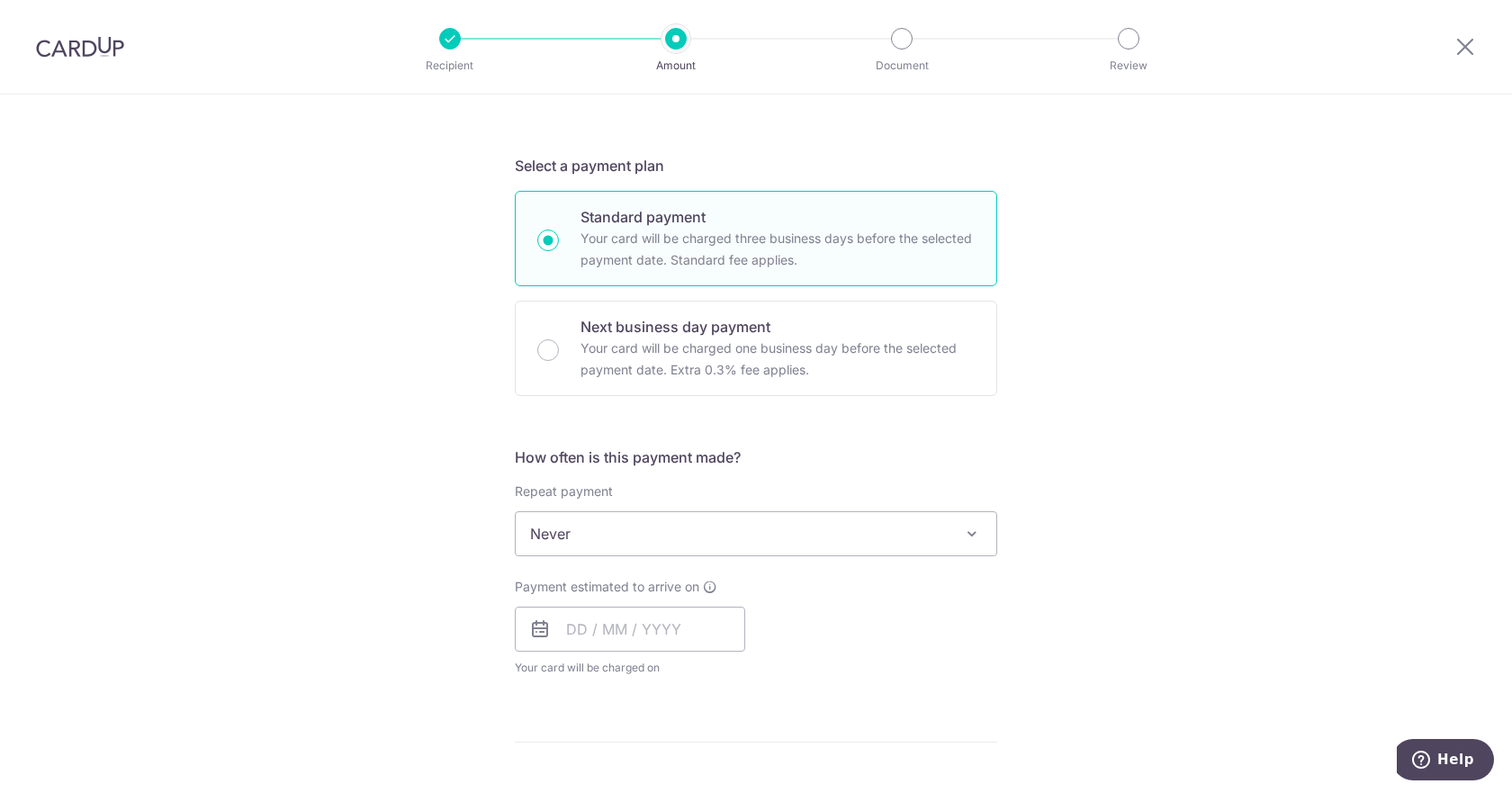
scroll to position [345, 0]
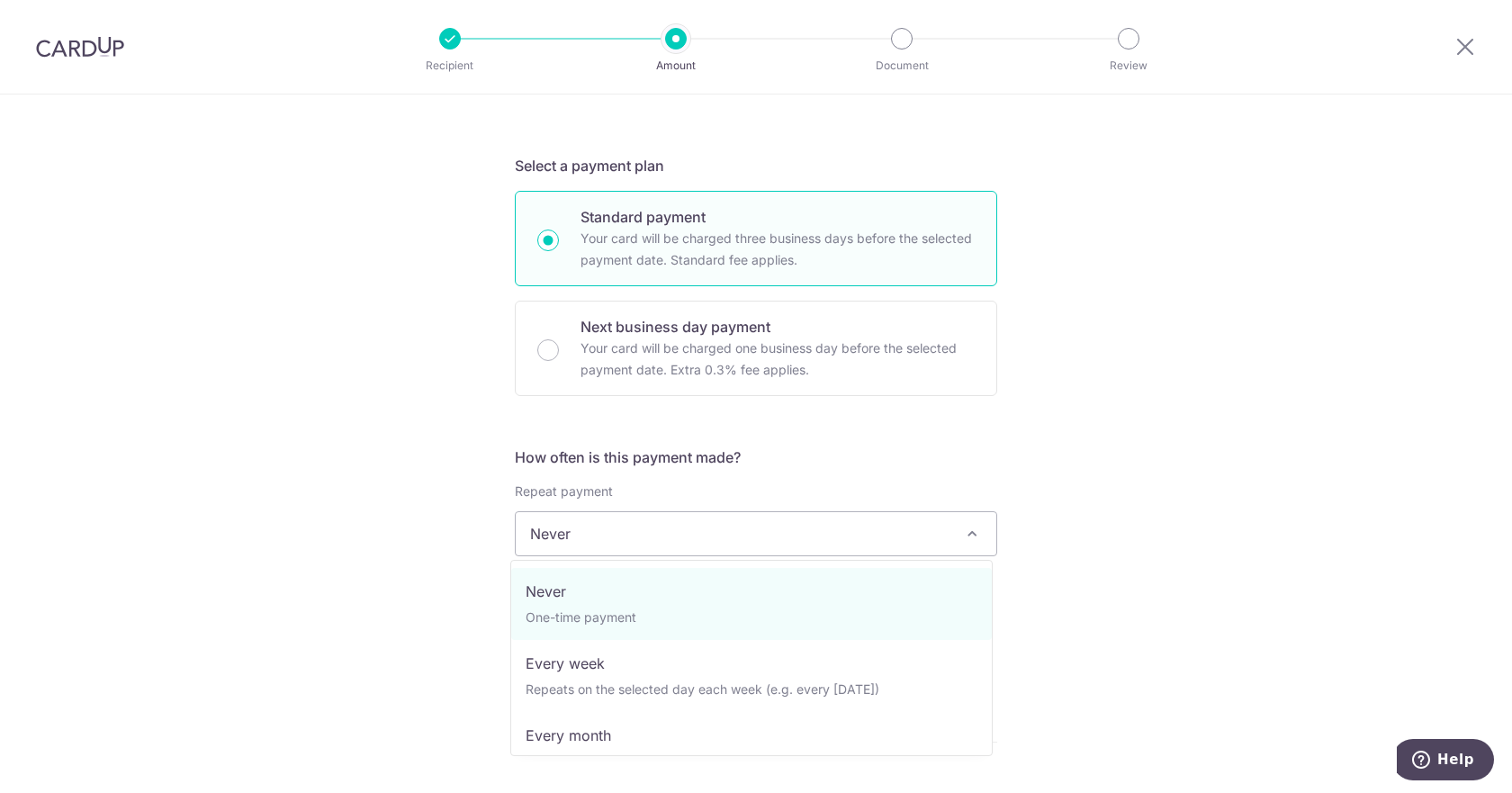
click at [907, 529] on span "Never" at bounding box center [756, 534] width 481 height 43
select select "3"
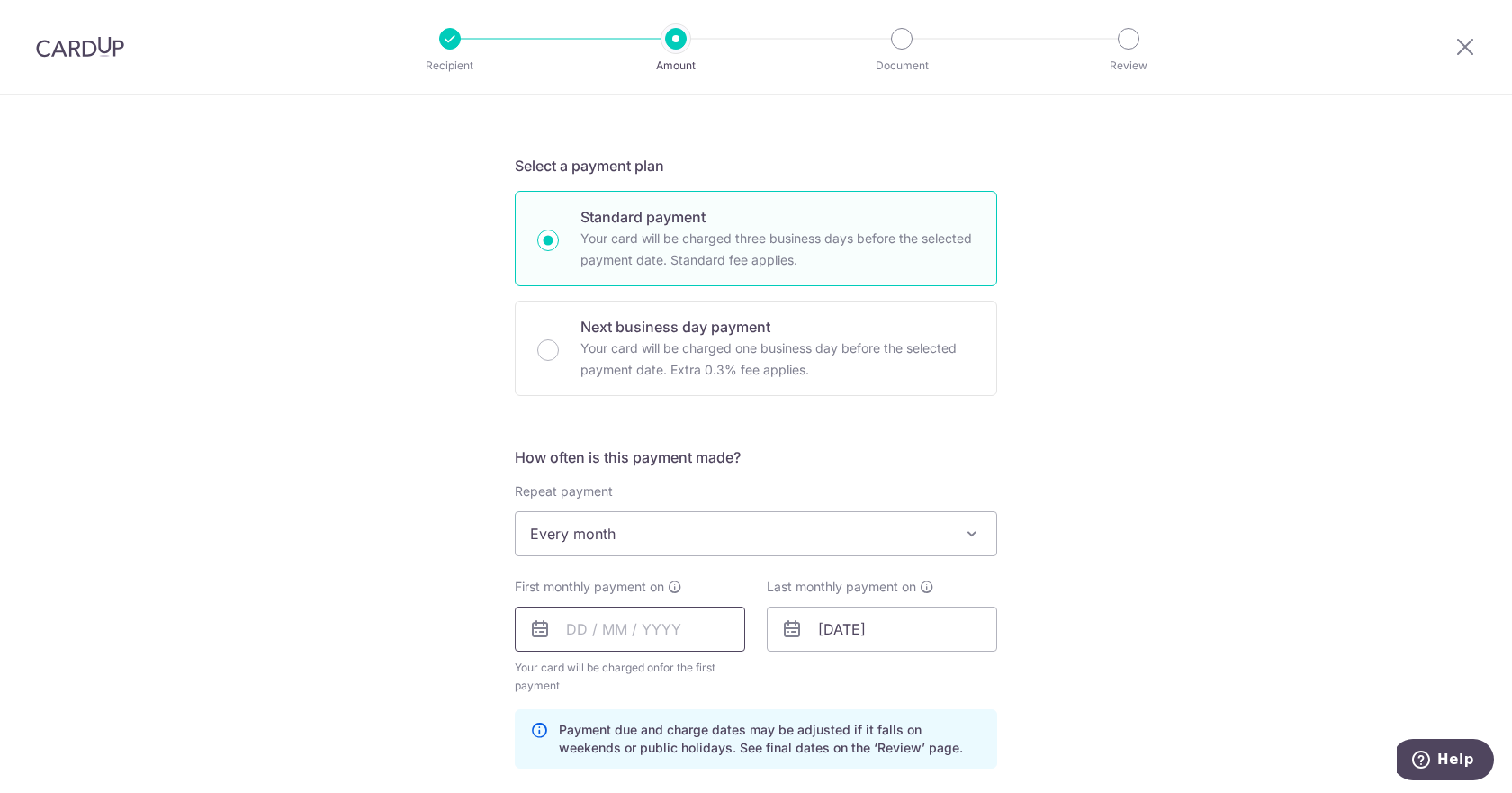
click at [627, 616] on input "text" at bounding box center [630, 630] width 230 height 45
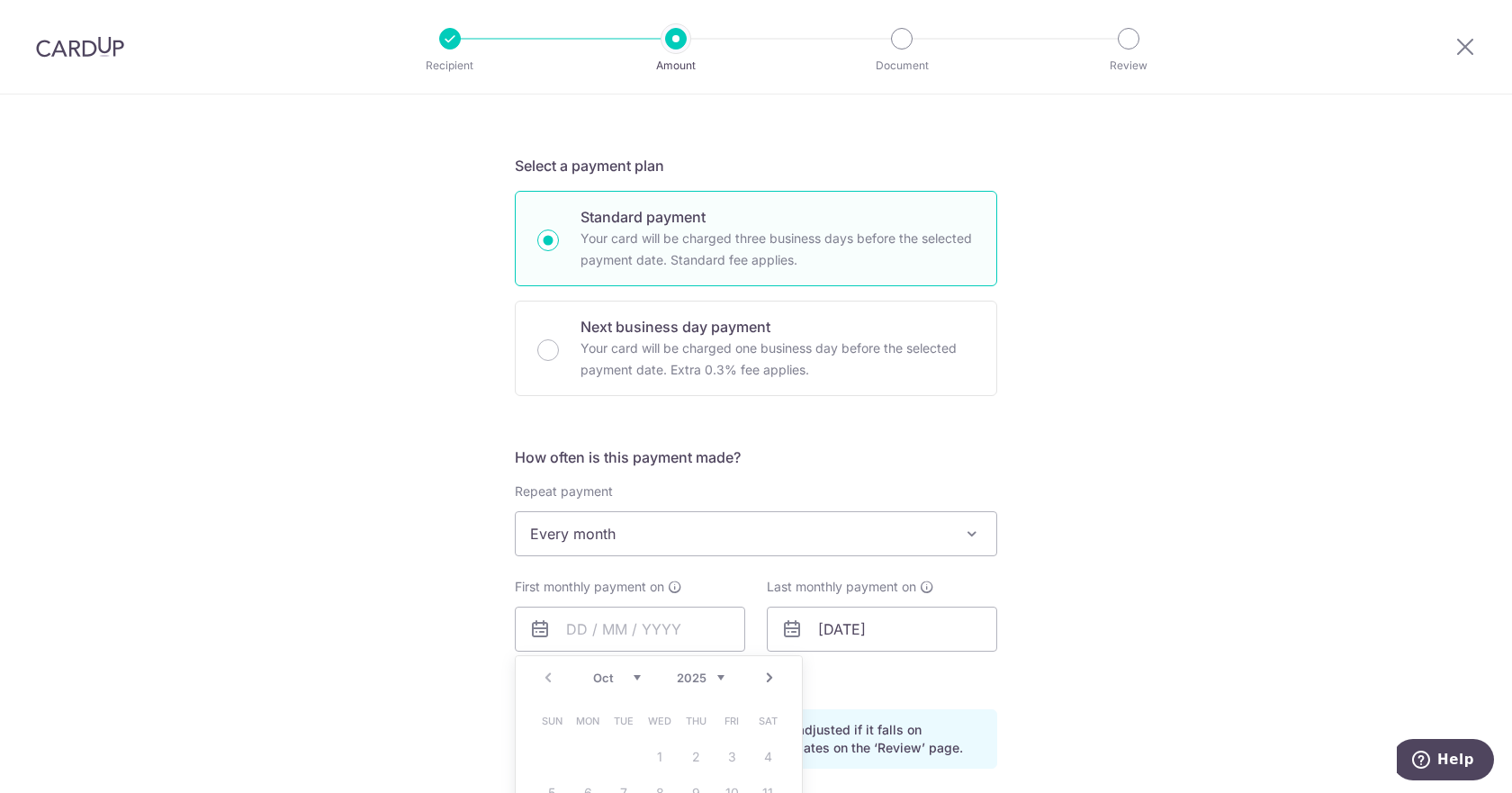
click at [765, 677] on link "Next" at bounding box center [769, 677] width 22 height 22
click at [549, 676] on link "Prev" at bounding box center [548, 677] width 22 height 22
click at [765, 675] on link "Next" at bounding box center [769, 677] width 22 height 22
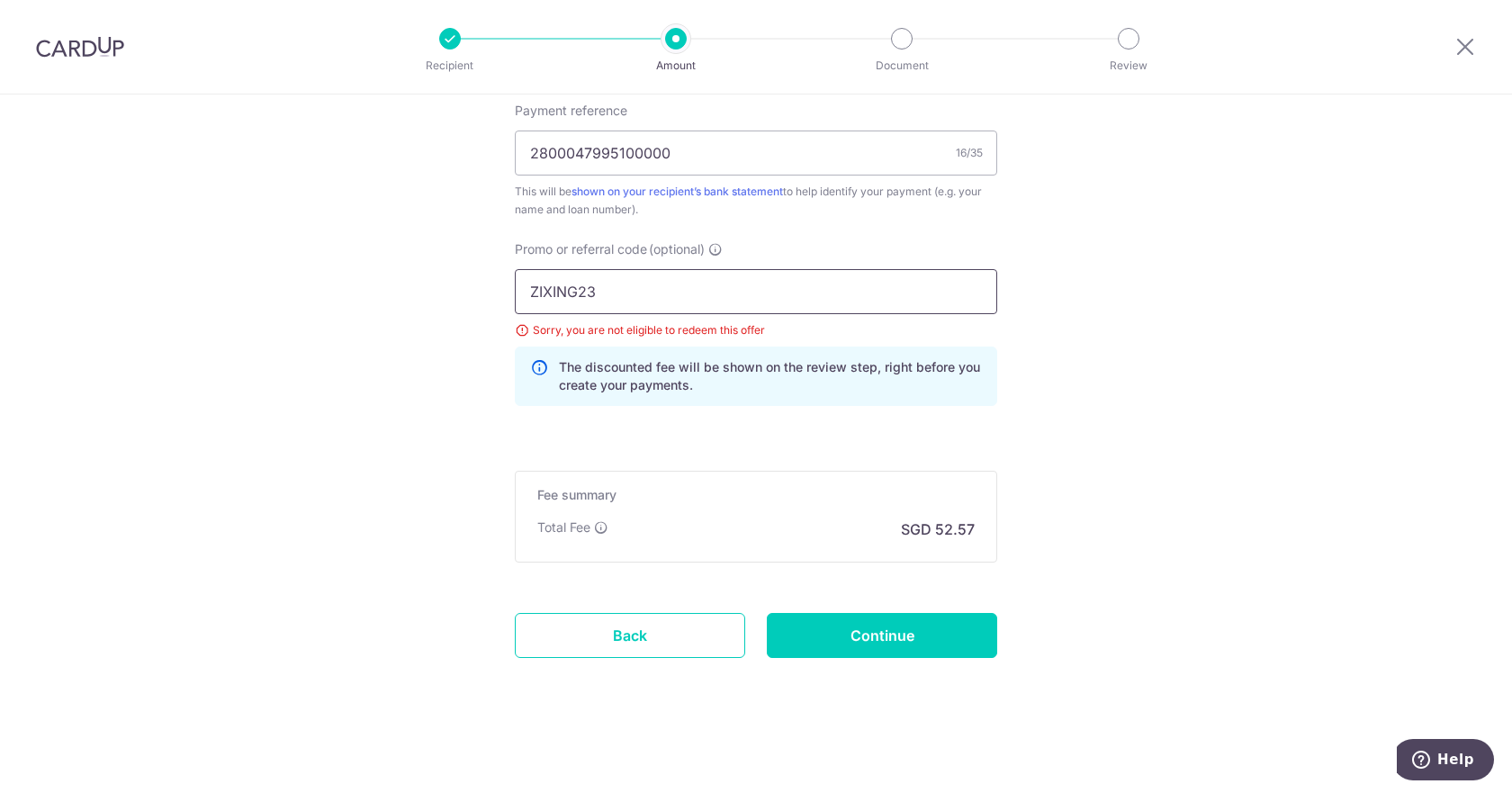
drag, startPoint x: 534, startPoint y: 290, endPoint x: 413, endPoint y: 283, distance: 121.2
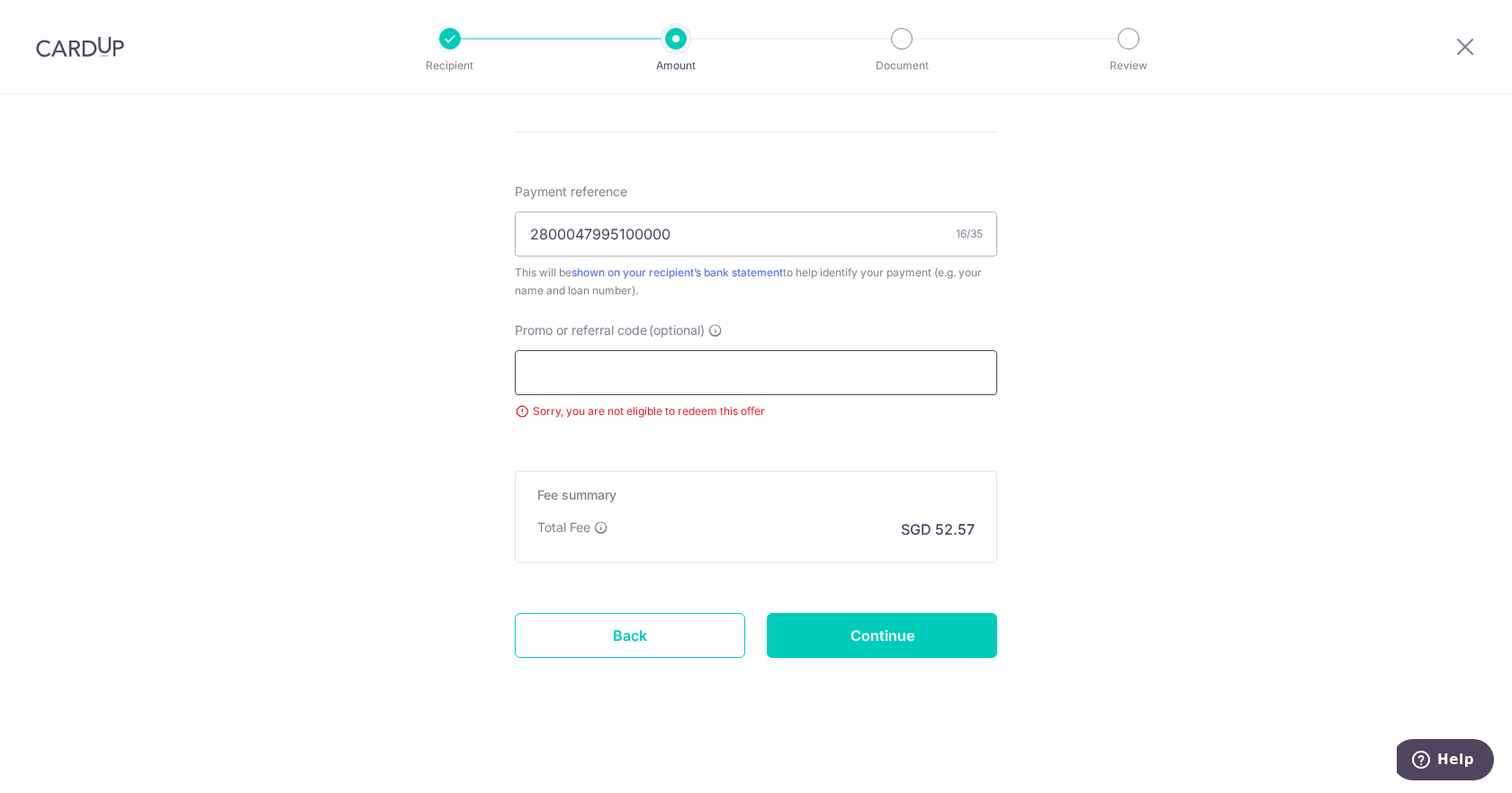
scroll to position [973, 0]
click at [952, 629] on input "Continue" at bounding box center [881, 636] width 230 height 45
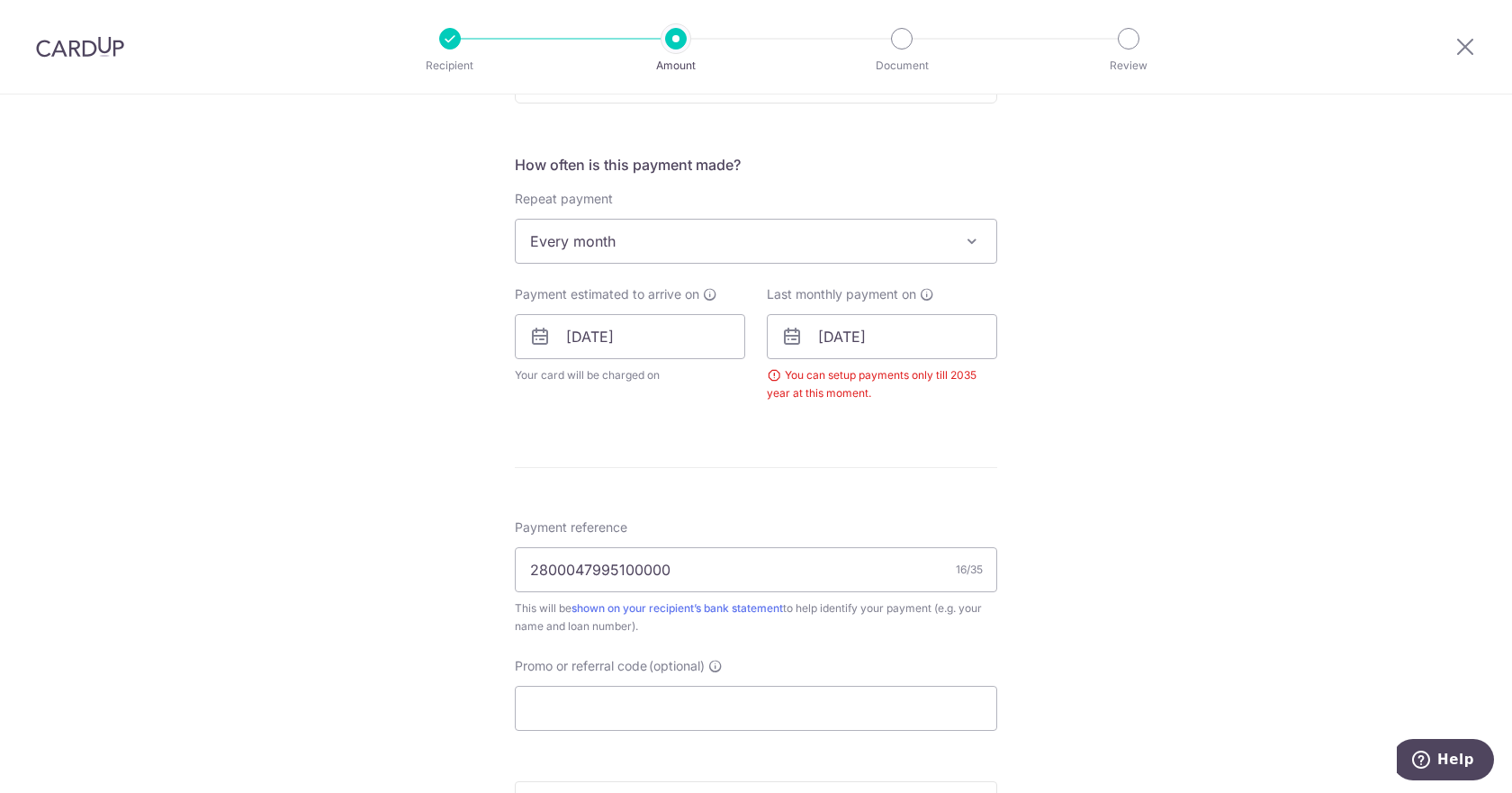
scroll to position [595, 0]
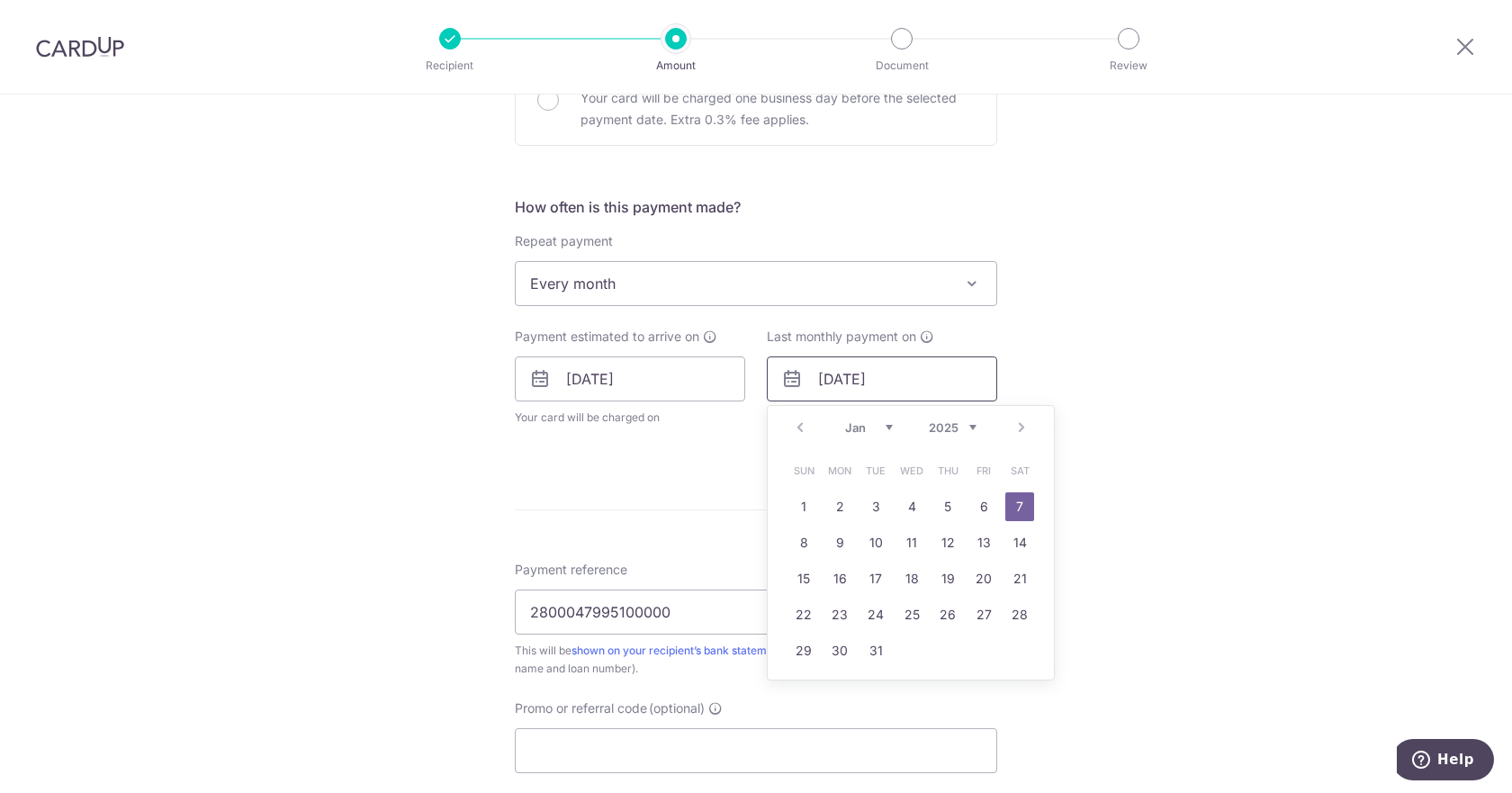
click at [953, 382] on input "[DATE]" at bounding box center [881, 379] width 230 height 45
type input "07/01/2035"
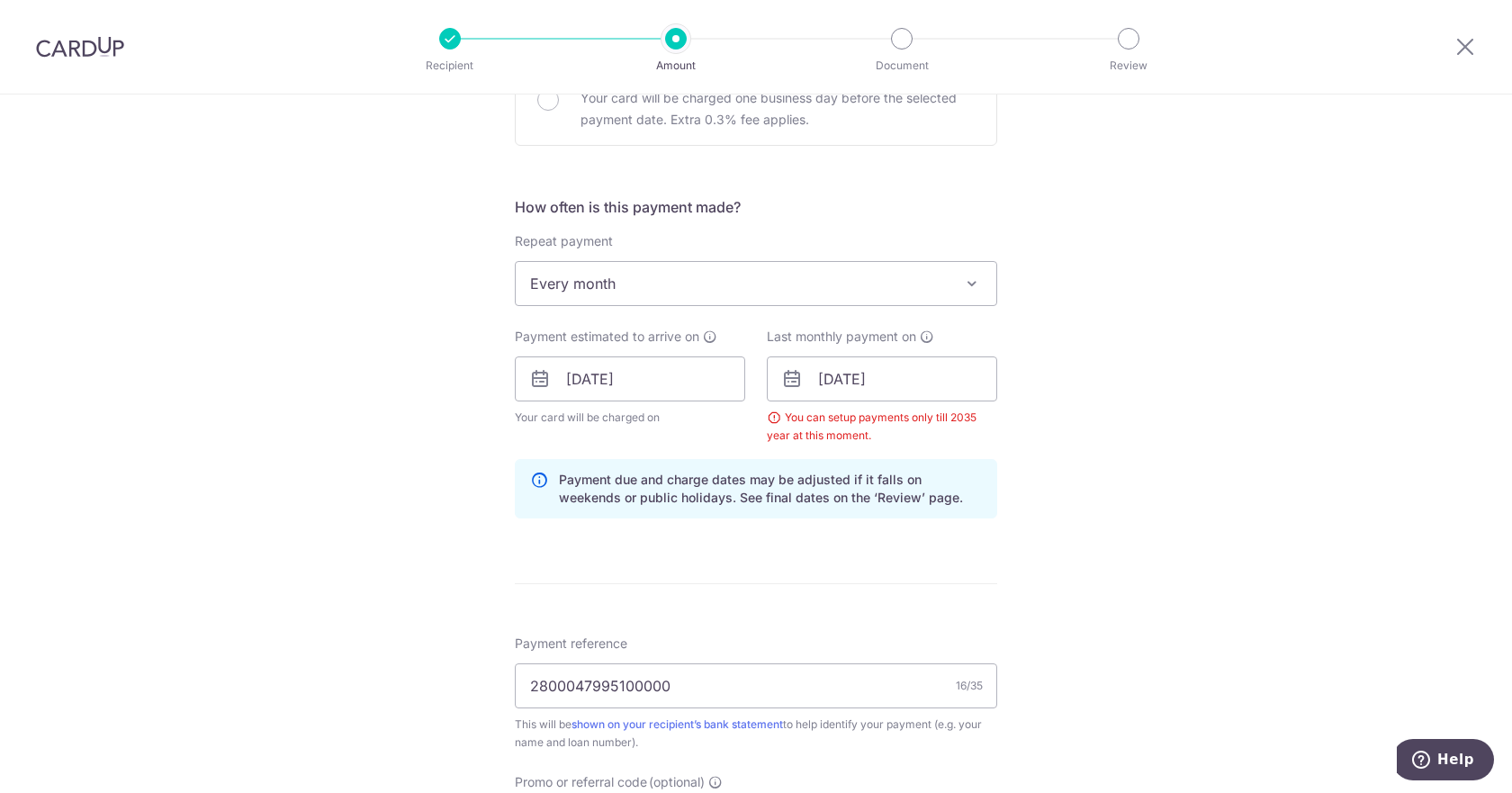
click at [1112, 441] on div "Tell us more about your payment Enter payment amount SGD 2,021.79 2021.79 Selec…" at bounding box center [756, 359] width 1512 height 1721
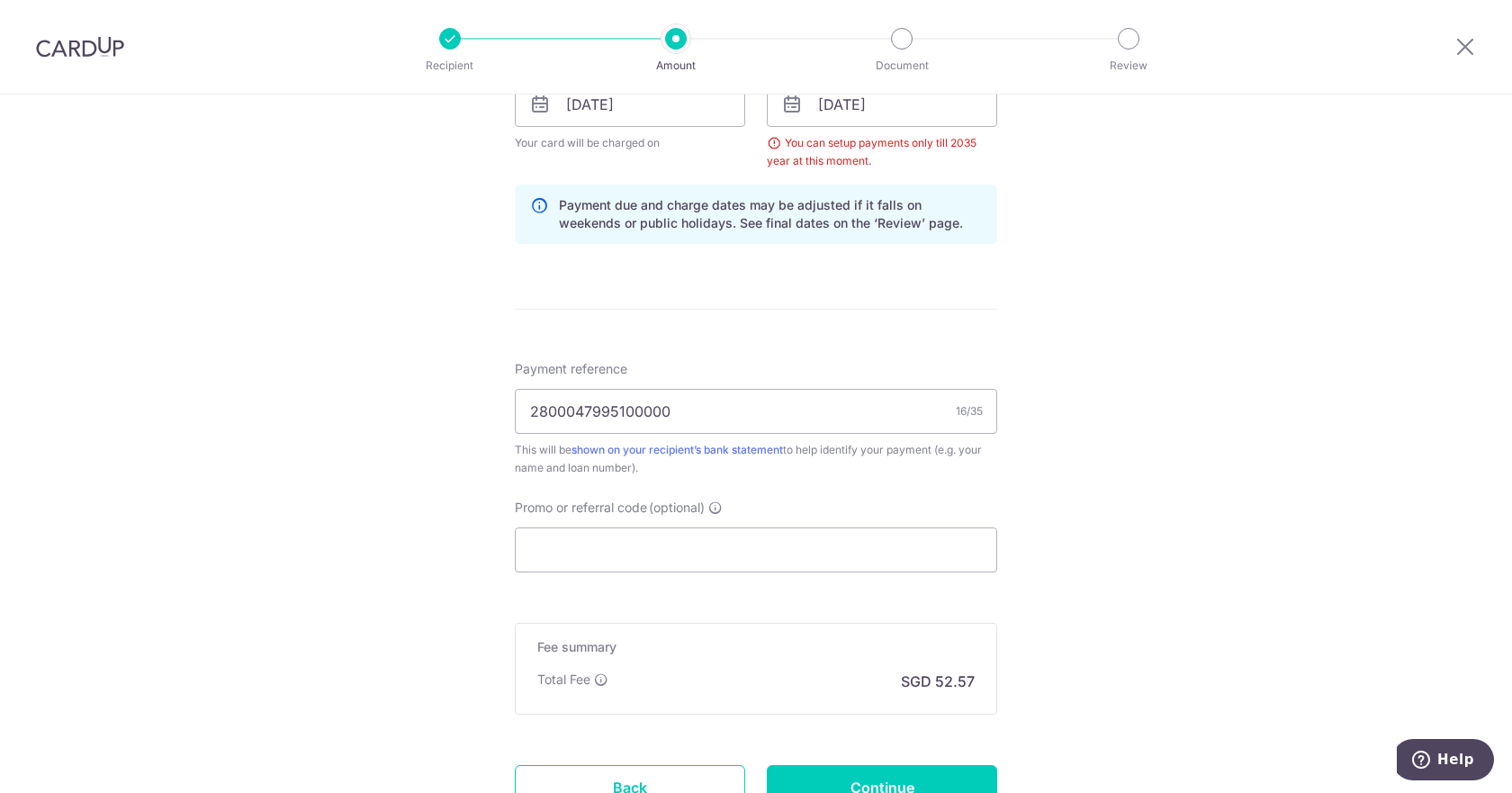
click at [925, 757] on form "Enter payment amount SGD 2,021.79 2021.79 Select Card **** 5341 Add credit card…" at bounding box center [756, 102] width 483 height 1517
click at [895, 775] on input "Continue" at bounding box center [881, 788] width 230 height 45
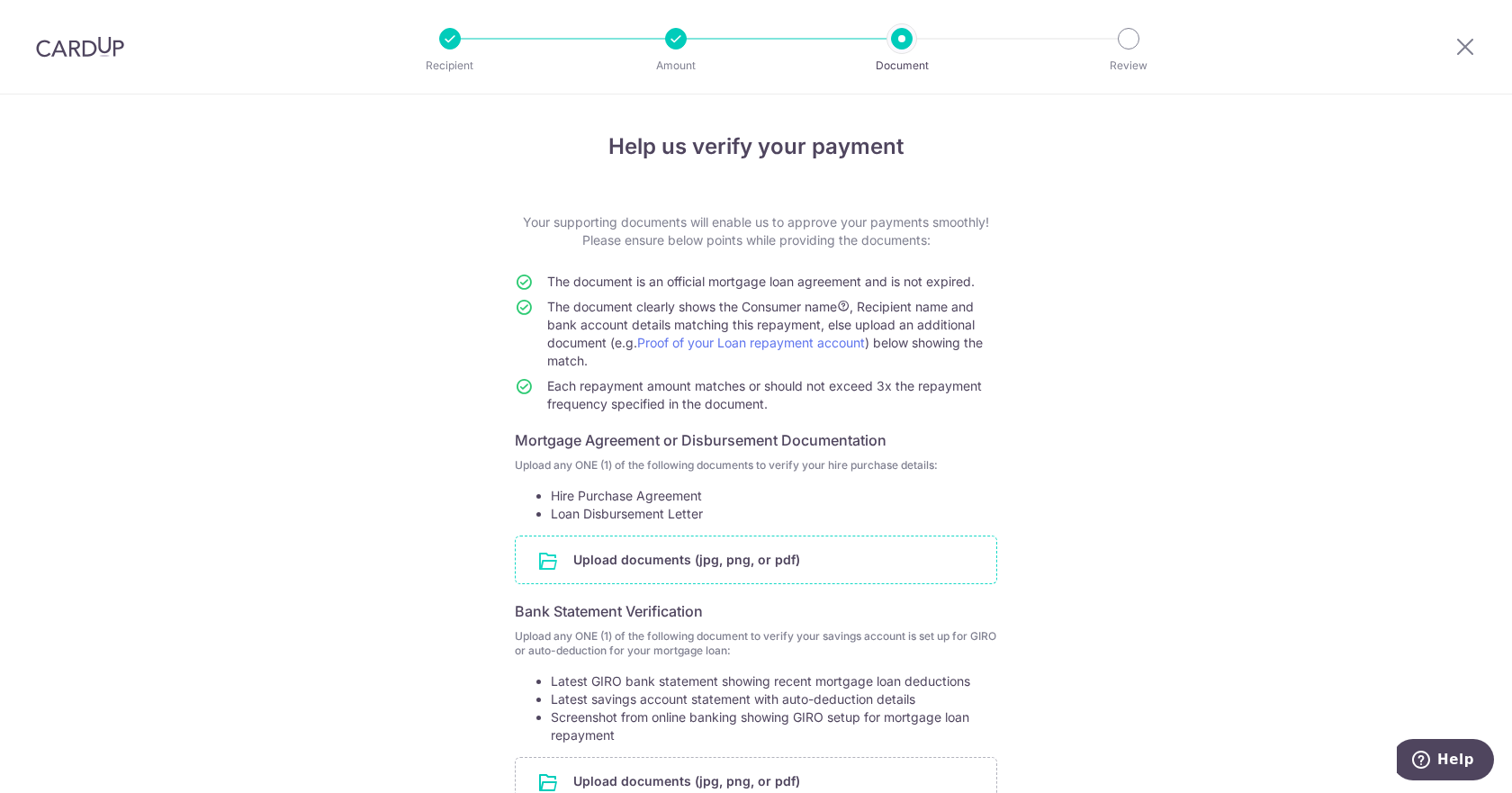
click at [782, 576] on input "file" at bounding box center [756, 560] width 481 height 47
